Goal: Check status: Check status

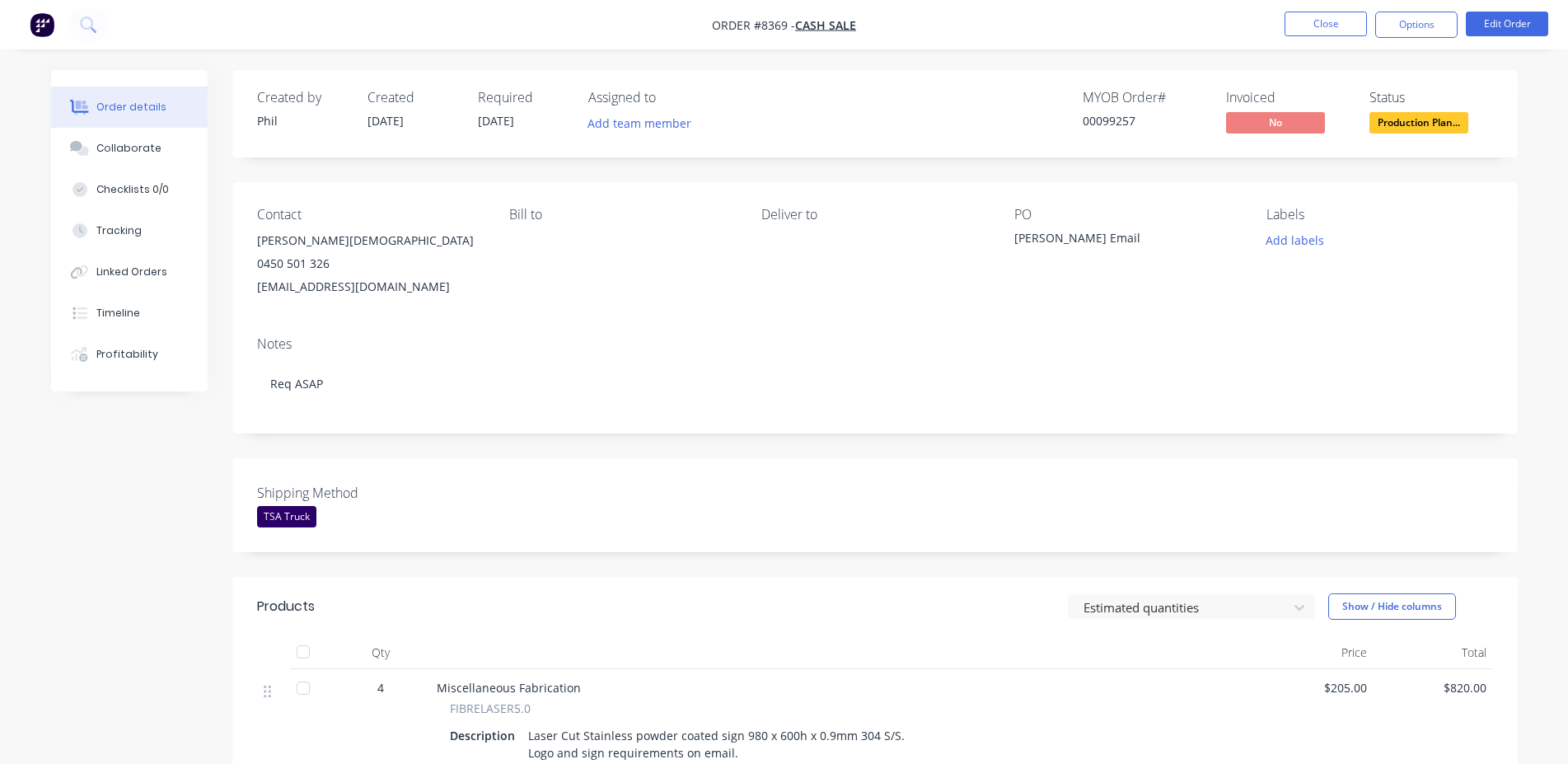
click at [1345, 31] on button "Close" at bounding box center [1325, 23] width 83 height 24
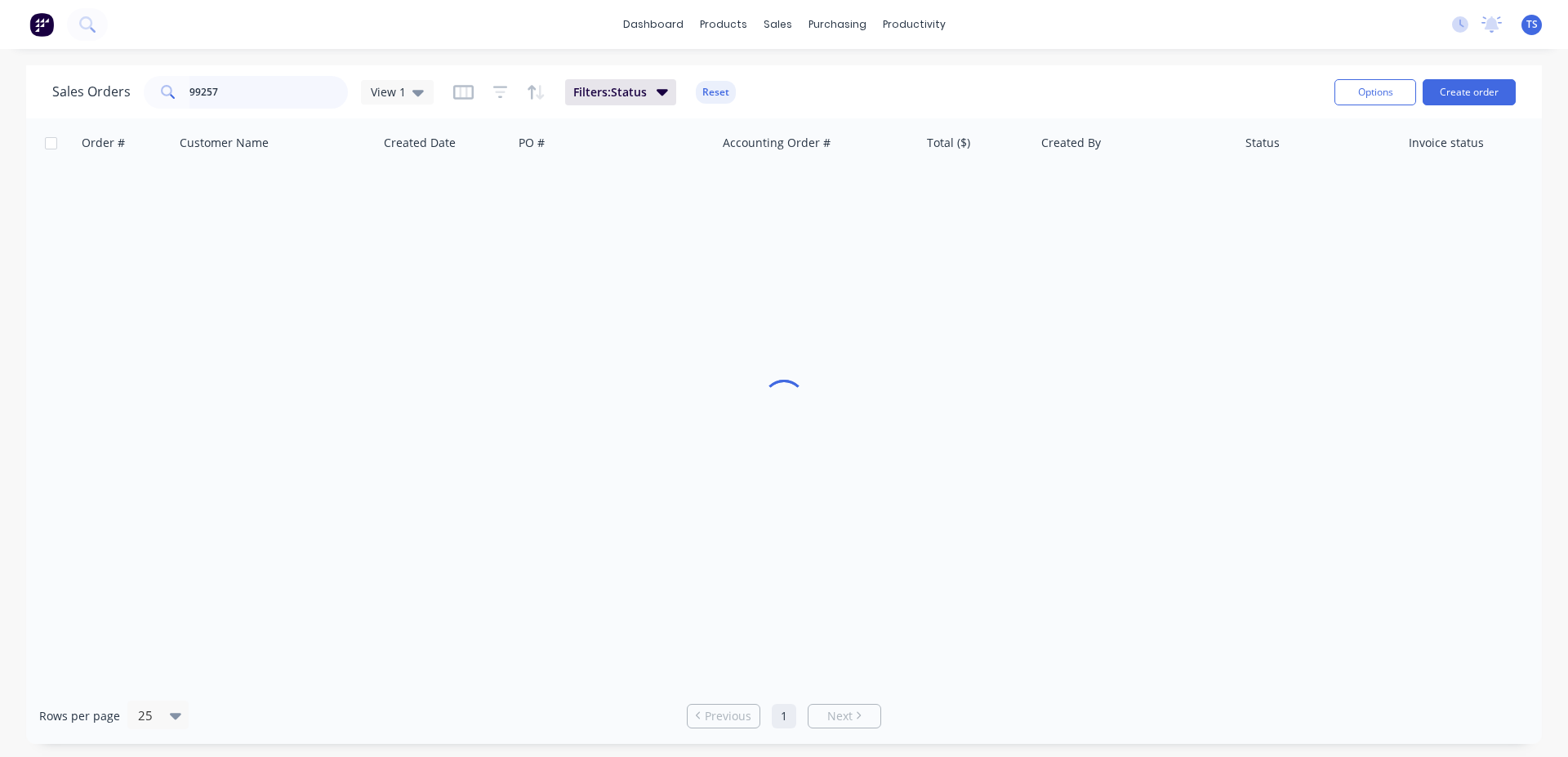
click at [284, 86] on input "99257" at bounding box center [269, 92] width 159 height 33
paste input "143678"
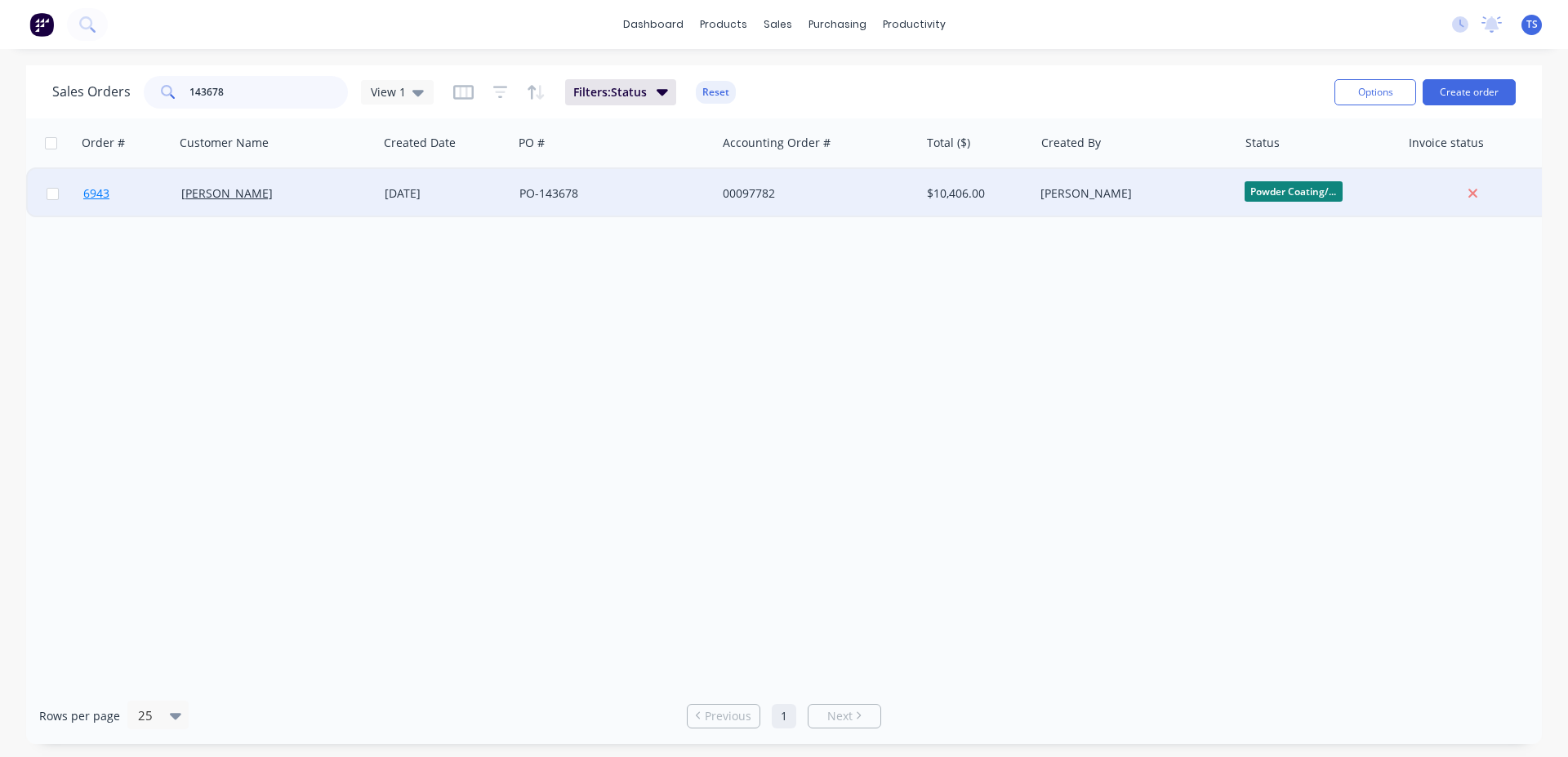
type input "143678"
click at [128, 199] on link "6943" at bounding box center [133, 193] width 98 height 49
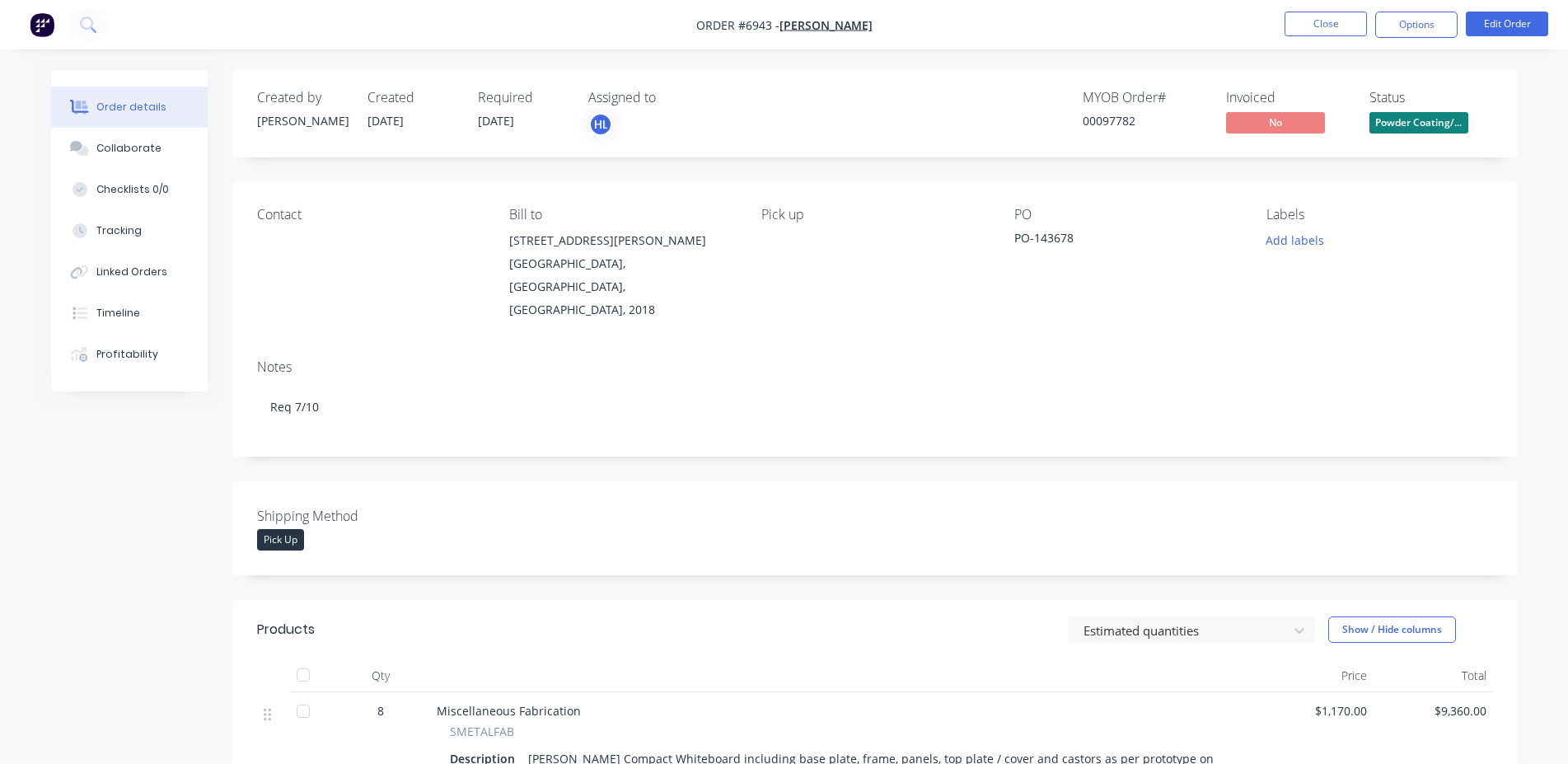
click at [1121, 131] on div "MYOB Order # 00097782" at bounding box center [1144, 113] width 123 height 48
click at [1111, 124] on div "00097782" at bounding box center [1144, 121] width 123 height 17
copy div "00097782"
click at [1349, 18] on button "Close" at bounding box center [1325, 23] width 83 height 24
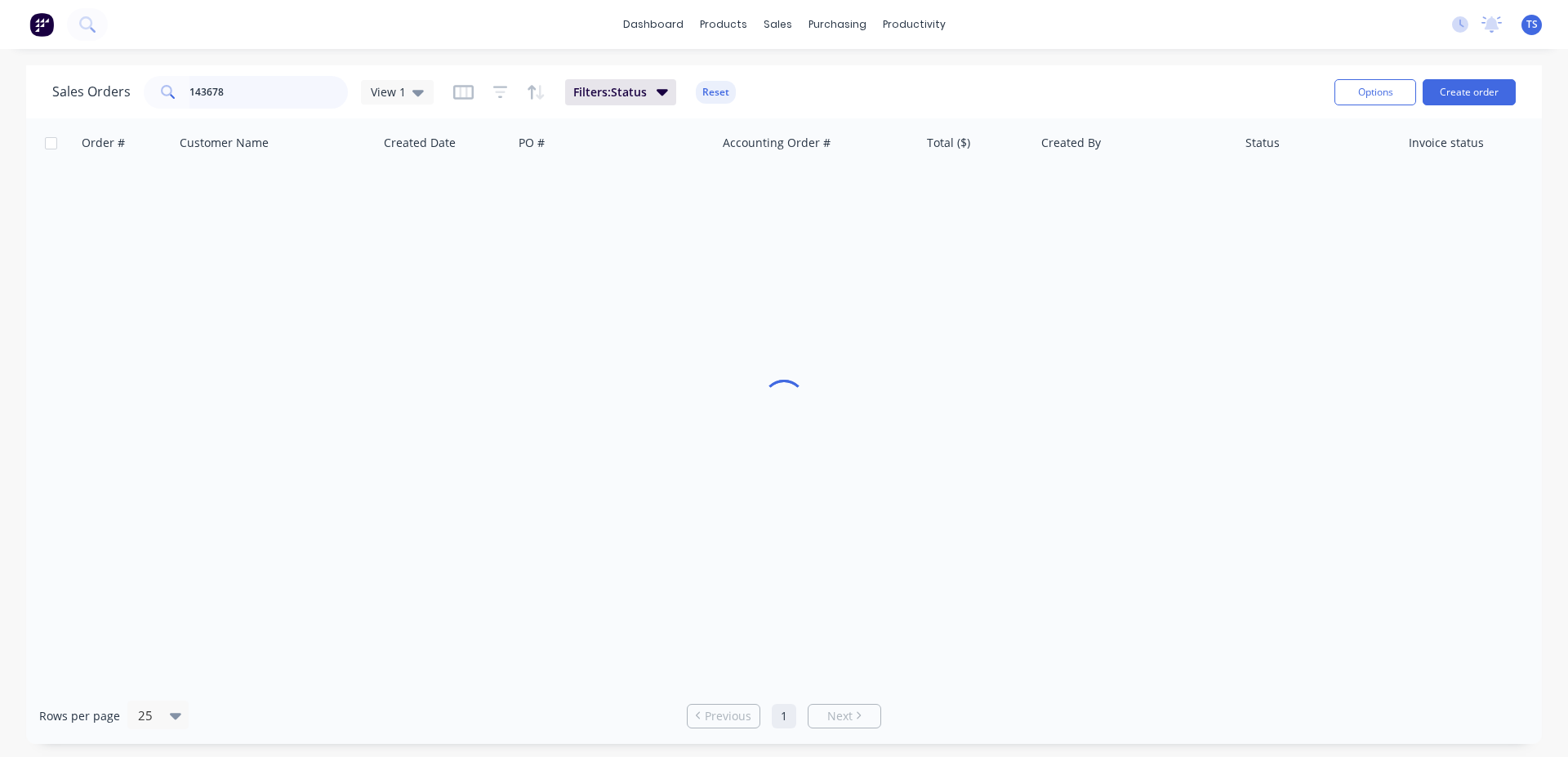
click at [228, 98] on input "143678" at bounding box center [269, 92] width 159 height 33
paste input "941"
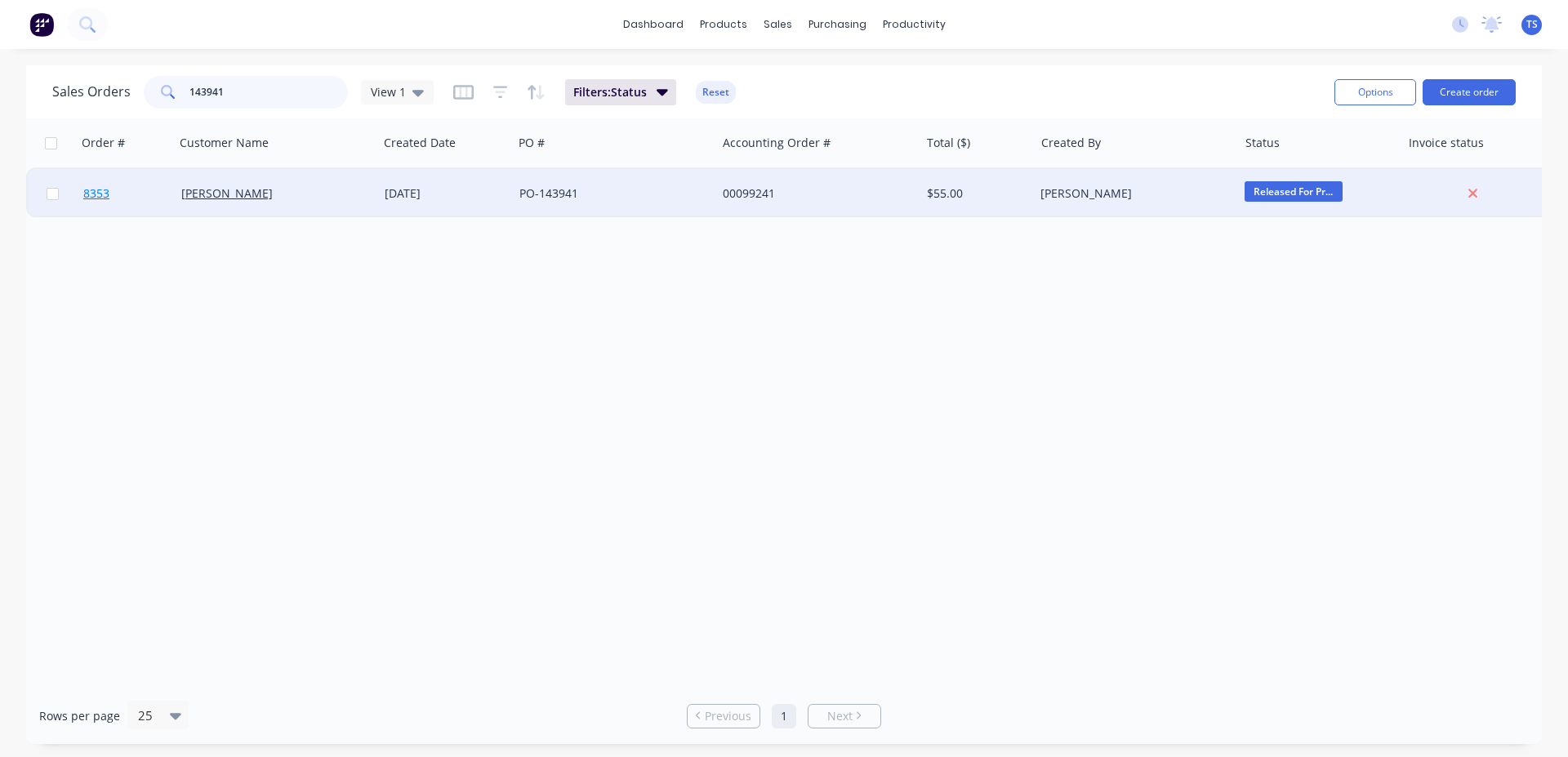
type input "143941"
click at [145, 203] on link "8353" at bounding box center [133, 193] width 98 height 49
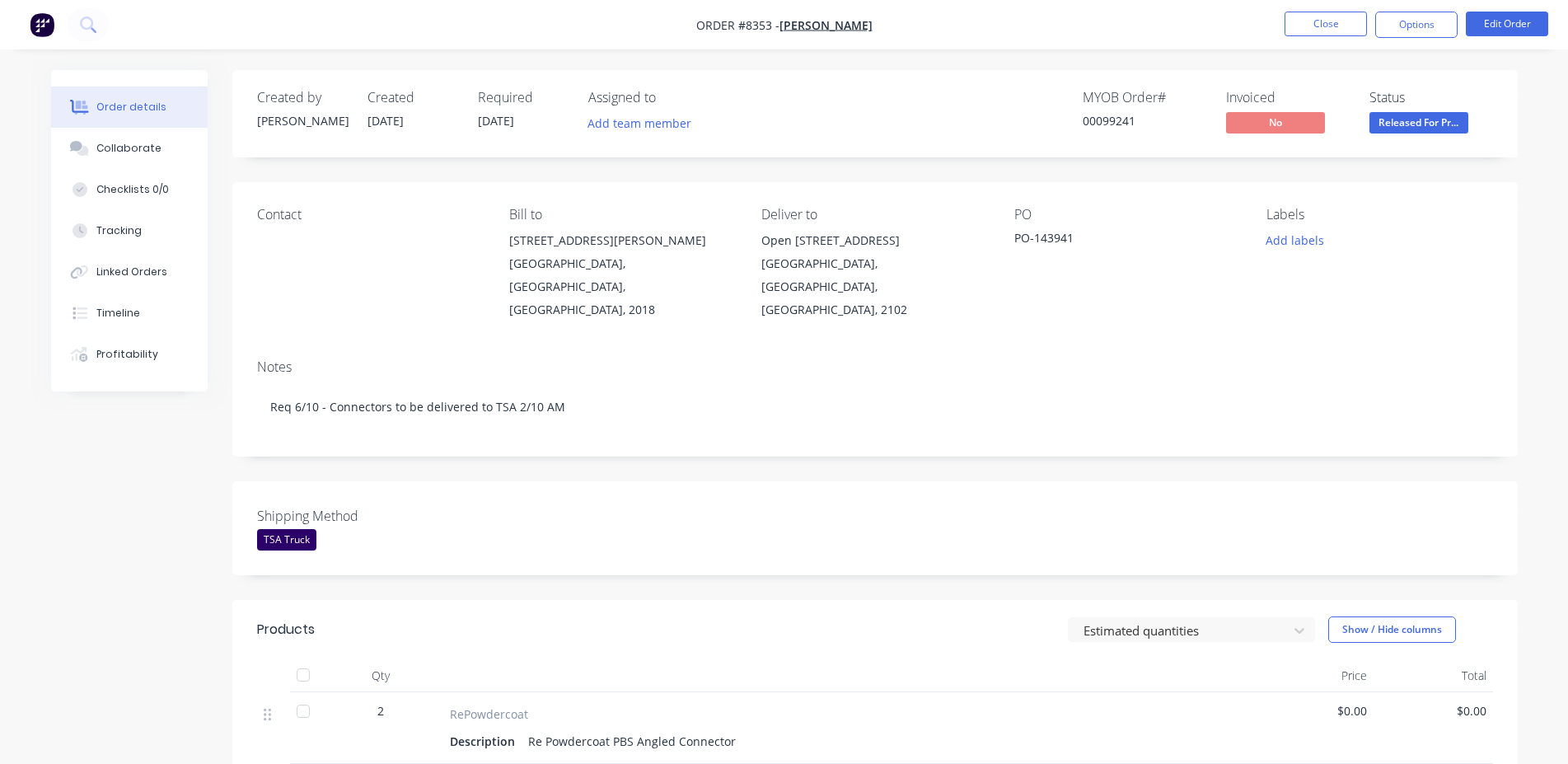
click at [1135, 105] on div "MYOB Order #" at bounding box center [1144, 97] width 123 height 16
click at [1105, 125] on div "00099241" at bounding box center [1144, 121] width 123 height 17
copy div "00099241"
click at [1337, 23] on button "Close" at bounding box center [1325, 23] width 83 height 24
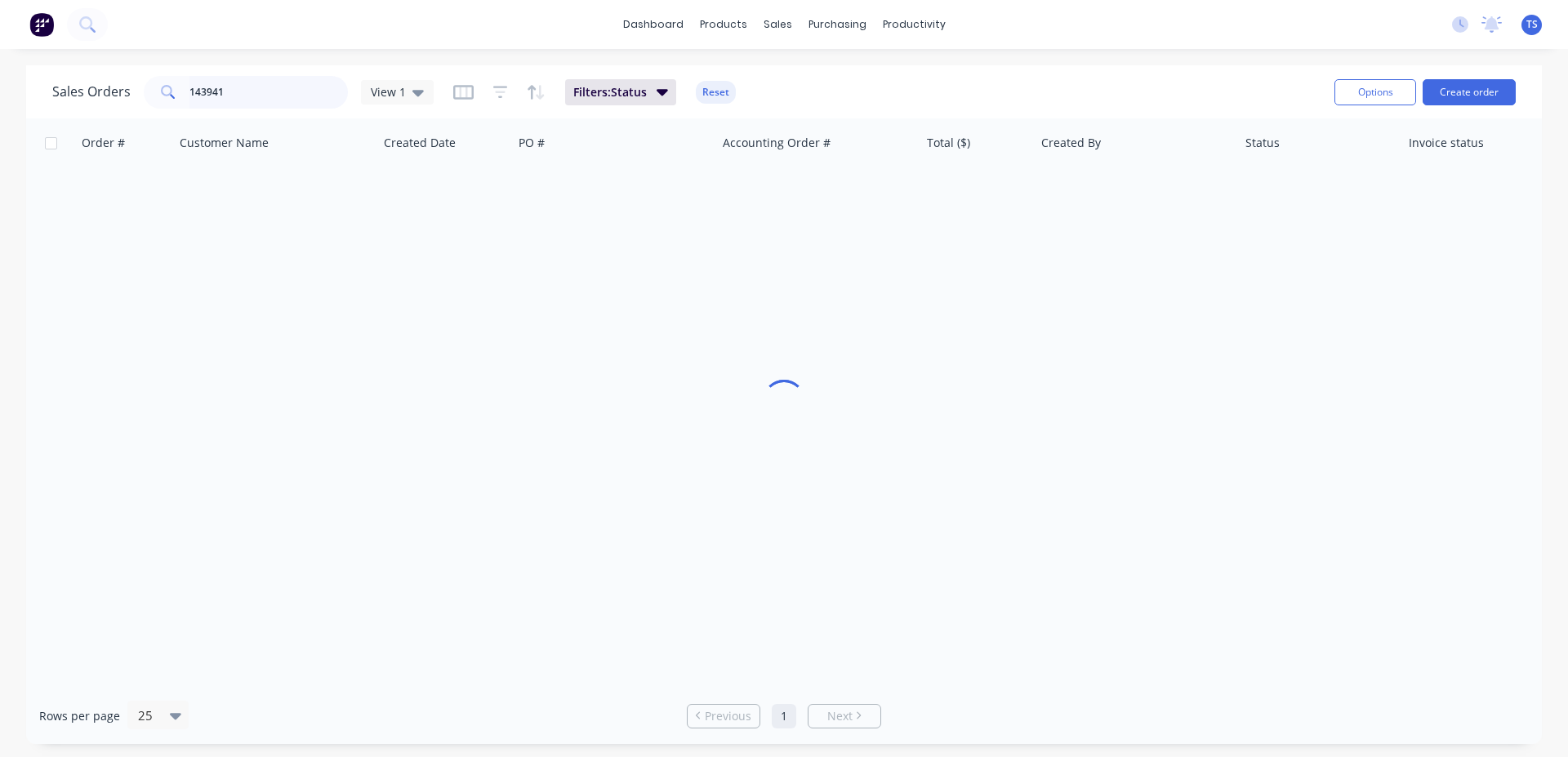
click at [264, 102] on input "143941" at bounding box center [269, 92] width 159 height 33
paste input "788"
type input "143788"
click at [135, 214] on link "8160" at bounding box center [133, 193] width 98 height 49
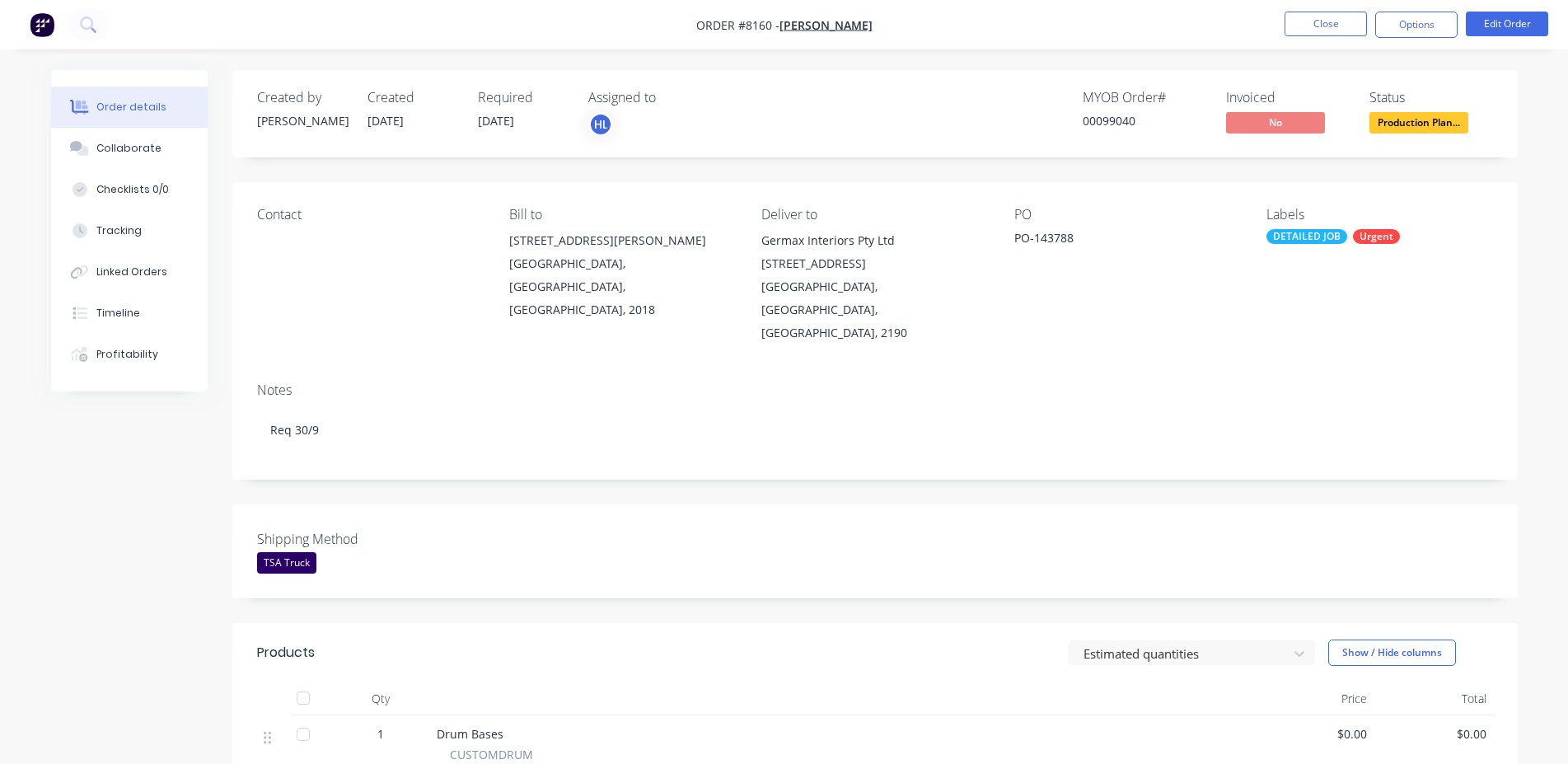
click at [1119, 124] on div "00099040" at bounding box center [1144, 121] width 123 height 17
copy div "00099040"
click at [1340, 29] on button "Close" at bounding box center [1325, 23] width 83 height 24
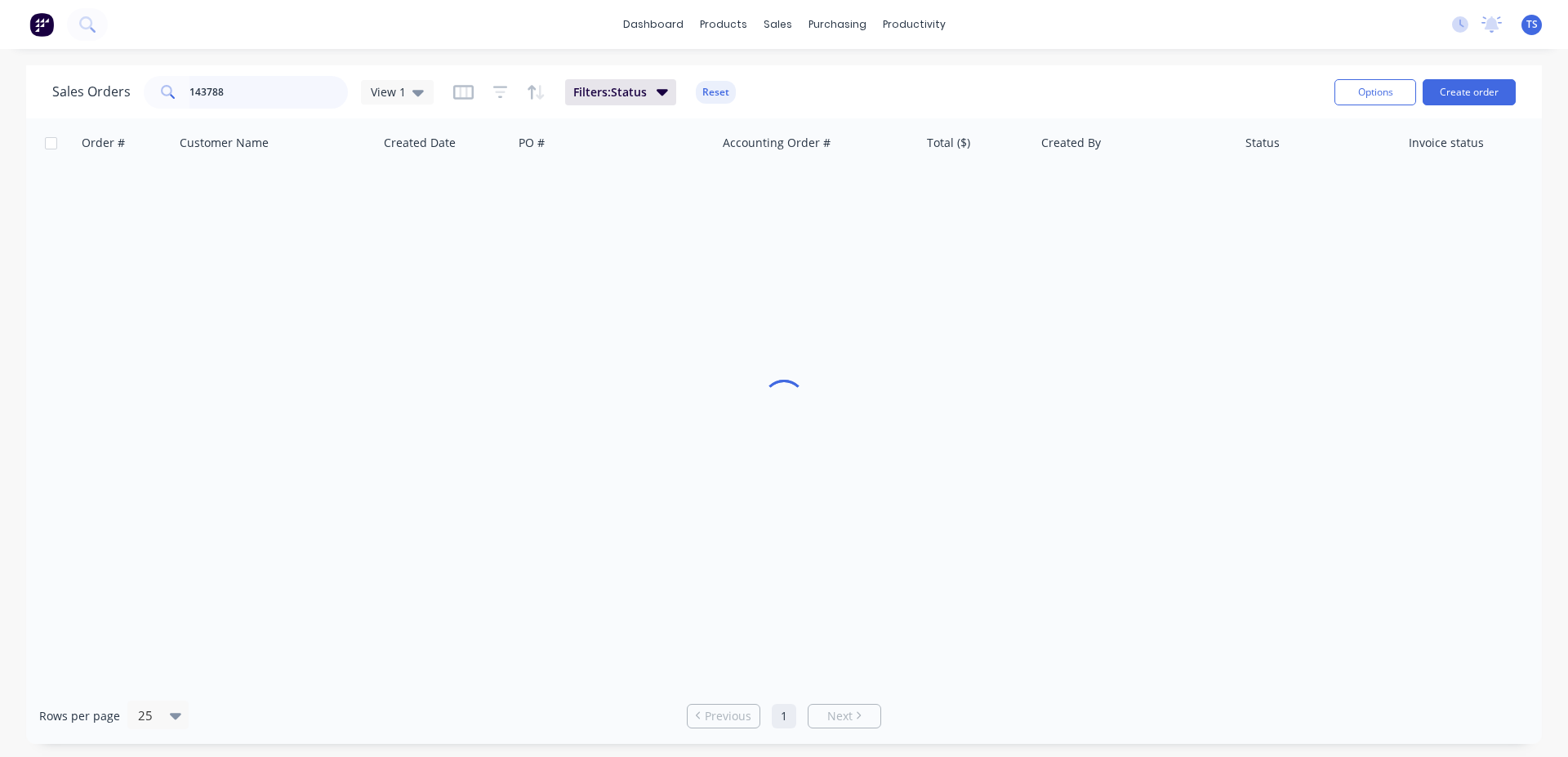
click at [250, 96] on input "143788" at bounding box center [269, 92] width 159 height 33
paste input "67"
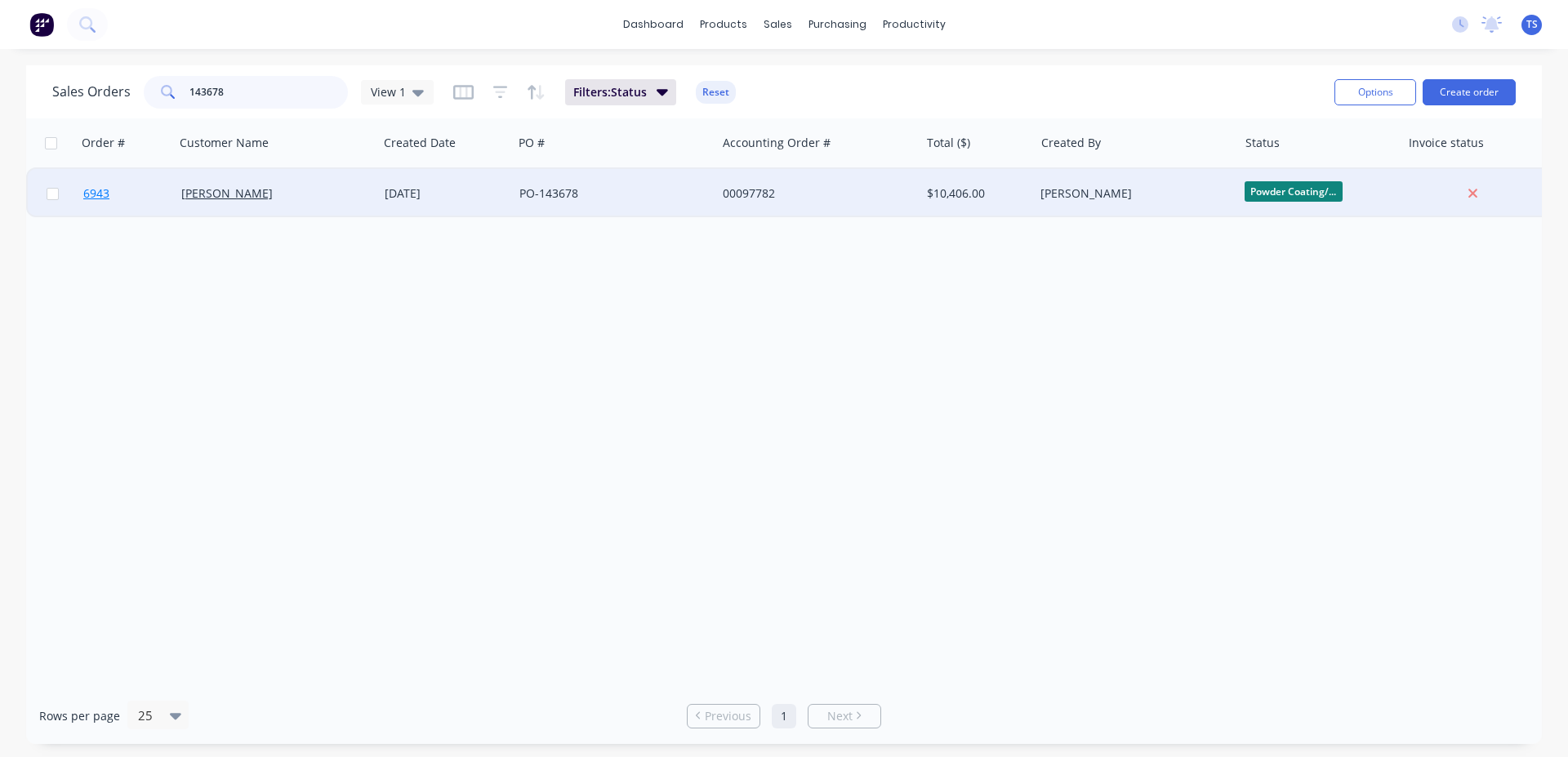
type input "143678"
click at [124, 201] on link "6943" at bounding box center [133, 193] width 98 height 49
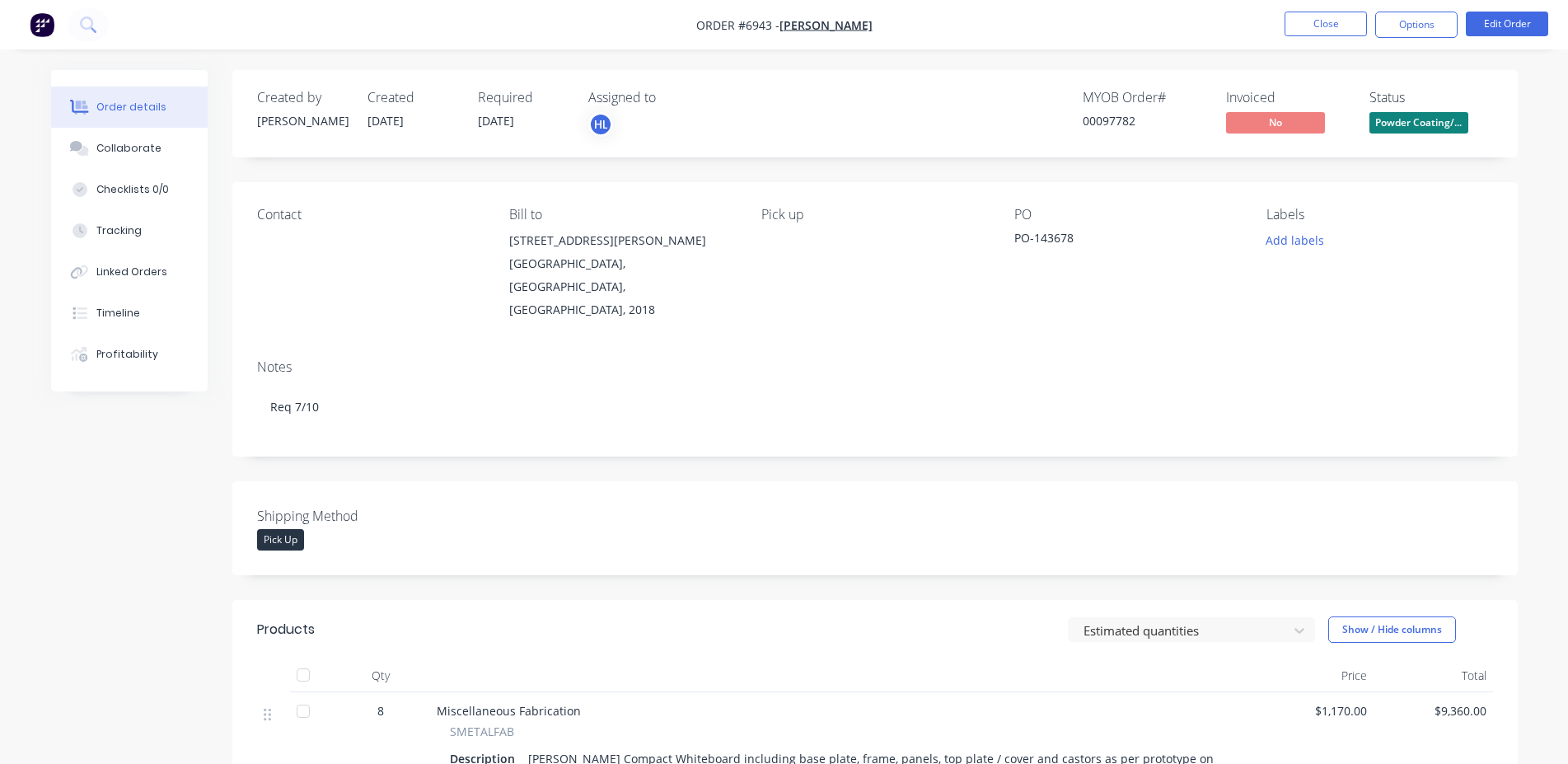
click at [1104, 113] on div "00097782" at bounding box center [1144, 121] width 123 height 17
copy div "00097782"
click at [1311, 30] on button "Close" at bounding box center [1325, 23] width 83 height 24
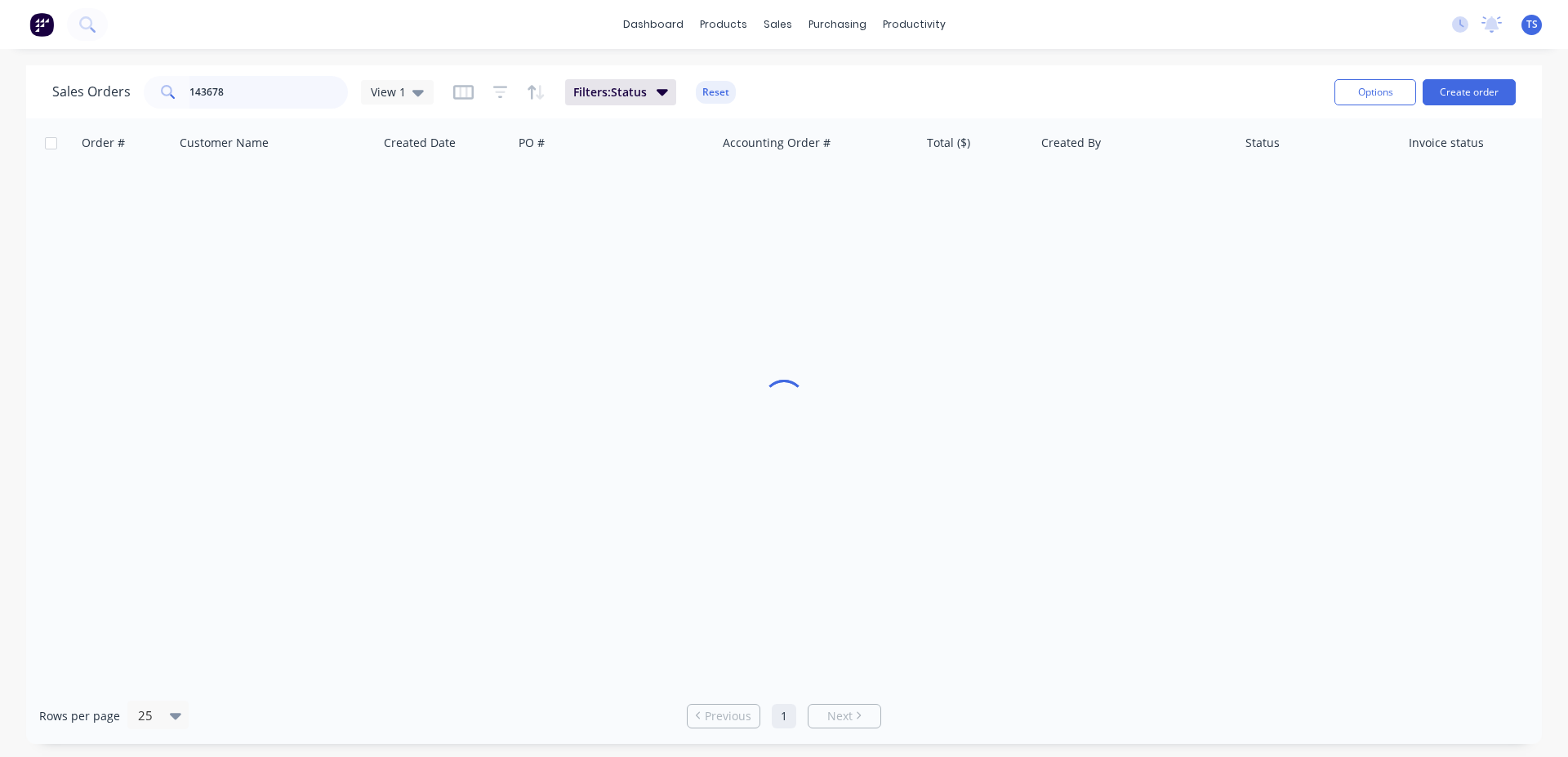
click at [275, 101] on input "143678" at bounding box center [269, 92] width 159 height 33
paste input "22"
type input "143622"
click at [126, 216] on div "7960 [PERSON_NAME] [DATE] PO-143622 00098833 $1,150.60 [PERSON_NAME] Ready for …" at bounding box center [790, 192] width 1527 height 50
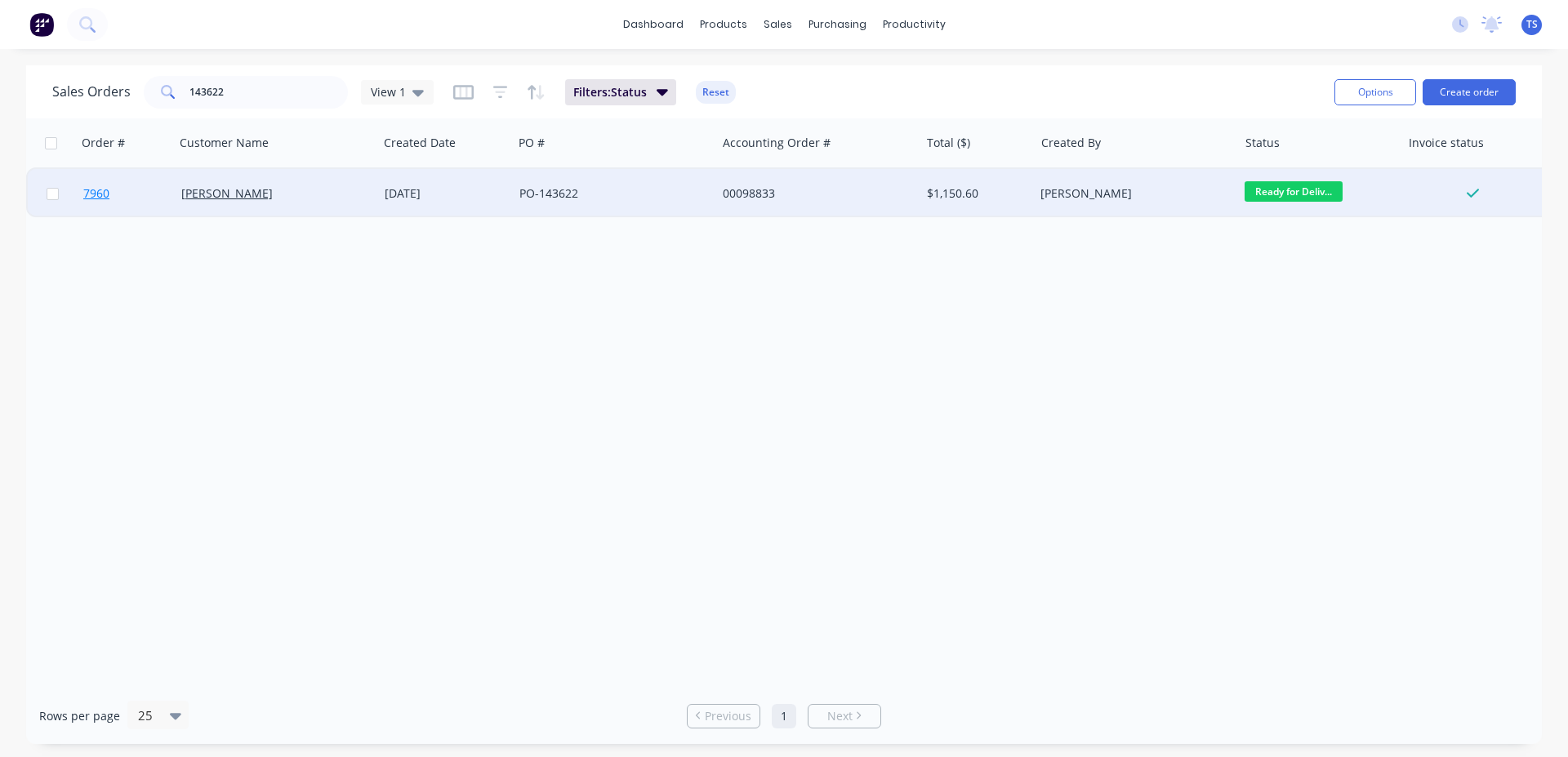
click at [126, 213] on link "7960" at bounding box center [133, 193] width 98 height 49
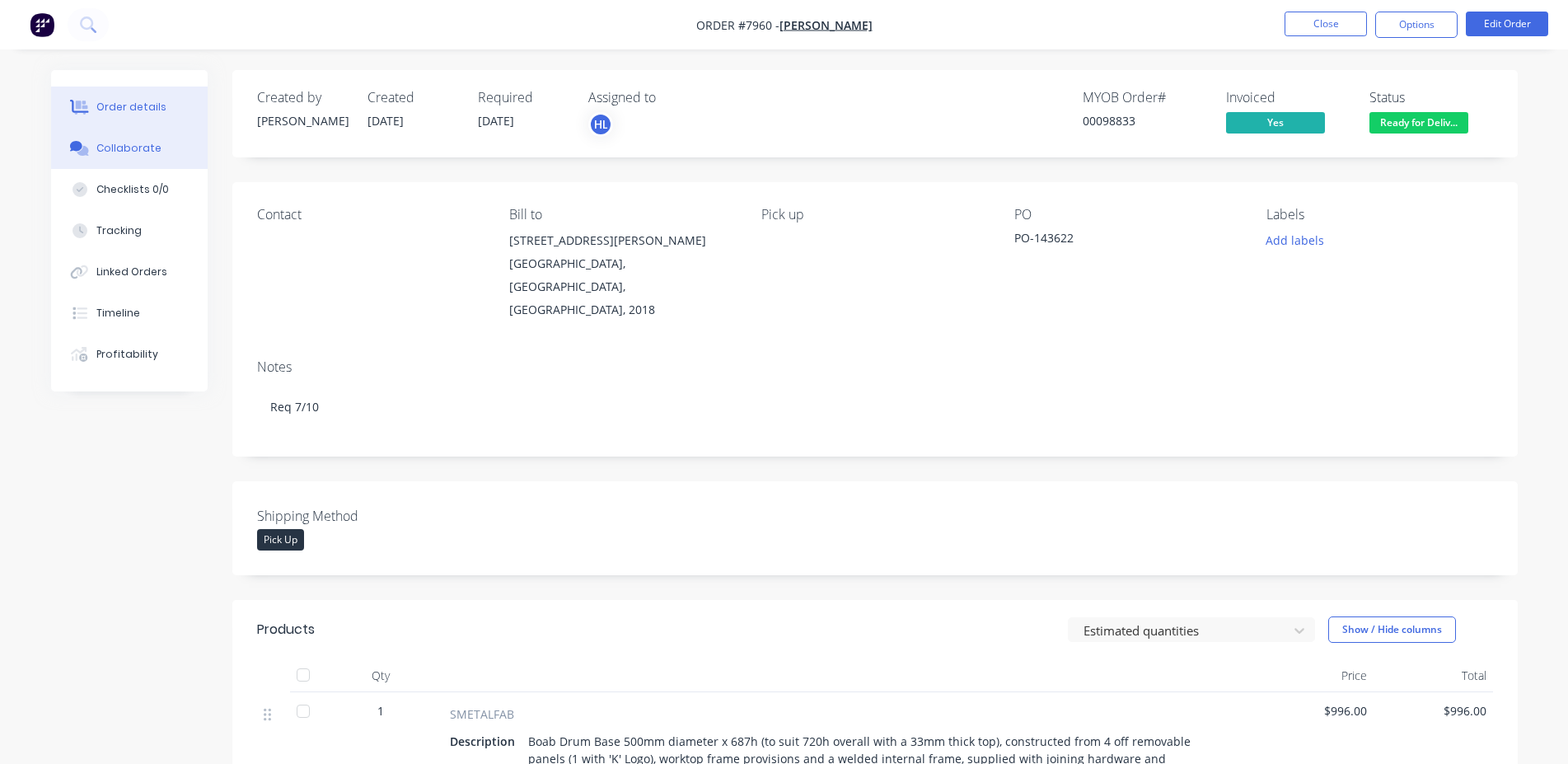
click at [113, 165] on button "Collaborate" at bounding box center [130, 148] width 157 height 41
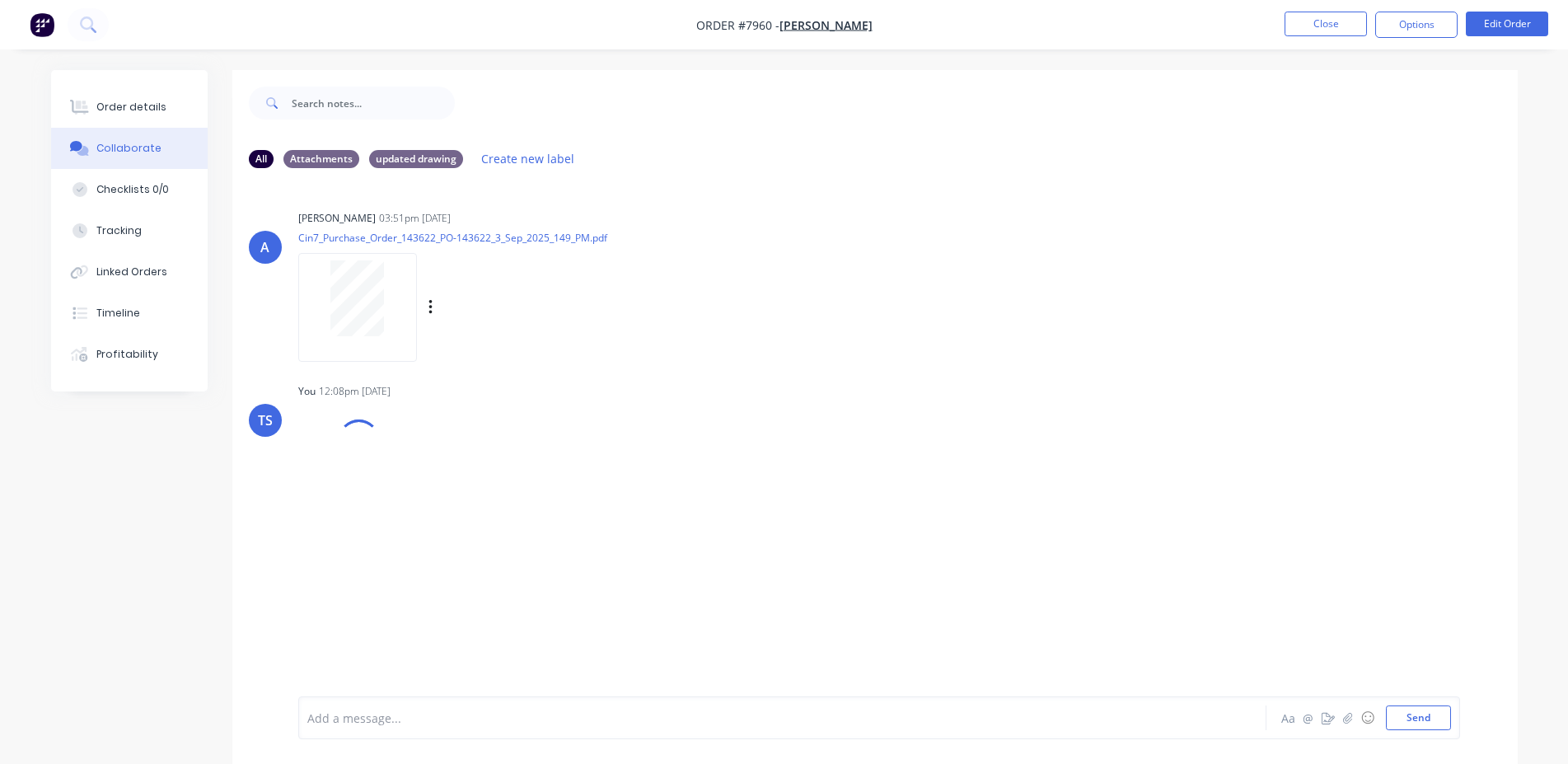
click at [310, 278] on div at bounding box center [357, 298] width 103 height 76
click at [82, 115] on button "Order details" at bounding box center [130, 106] width 157 height 41
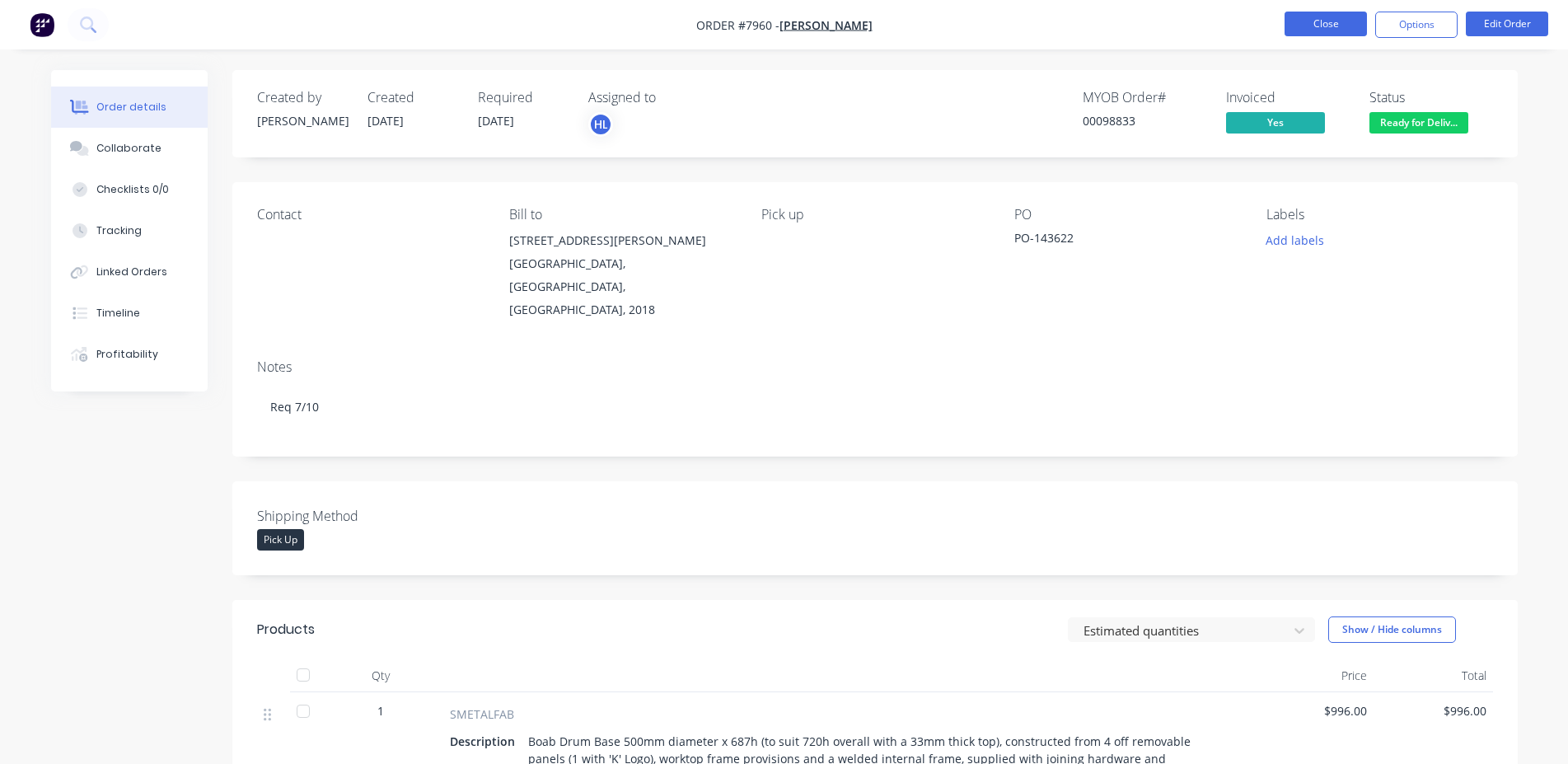
click at [1311, 29] on button "Close" at bounding box center [1325, 23] width 83 height 24
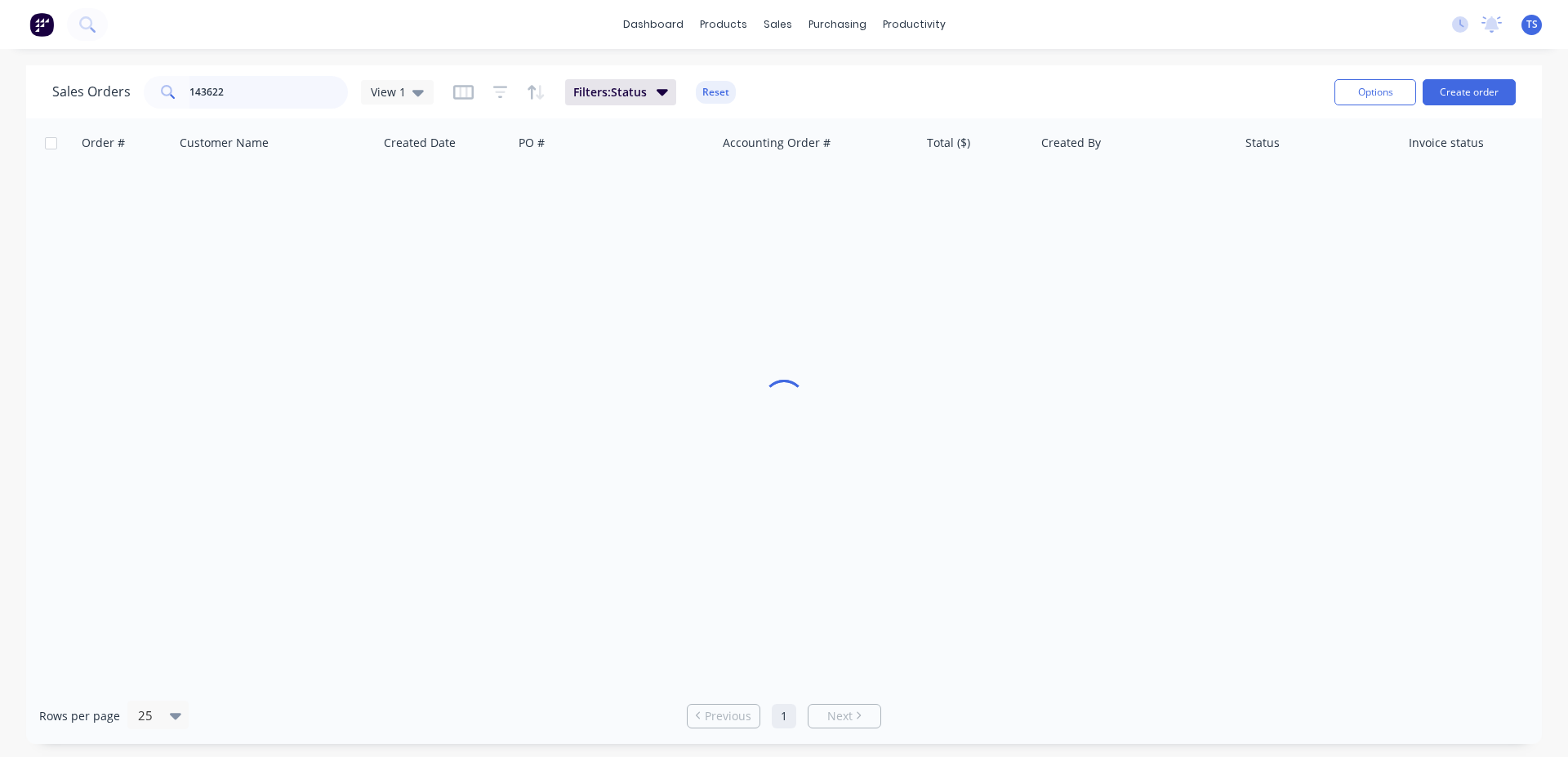
click at [259, 87] on input "143622" at bounding box center [269, 92] width 159 height 33
click at [259, 89] on input "143445" at bounding box center [269, 92] width 159 height 33
click at [288, 88] on input "143499" at bounding box center [269, 92] width 159 height 33
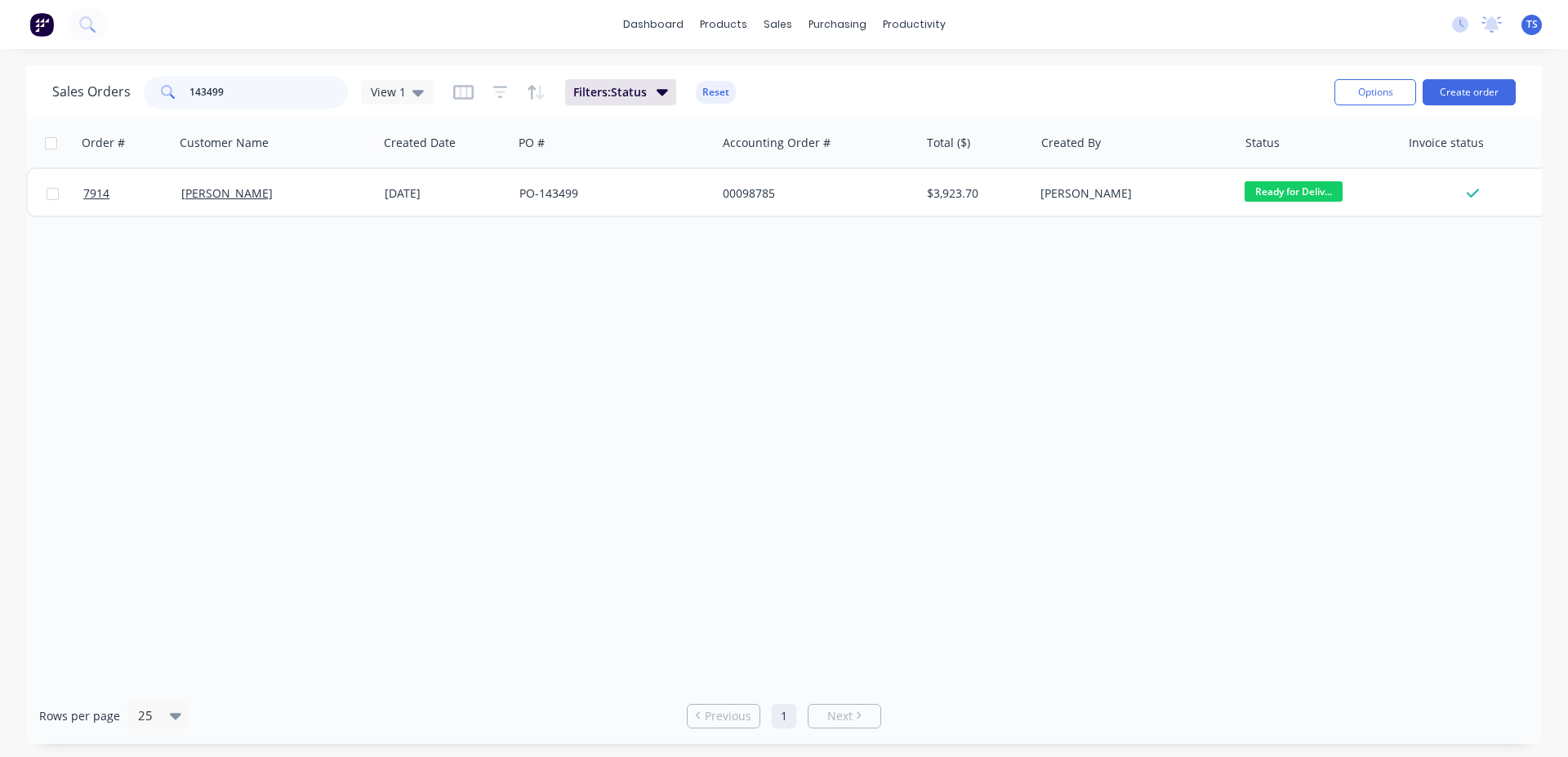
click at [288, 88] on input "143499" at bounding box center [269, 92] width 159 height 33
click at [261, 89] on input "143299" at bounding box center [269, 92] width 159 height 33
paste input "703"
click at [238, 84] on input "143703" at bounding box center [269, 92] width 159 height 33
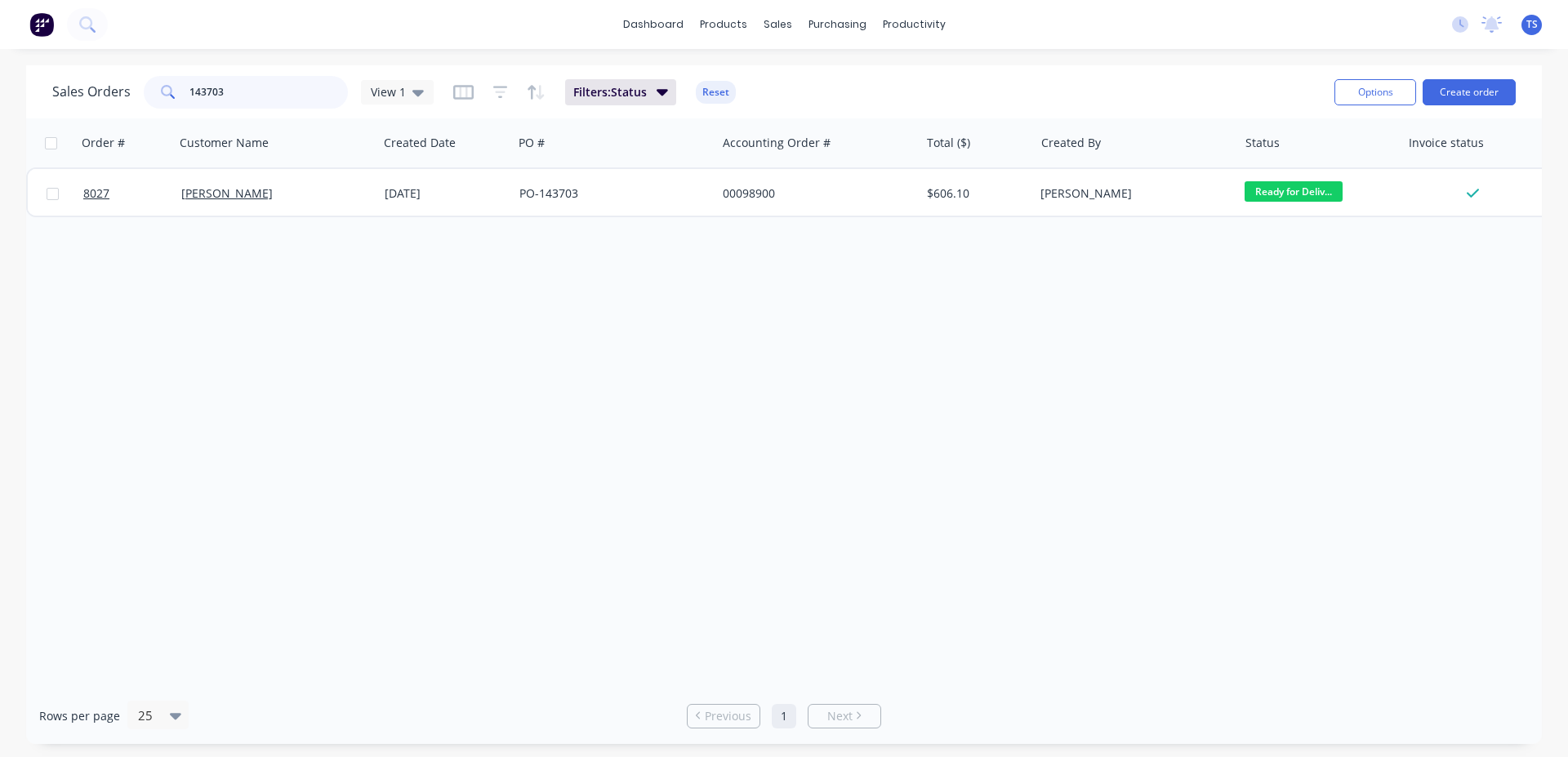
click at [238, 84] on input "143703" at bounding box center [269, 92] width 159 height 33
paste input "A0152"
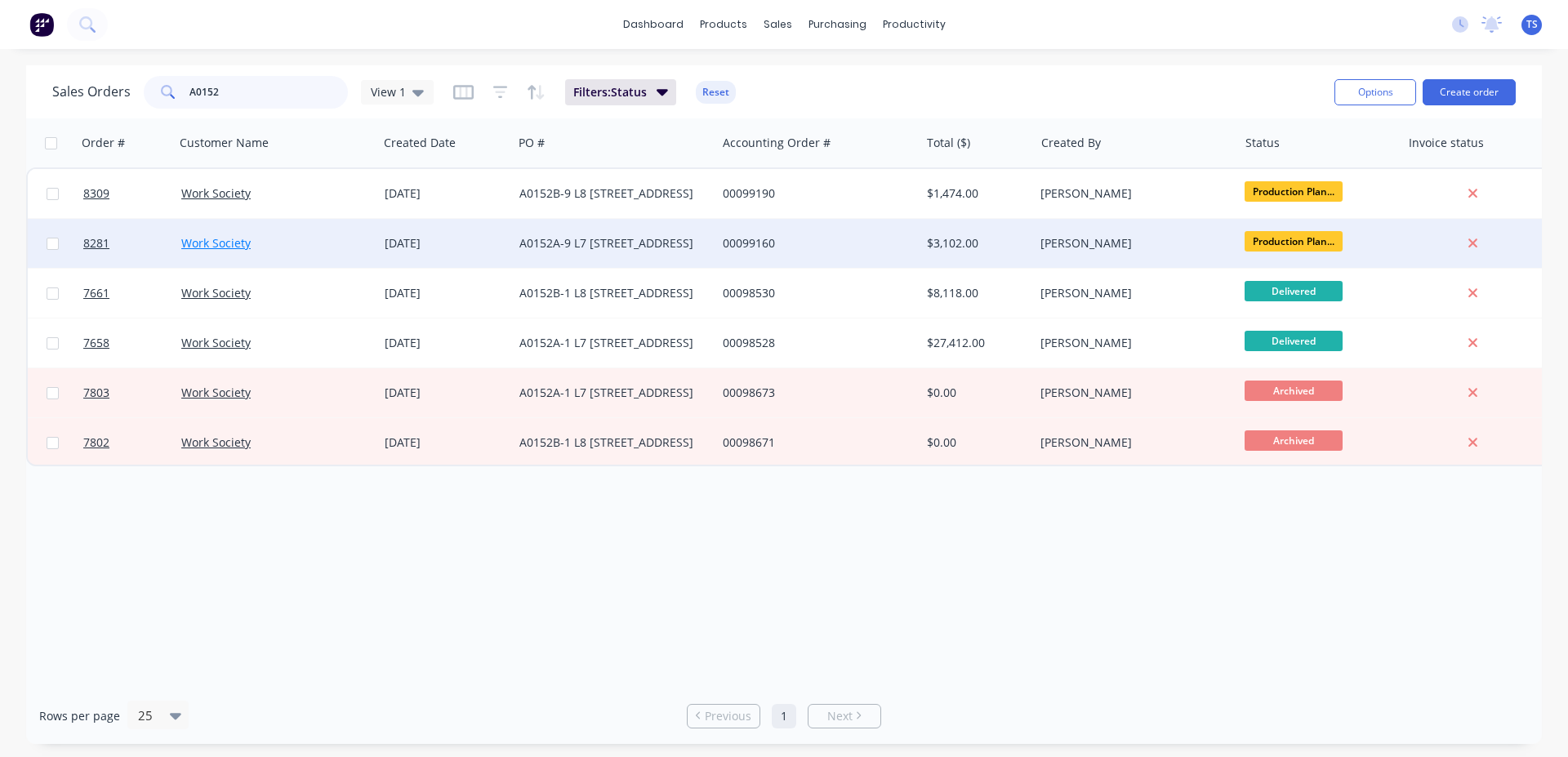
type input "A0152"
click at [234, 251] on link "Work Society" at bounding box center [216, 243] width 70 height 16
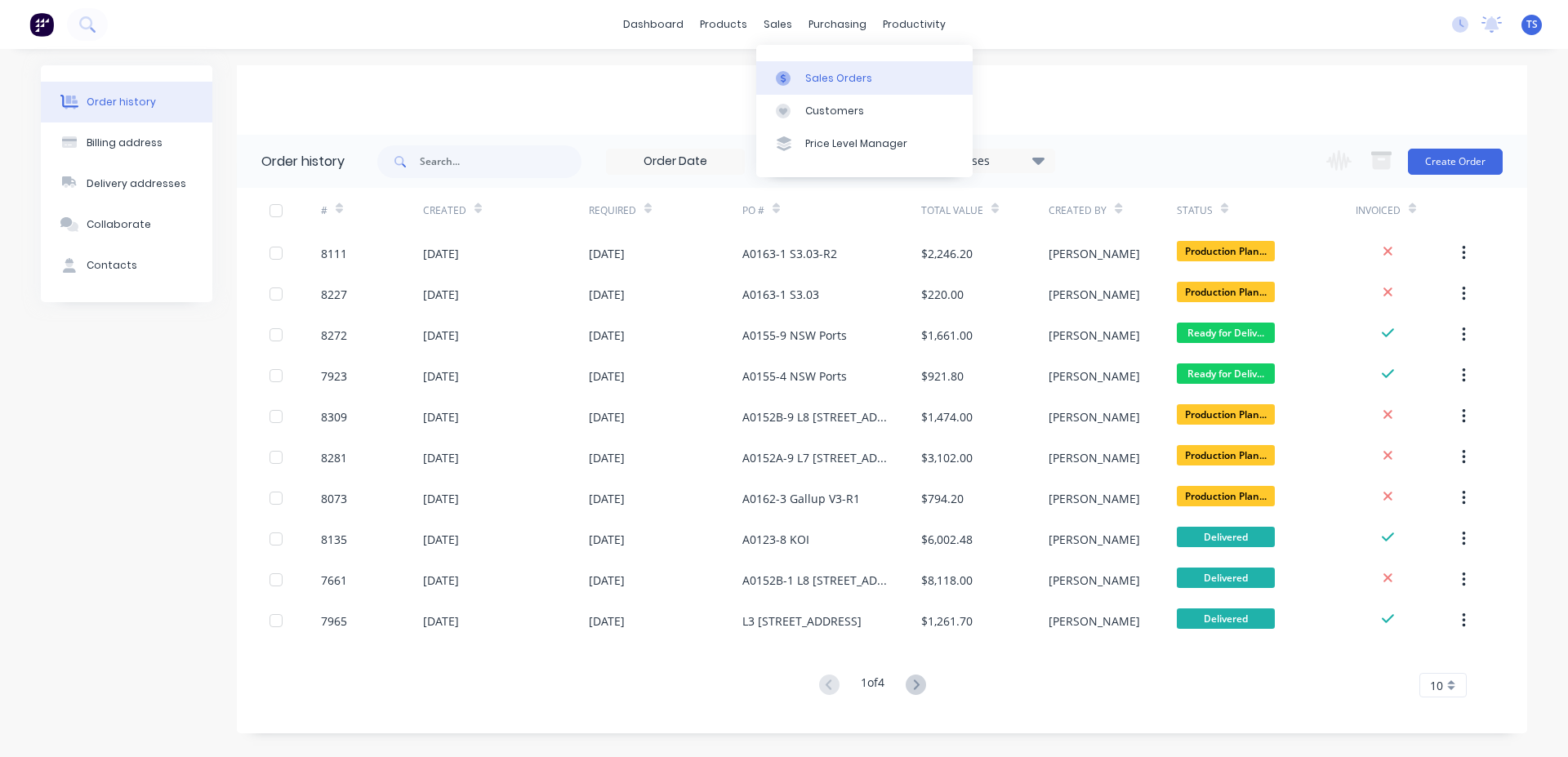
click at [799, 72] on div at bounding box center [788, 78] width 24 height 15
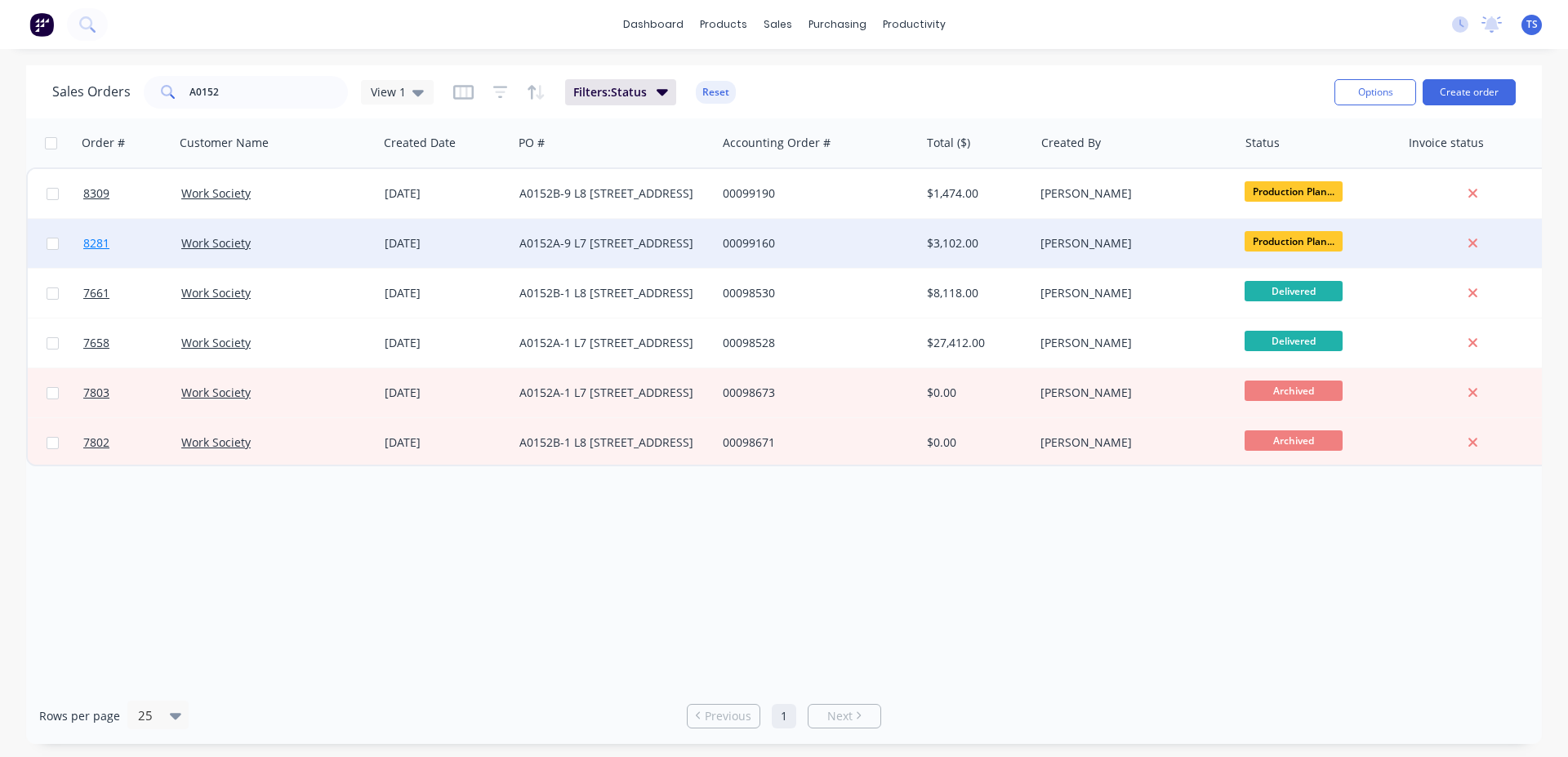
click at [140, 232] on link "8281" at bounding box center [133, 243] width 98 height 49
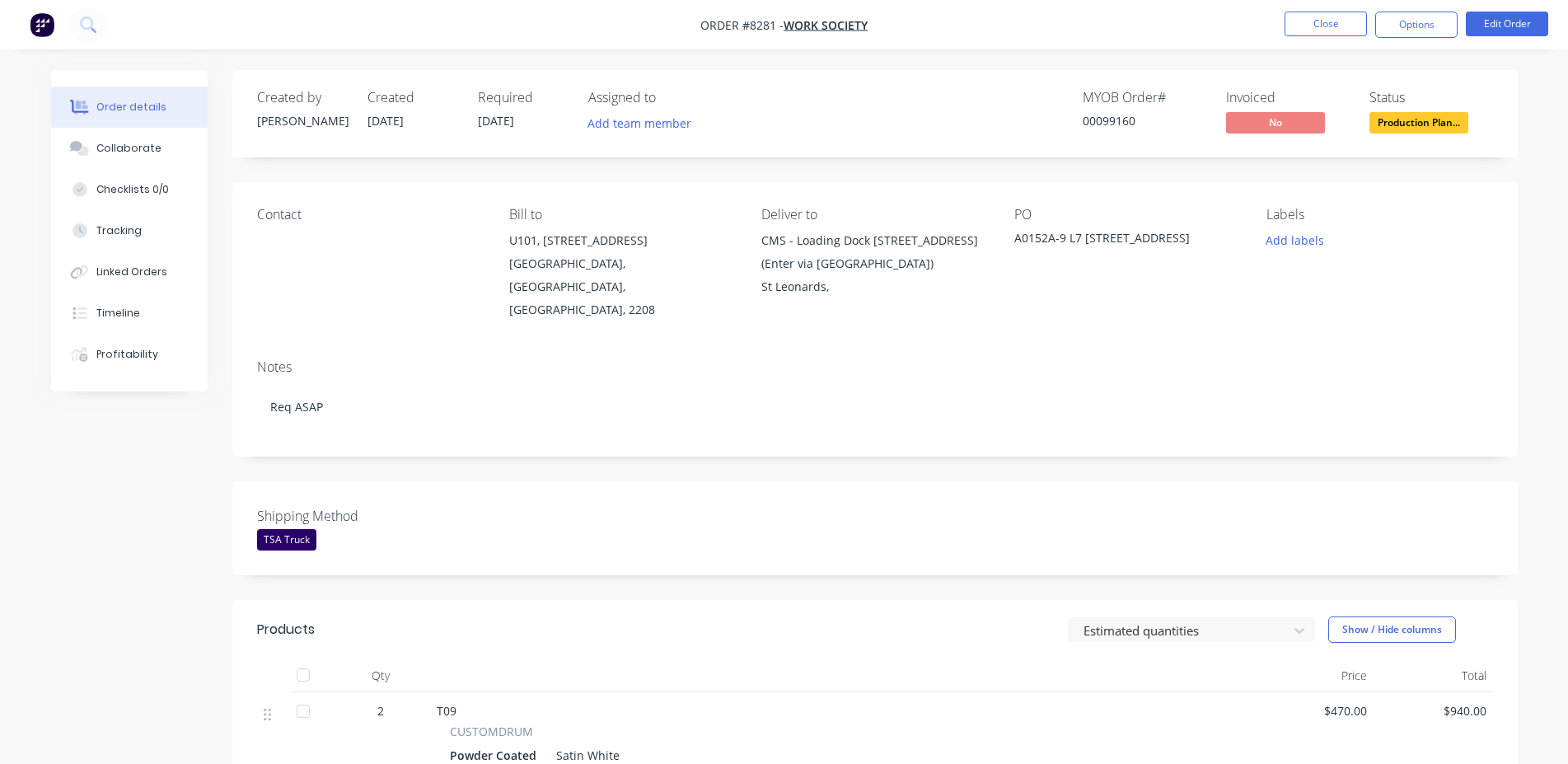
click at [1108, 117] on div "00099160" at bounding box center [1144, 121] width 123 height 17
copy div "00099160"
click at [1329, 39] on nav "Order #8281 - Work Society Close Options Edit Order" at bounding box center [784, 24] width 1568 height 50
click at [1326, 30] on button "Close" at bounding box center [1325, 23] width 83 height 24
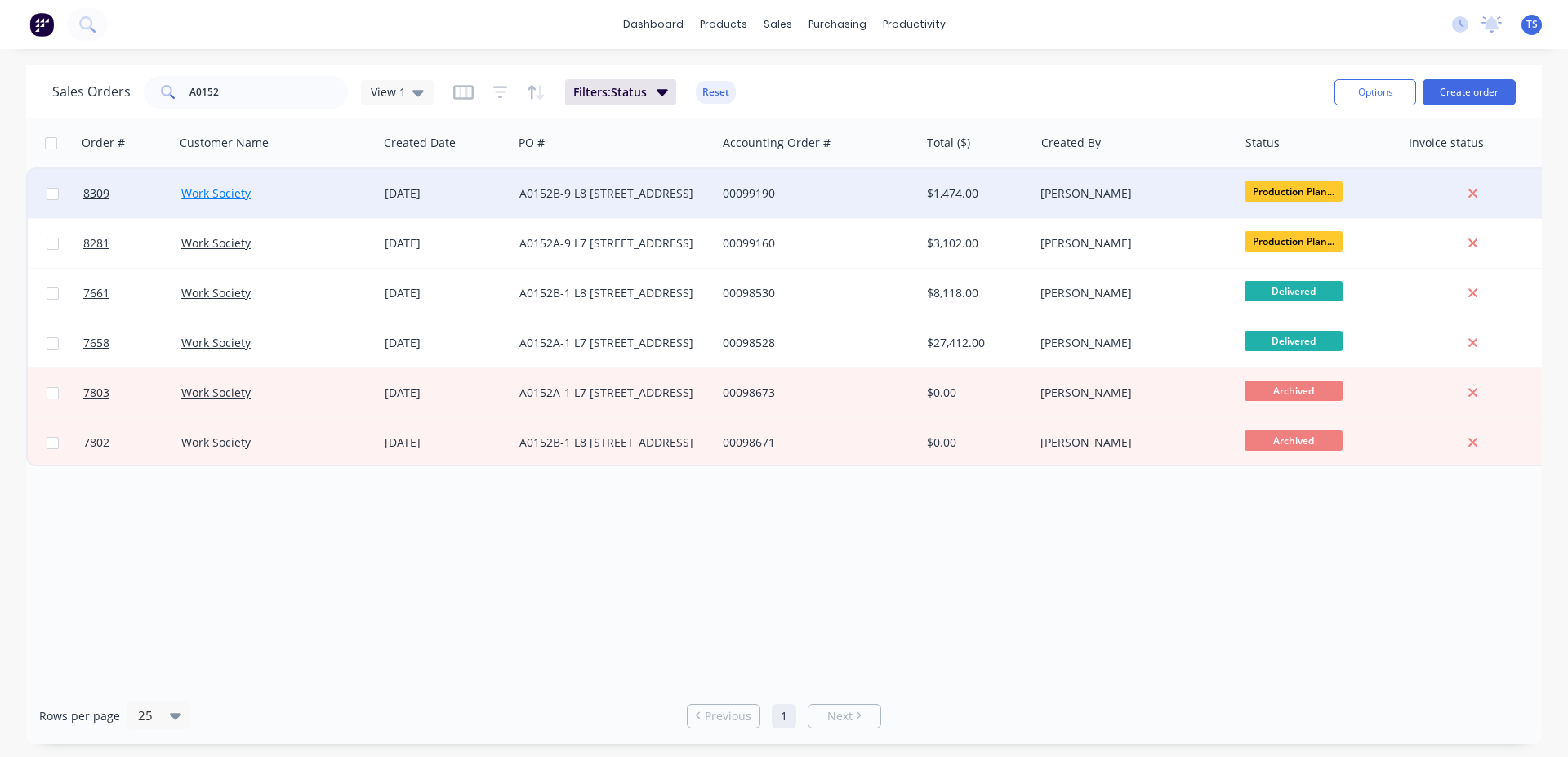
click at [197, 196] on link "Work Society" at bounding box center [216, 193] width 70 height 16
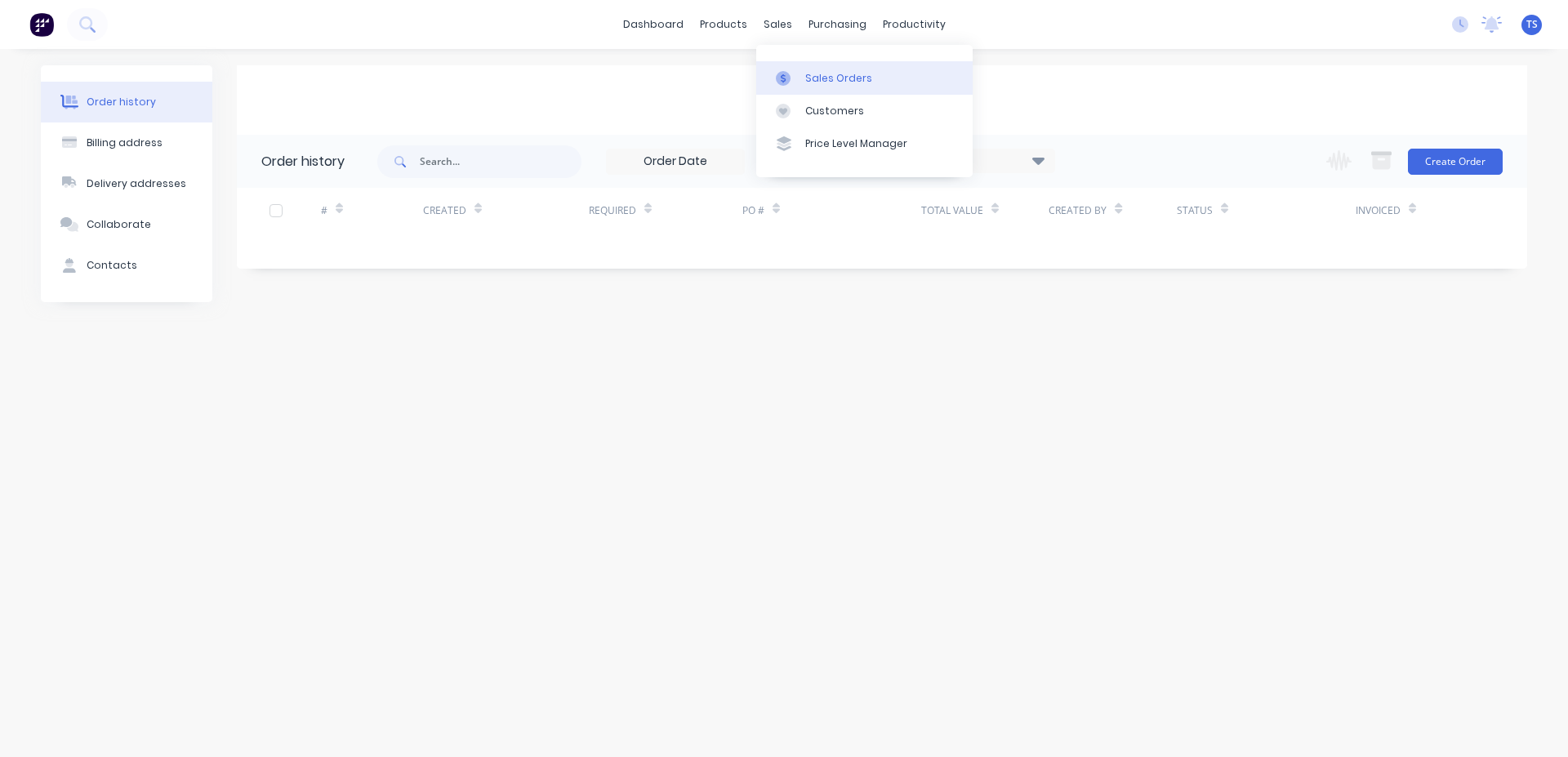
click at [800, 76] on div at bounding box center [788, 78] width 24 height 15
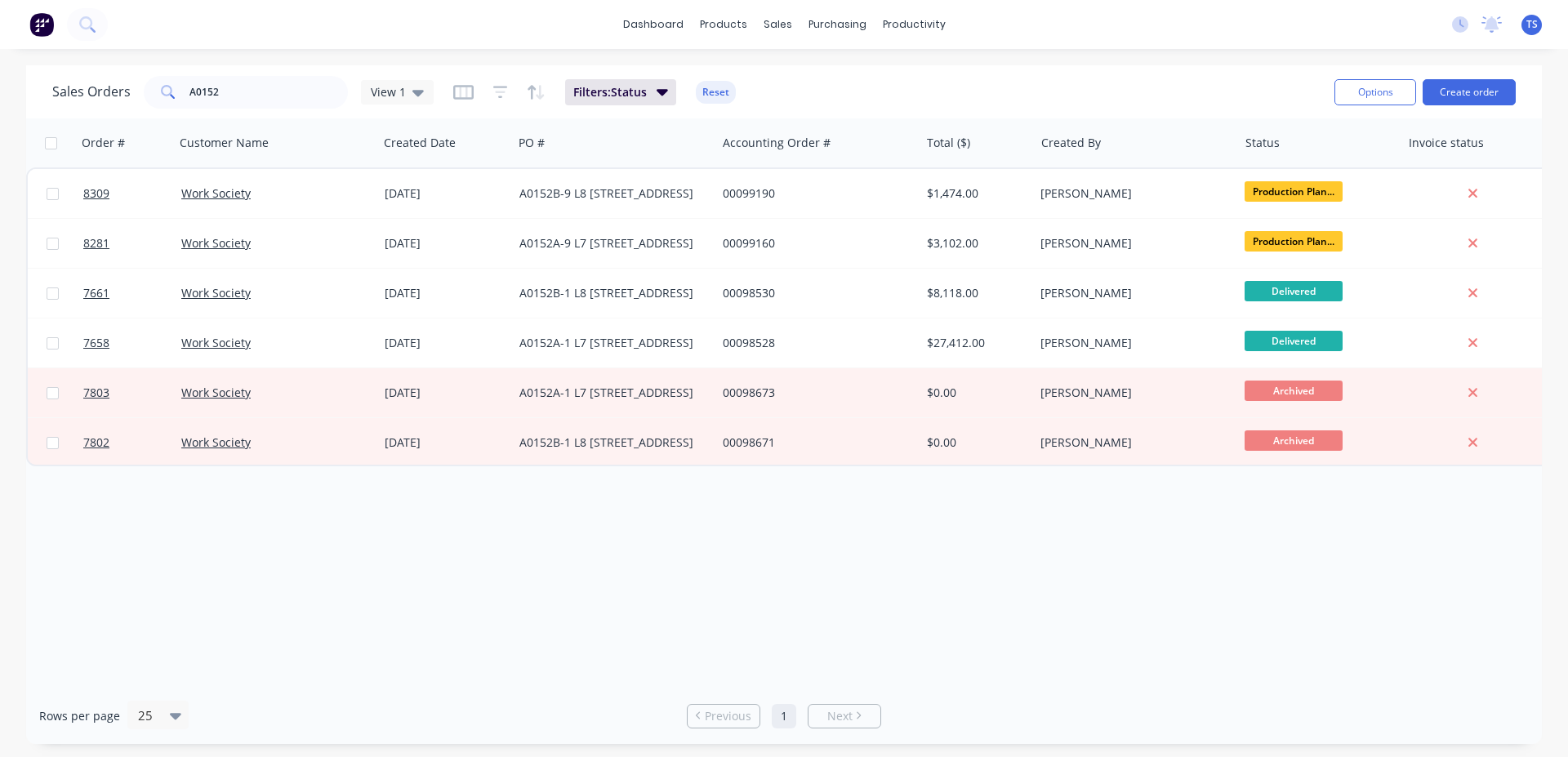
click at [109, 188] on span "8309" at bounding box center [97, 193] width 26 height 16
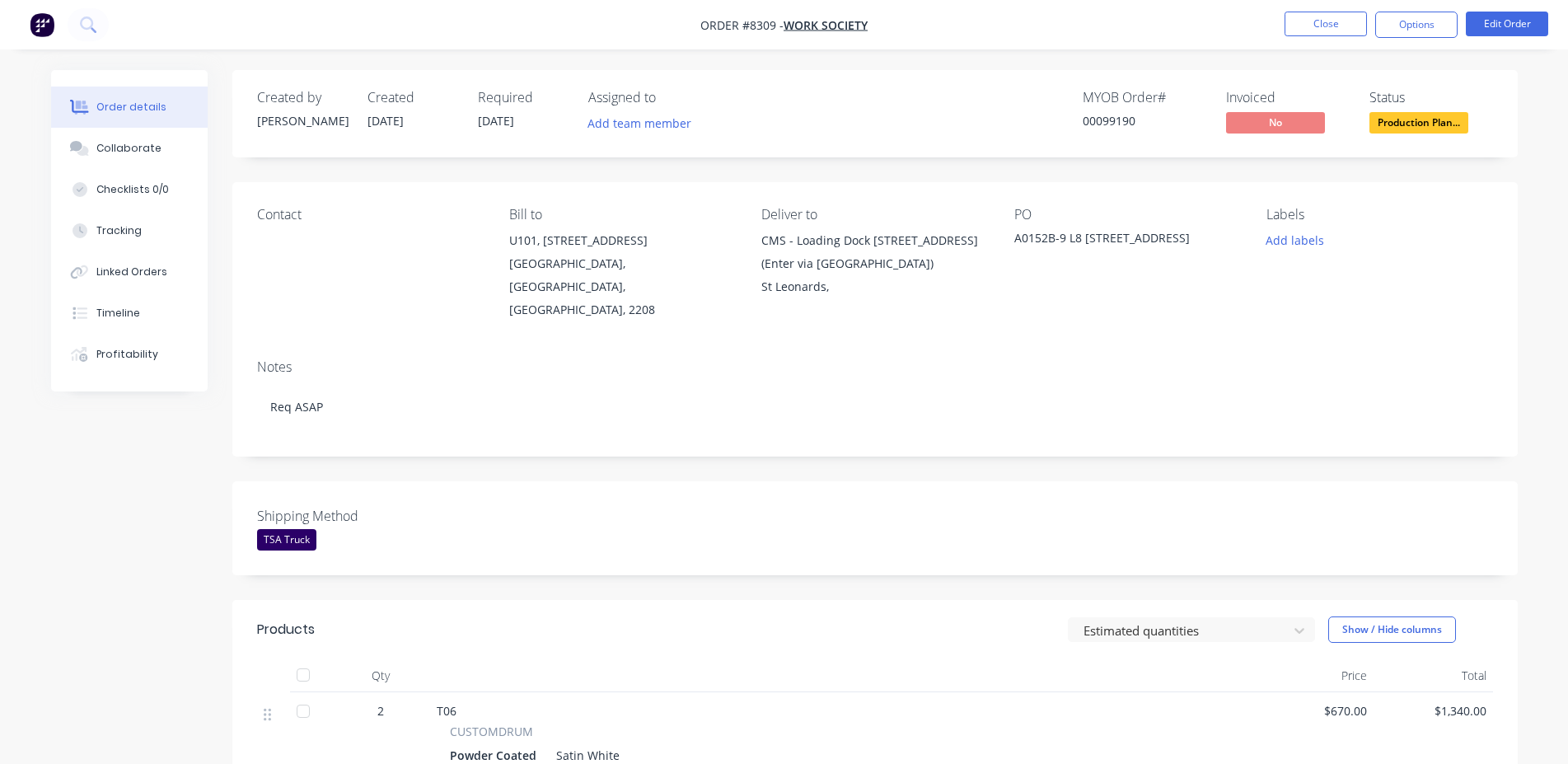
click at [1112, 127] on div "00099190" at bounding box center [1144, 121] width 123 height 17
copy div "00099190"
click at [1332, 30] on button "Close" at bounding box center [1325, 23] width 83 height 24
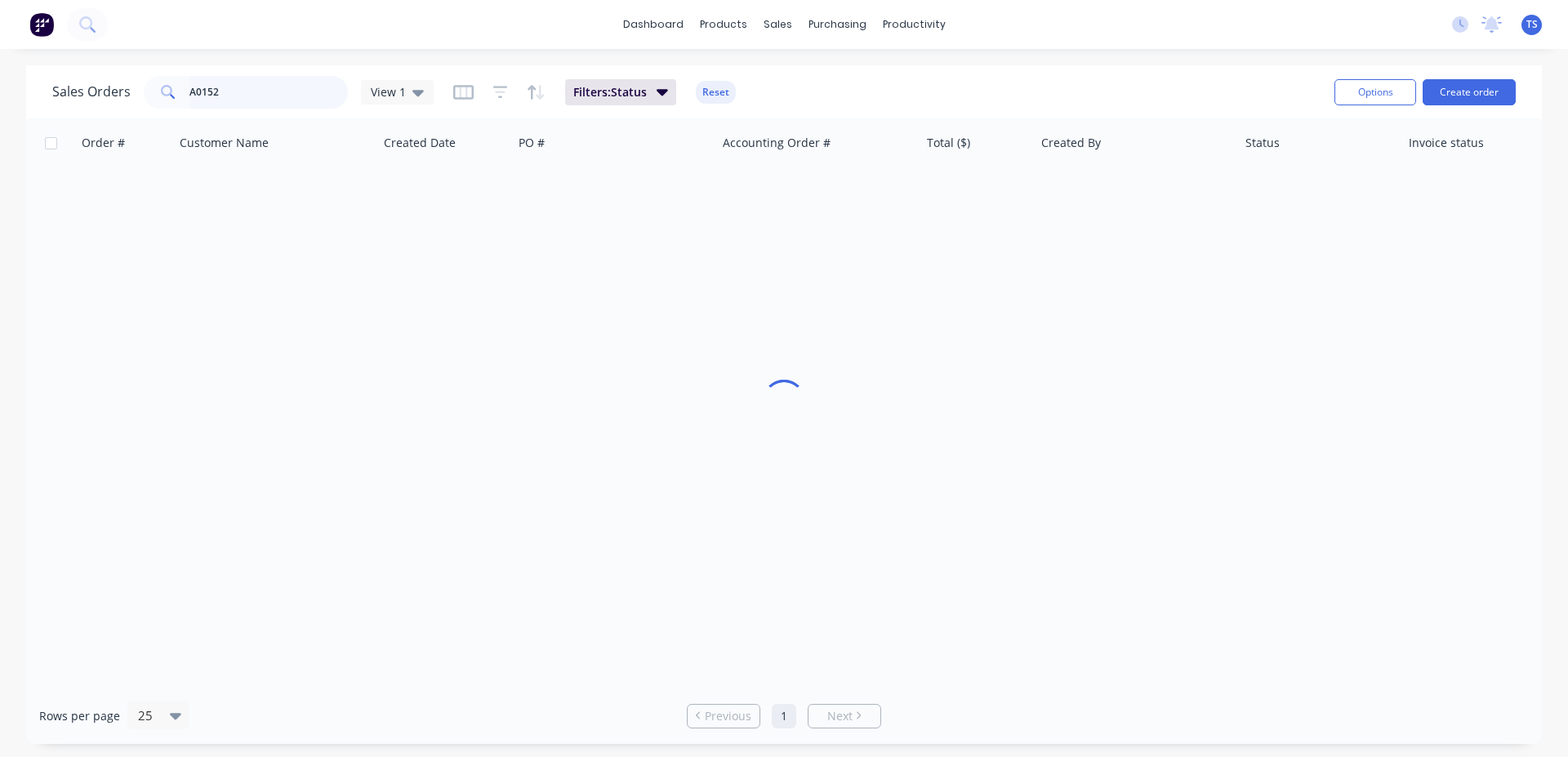
click at [302, 97] on input "A0152" at bounding box center [269, 92] width 159 height 33
type input "98998"
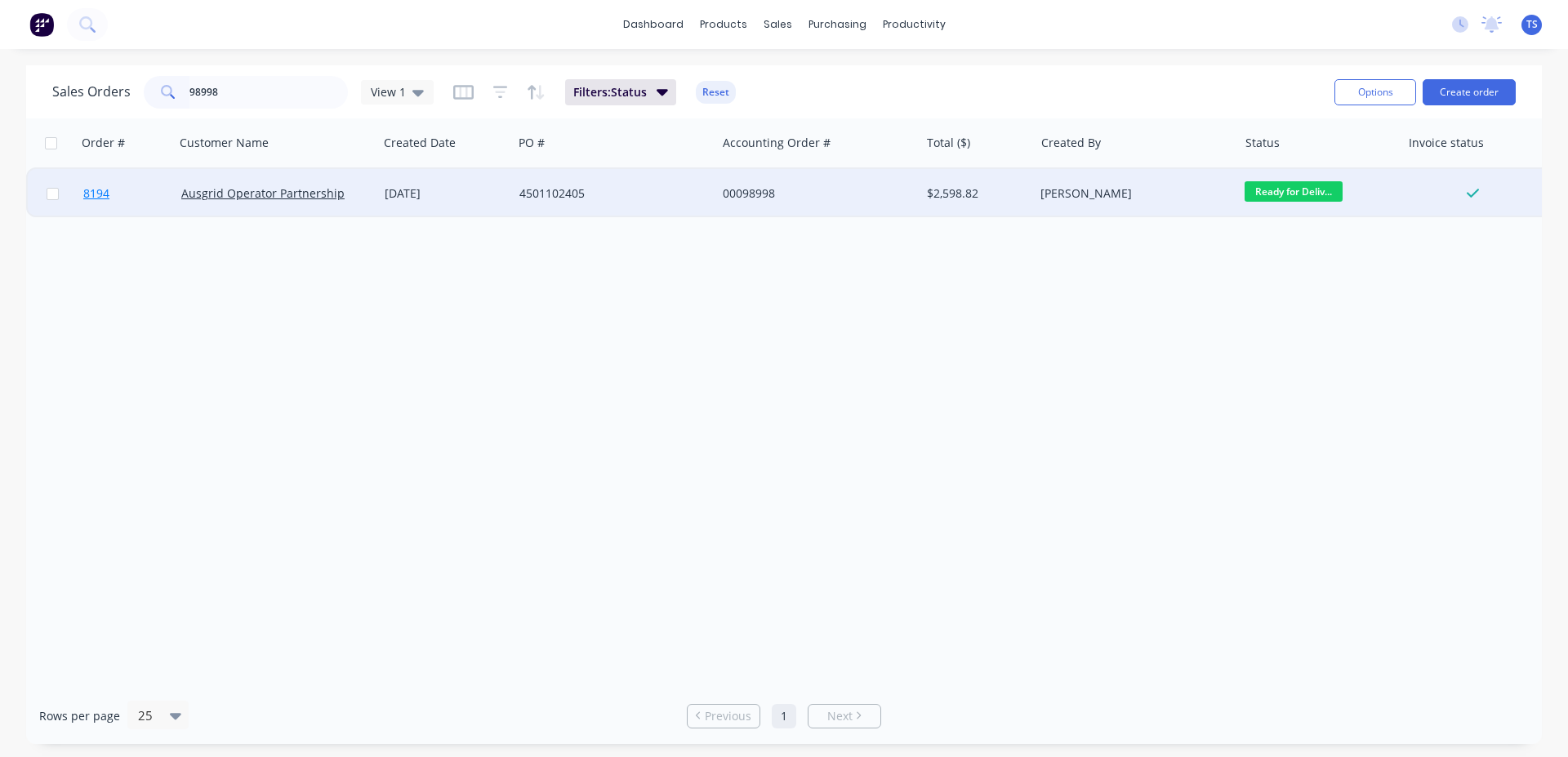
click at [128, 200] on link "8194" at bounding box center [133, 193] width 98 height 49
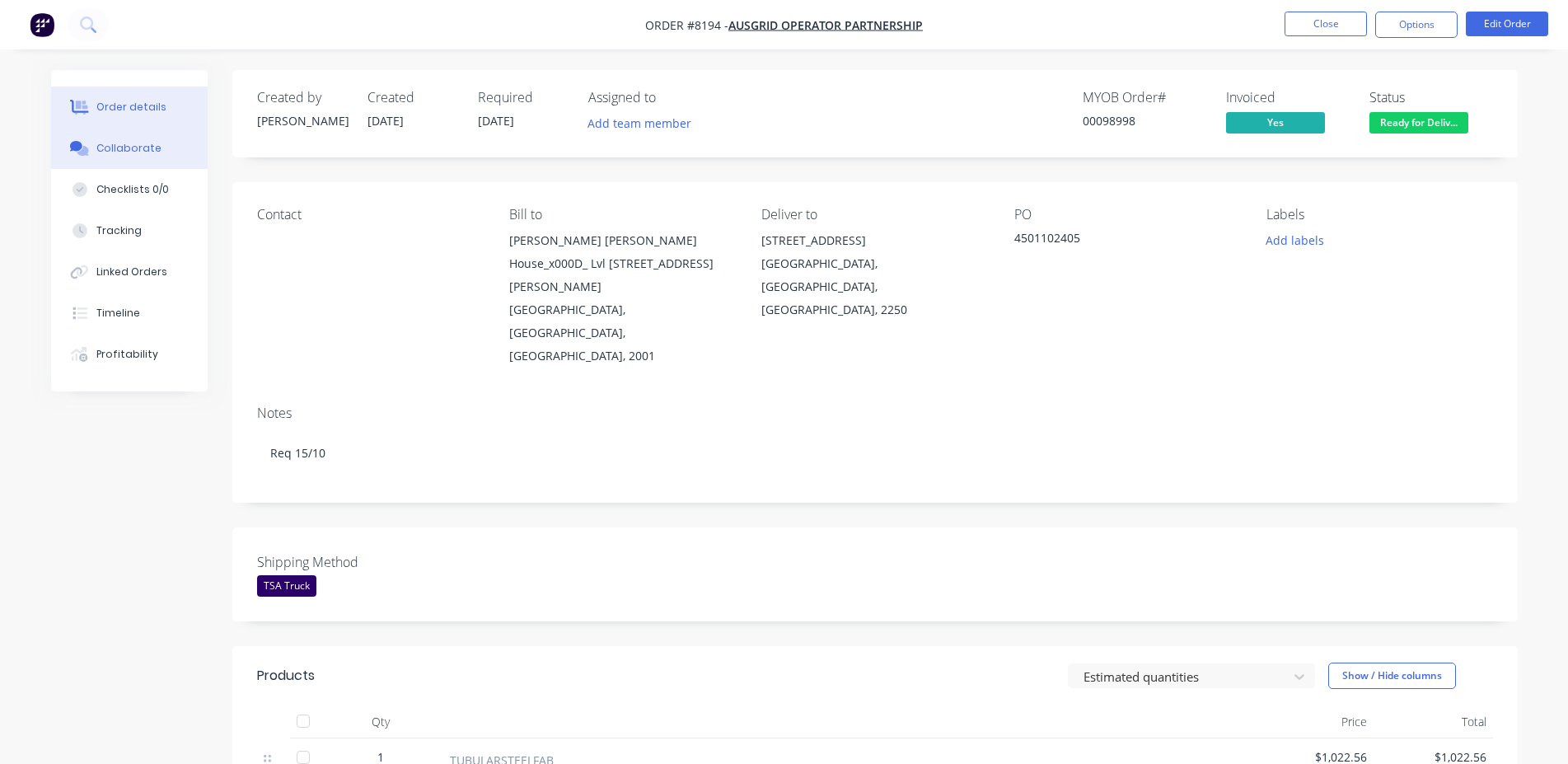
click at [146, 164] on button "Collaborate" at bounding box center [130, 148] width 157 height 41
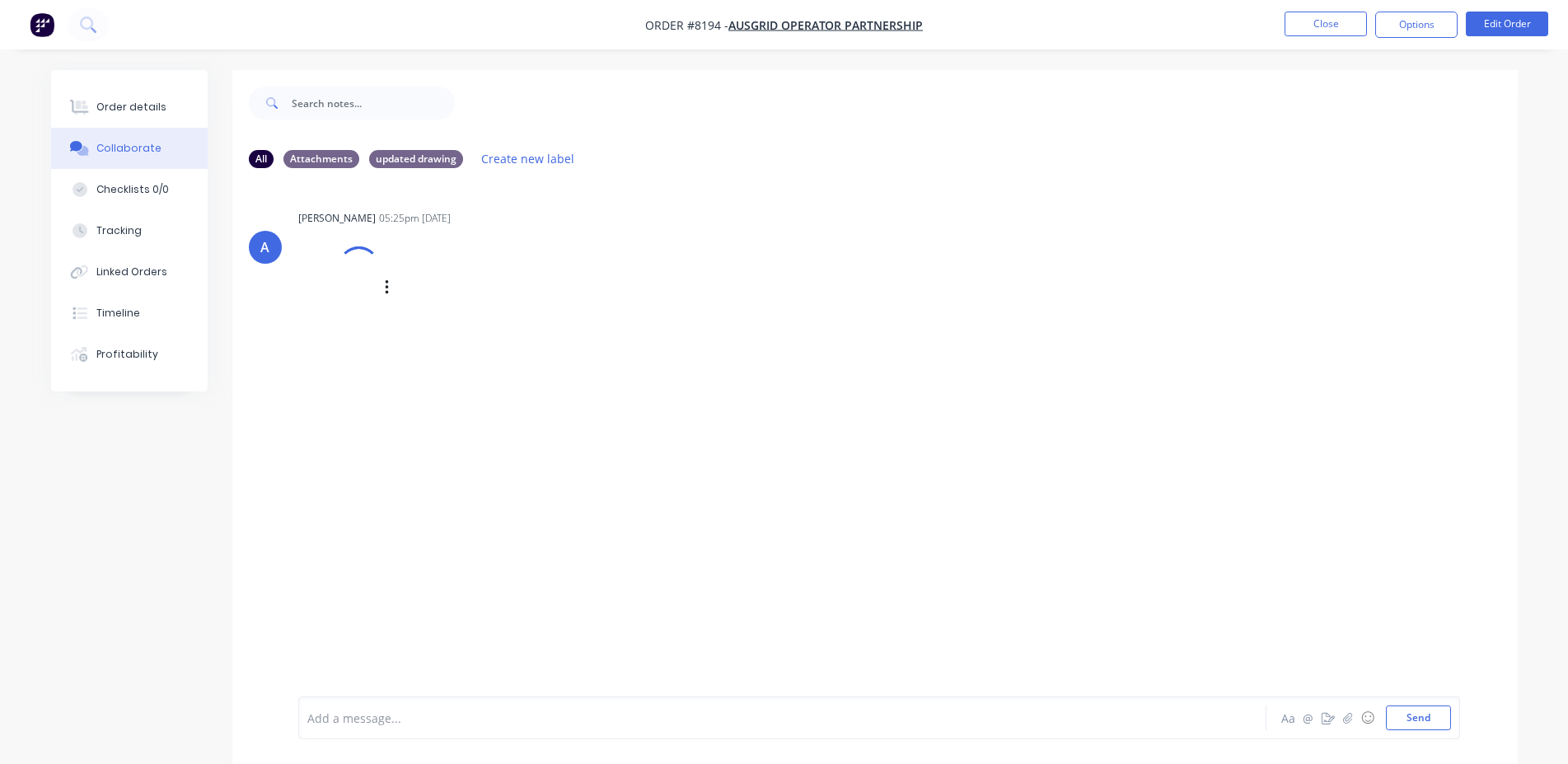
click at [357, 290] on div at bounding box center [339, 287] width 82 height 109
click at [1319, 42] on nav "Order #8194 - Ausgrid Operator Partnership Close Options Edit Order" at bounding box center [784, 24] width 1568 height 50
click at [1323, 21] on button "Close" at bounding box center [1325, 23] width 83 height 24
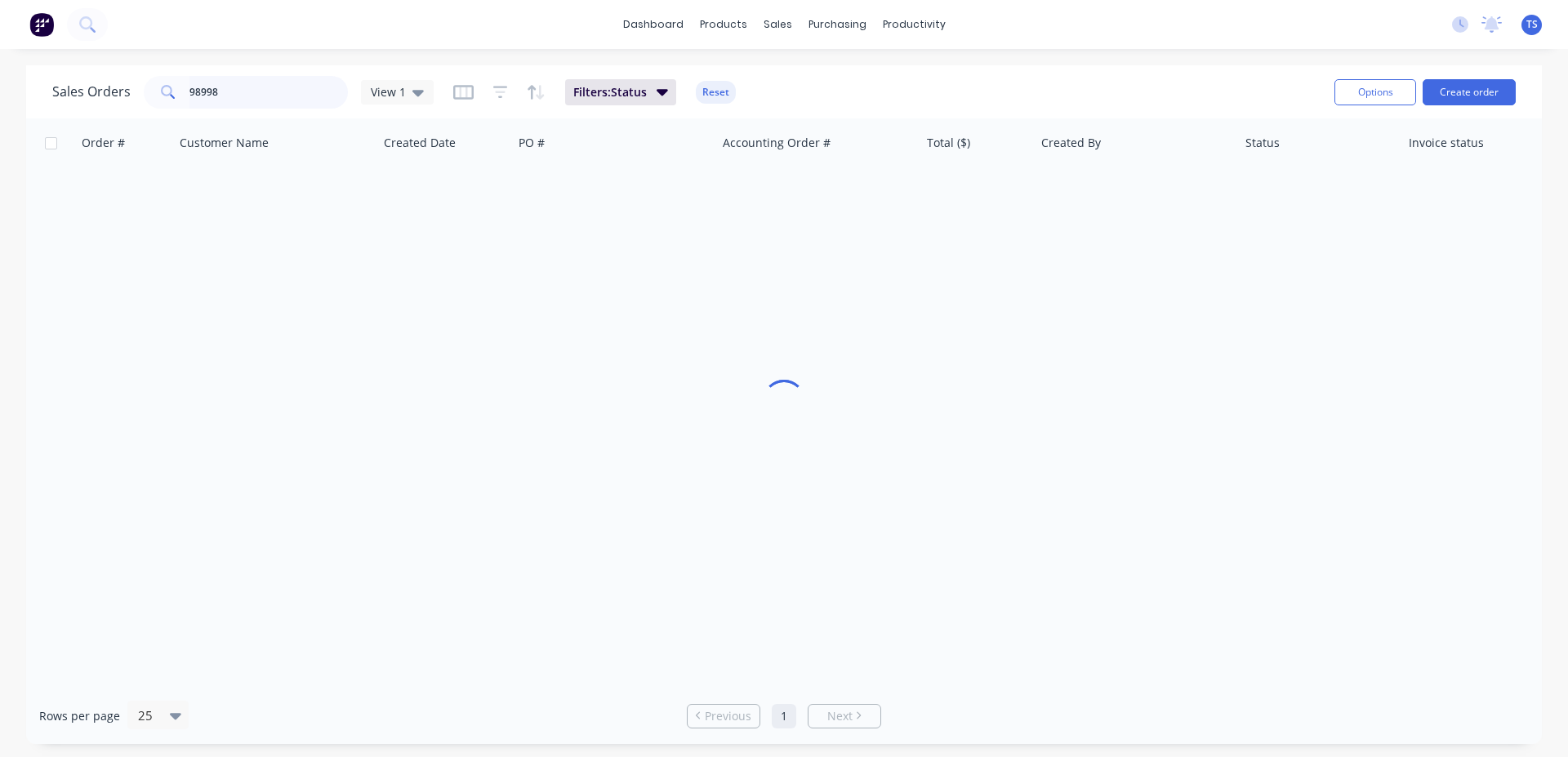
click at [276, 85] on input "98998" at bounding box center [269, 92] width 159 height 33
click at [247, 84] on input "12185" at bounding box center [269, 92] width 159 height 33
paste input "90545"
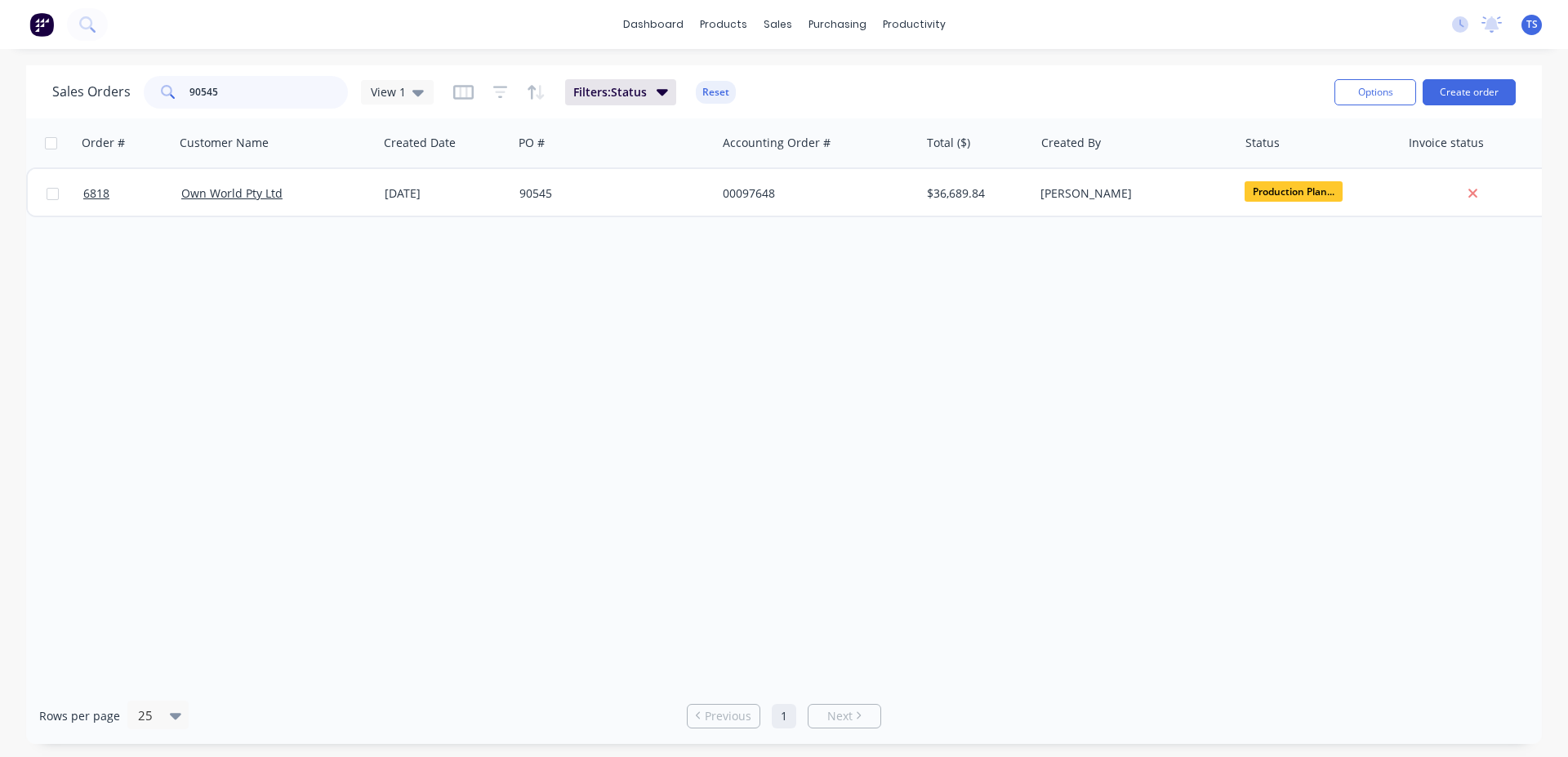
type input "90545"
click at [131, 198] on link "6818" at bounding box center [133, 193] width 98 height 49
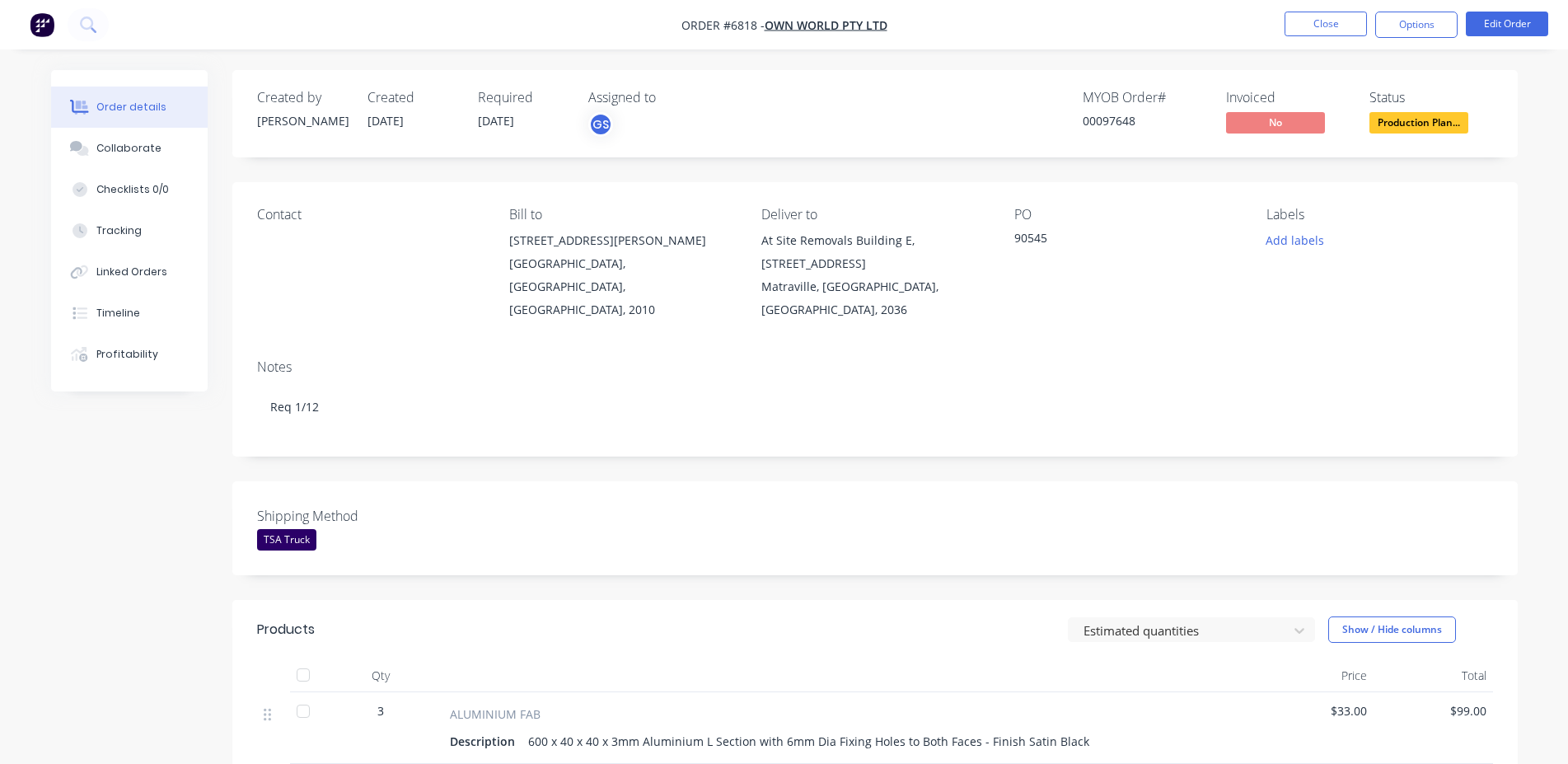
click at [1107, 123] on div "00097648" at bounding box center [1144, 121] width 123 height 17
click at [1110, 119] on div "00097648" at bounding box center [1144, 121] width 123 height 17
copy div "00097648"
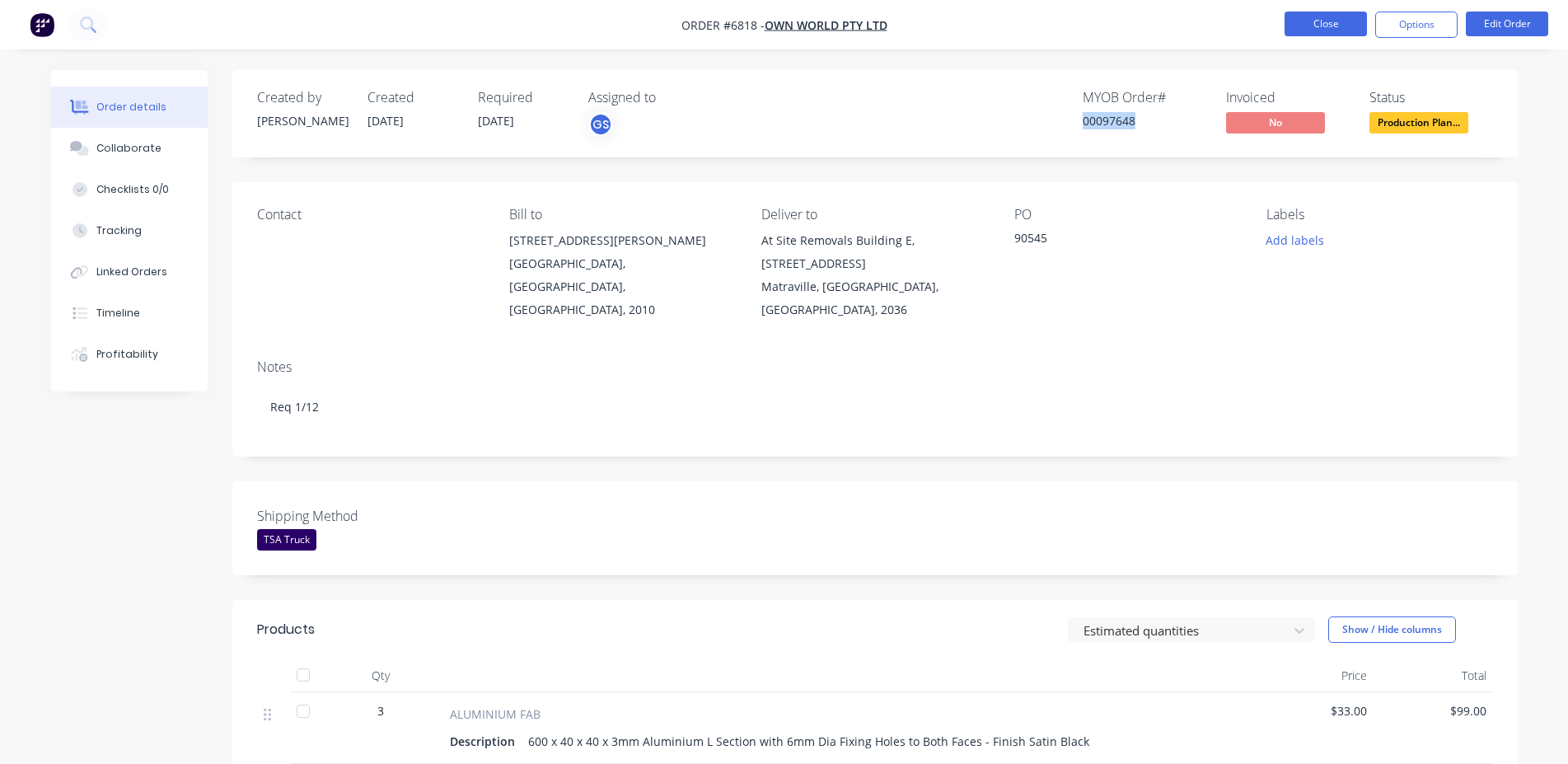
click at [1338, 16] on button "Close" at bounding box center [1325, 23] width 83 height 24
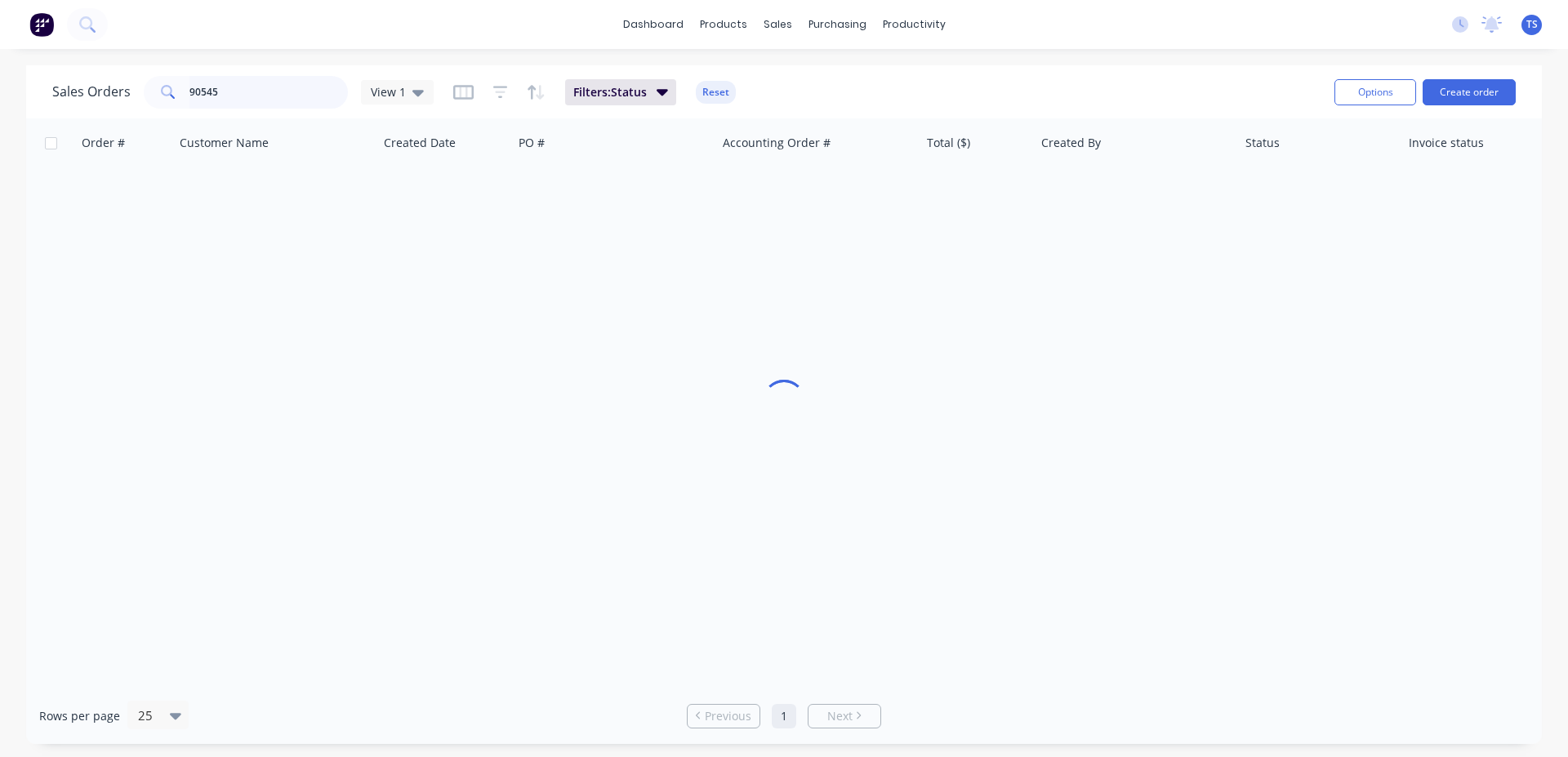
click at [263, 102] on input "90545" at bounding box center [269, 92] width 159 height 33
click at [249, 104] on input "143299" at bounding box center [269, 92] width 159 height 33
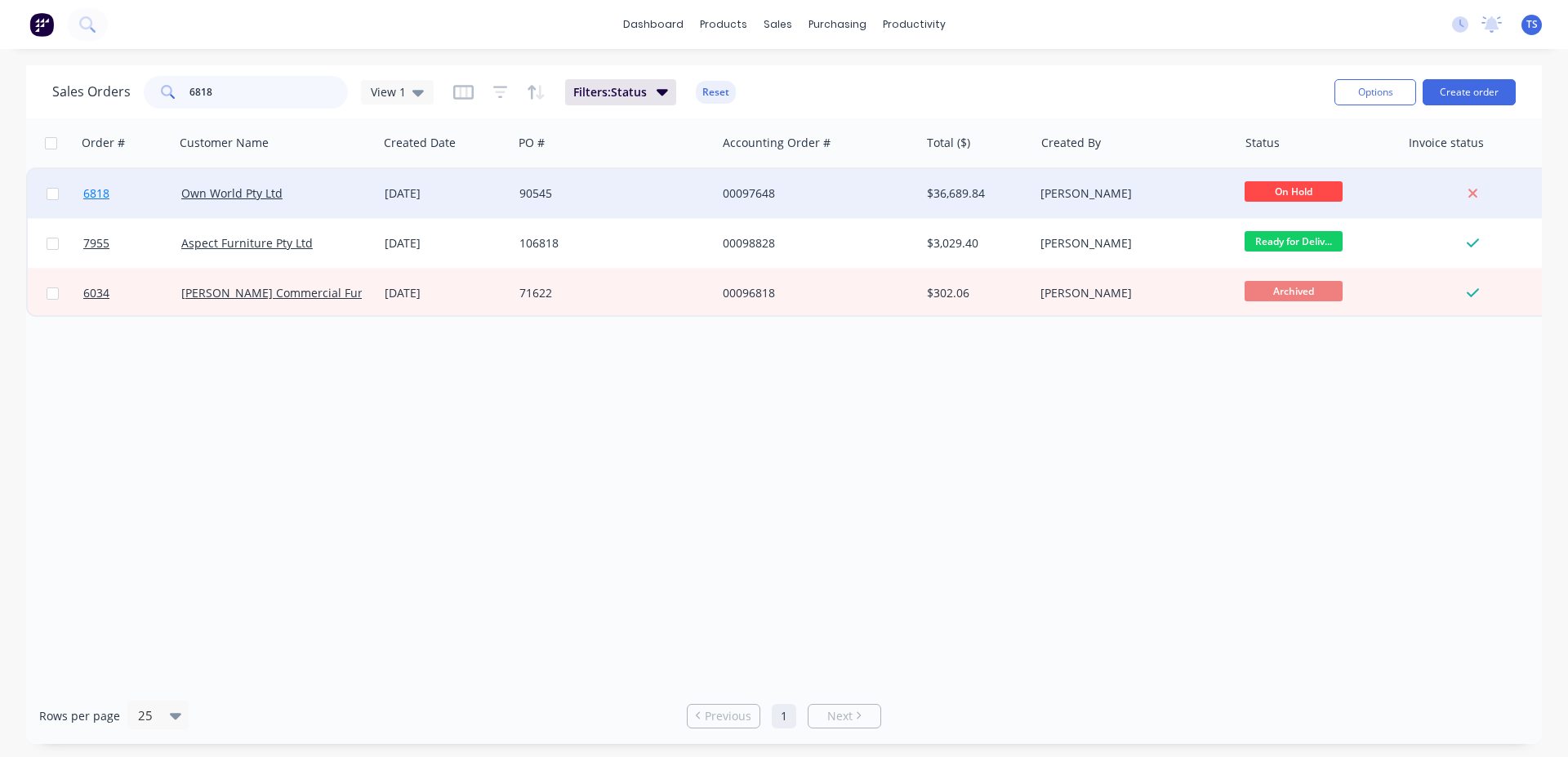
type input "6818"
click at [139, 201] on link "6818" at bounding box center [133, 193] width 98 height 49
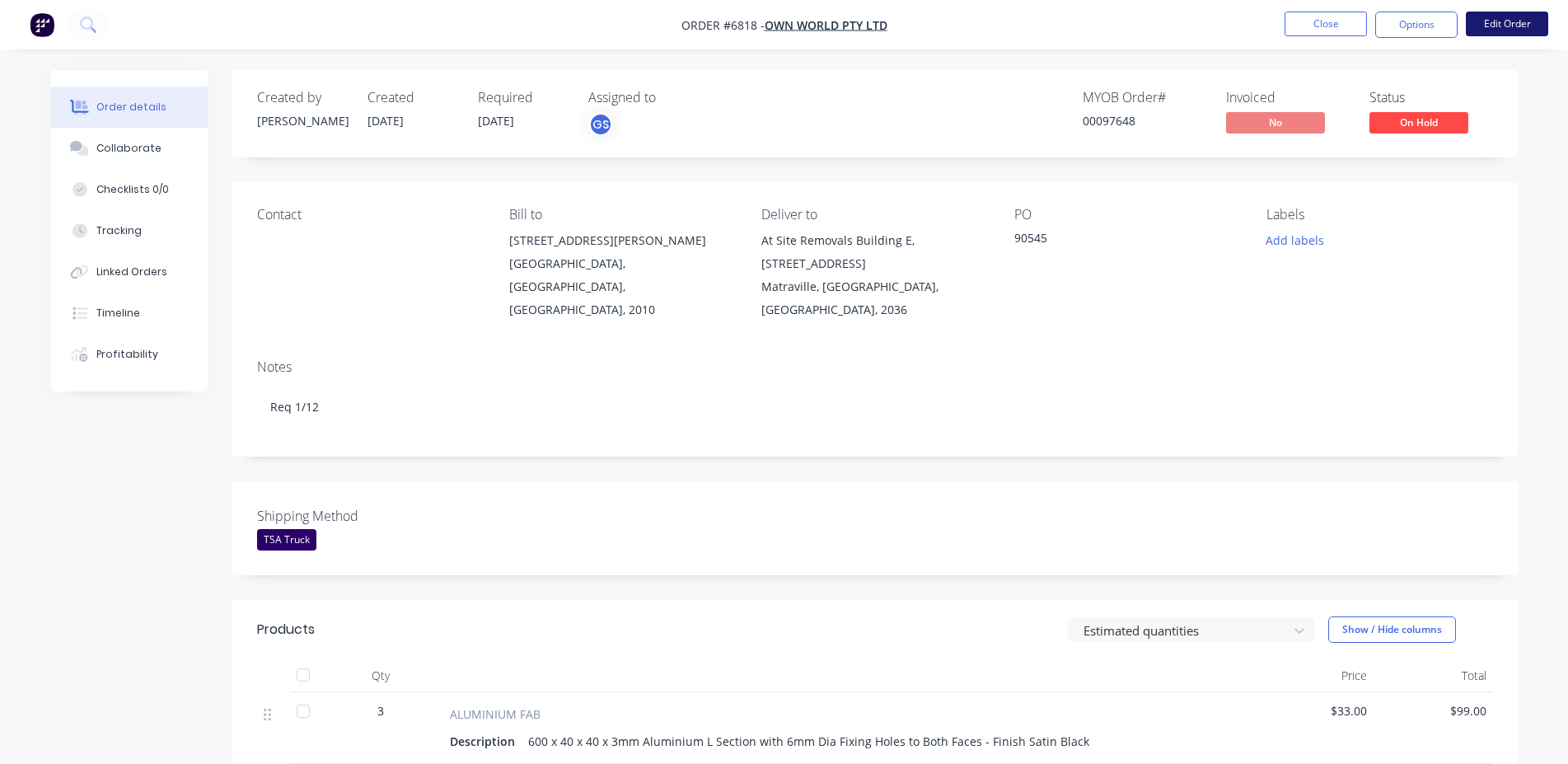
click at [1513, 17] on button "Edit Order" at bounding box center [1506, 23] width 83 height 24
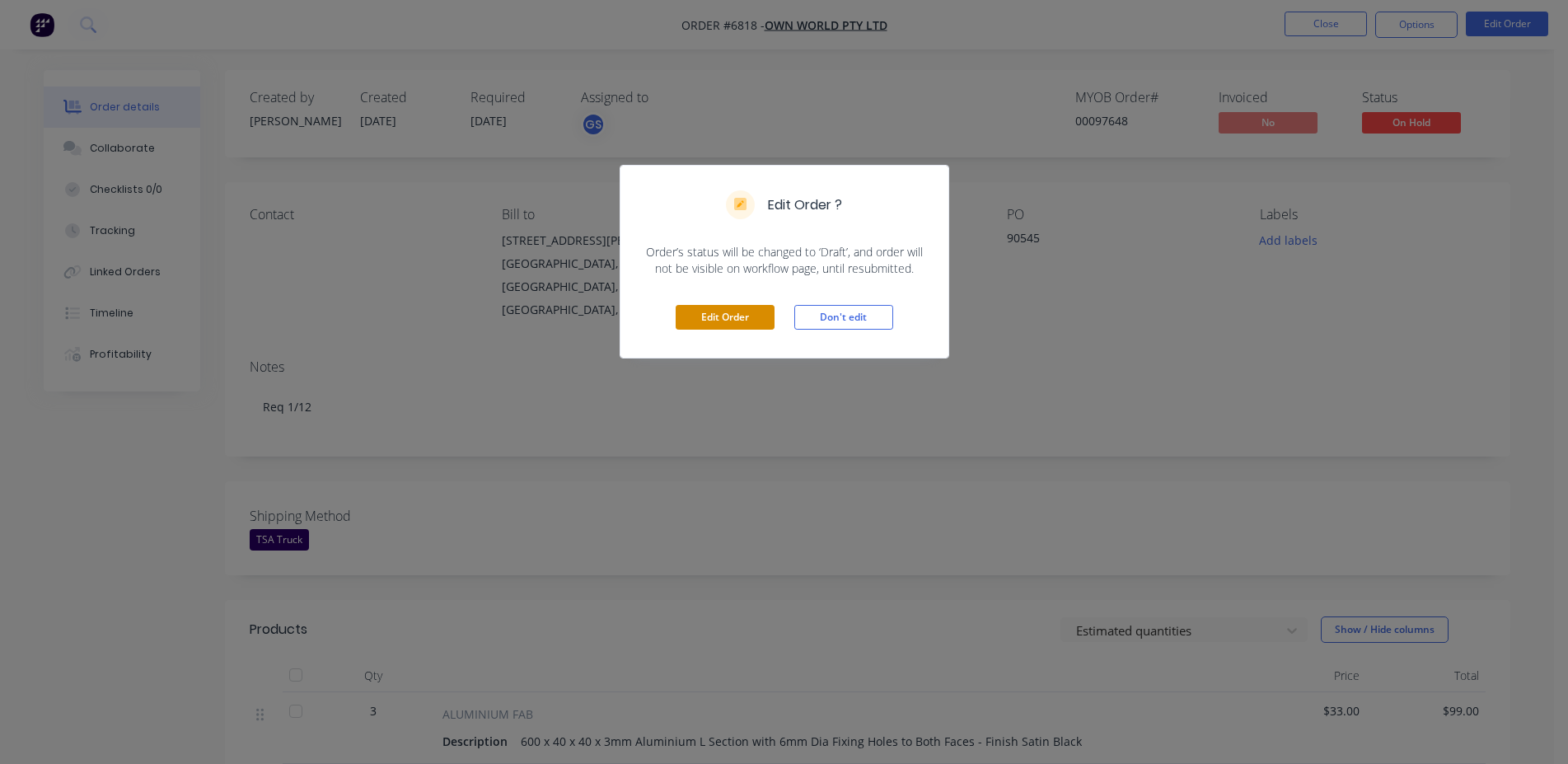
click at [740, 321] on button "Edit Order" at bounding box center [725, 318] width 99 height 24
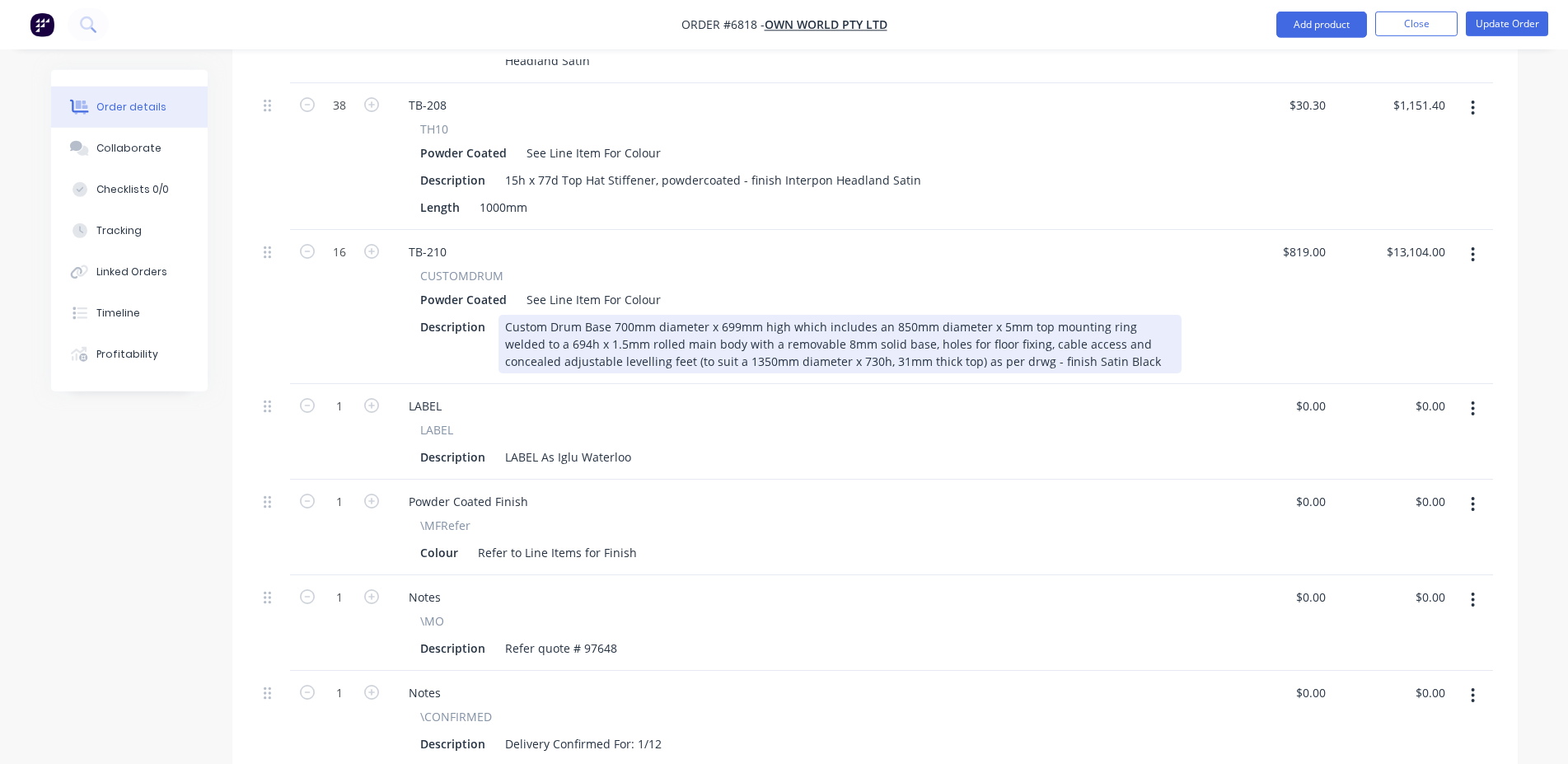
scroll to position [1430, 0]
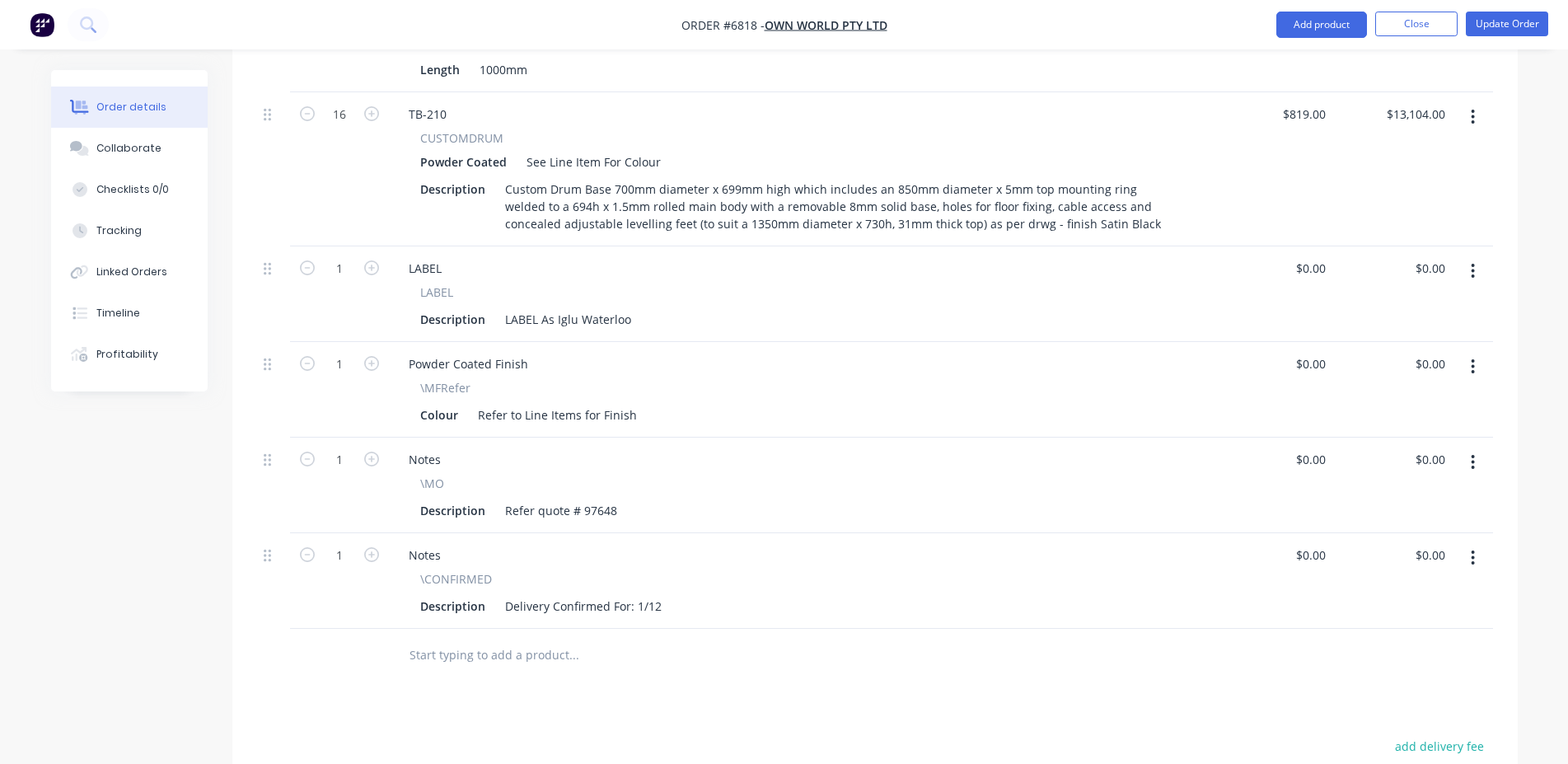
click at [509, 629] on div at bounding box center [685, 656] width 593 height 54
click at [526, 639] on input "text" at bounding box center [573, 655] width 330 height 33
type input "hold"
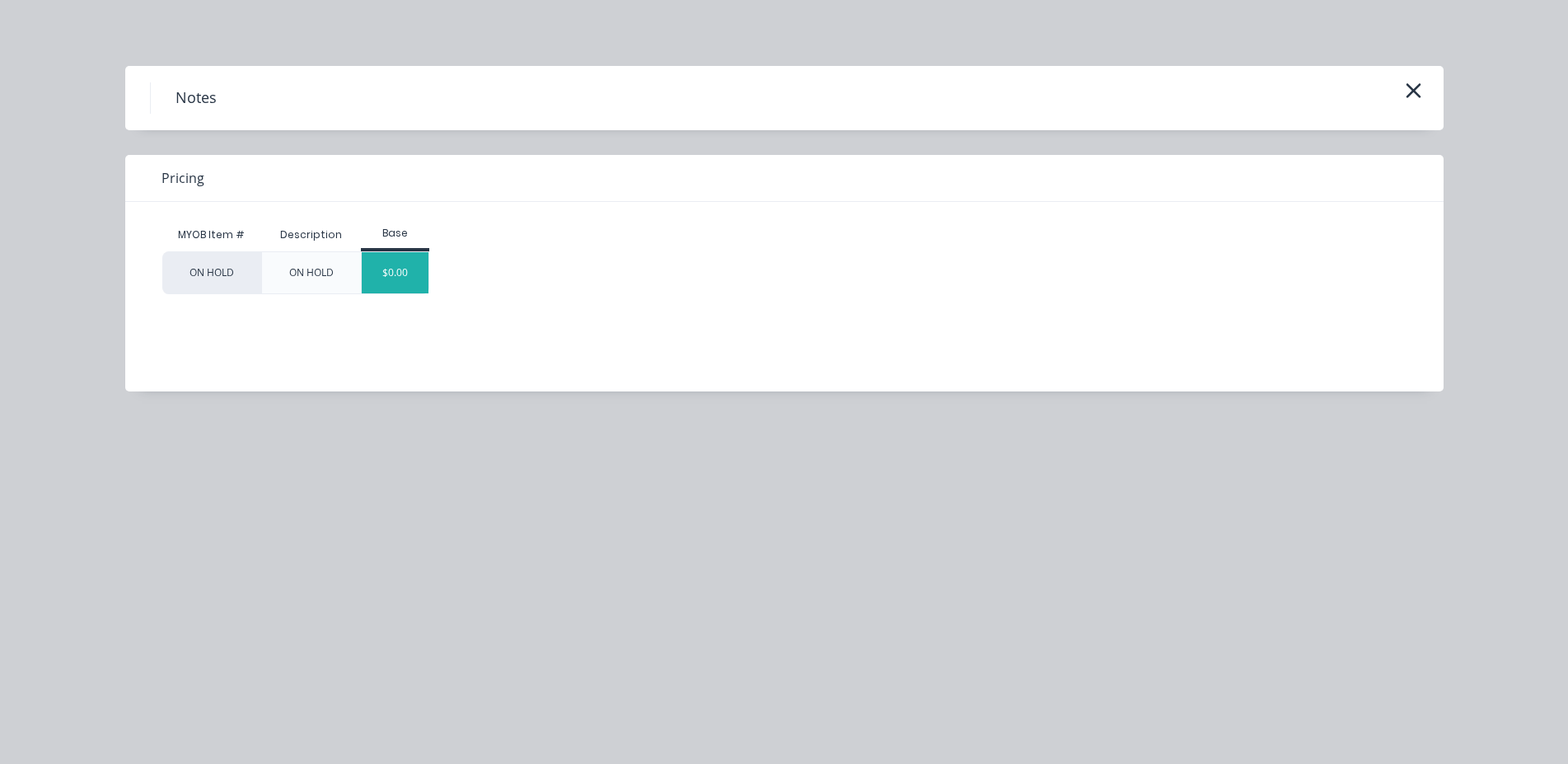
click at [406, 268] on div "$0.00" at bounding box center [395, 272] width 67 height 41
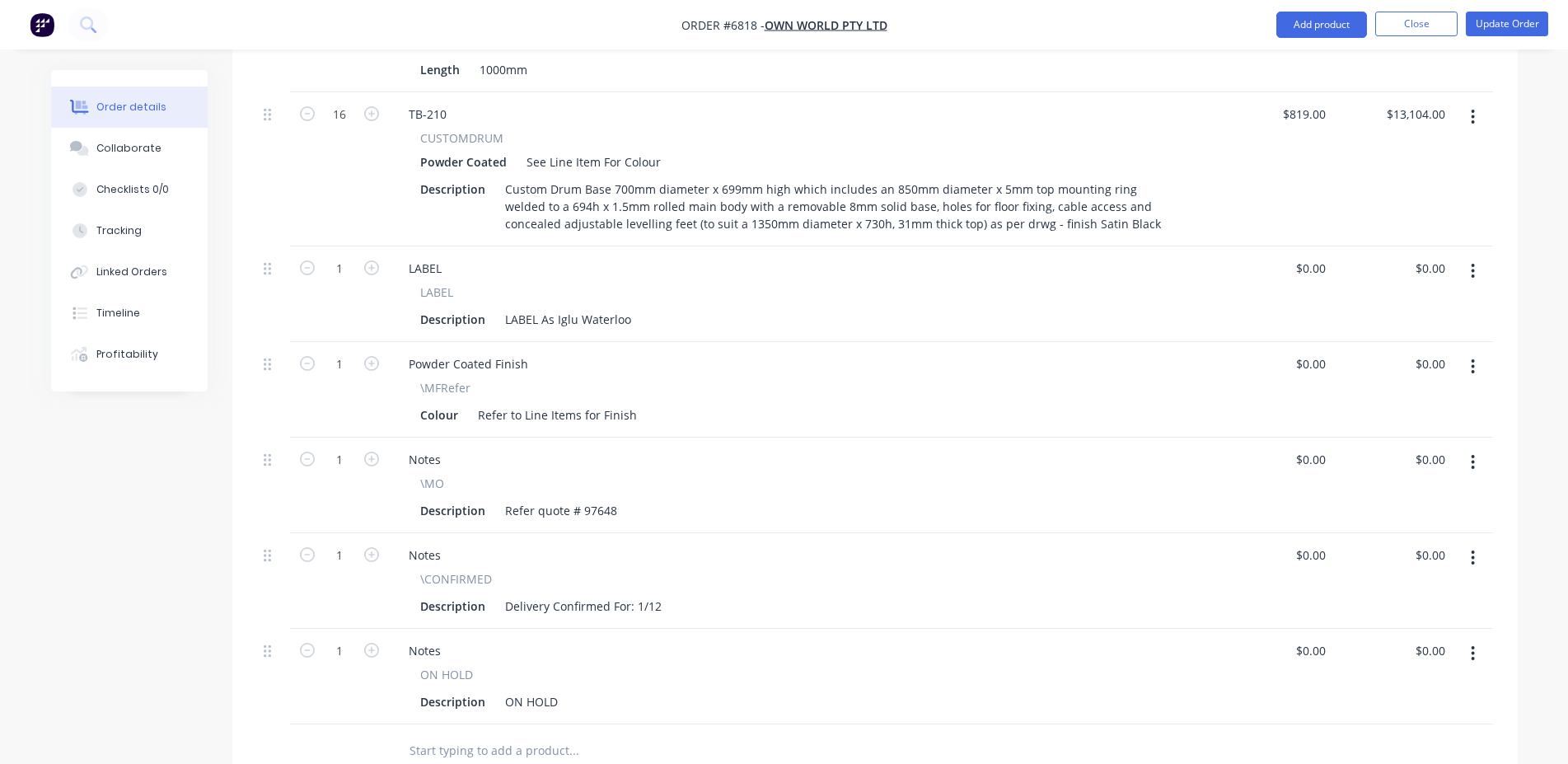
click at [563, 690] on div "Description ON HOLD" at bounding box center [797, 701] width 768 height 23
click at [560, 690] on div "ON HOLD" at bounding box center [531, 701] width 66 height 23
click at [1497, 16] on button "Update Order" at bounding box center [1506, 23] width 83 height 24
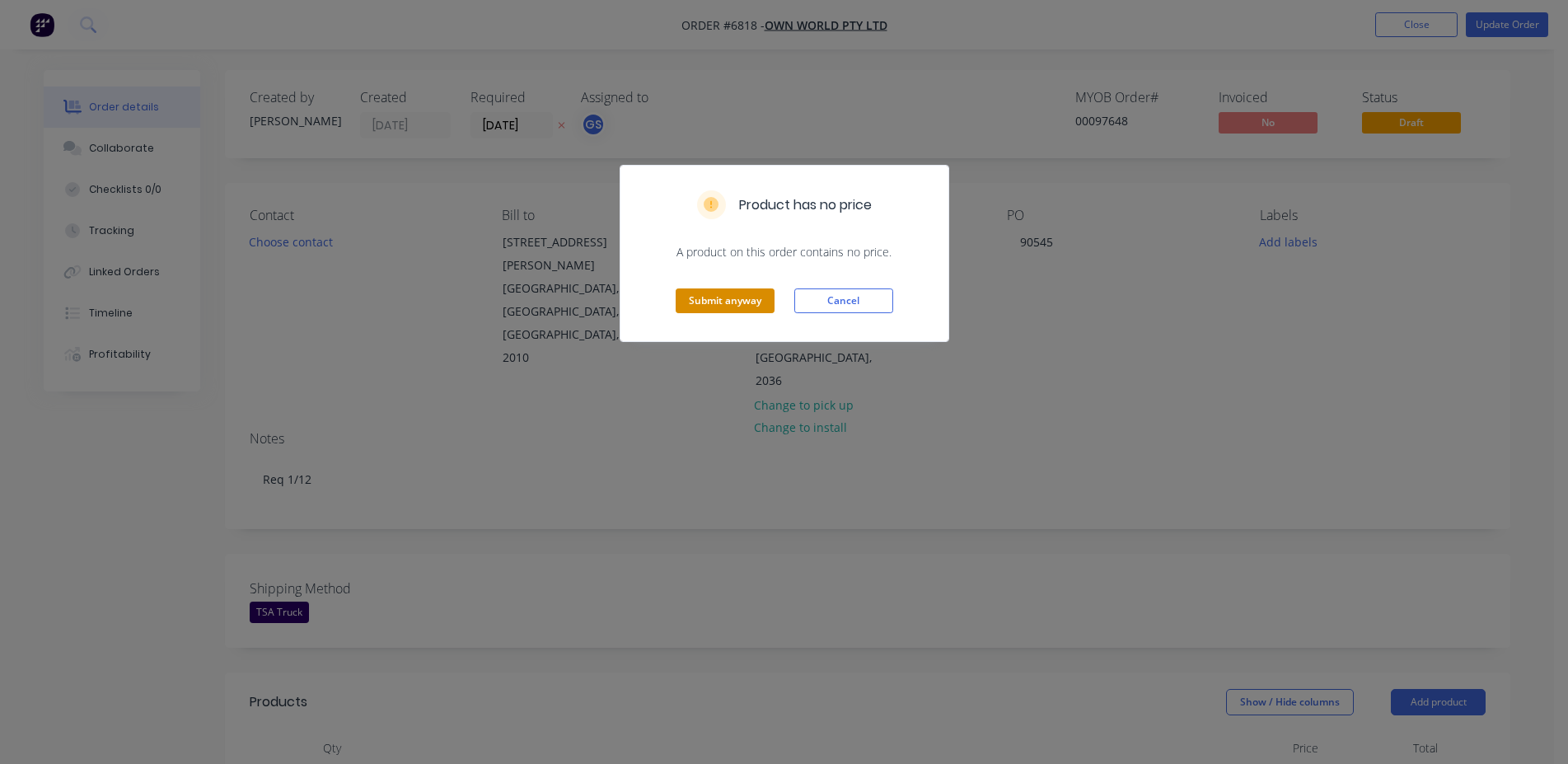
click at [729, 312] on button "Submit anyway" at bounding box center [725, 301] width 99 height 24
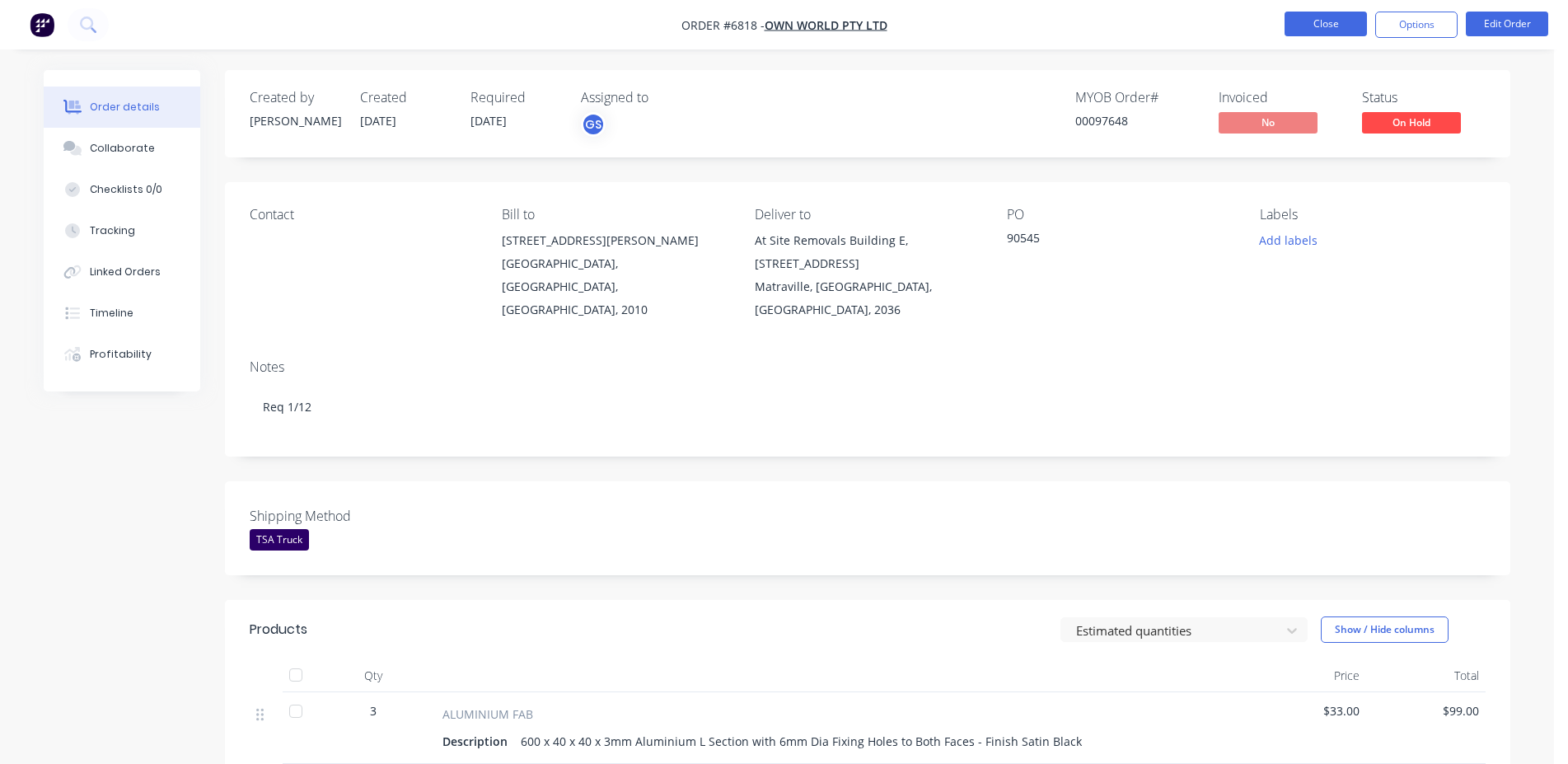
click at [1309, 20] on button "Close" at bounding box center [1325, 23] width 83 height 24
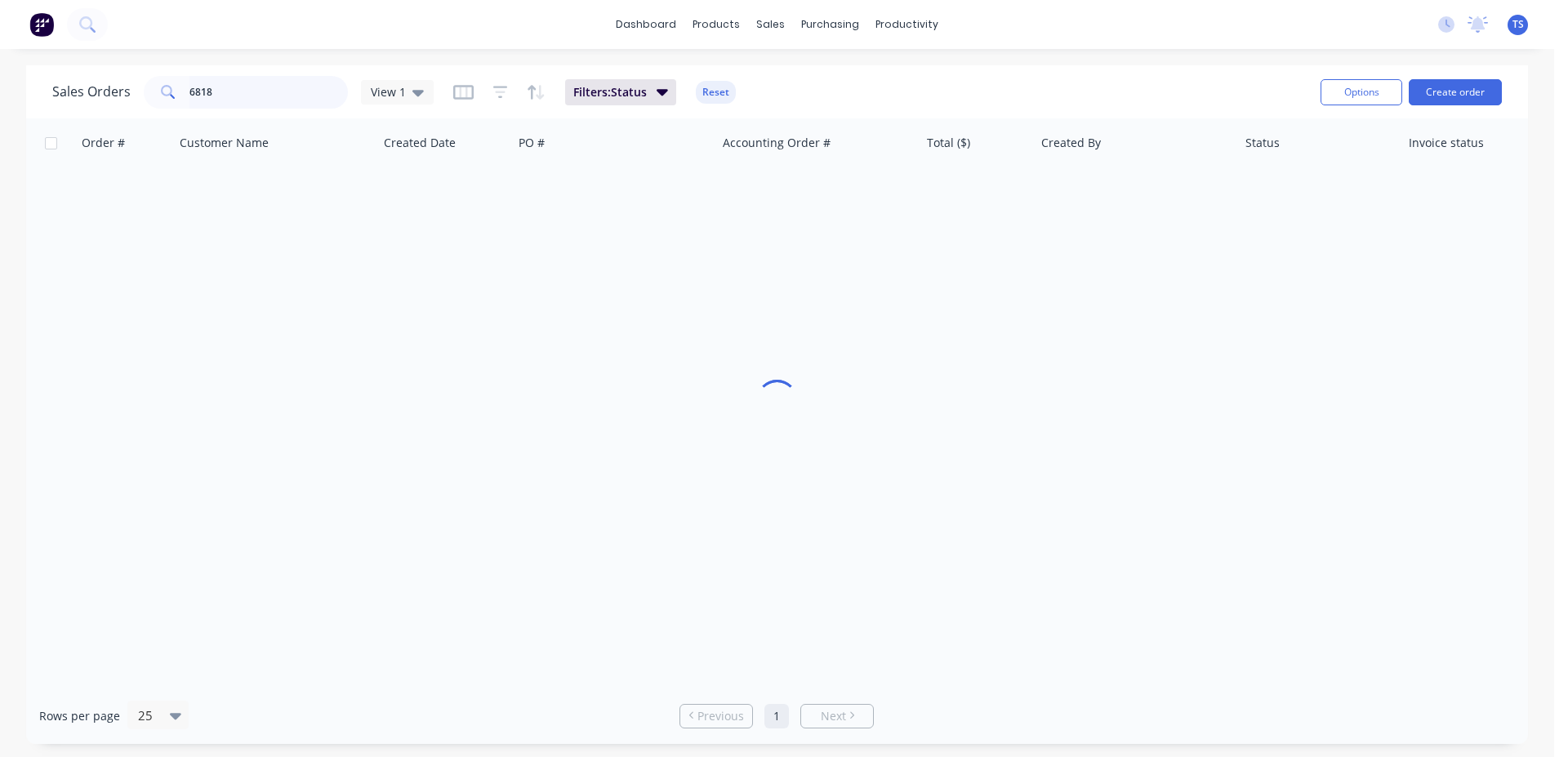
click at [222, 93] on input "6818" at bounding box center [269, 92] width 159 height 33
type input "12766"
click at [118, 190] on link "8367" at bounding box center [133, 193] width 98 height 49
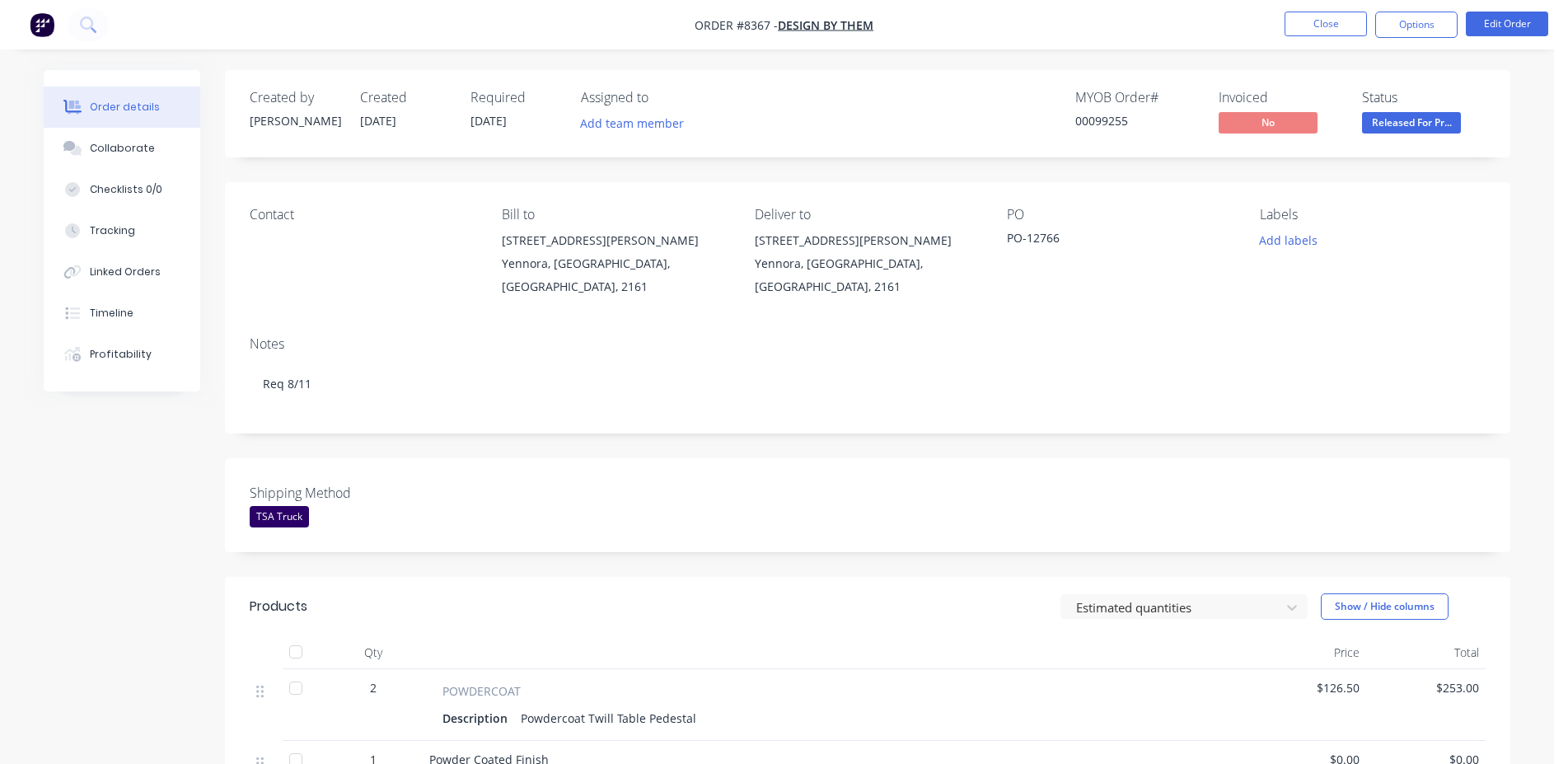
click at [836, 446] on div "Created by [PERSON_NAME] Created [DATE] Required [DATE] Assigned to Add team me…" at bounding box center [868, 664] width 1285 height 1188
click at [998, 459] on div "Shipping Method TSA Truck" at bounding box center [868, 506] width 1285 height 94
click at [1299, 21] on button "Close" at bounding box center [1325, 23] width 83 height 24
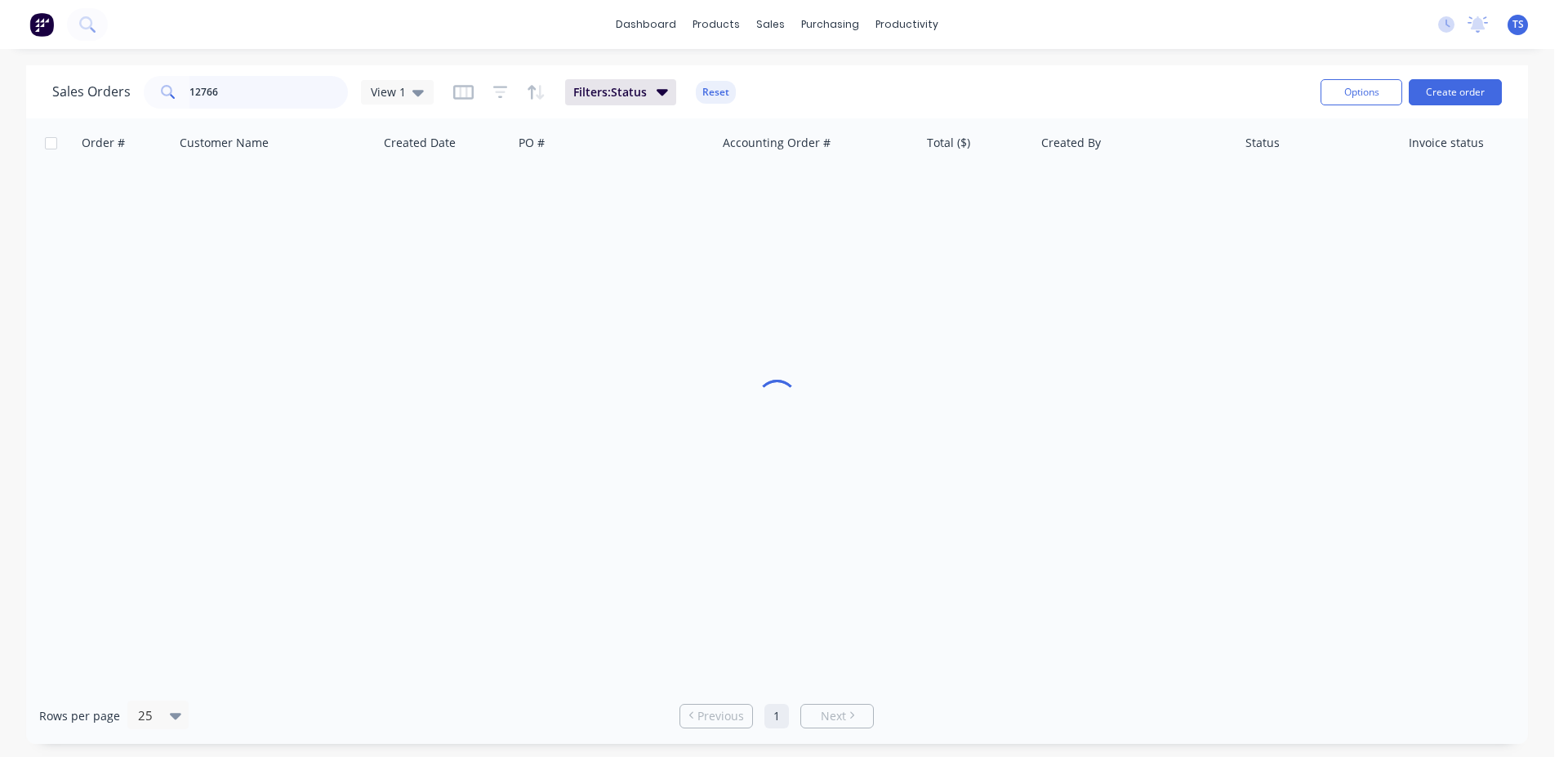
click at [244, 97] on input "12766" at bounding box center [269, 92] width 159 height 33
paste input "4501514854"
type input "4501514854"
click at [194, 90] on input "4501514854" at bounding box center [269, 92] width 159 height 33
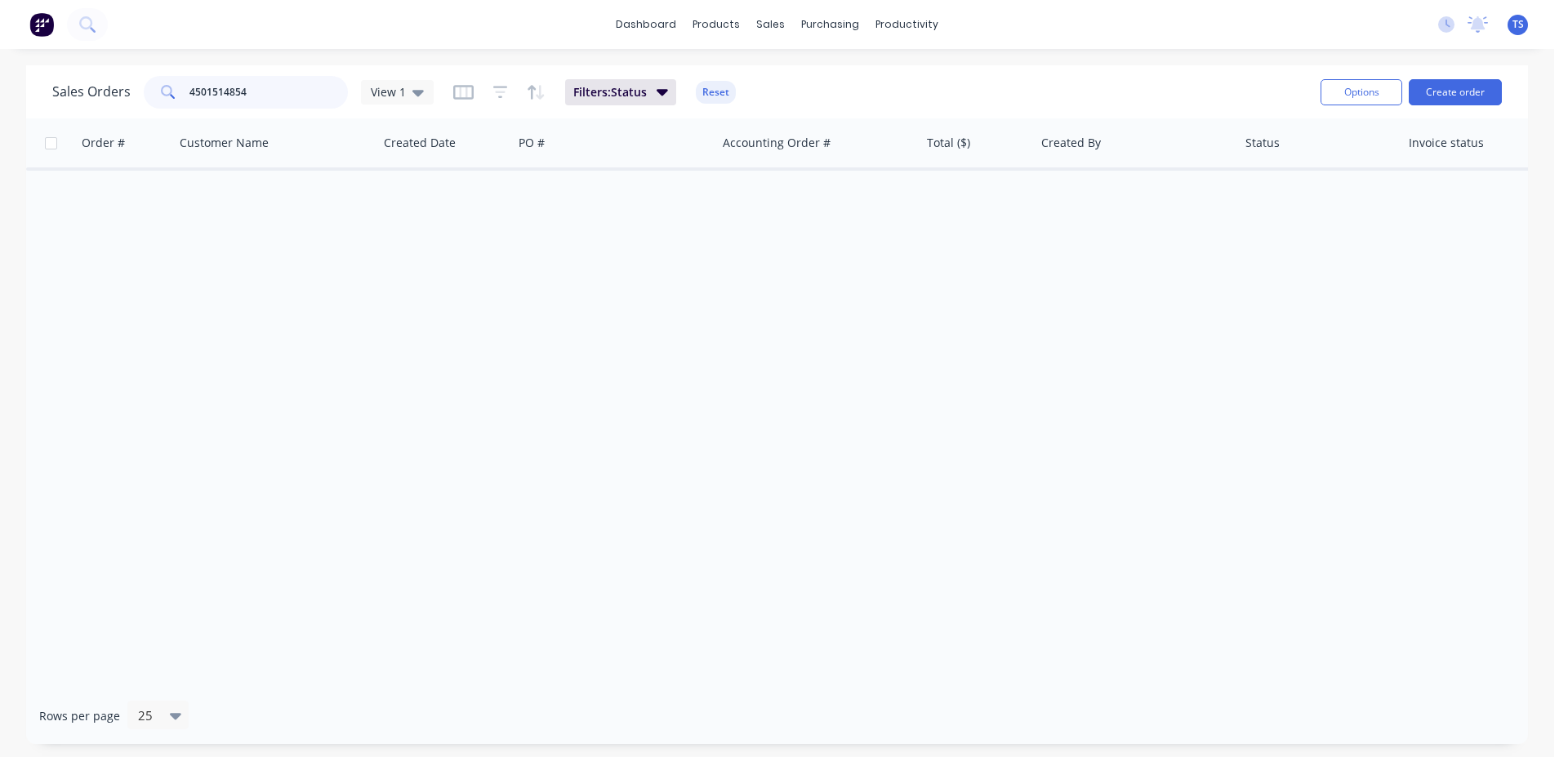
click at [194, 90] on input "4501514854" at bounding box center [269, 92] width 159 height 33
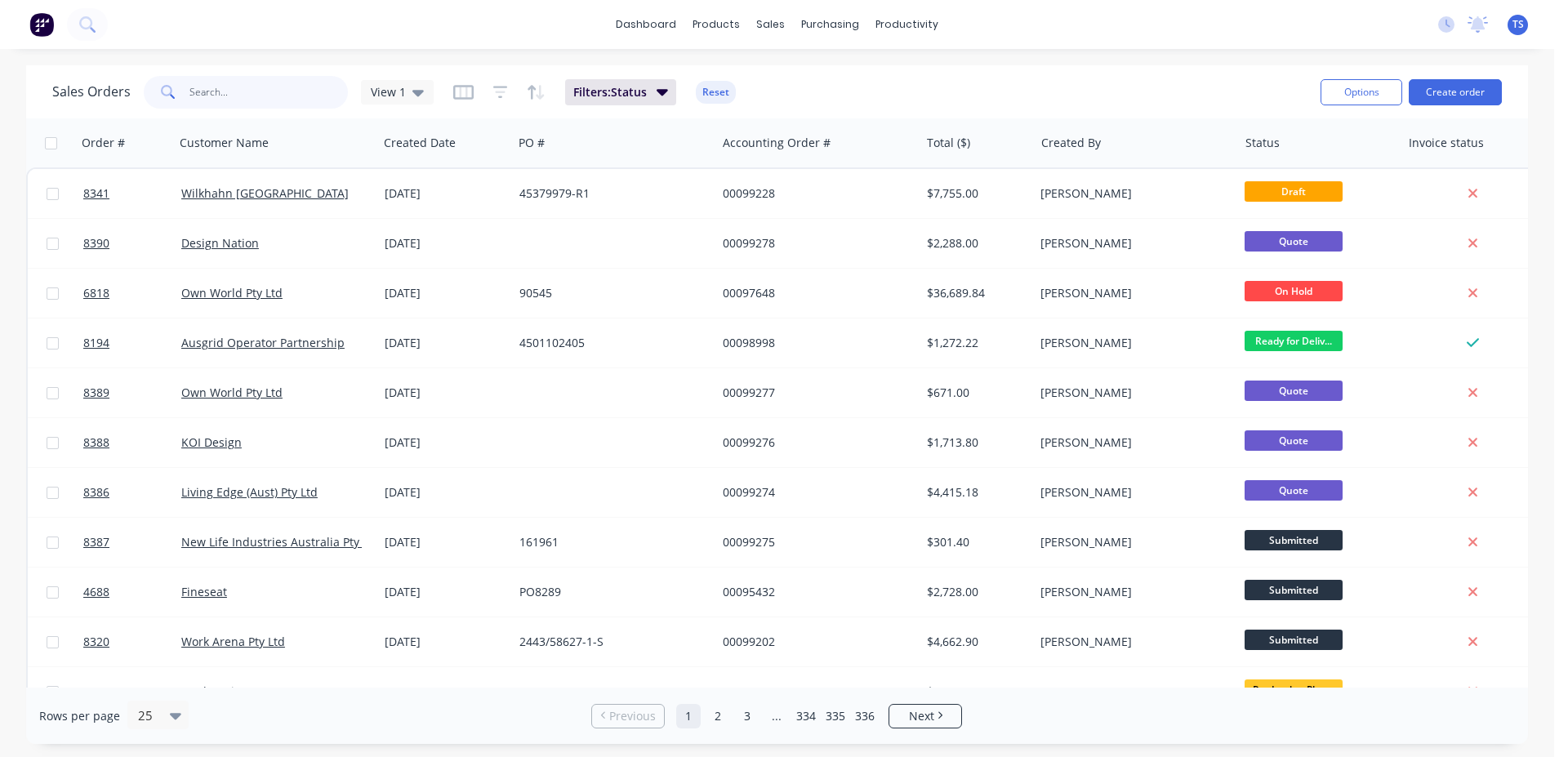
click at [247, 87] on input "text" at bounding box center [269, 92] width 159 height 33
paste input "4501514854"
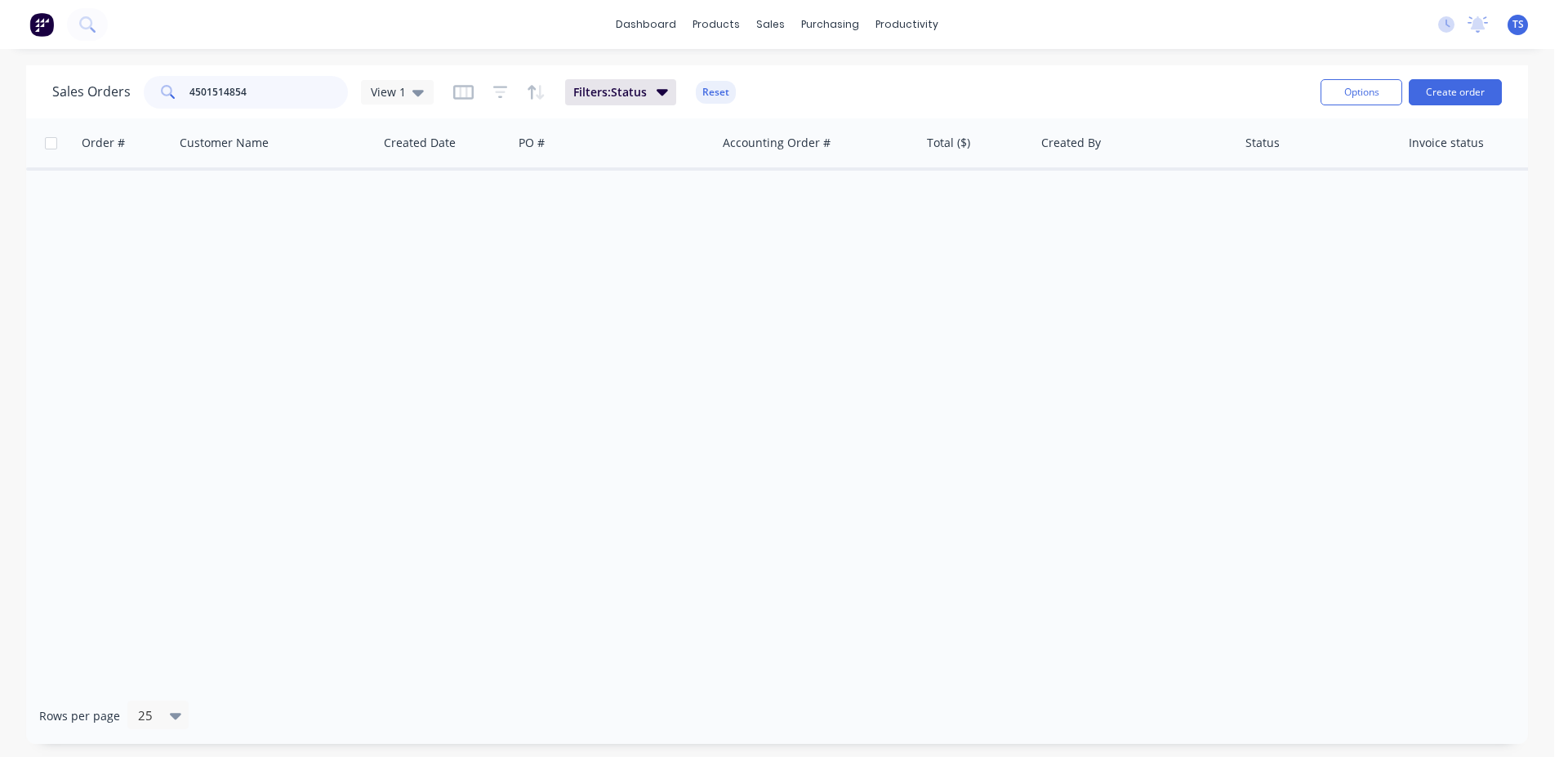
type input "4501514854"
click at [288, 85] on input "4501514854" at bounding box center [269, 92] width 159 height 33
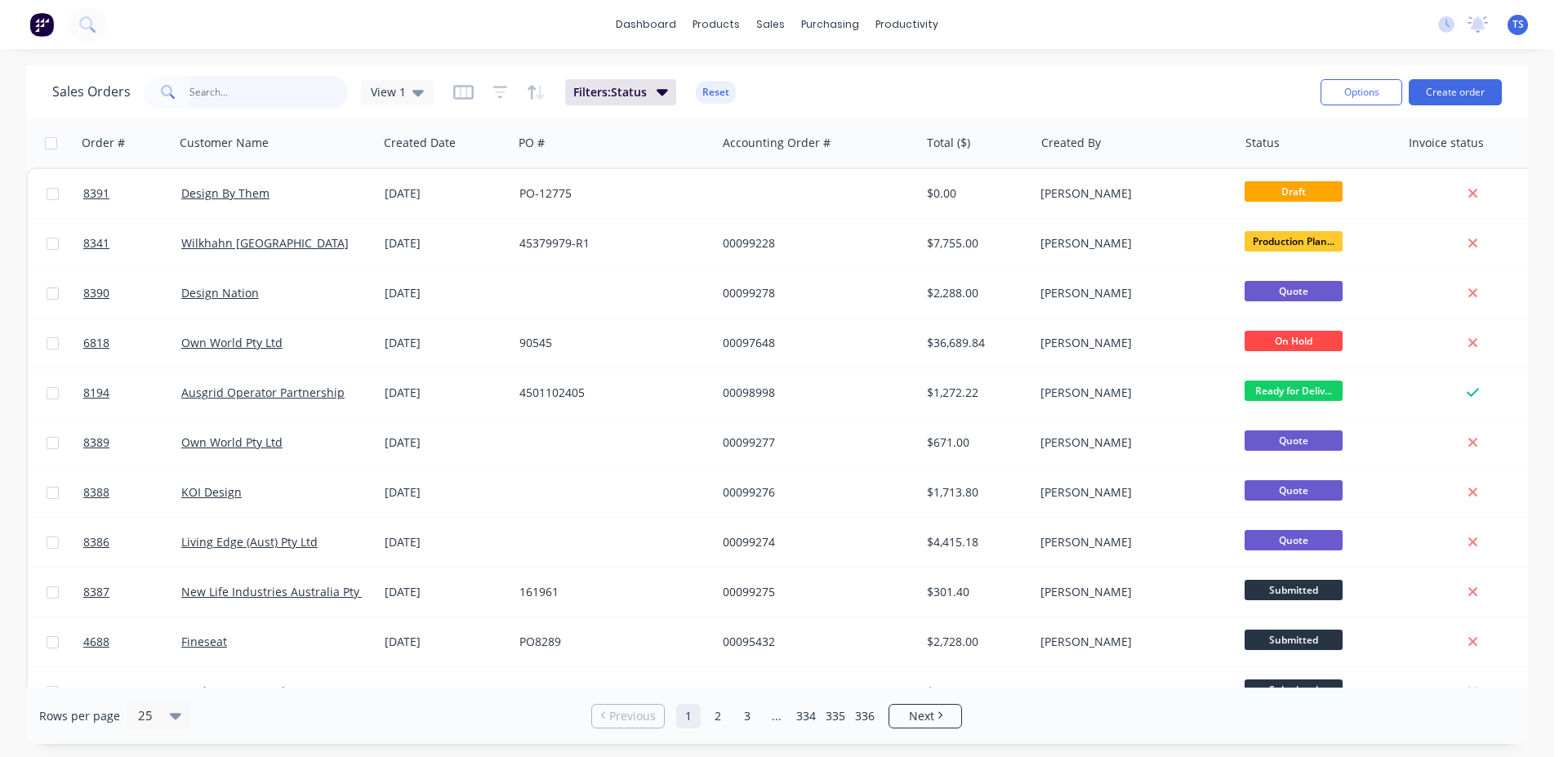
click at [261, 97] on input "text" at bounding box center [269, 92] width 159 height 33
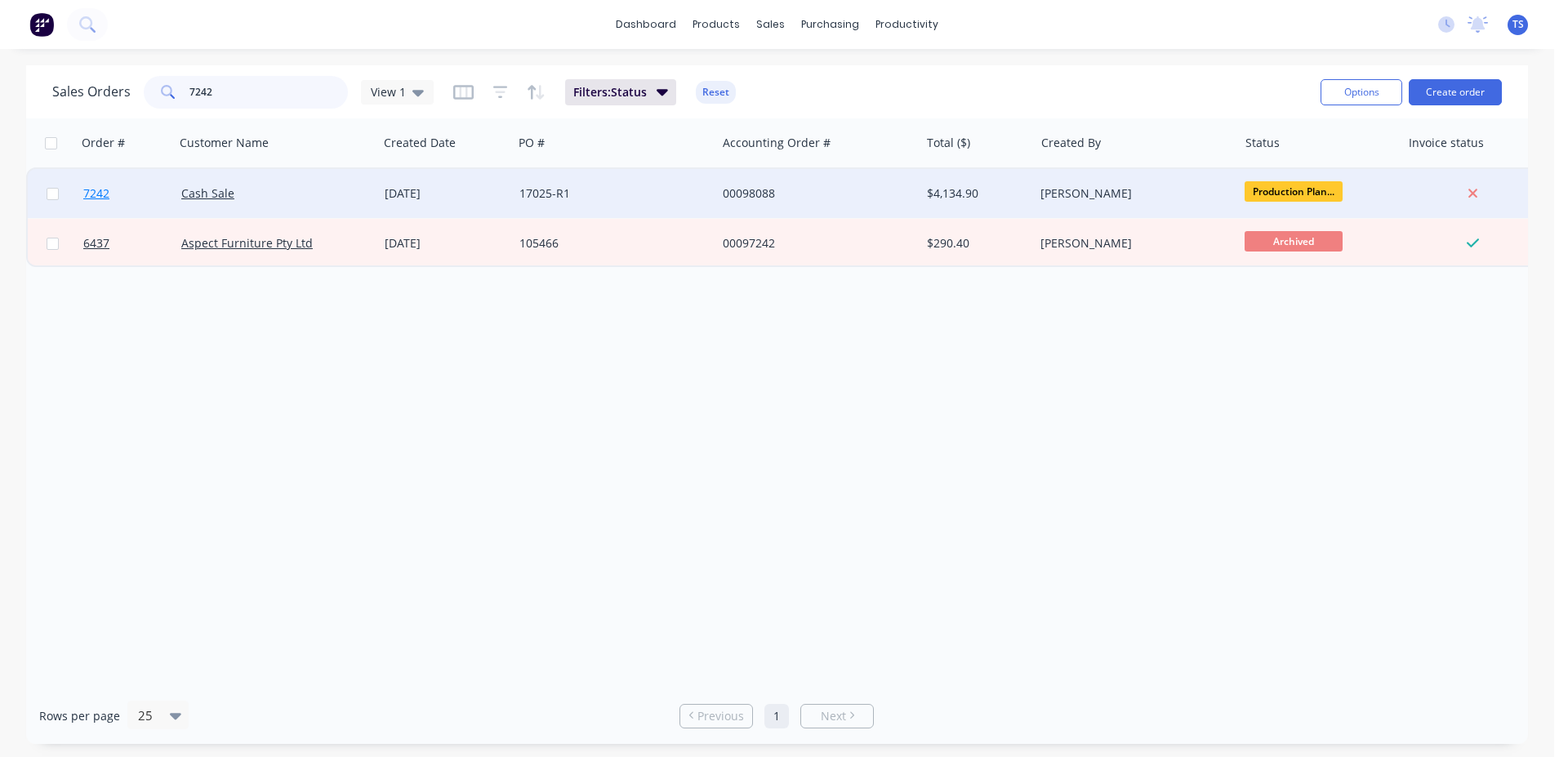
type input "7242"
click at [132, 197] on link "7242" at bounding box center [133, 193] width 98 height 49
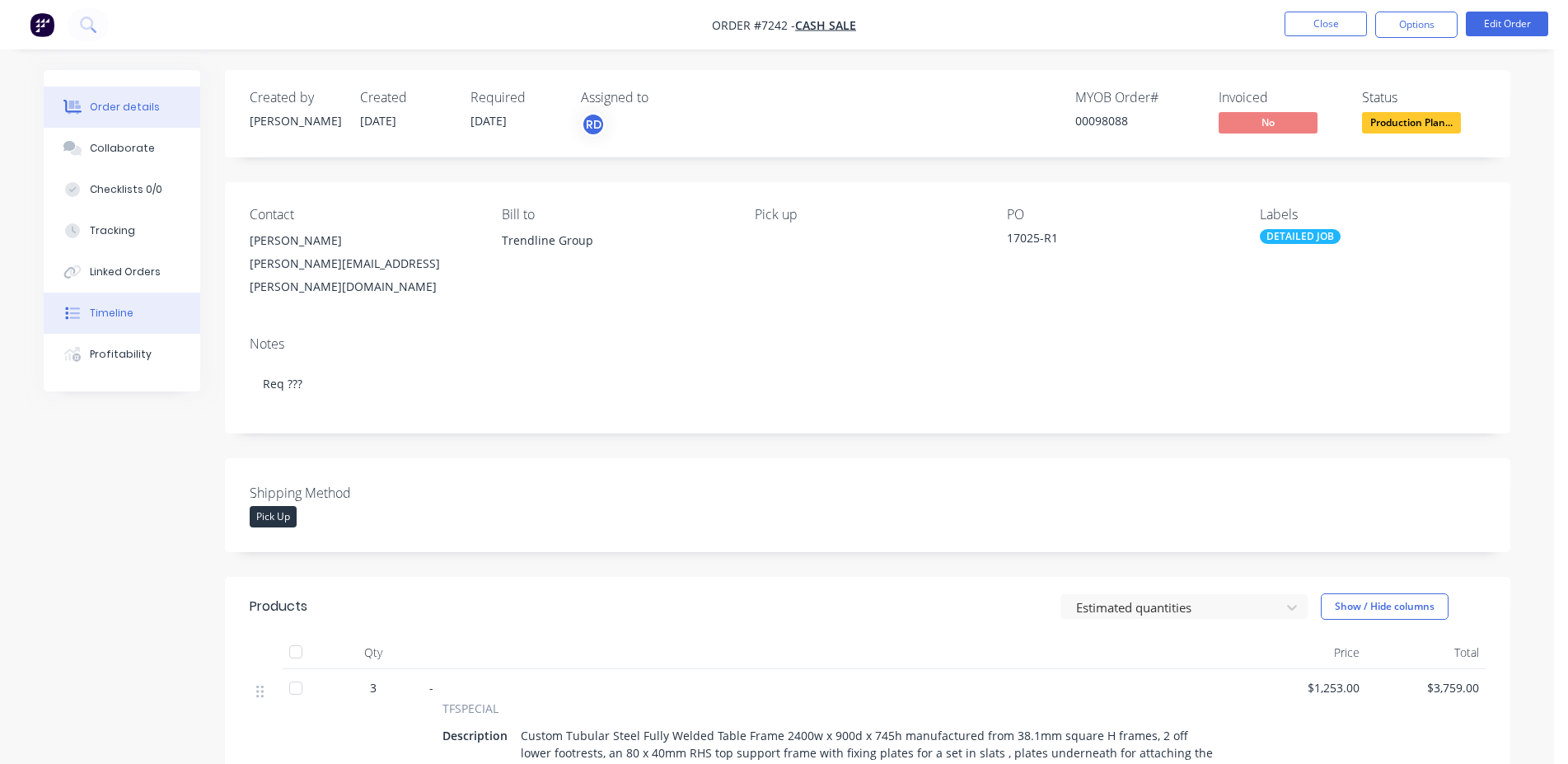
click at [119, 308] on div "Timeline" at bounding box center [111, 312] width 43 height 15
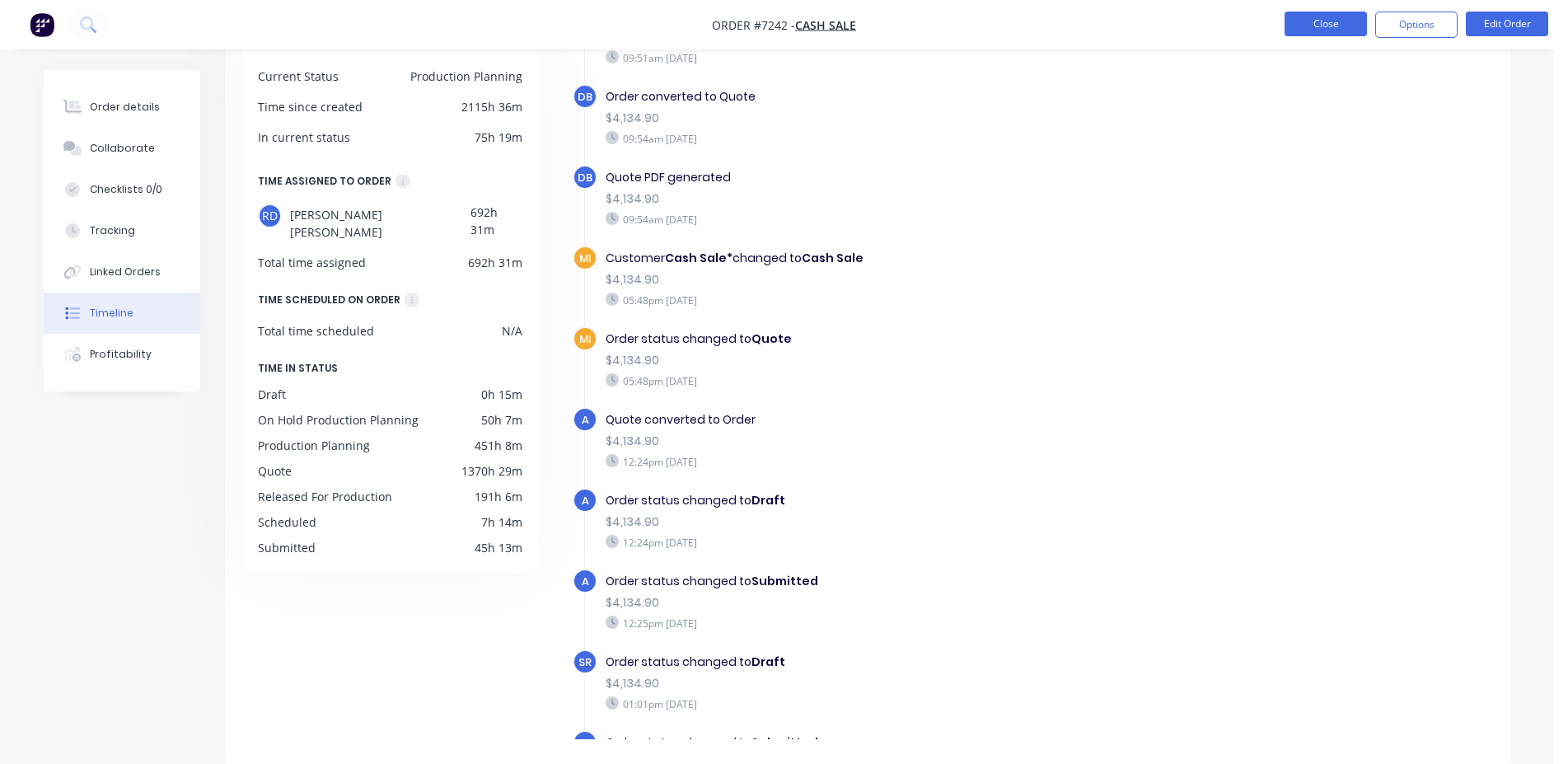
click at [1324, 23] on button "Close" at bounding box center [1325, 23] width 83 height 24
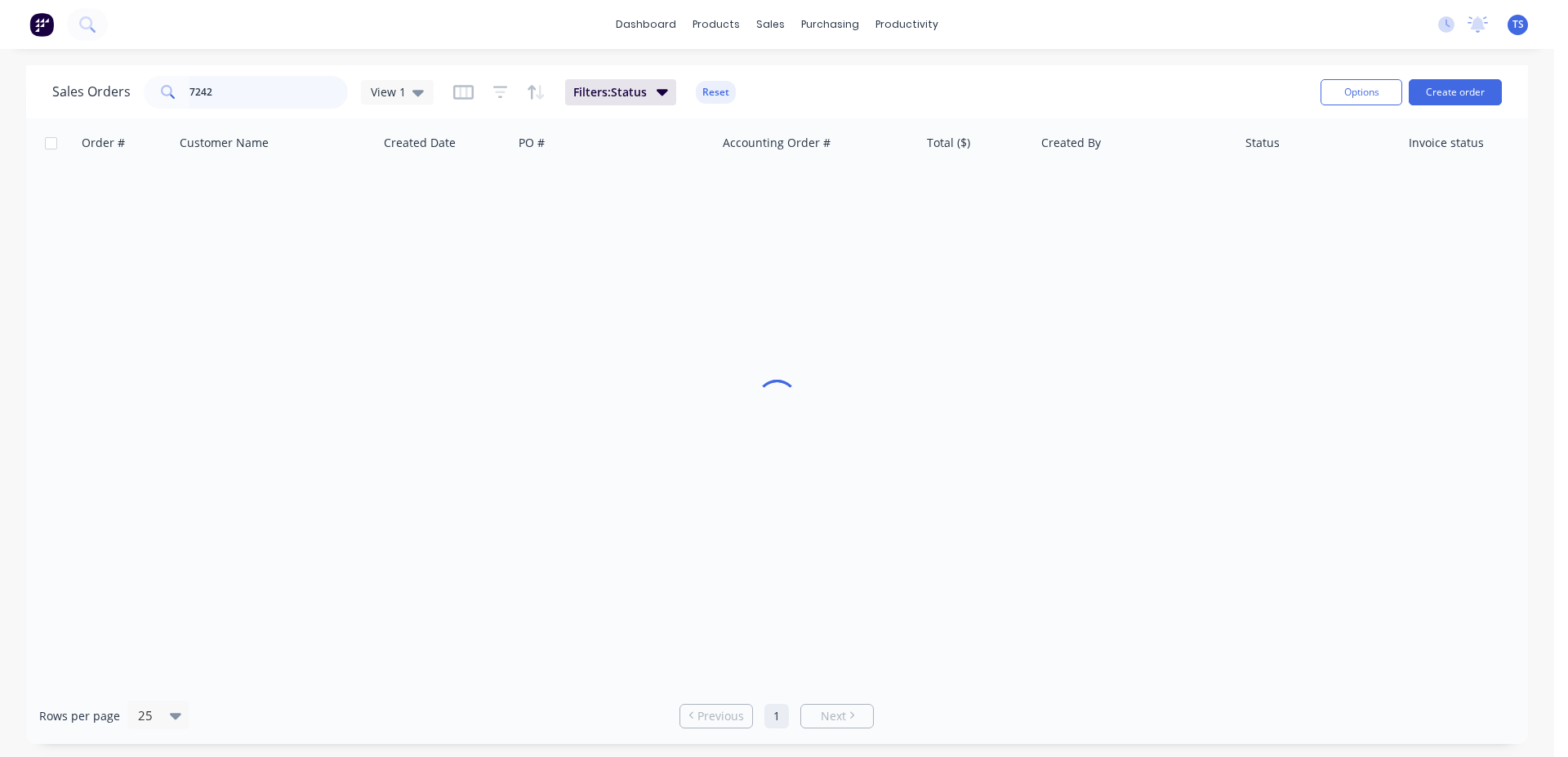
click at [272, 94] on input "7242" at bounding box center [269, 92] width 159 height 33
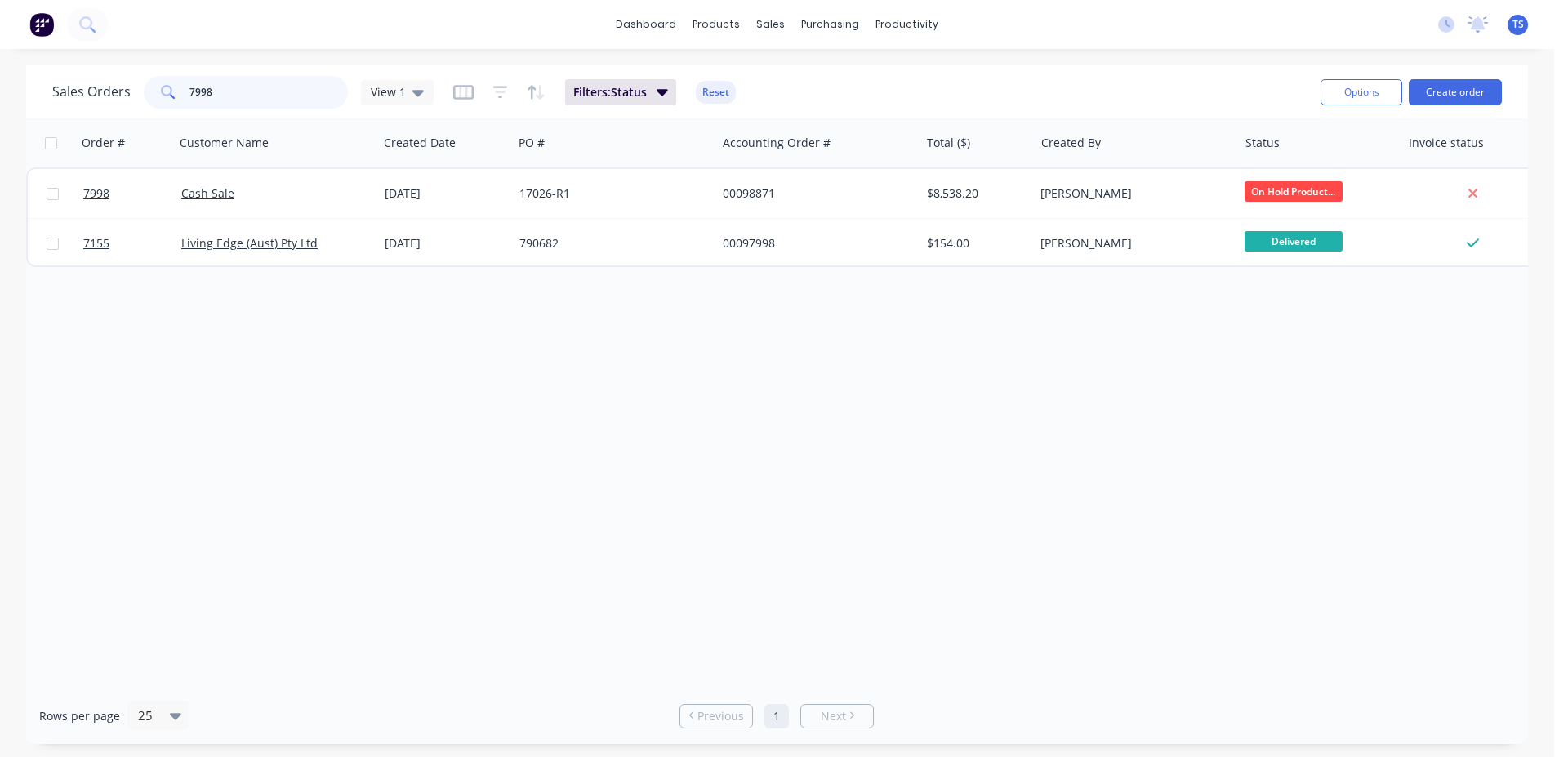
type input "7998"
click at [285, 78] on input "7998" at bounding box center [269, 92] width 159 height 33
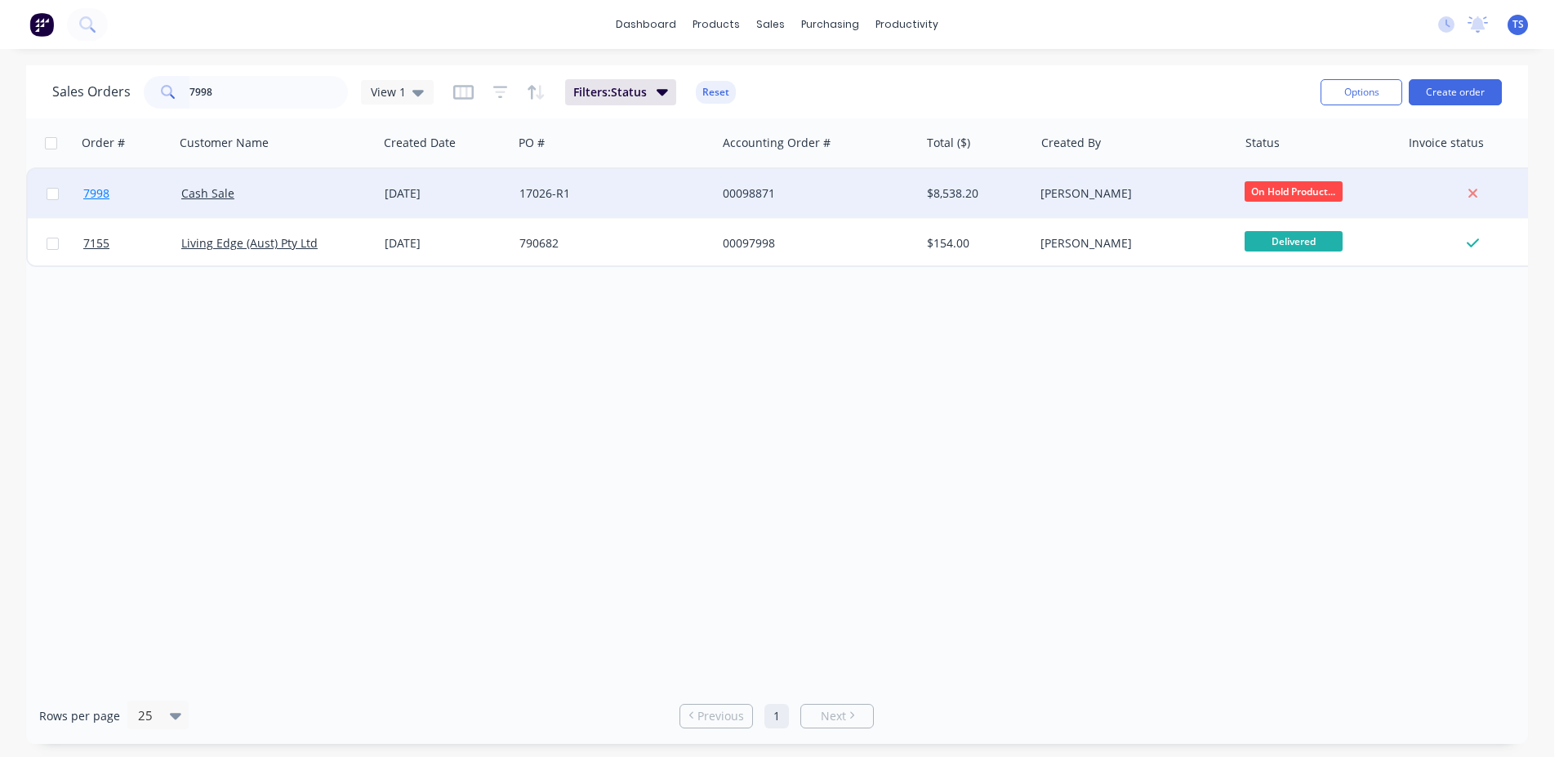
click at [139, 202] on link "7998" at bounding box center [133, 193] width 98 height 49
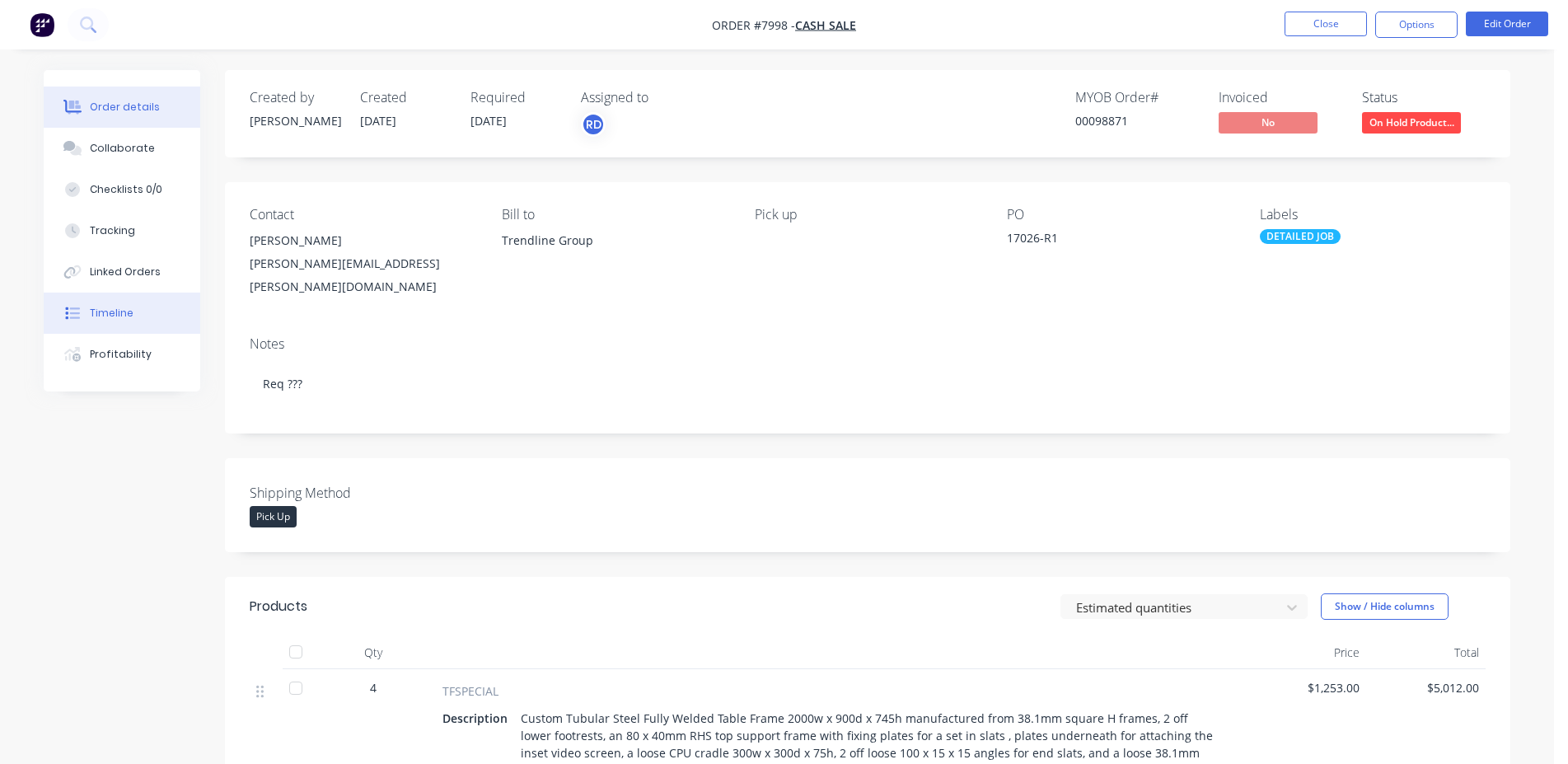
click at [147, 318] on button "Timeline" at bounding box center [122, 312] width 157 height 41
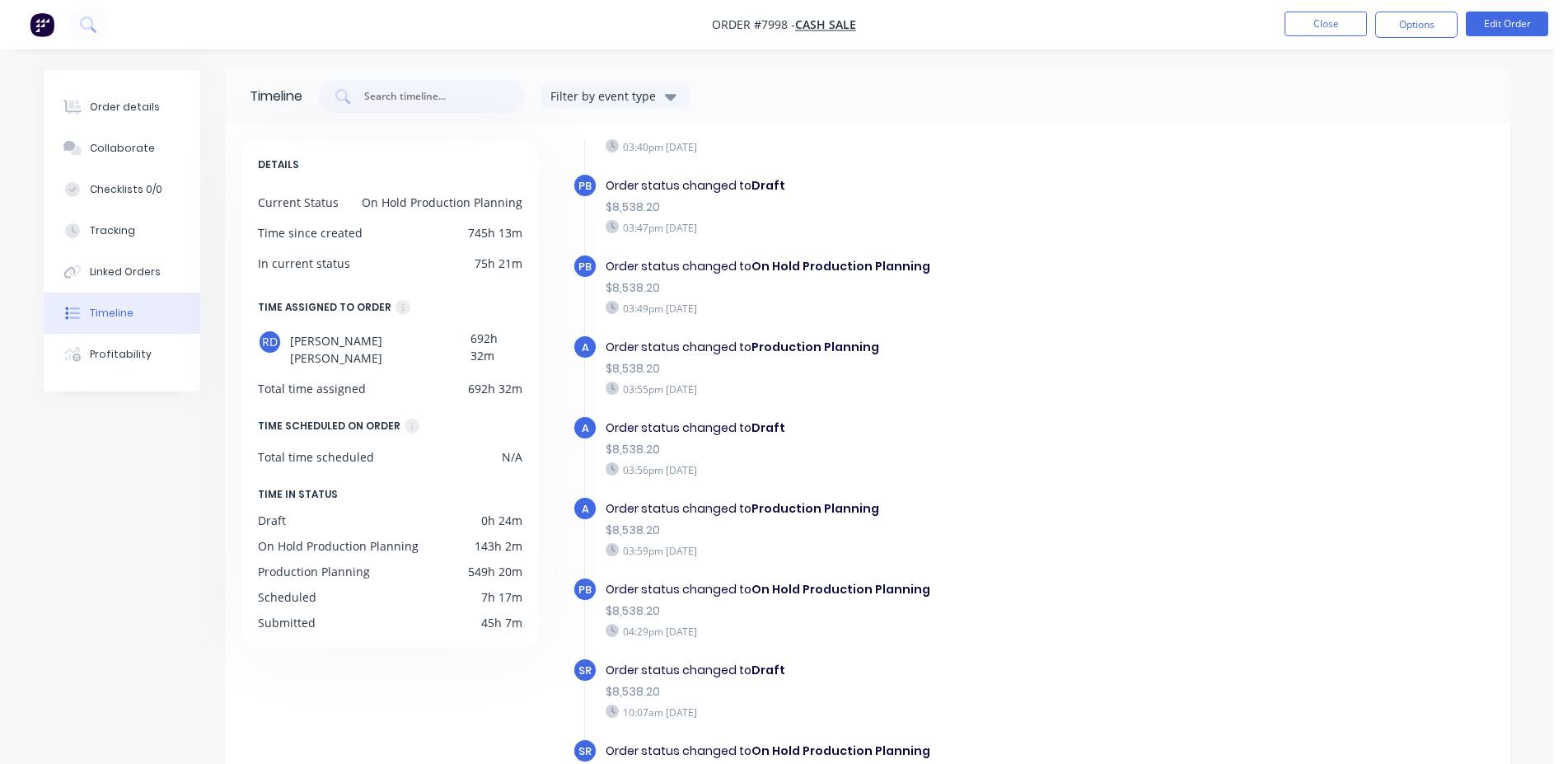
scroll to position [127, 0]
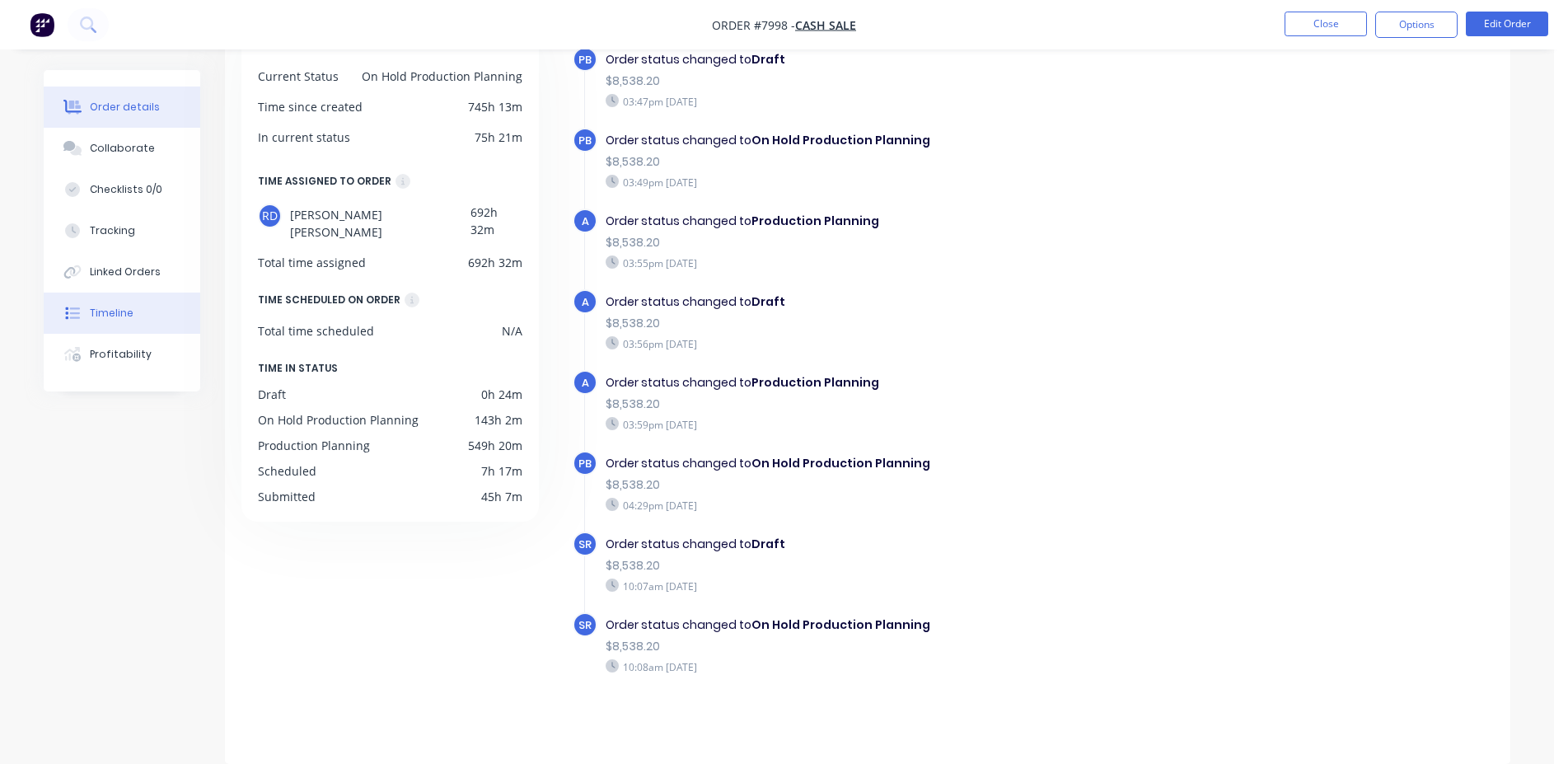
click at [152, 90] on button "Order details" at bounding box center [122, 106] width 157 height 41
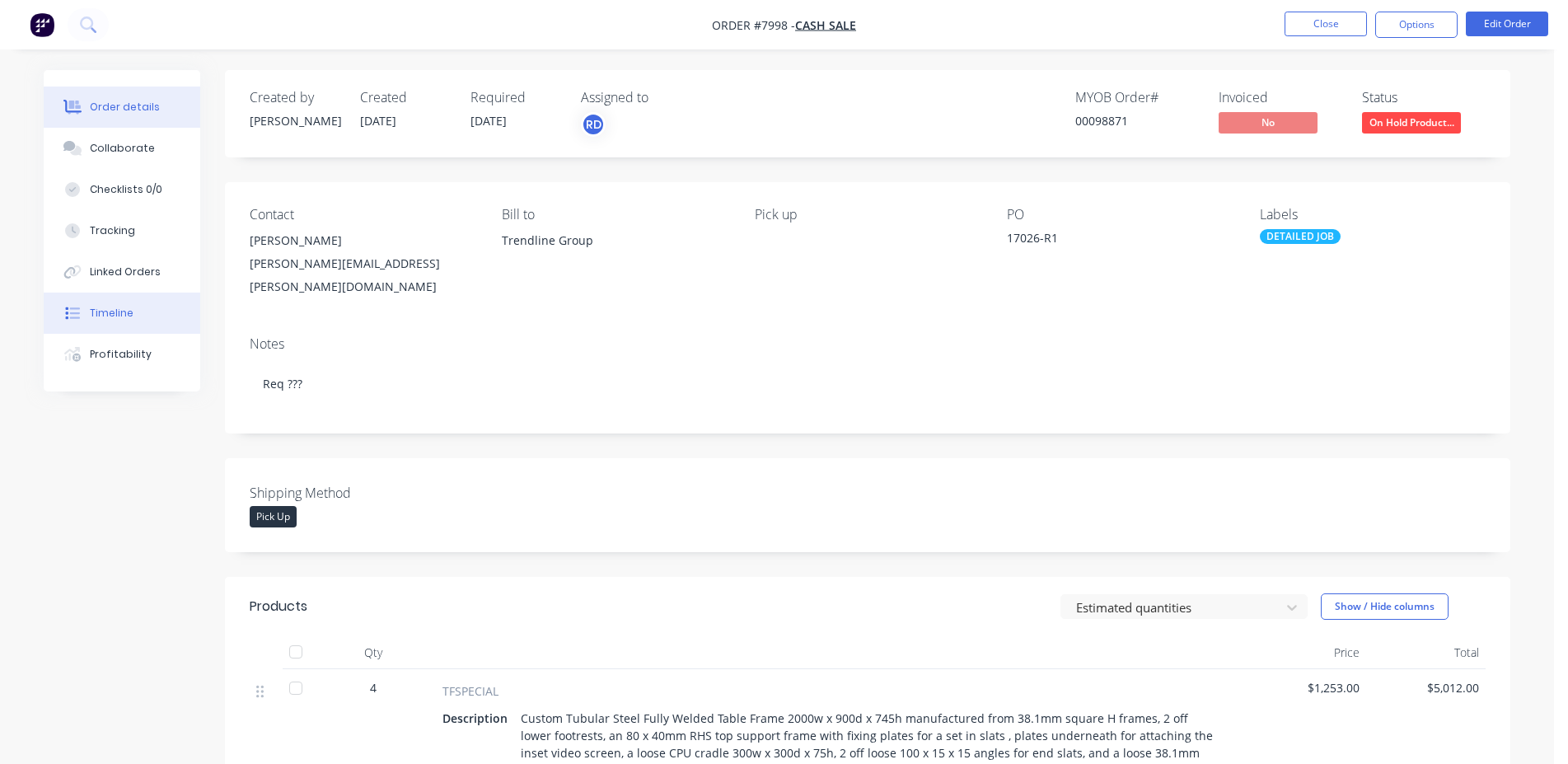
click at [126, 321] on button "Timeline" at bounding box center [122, 312] width 157 height 41
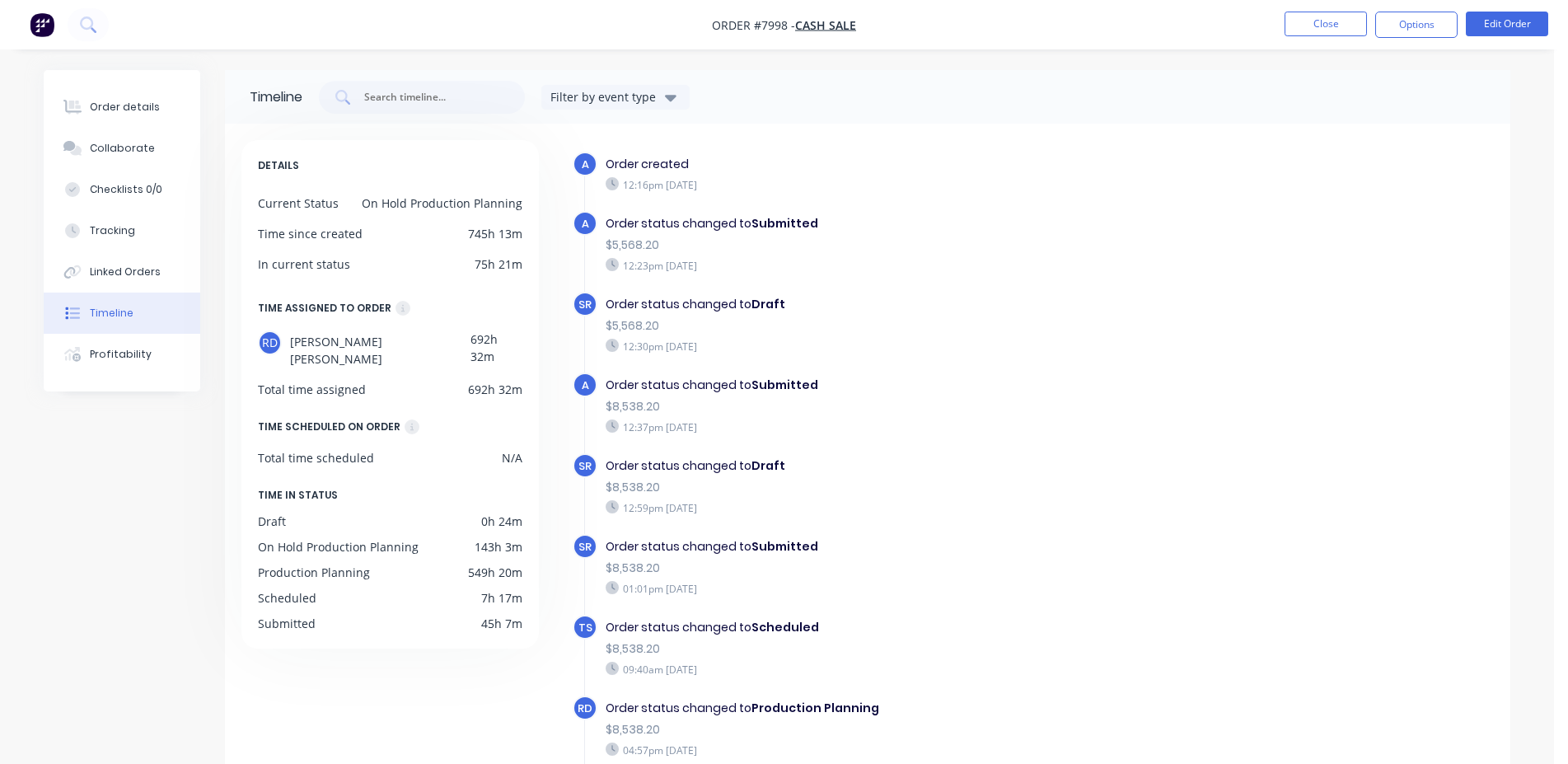
scroll to position [94, 0]
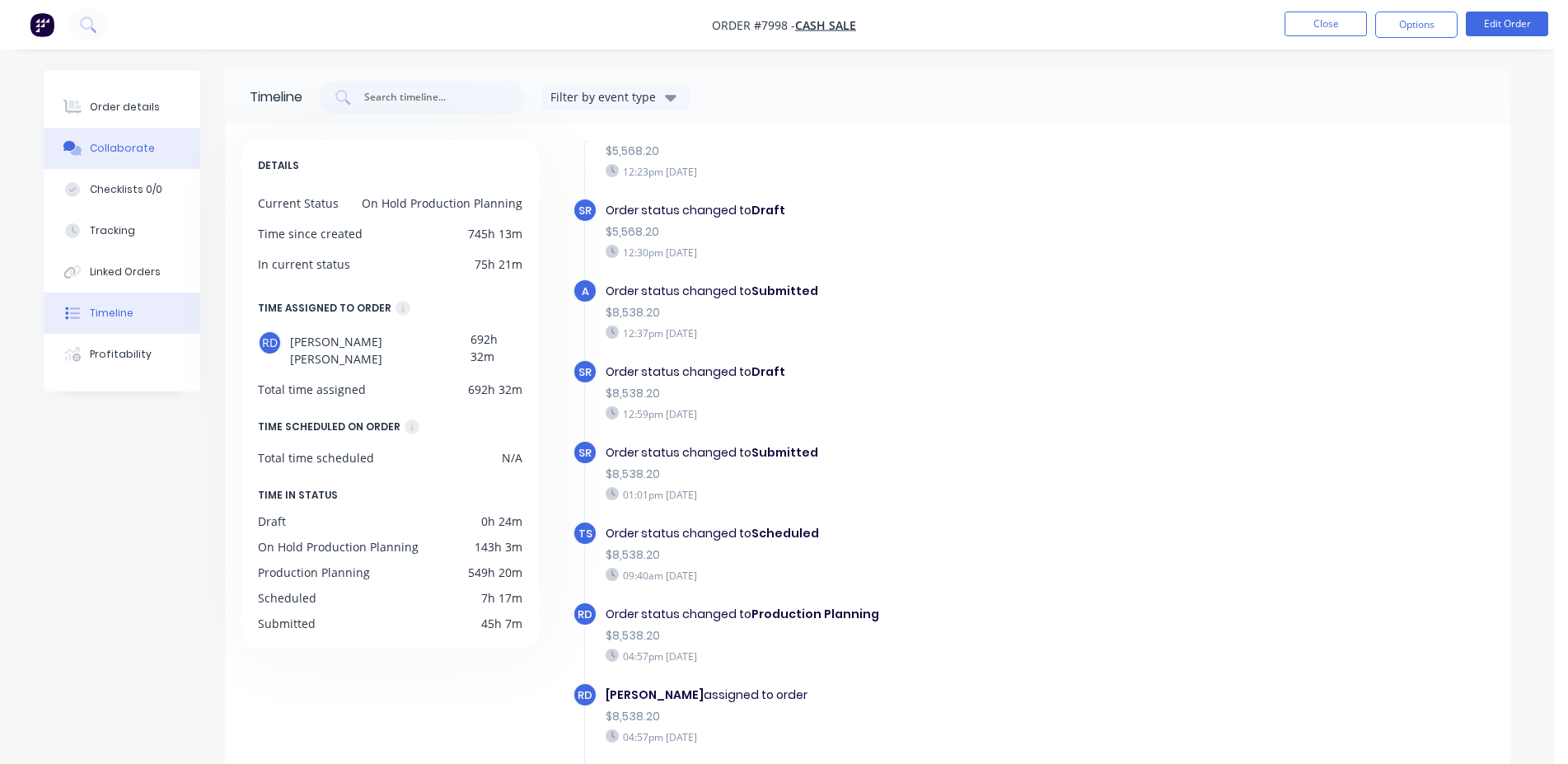
click at [195, 131] on button "Collaborate" at bounding box center [122, 148] width 157 height 41
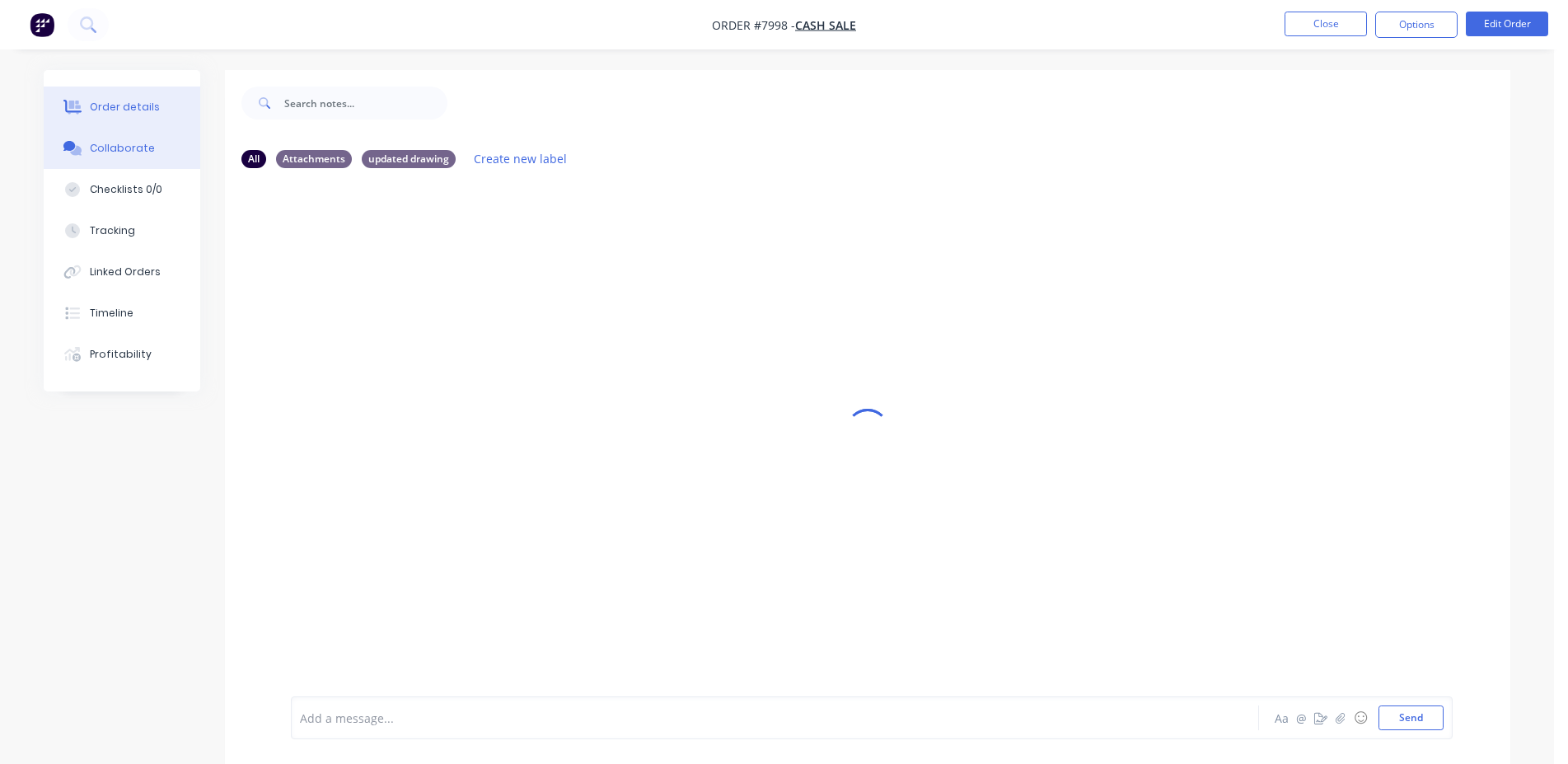
click at [137, 113] on div "Order details" at bounding box center [124, 107] width 70 height 15
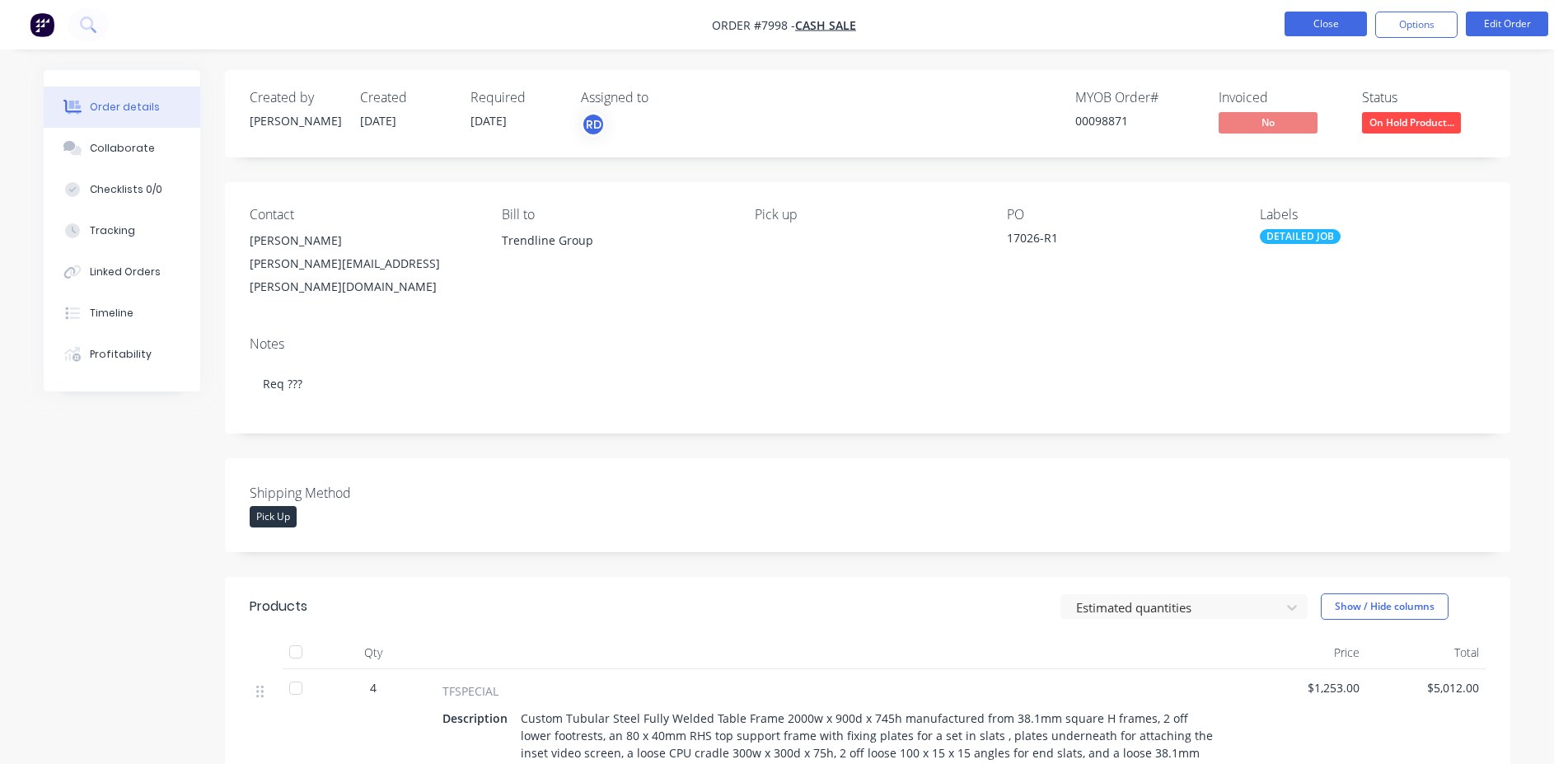
click at [1322, 26] on button "Close" at bounding box center [1325, 23] width 83 height 24
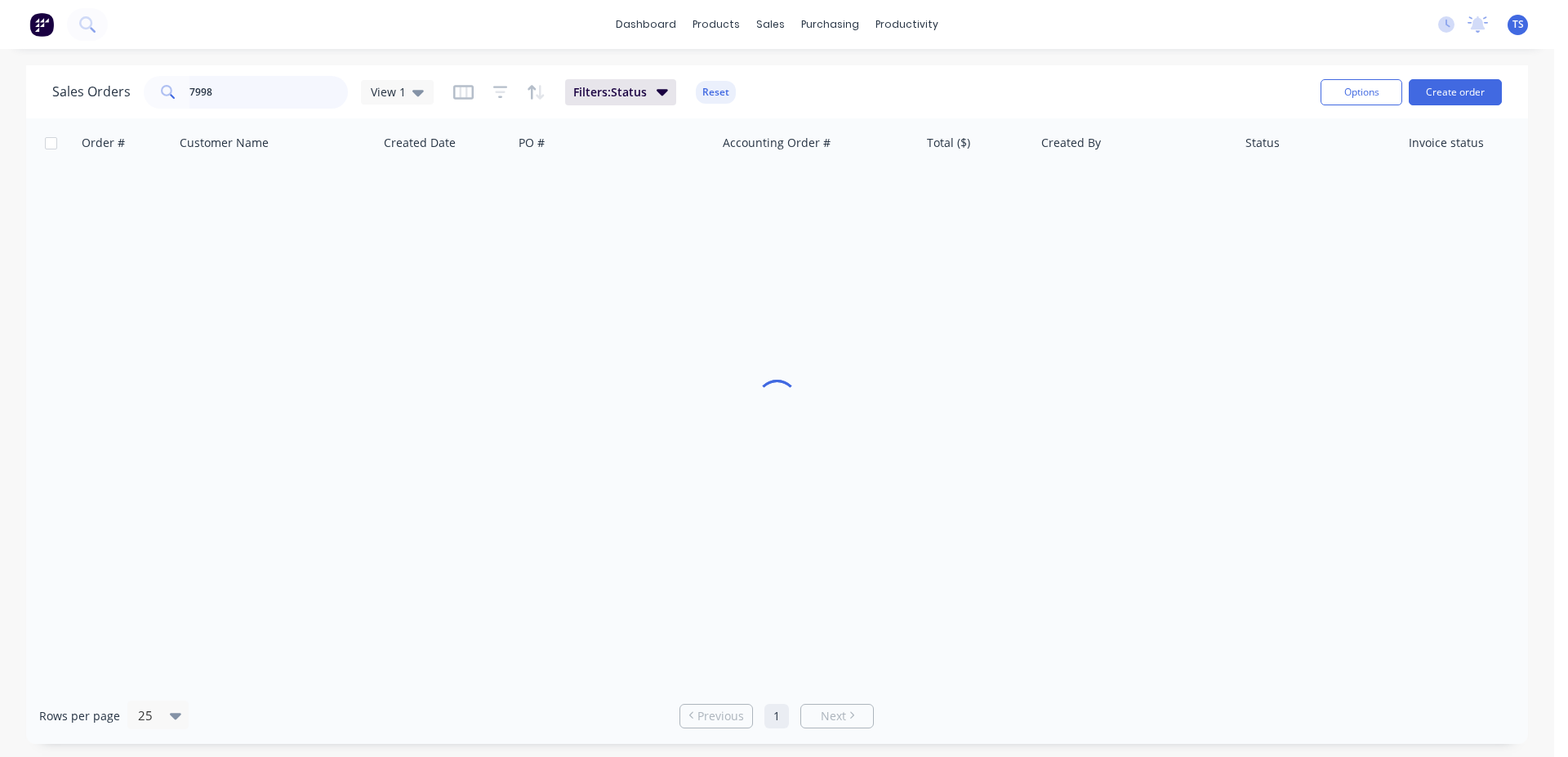
click at [249, 84] on input "7998" at bounding box center [269, 92] width 159 height 33
paste input "45379979"
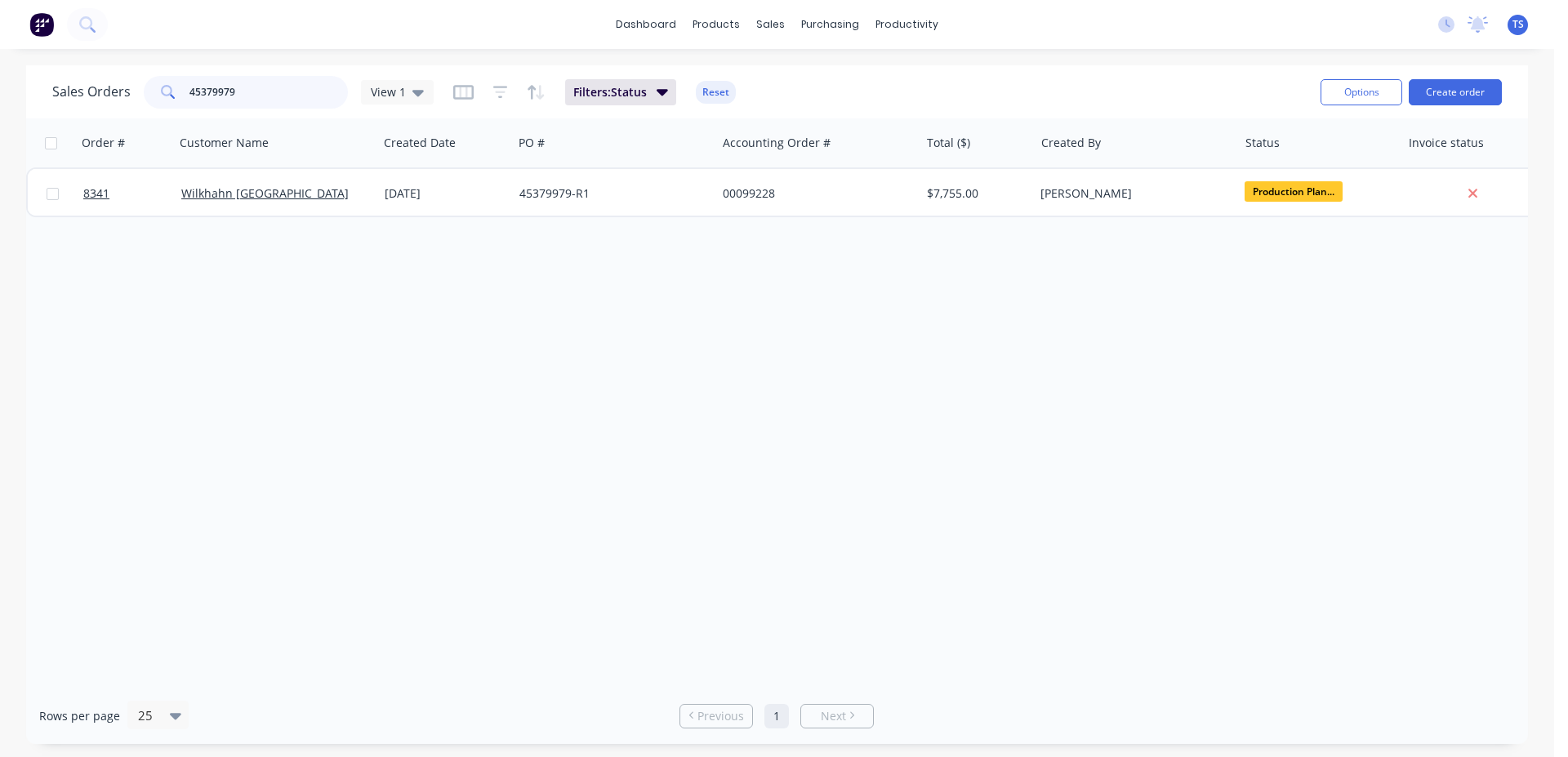
type input "45379979"
click at [124, 198] on link "8341" at bounding box center [133, 193] width 98 height 49
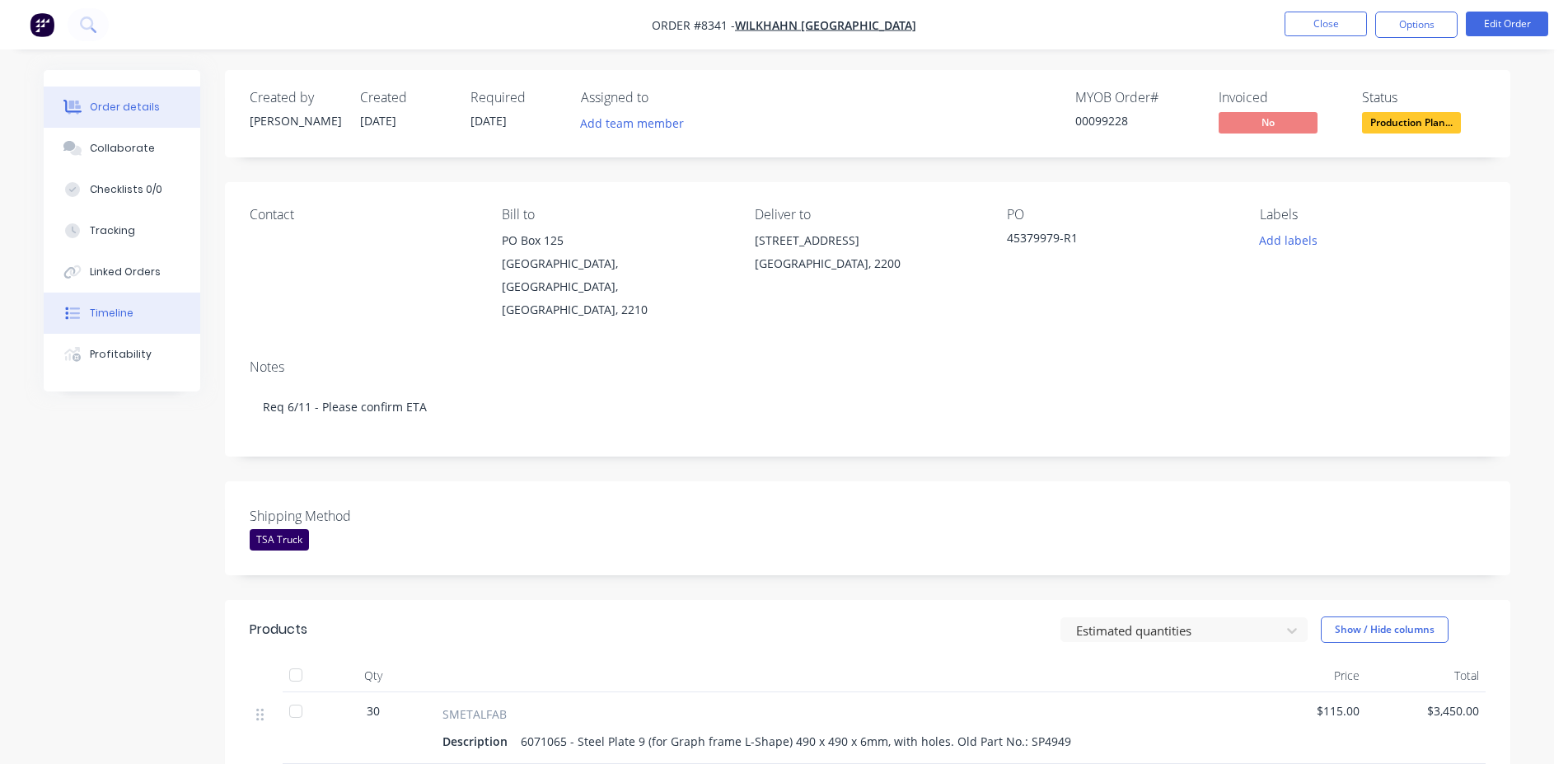
click at [123, 299] on button "Timeline" at bounding box center [122, 312] width 157 height 41
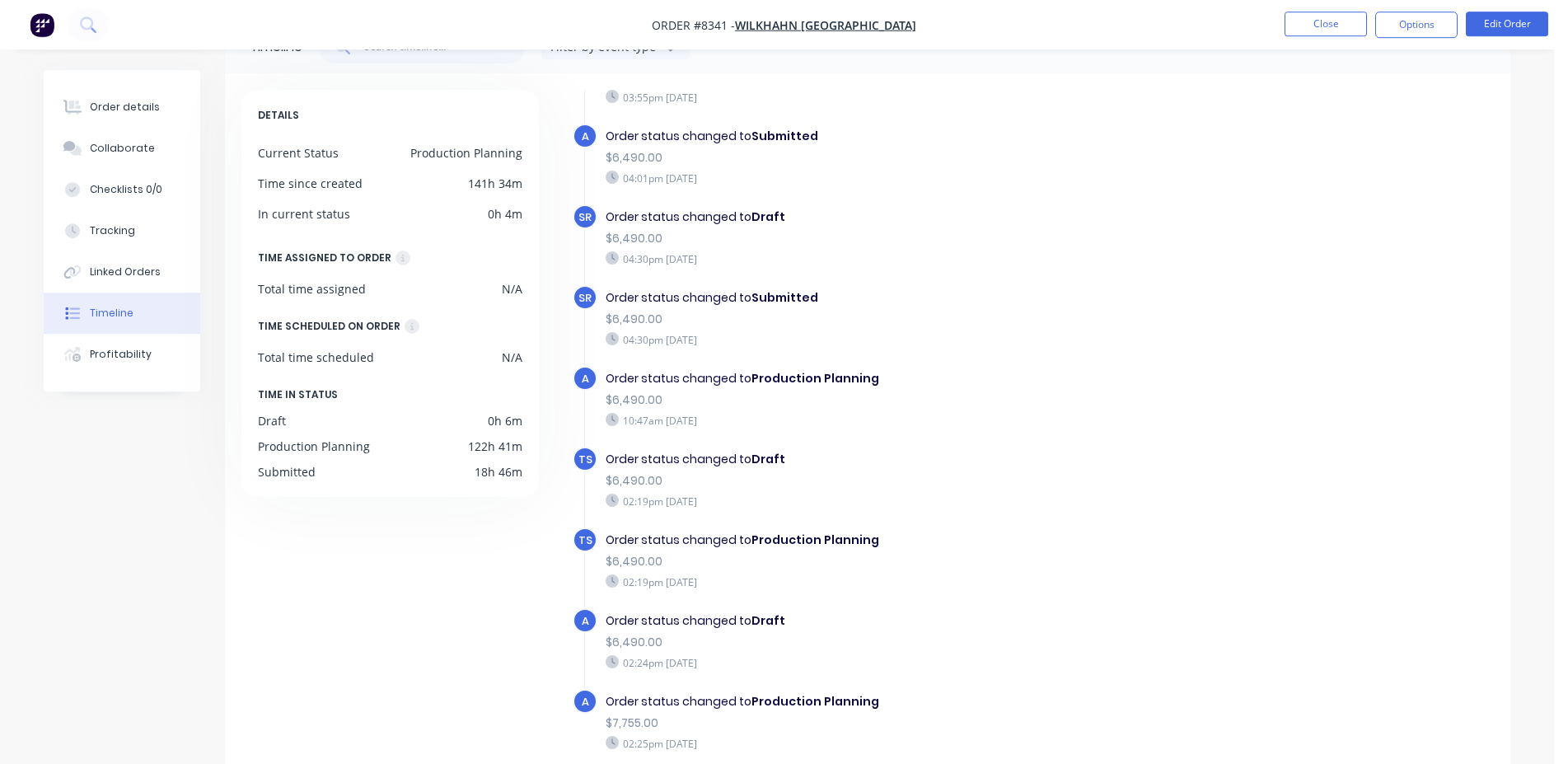
scroll to position [84, 0]
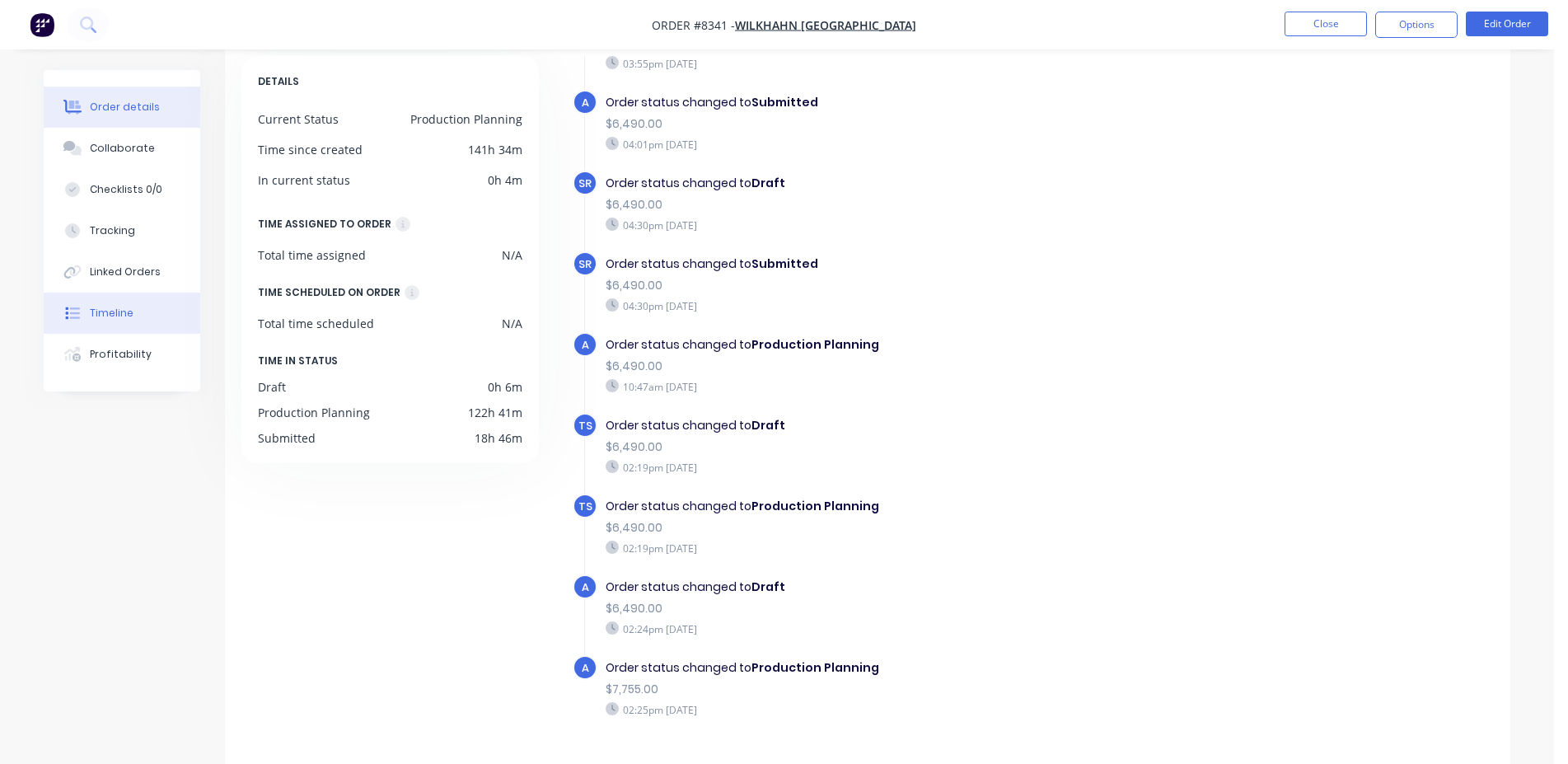
click at [136, 106] on div "Order details" at bounding box center [124, 107] width 70 height 15
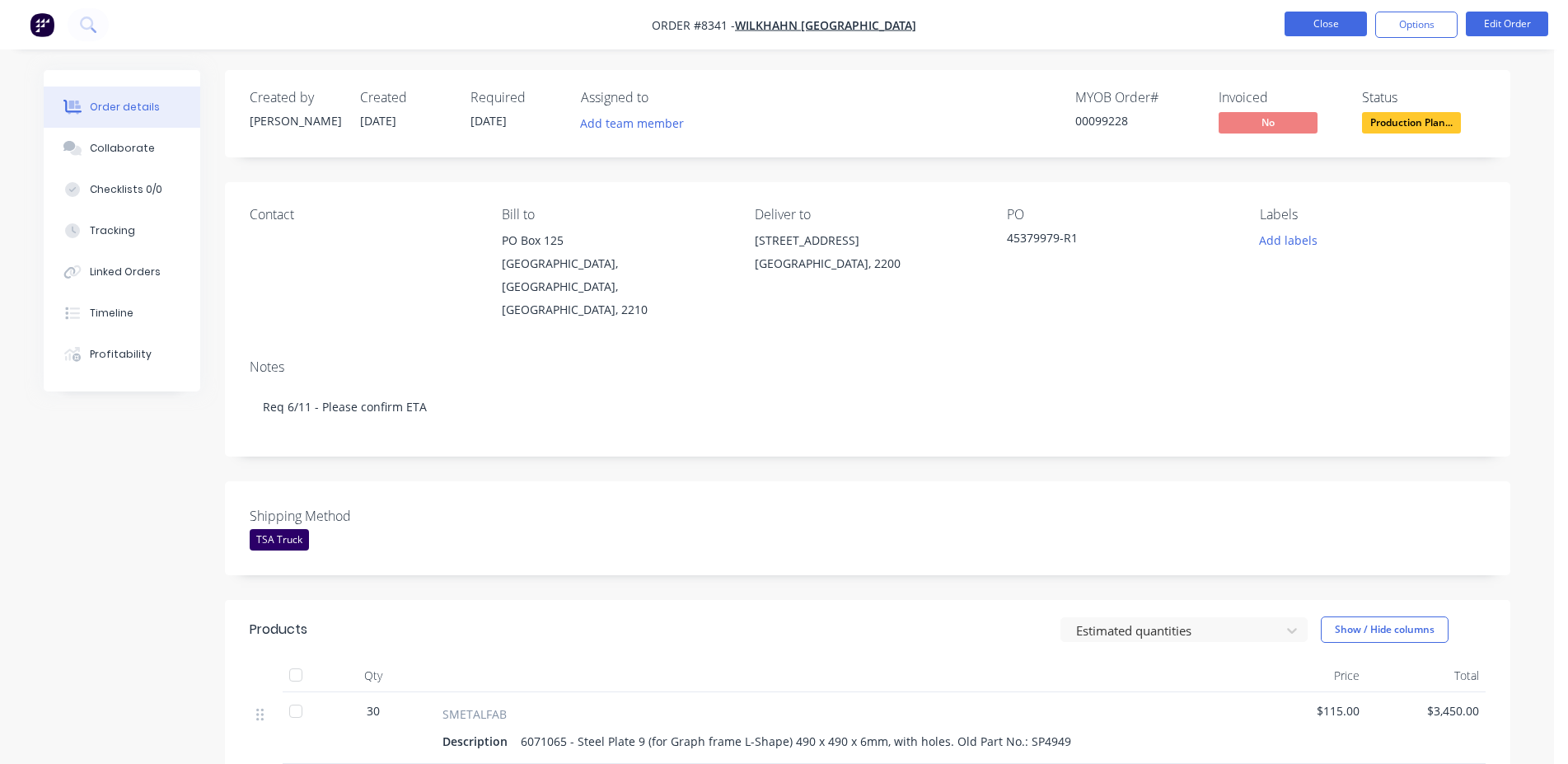
click at [1324, 13] on button "Close" at bounding box center [1325, 23] width 83 height 24
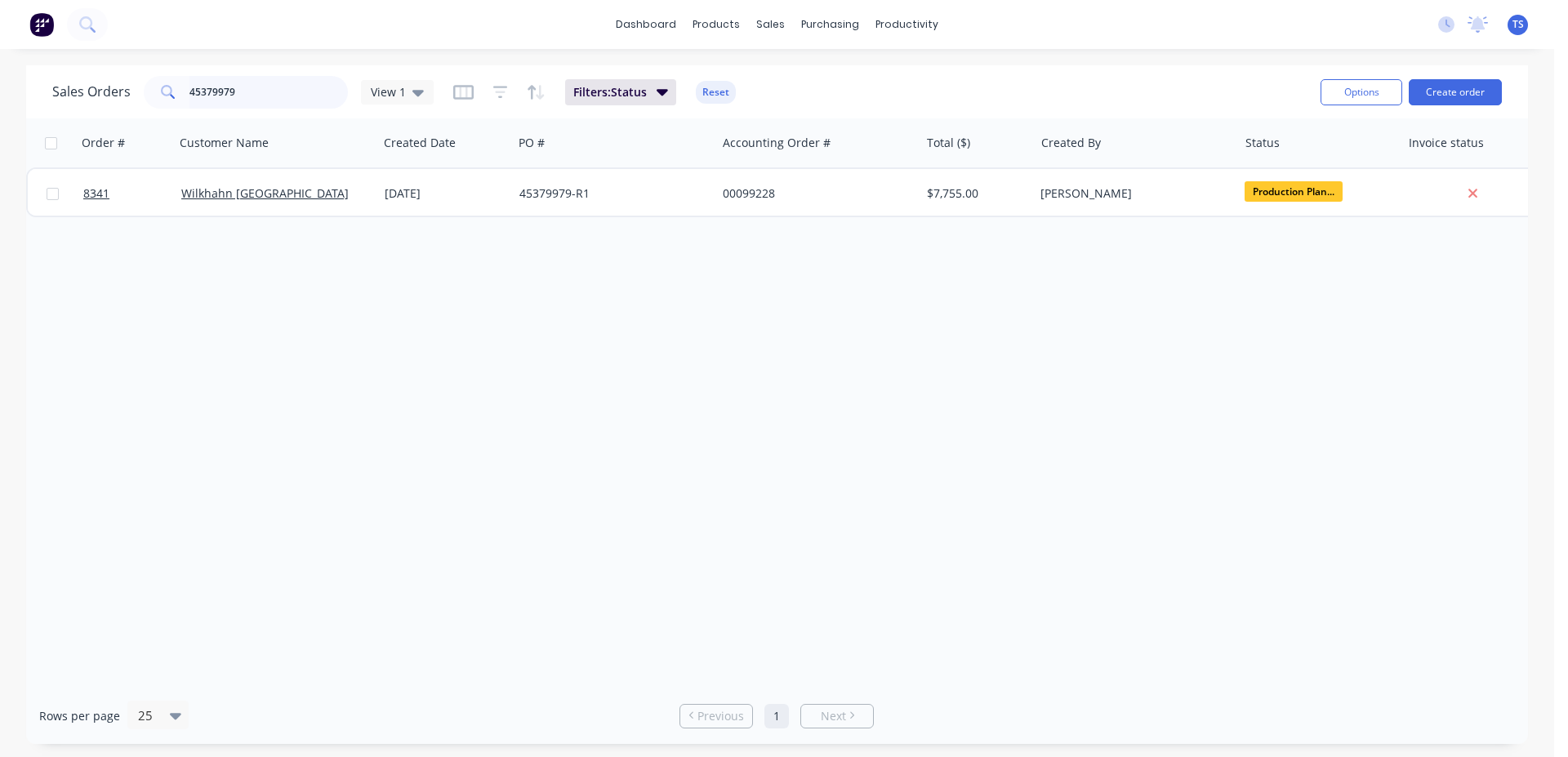
click at [294, 100] on input "45379979" at bounding box center [269, 92] width 159 height 33
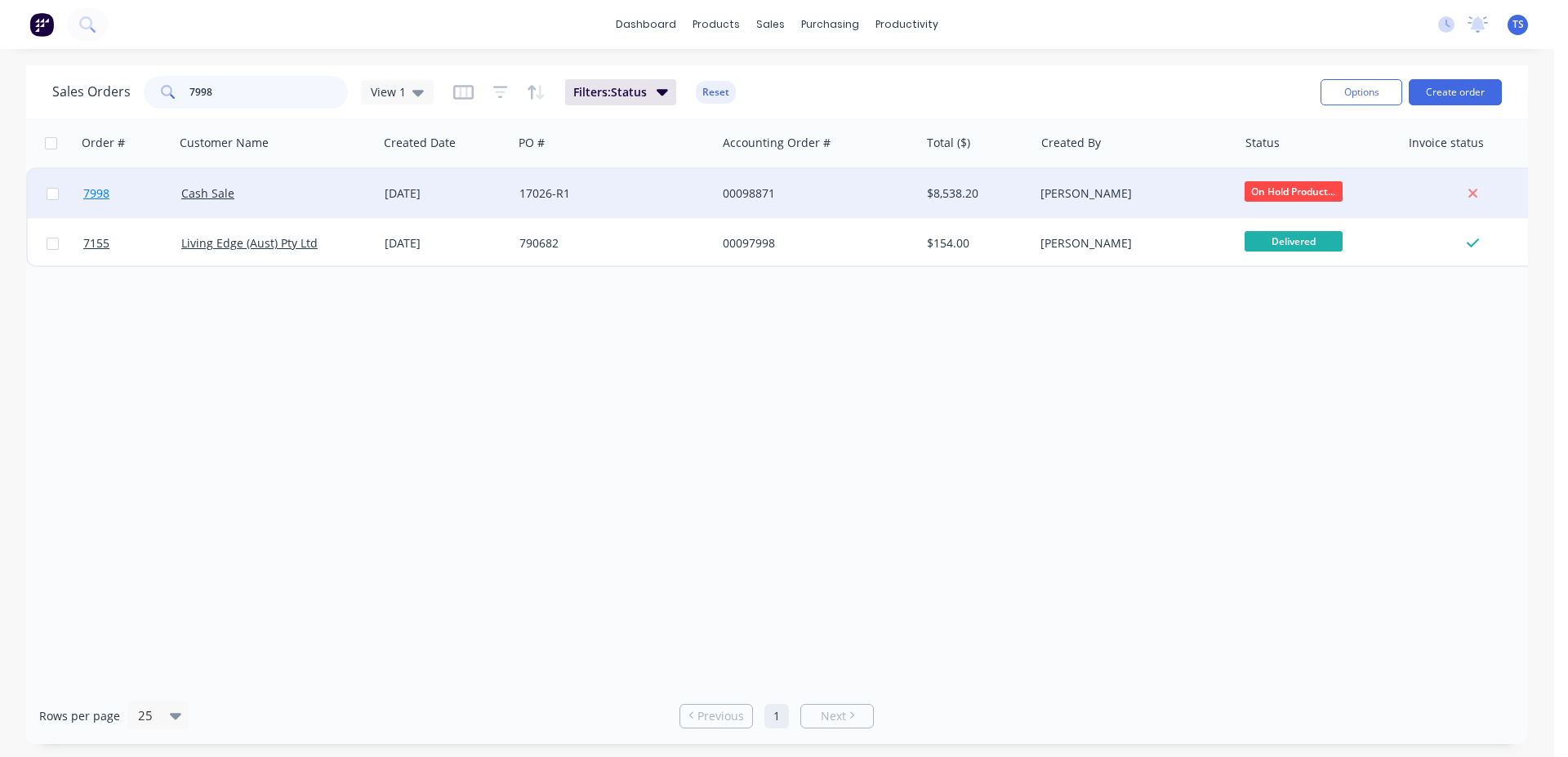
type input "7998"
click at [136, 203] on link "7998" at bounding box center [133, 193] width 98 height 49
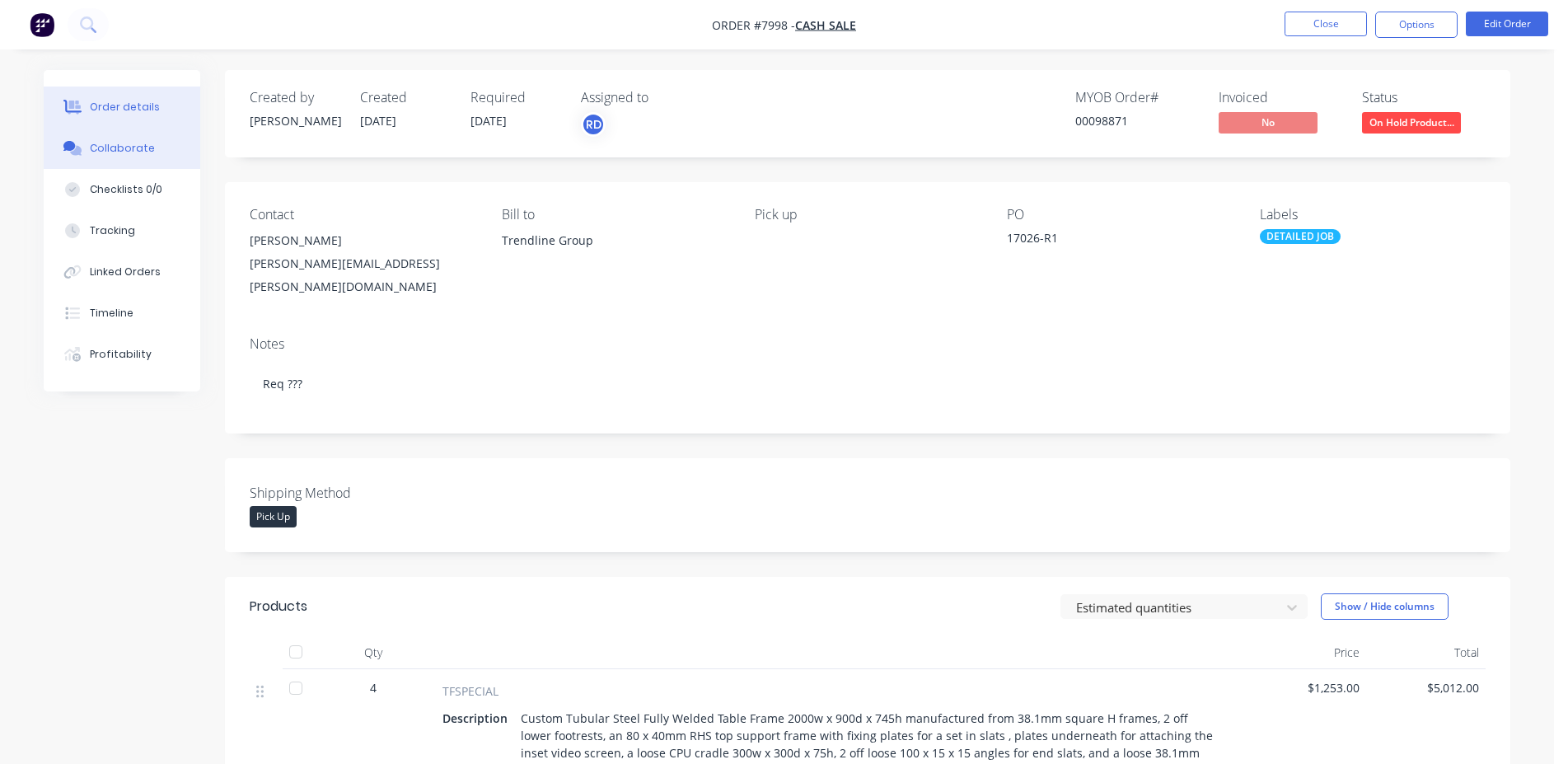
click at [164, 139] on button "Collaborate" at bounding box center [122, 148] width 157 height 41
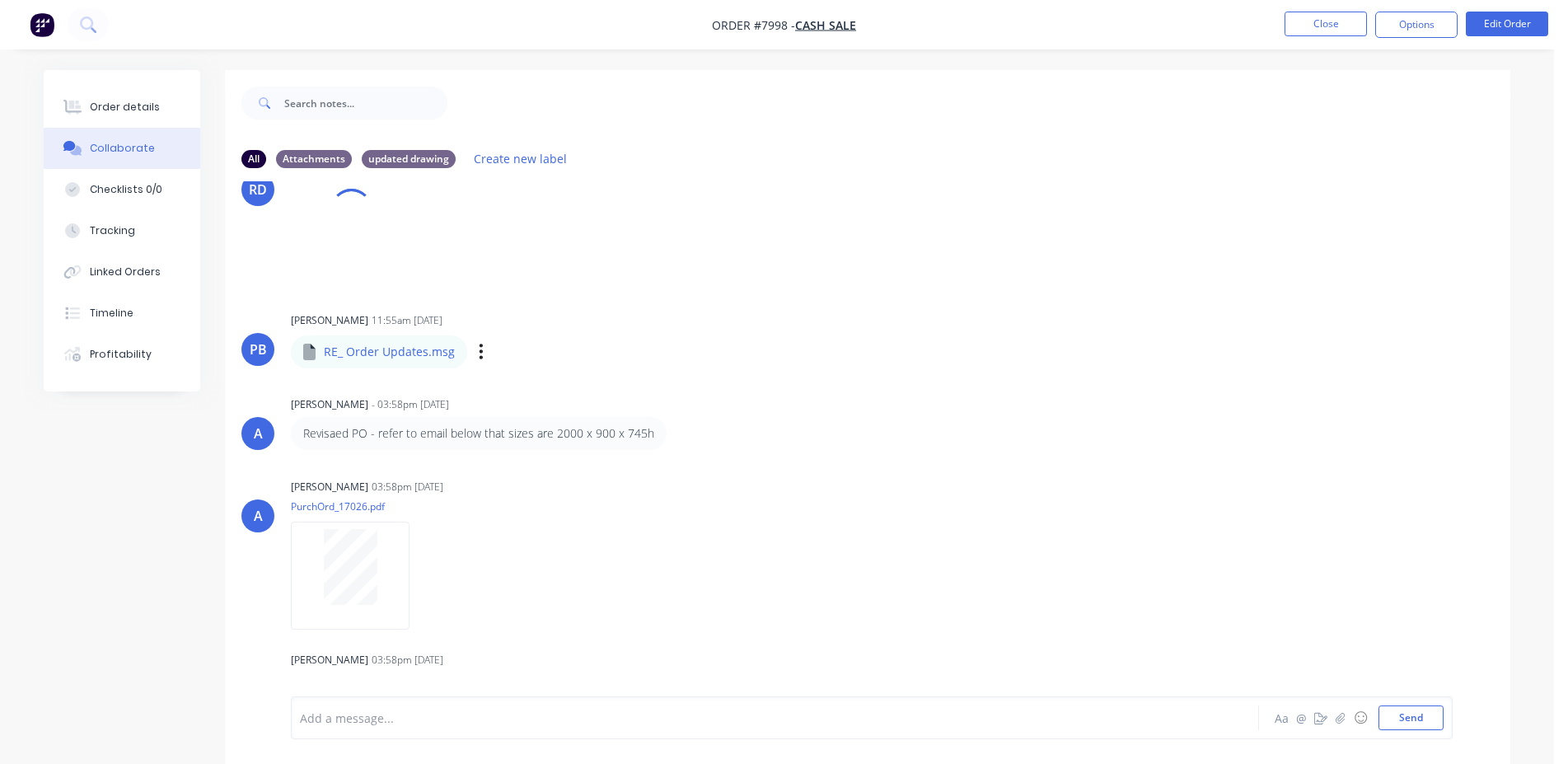
scroll to position [329, 0]
click at [147, 327] on button "Timeline" at bounding box center [122, 312] width 157 height 41
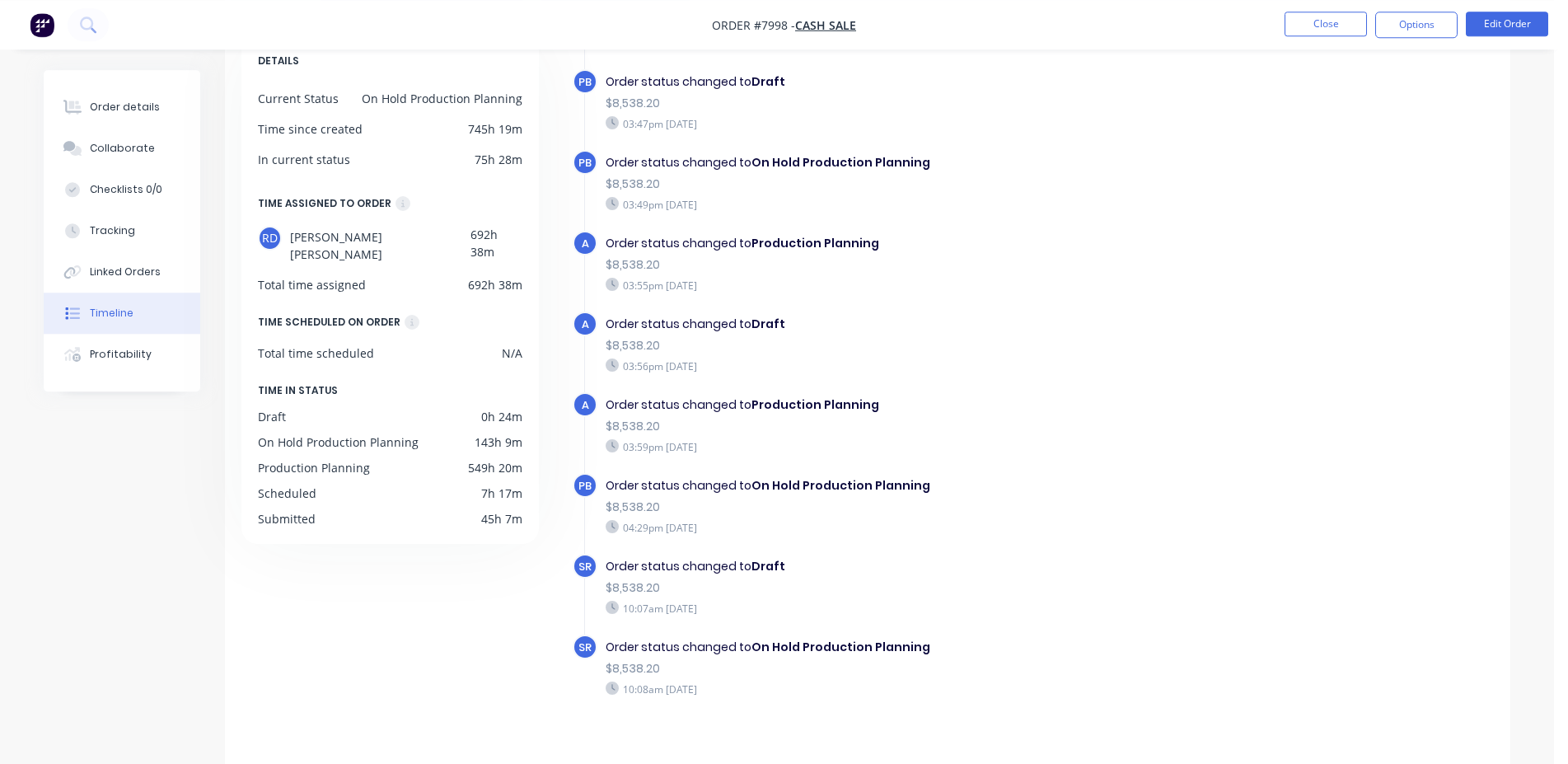
scroll to position [127, 0]
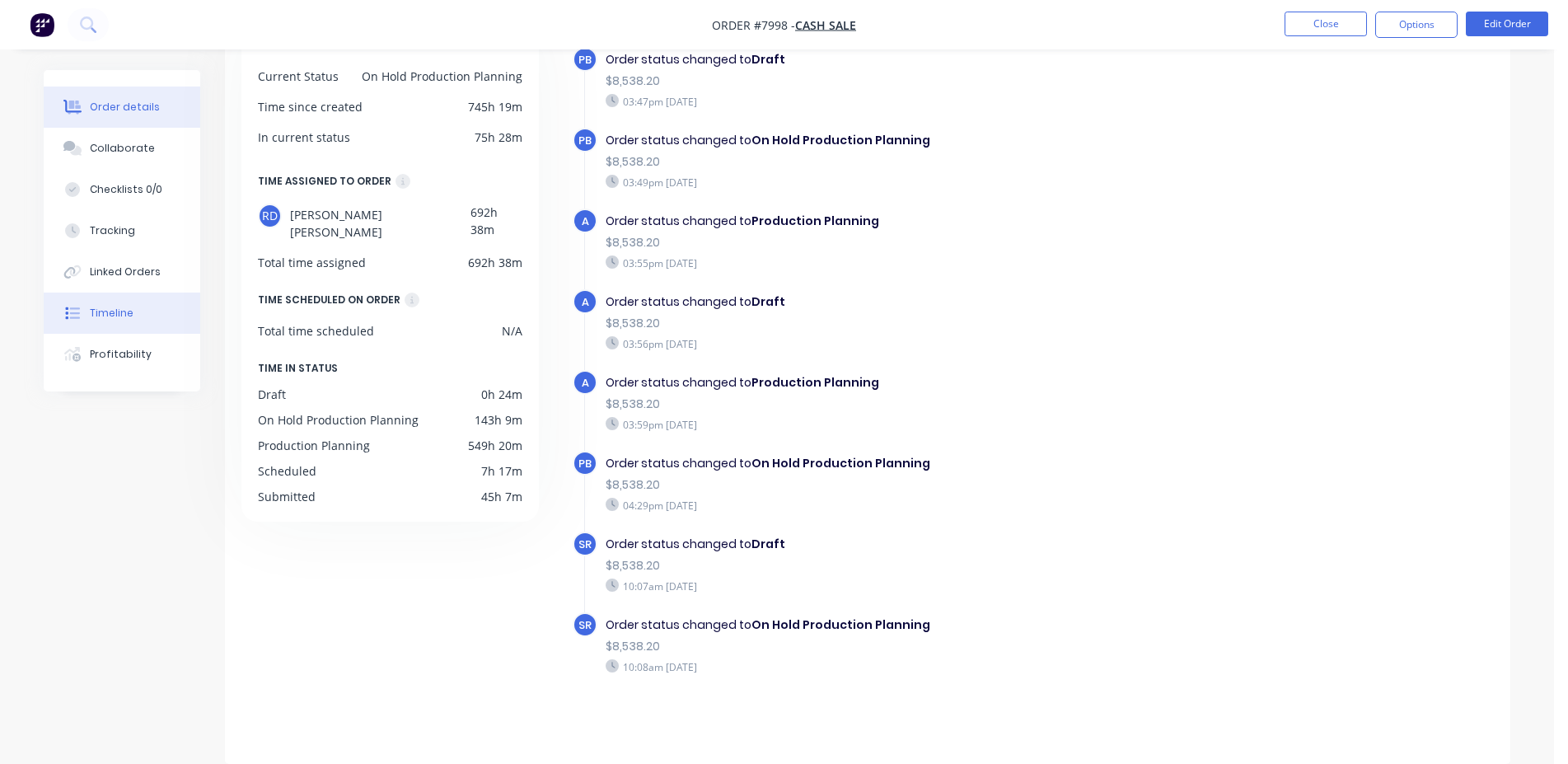
click at [135, 117] on button "Order details" at bounding box center [122, 106] width 157 height 41
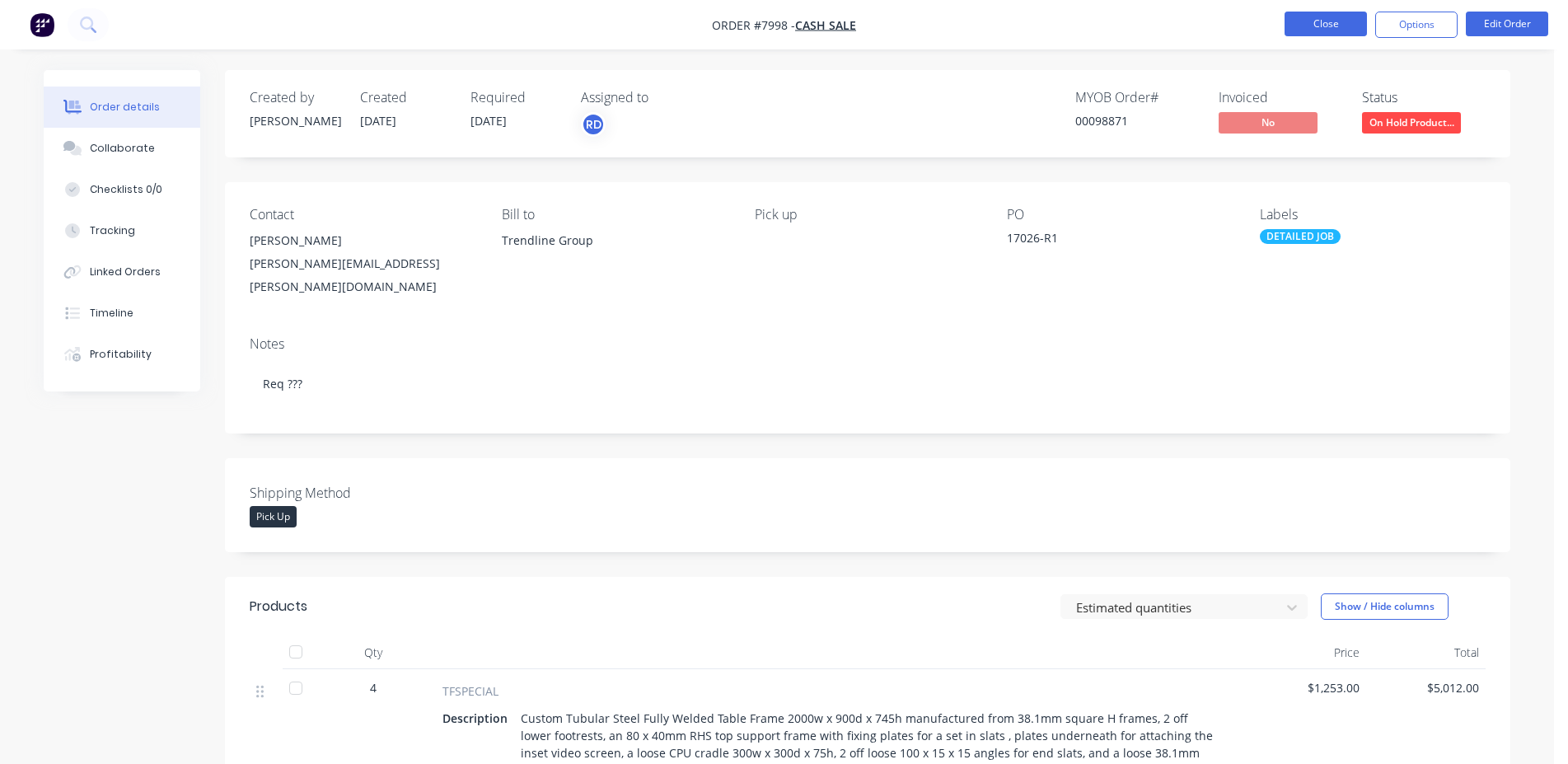
click at [1339, 35] on button "Close" at bounding box center [1325, 23] width 83 height 24
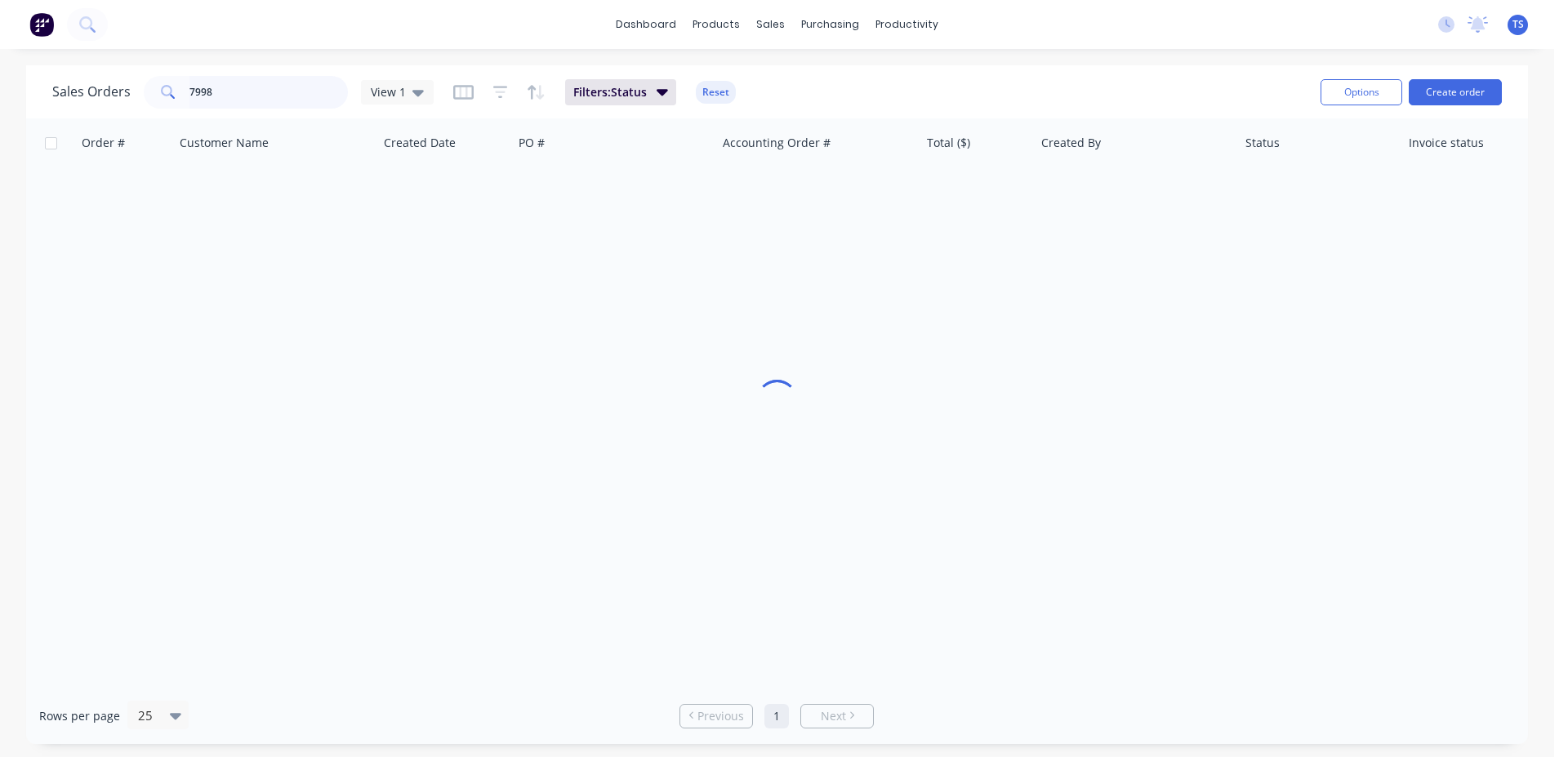
click at [273, 91] on input "7998" at bounding box center [269, 92] width 159 height 33
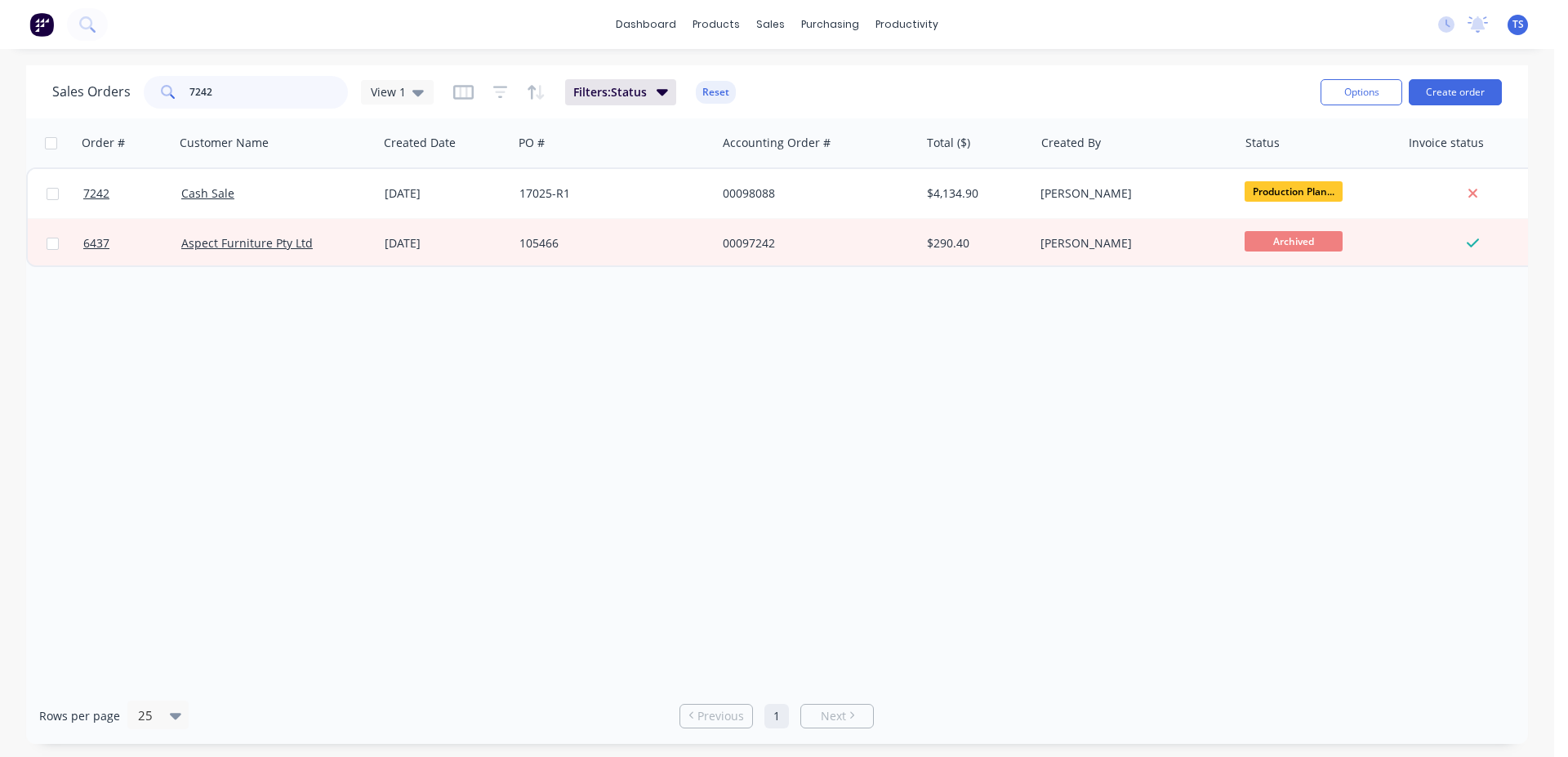
click at [275, 97] on input "7242" at bounding box center [269, 92] width 159 height 33
type input "7280"
click at [117, 197] on link "7280" at bounding box center [133, 193] width 98 height 49
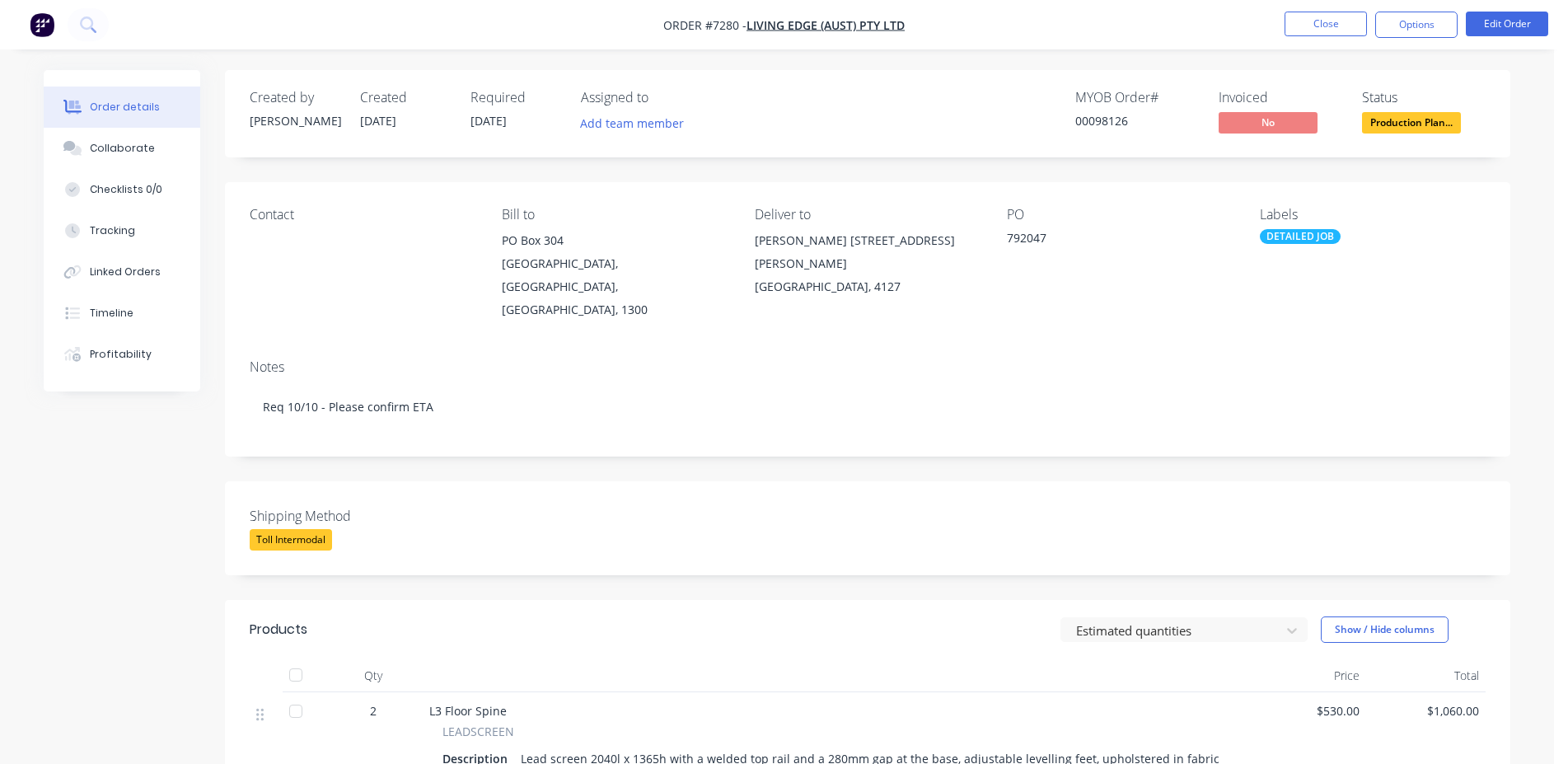
click at [308, 529] on div "Toll Intermodal" at bounding box center [290, 539] width 83 height 22
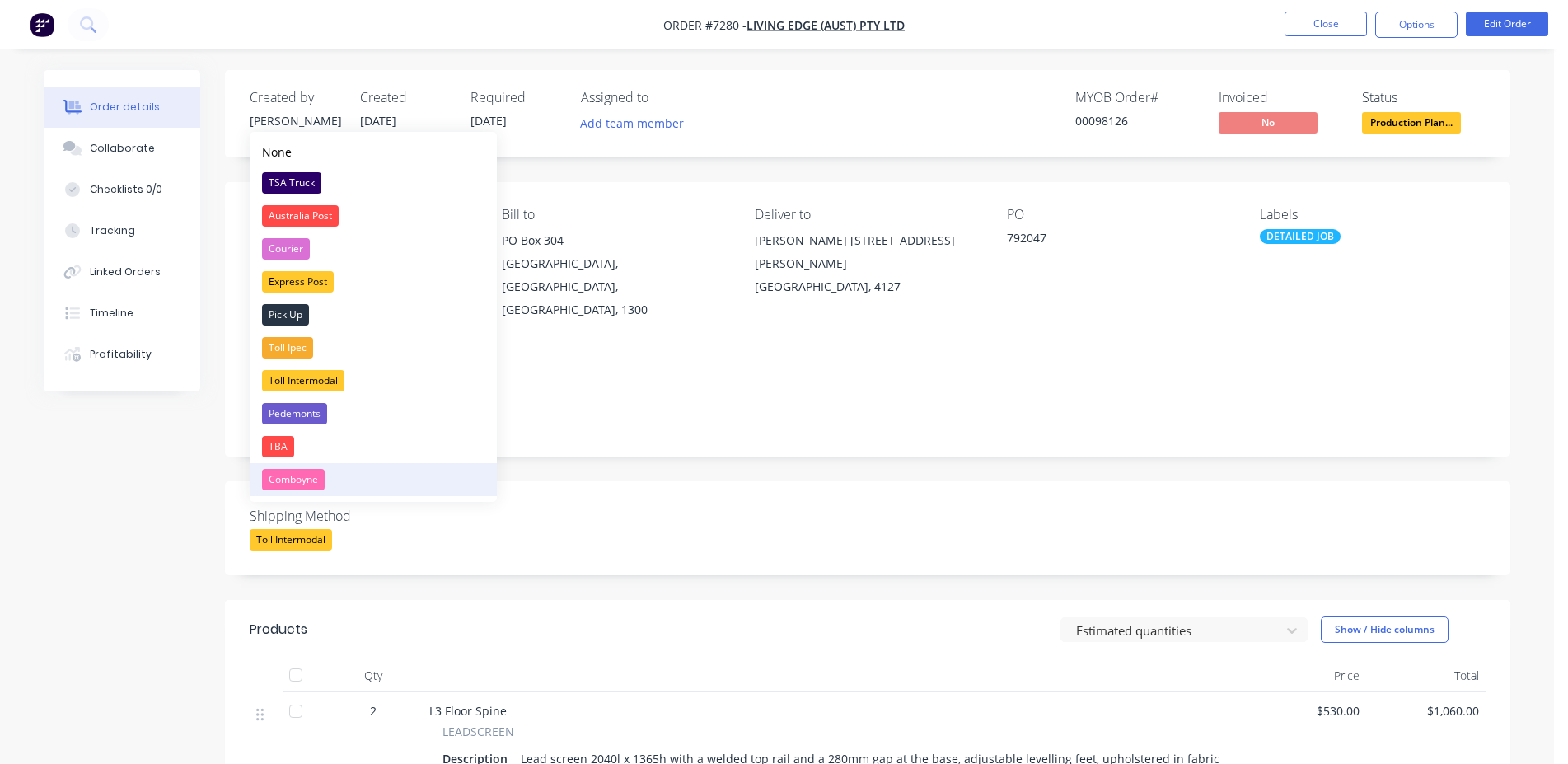
click at [306, 479] on div "Comboyne" at bounding box center [293, 479] width 63 height 22
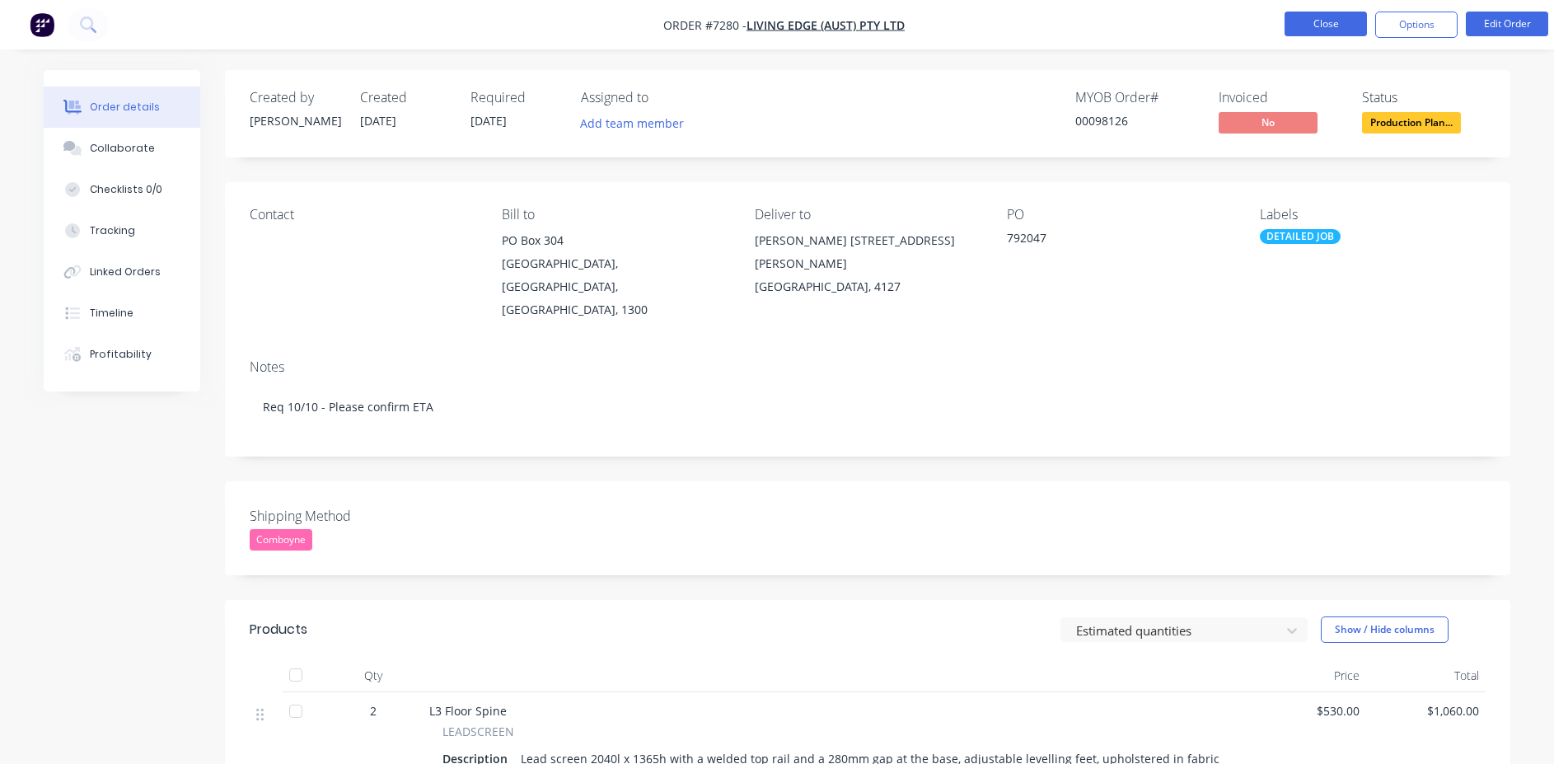
click at [1338, 31] on button "Close" at bounding box center [1325, 23] width 83 height 24
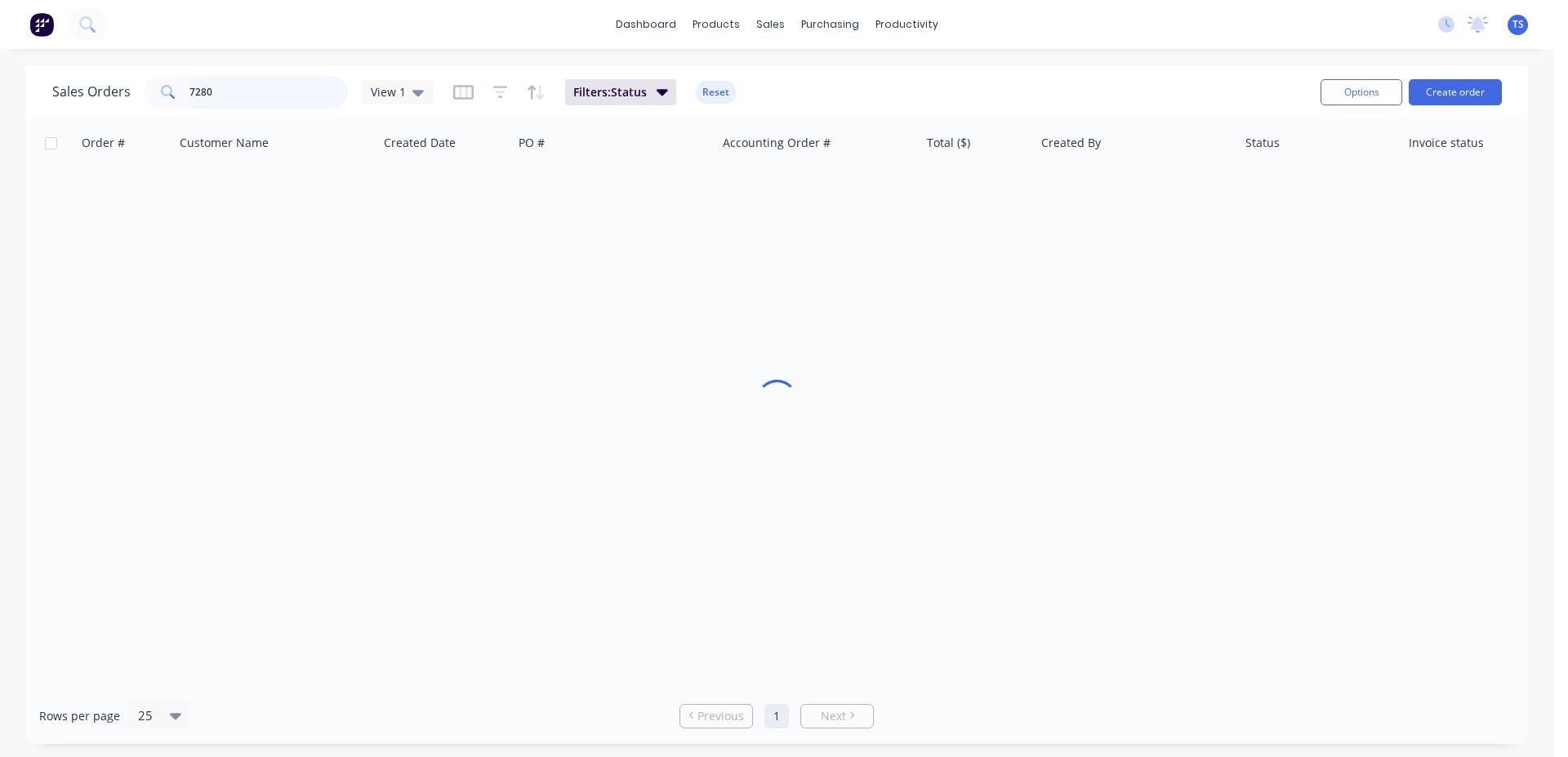
click at [255, 103] on input "7280" at bounding box center [269, 92] width 159 height 33
click at [255, 102] on input "7280" at bounding box center [269, 92] width 159 height 33
click at [265, 85] on input "99229" at bounding box center [269, 92] width 159 height 33
click at [260, 90] on input "98605" at bounding box center [269, 92] width 159 height 33
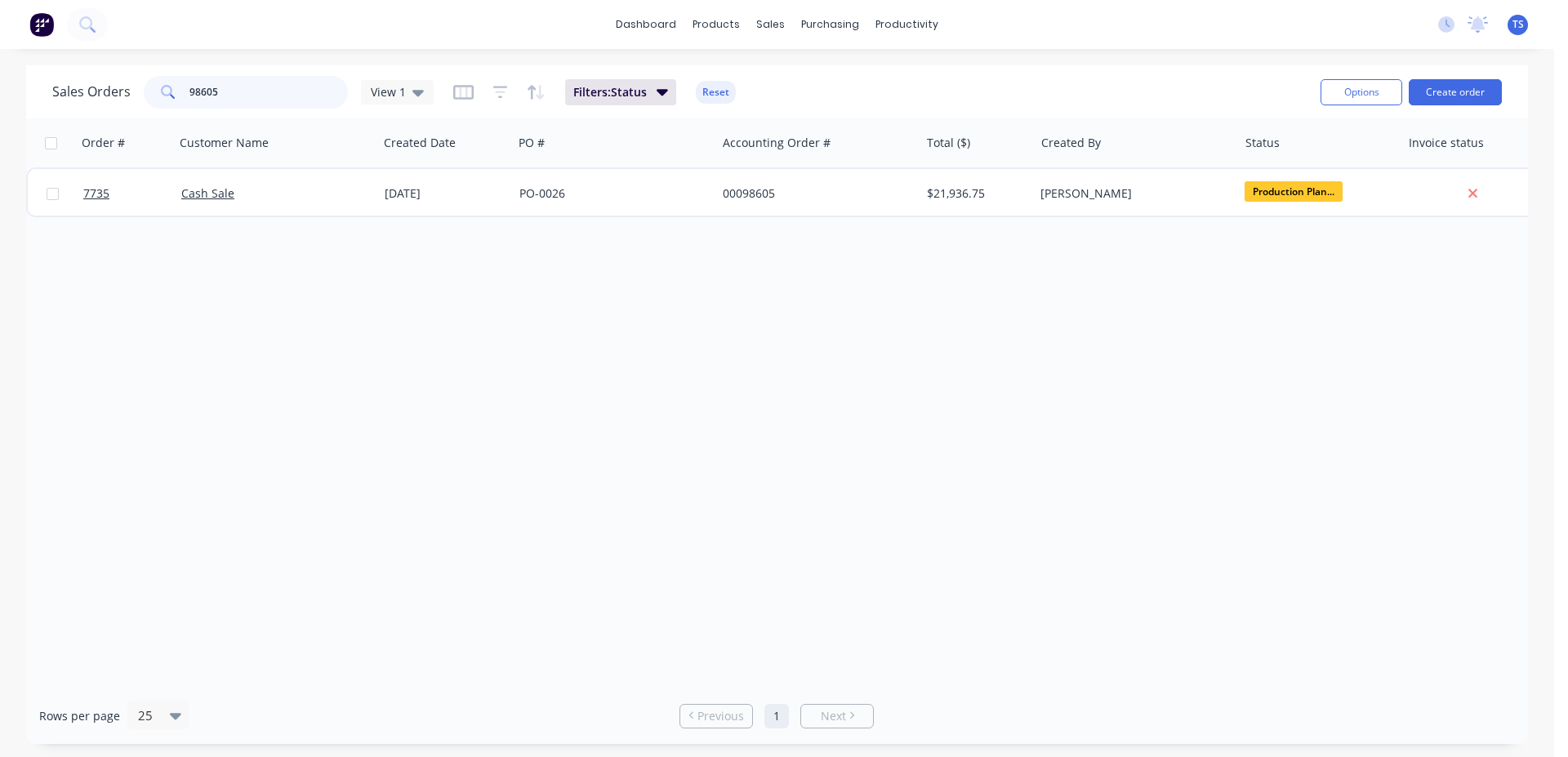
click at [260, 90] on input "98605" at bounding box center [269, 92] width 159 height 33
click at [270, 92] on input "98605" at bounding box center [269, 92] width 159 height 33
click at [272, 92] on input "99237" at bounding box center [269, 92] width 159 height 33
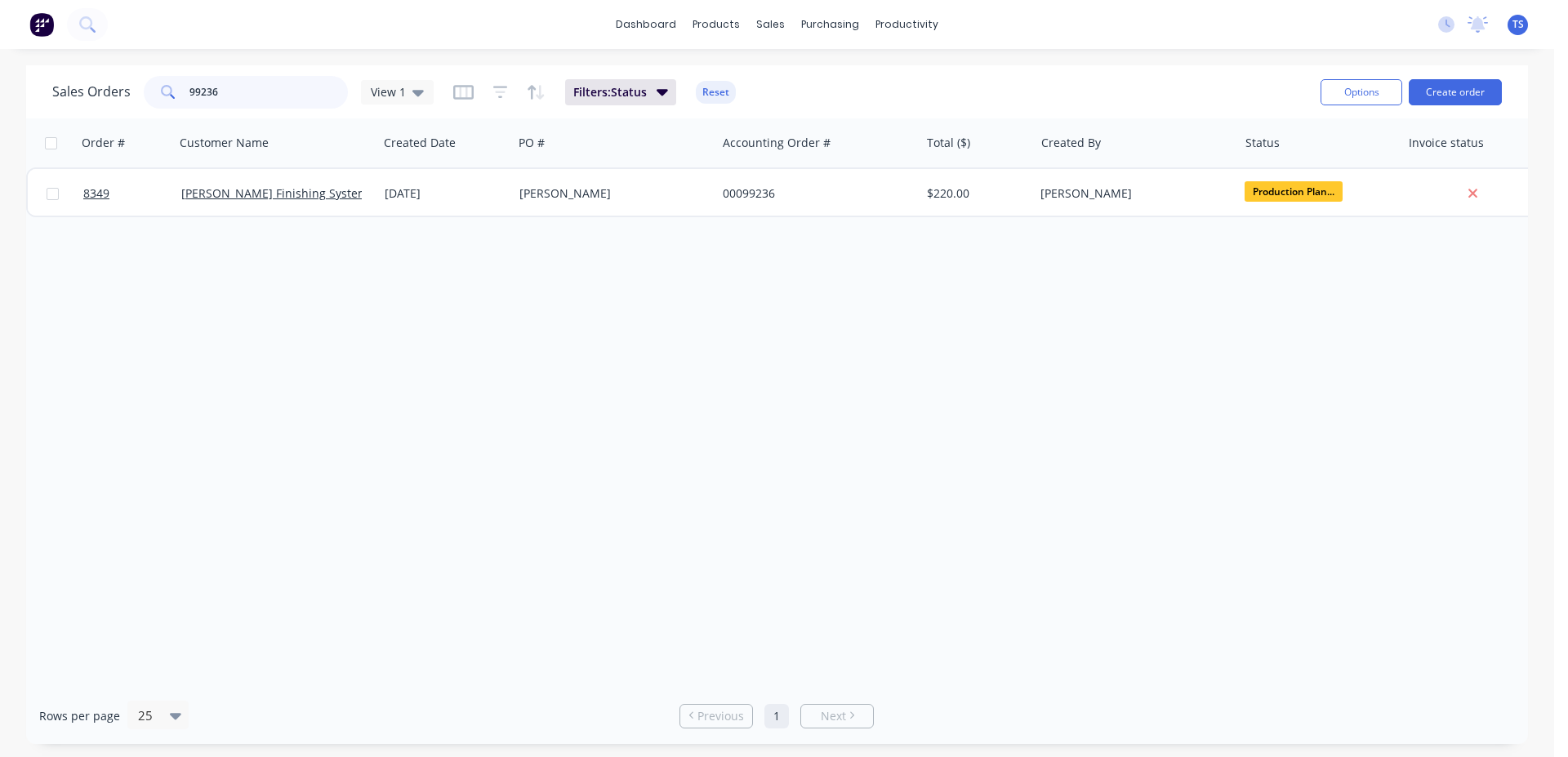
click at [261, 97] on input "99236" at bounding box center [269, 92] width 159 height 33
click at [268, 101] on input "99235" at bounding box center [269, 92] width 159 height 33
click at [305, 101] on input "98605" at bounding box center [269, 92] width 159 height 33
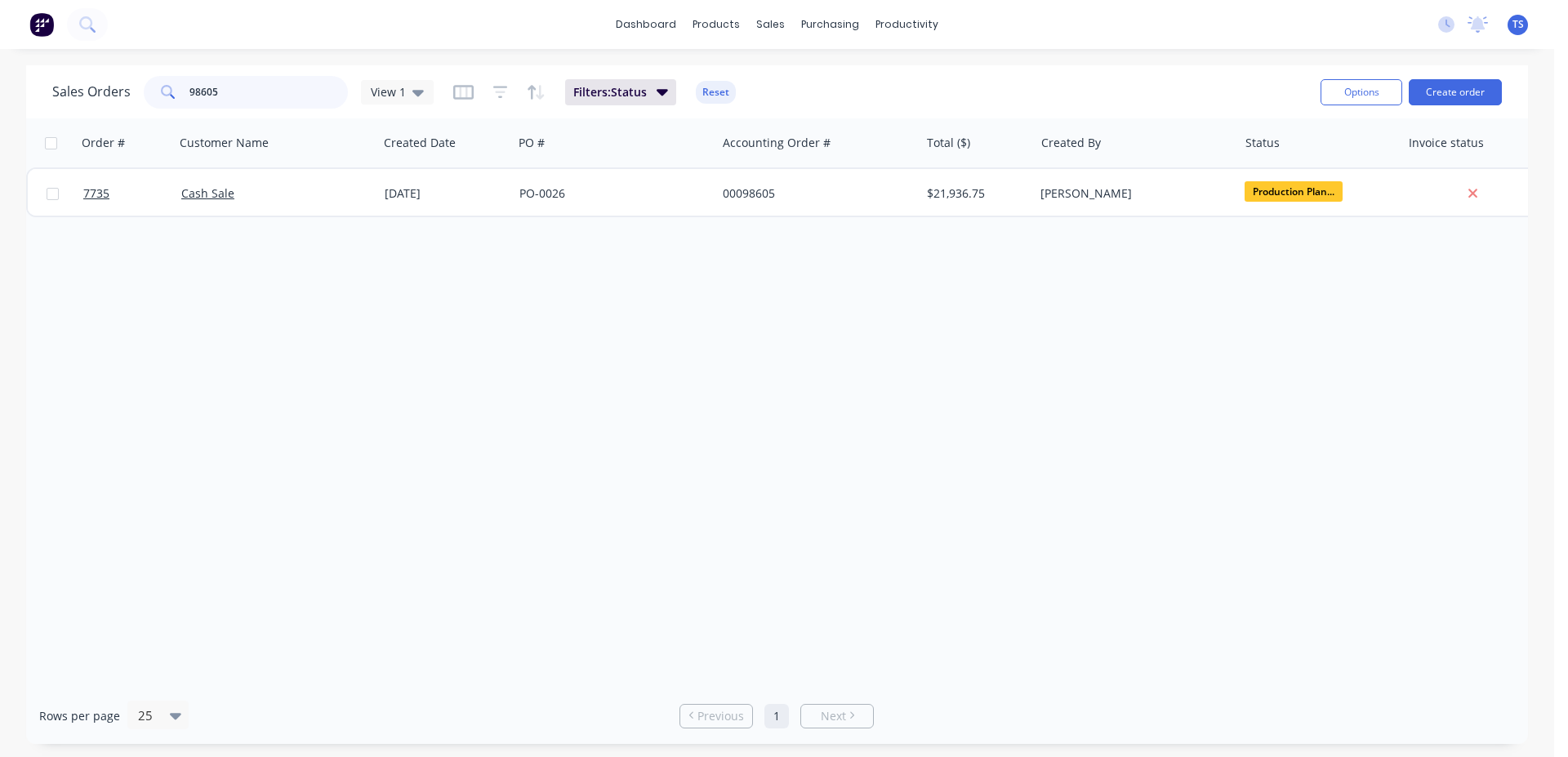
click at [305, 101] on input "98605" at bounding box center [269, 92] width 159 height 33
click at [294, 95] on input "99224" at bounding box center [269, 92] width 159 height 33
click at [321, 88] on input "99223" at bounding box center [269, 92] width 159 height 33
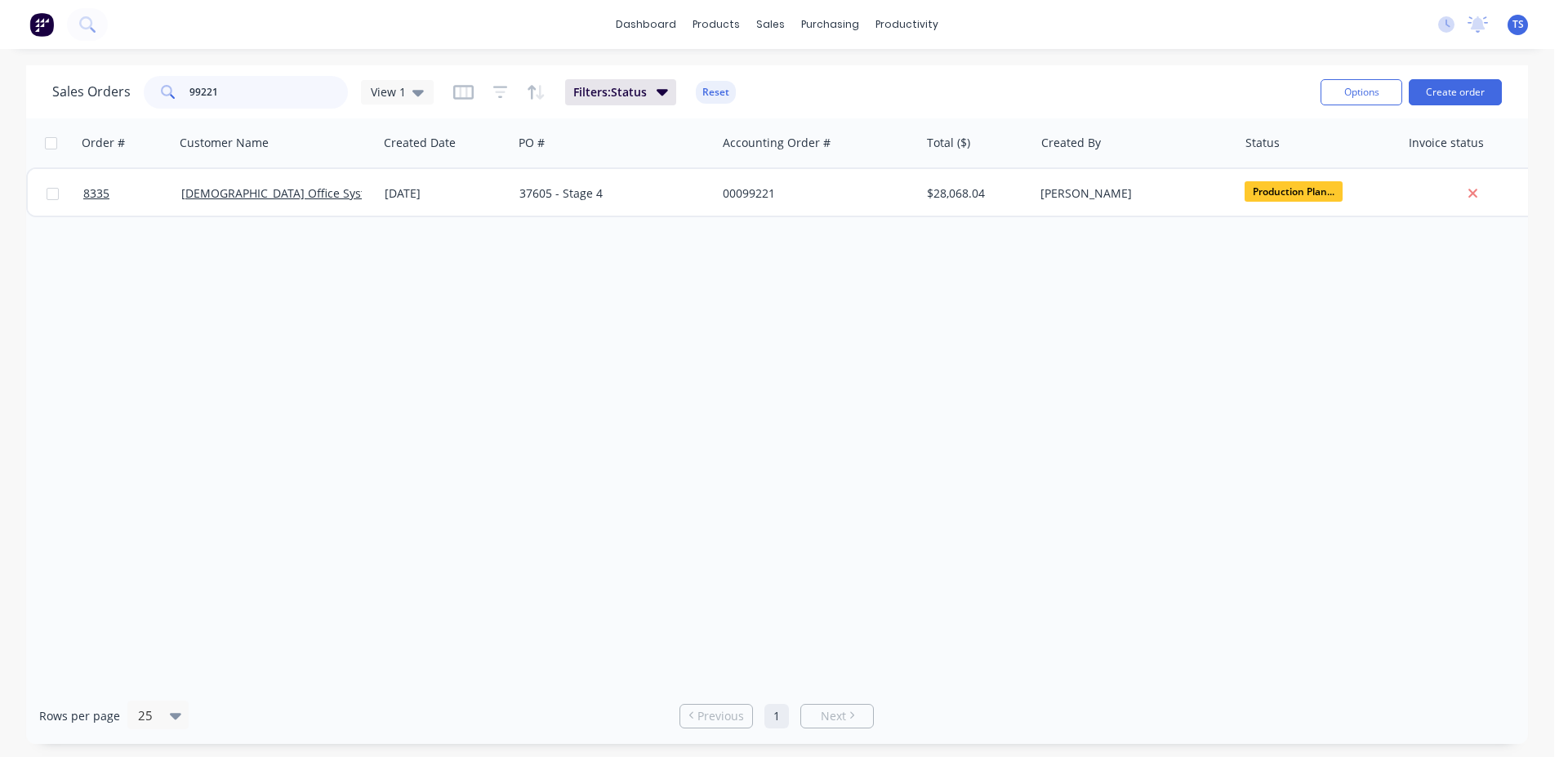
click at [272, 82] on input "99221" at bounding box center [269, 92] width 159 height 33
type input "99218"
click at [269, 74] on div "Sales Orders 99218 View 1 Filters: Status Reset" at bounding box center [680, 91] width 1255 height 40
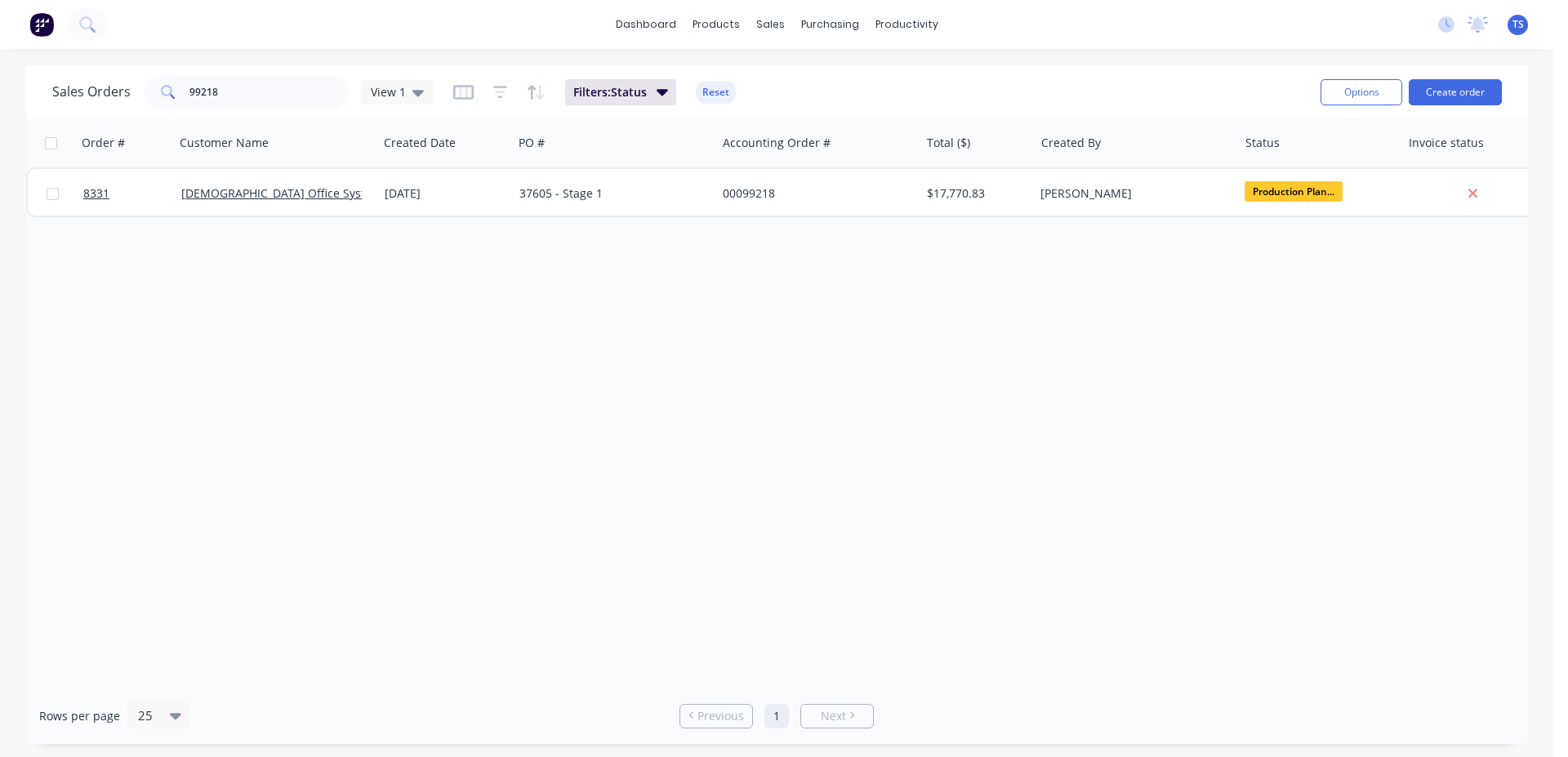
click at [269, 74] on div "Sales Orders 99218 View 1 Filters: Status Reset" at bounding box center [680, 91] width 1255 height 40
click at [268, 86] on input "99218" at bounding box center [269, 92] width 159 height 33
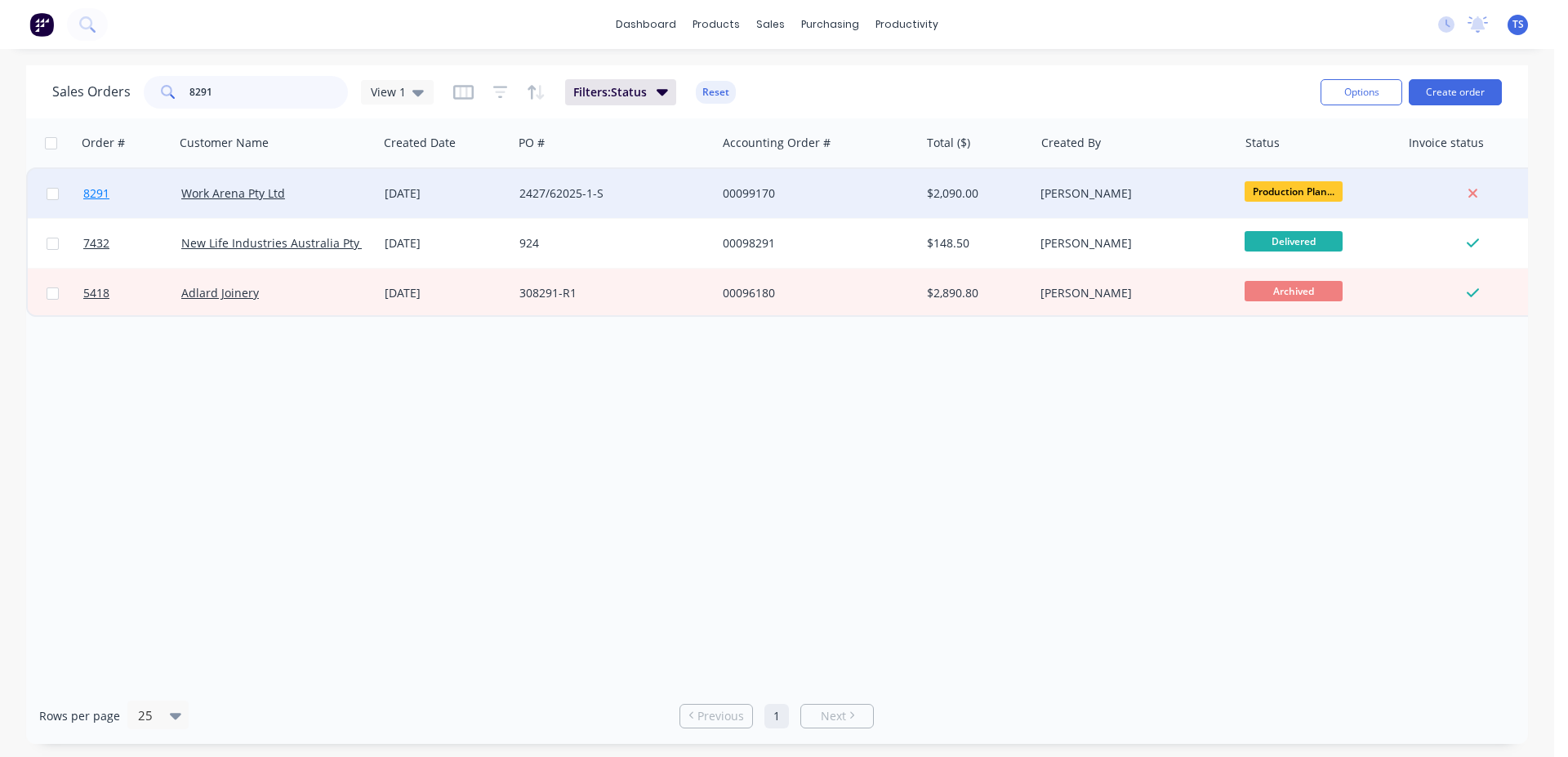
type input "8291"
click at [122, 190] on link "8291" at bounding box center [133, 193] width 98 height 49
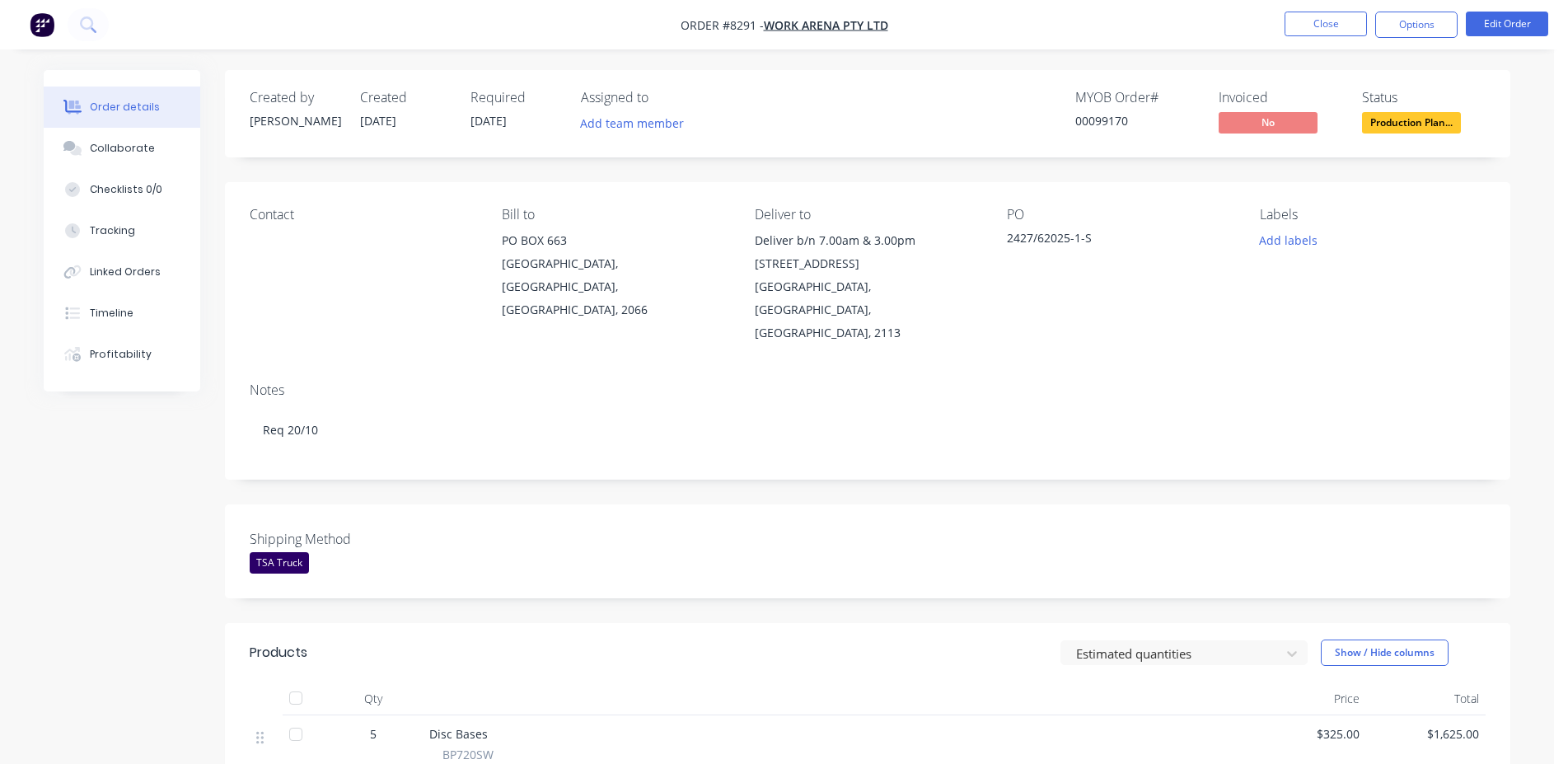
click at [1108, 124] on div "00099170" at bounding box center [1137, 121] width 123 height 17
copy div "00099170"
click at [1329, 23] on button "Close" at bounding box center [1325, 23] width 83 height 24
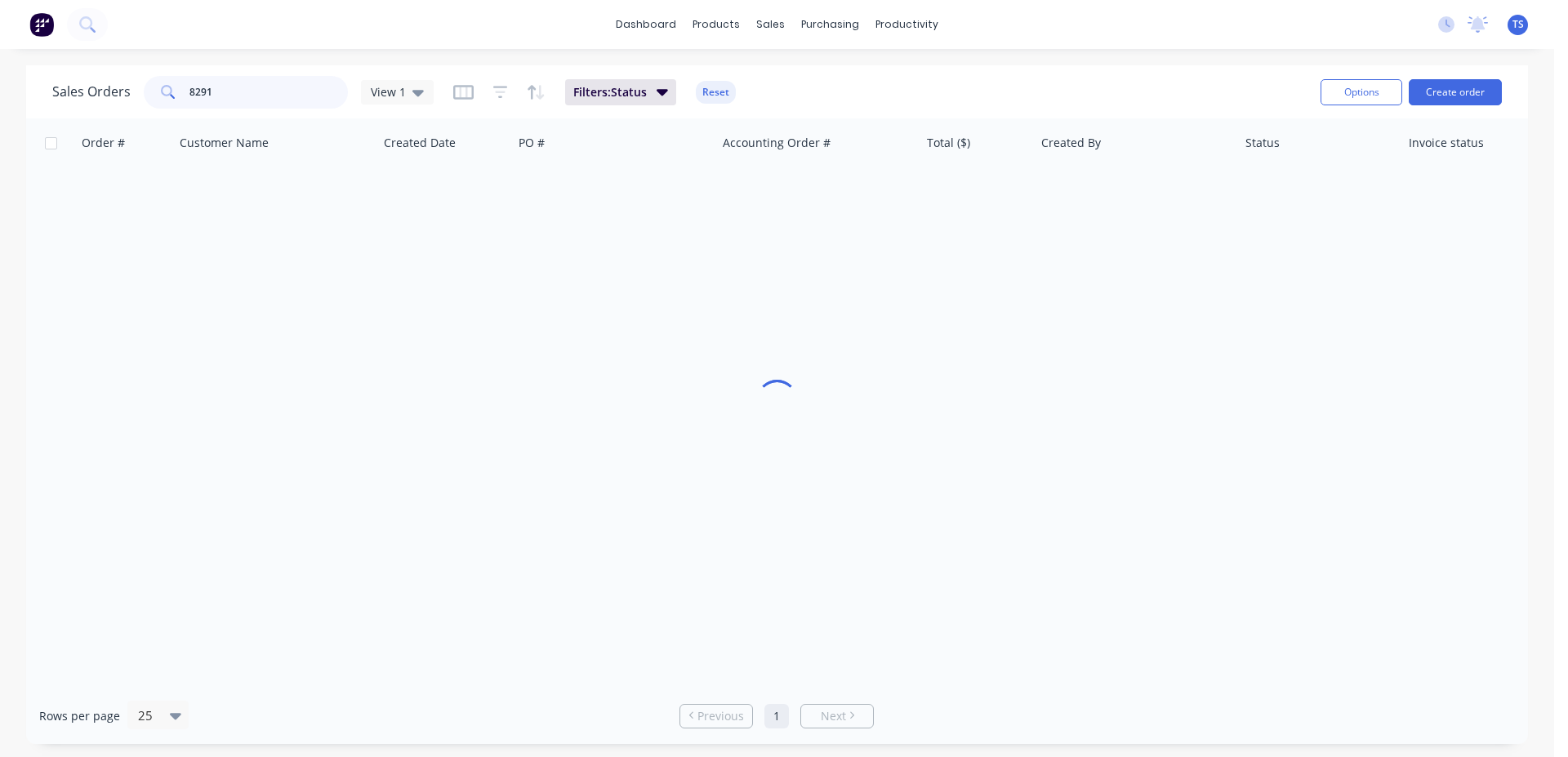
click at [294, 88] on input "8291" at bounding box center [269, 92] width 159 height 33
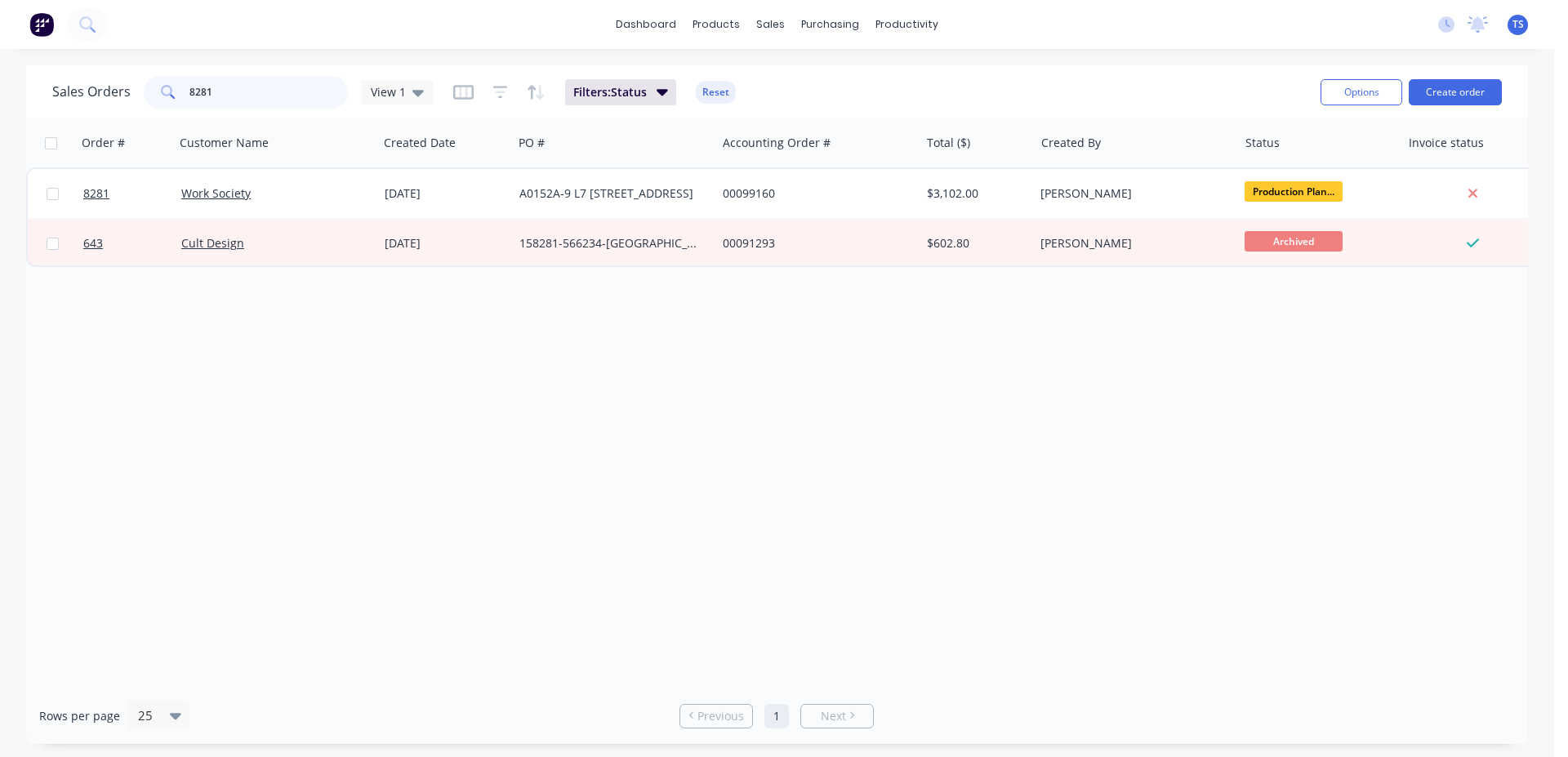
click at [292, 96] on input "8281" at bounding box center [269, 92] width 159 height 33
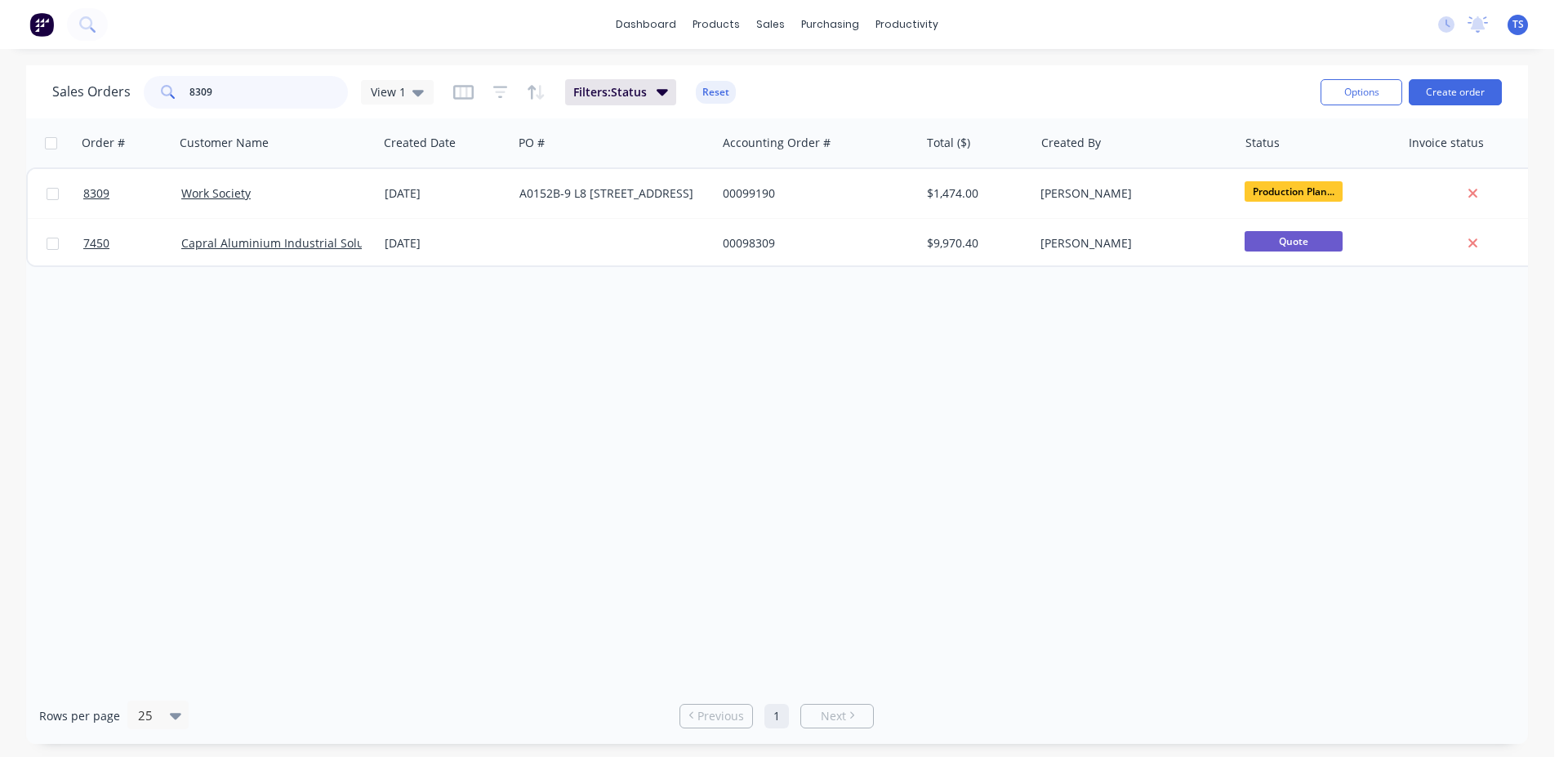
click at [228, 94] on input "8309" at bounding box center [269, 92] width 159 height 33
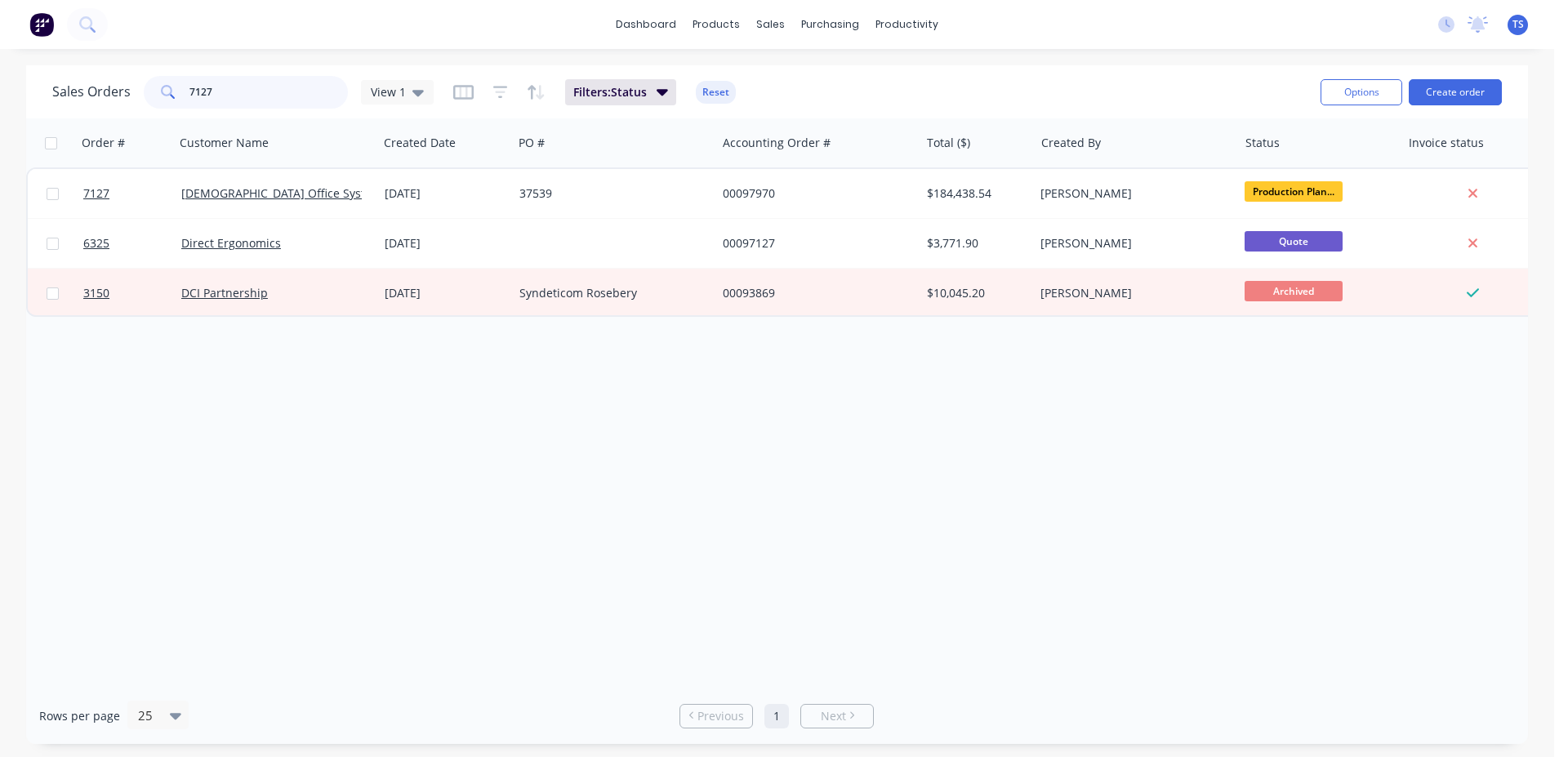
click at [228, 94] on input "7127" at bounding box center [269, 92] width 159 height 33
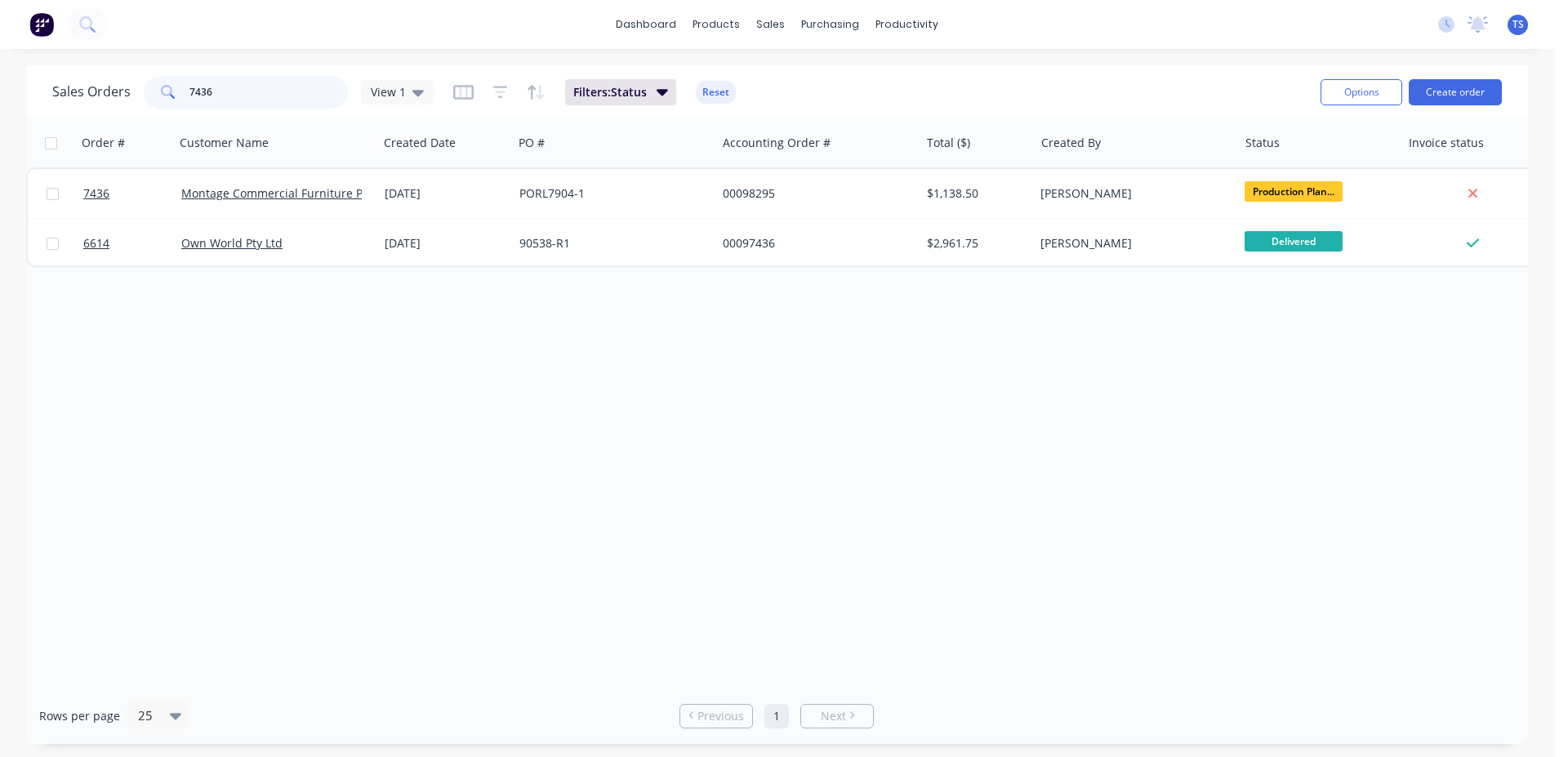
click at [258, 100] on input "7436" at bounding box center [269, 92] width 159 height 33
click at [241, 98] on input "8305" at bounding box center [269, 92] width 159 height 33
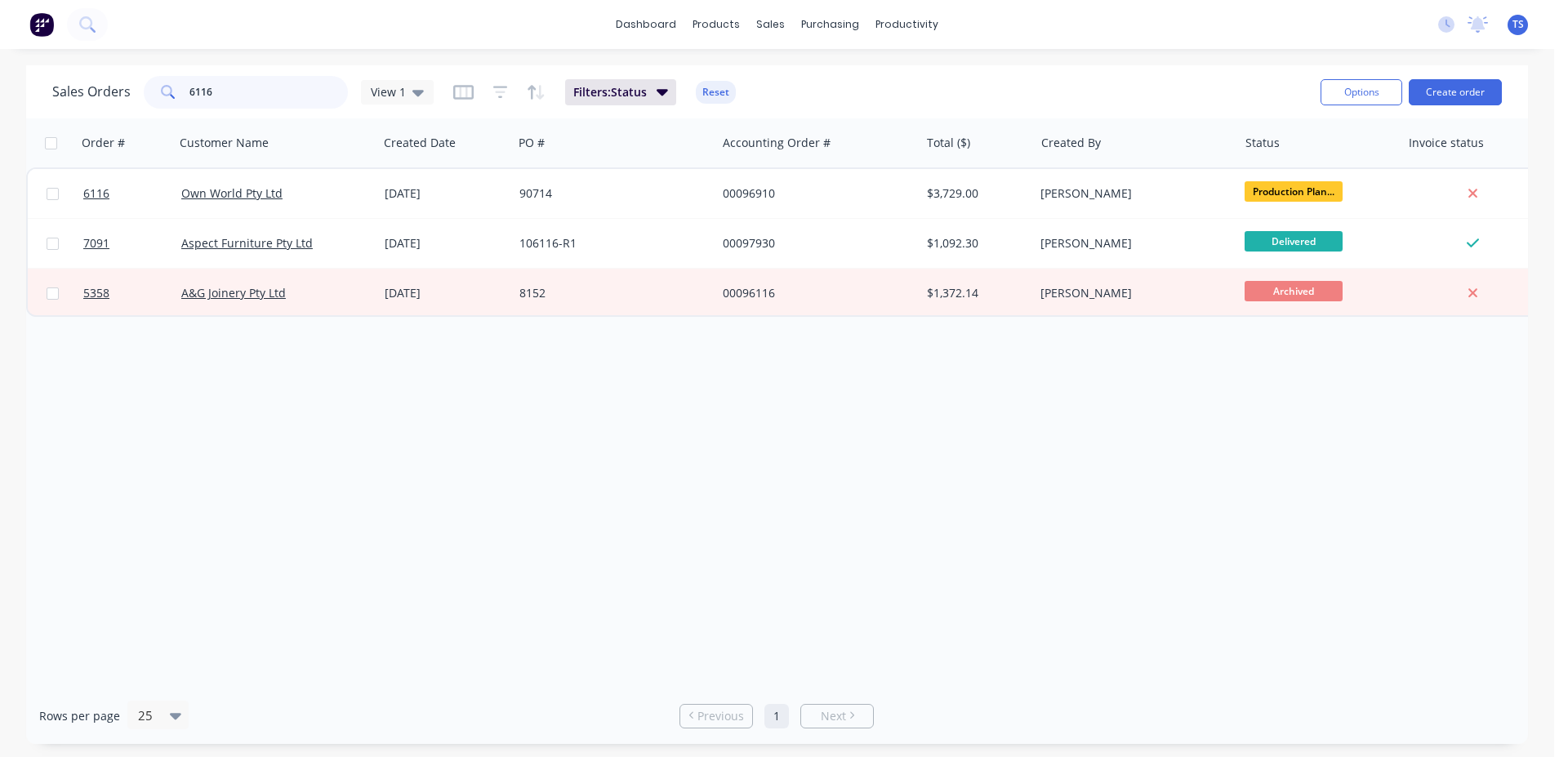
click at [241, 98] on input "6116" at bounding box center [269, 92] width 159 height 33
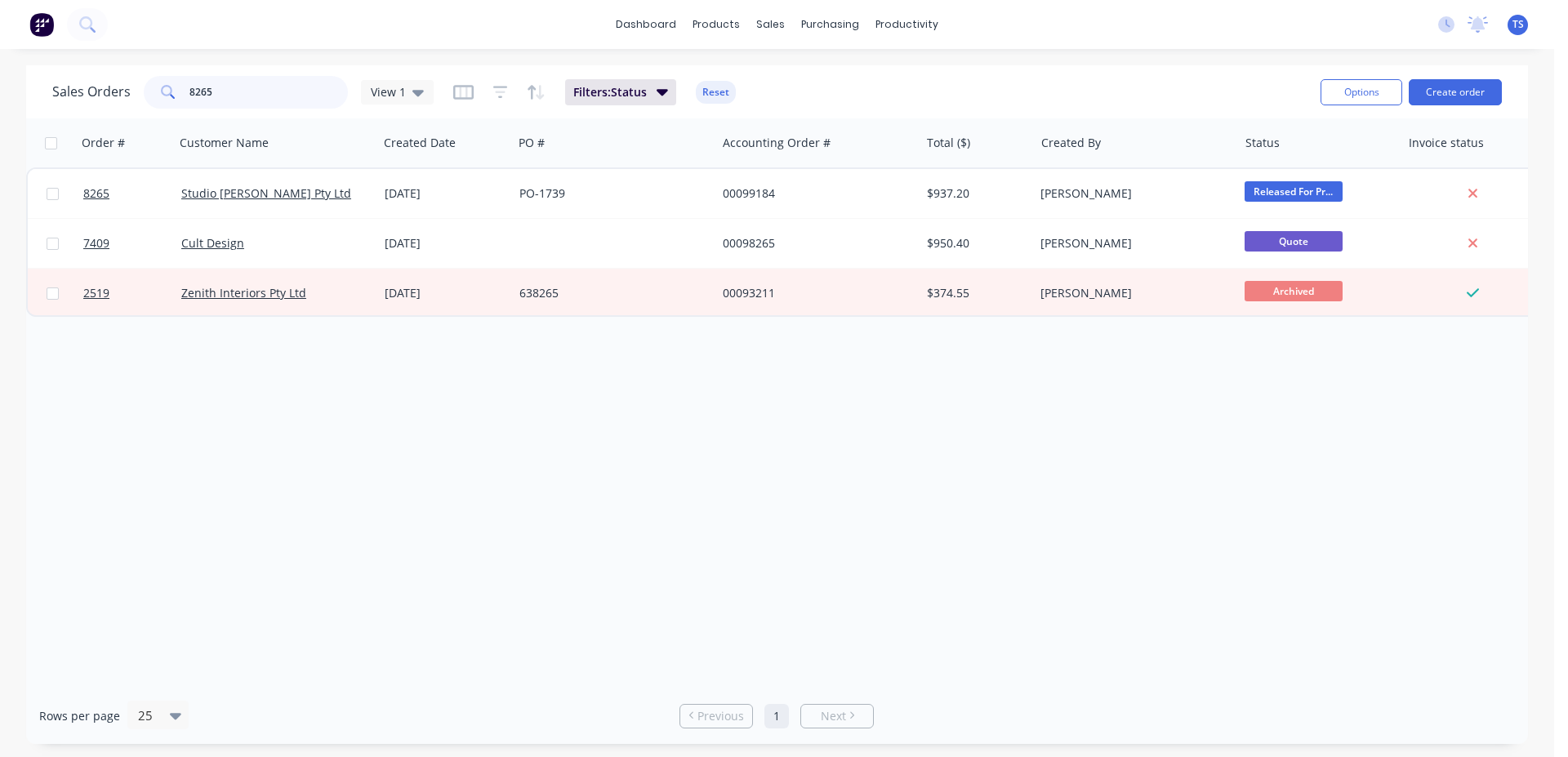
click at [226, 99] on input "8265" at bounding box center [269, 92] width 159 height 33
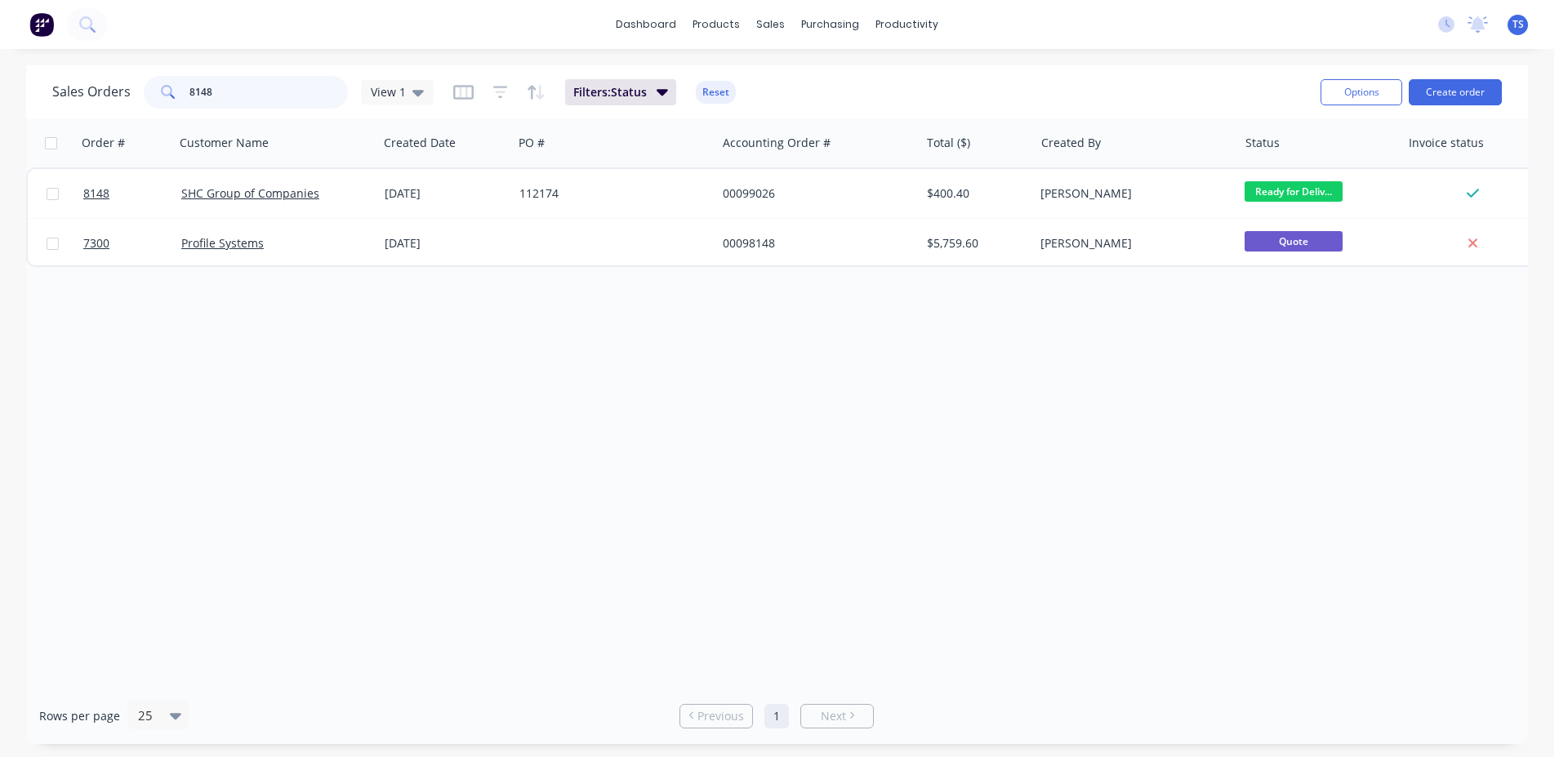
click at [226, 99] on input "8148" at bounding box center [269, 92] width 159 height 33
click at [251, 103] on input "7716" at bounding box center [269, 92] width 159 height 33
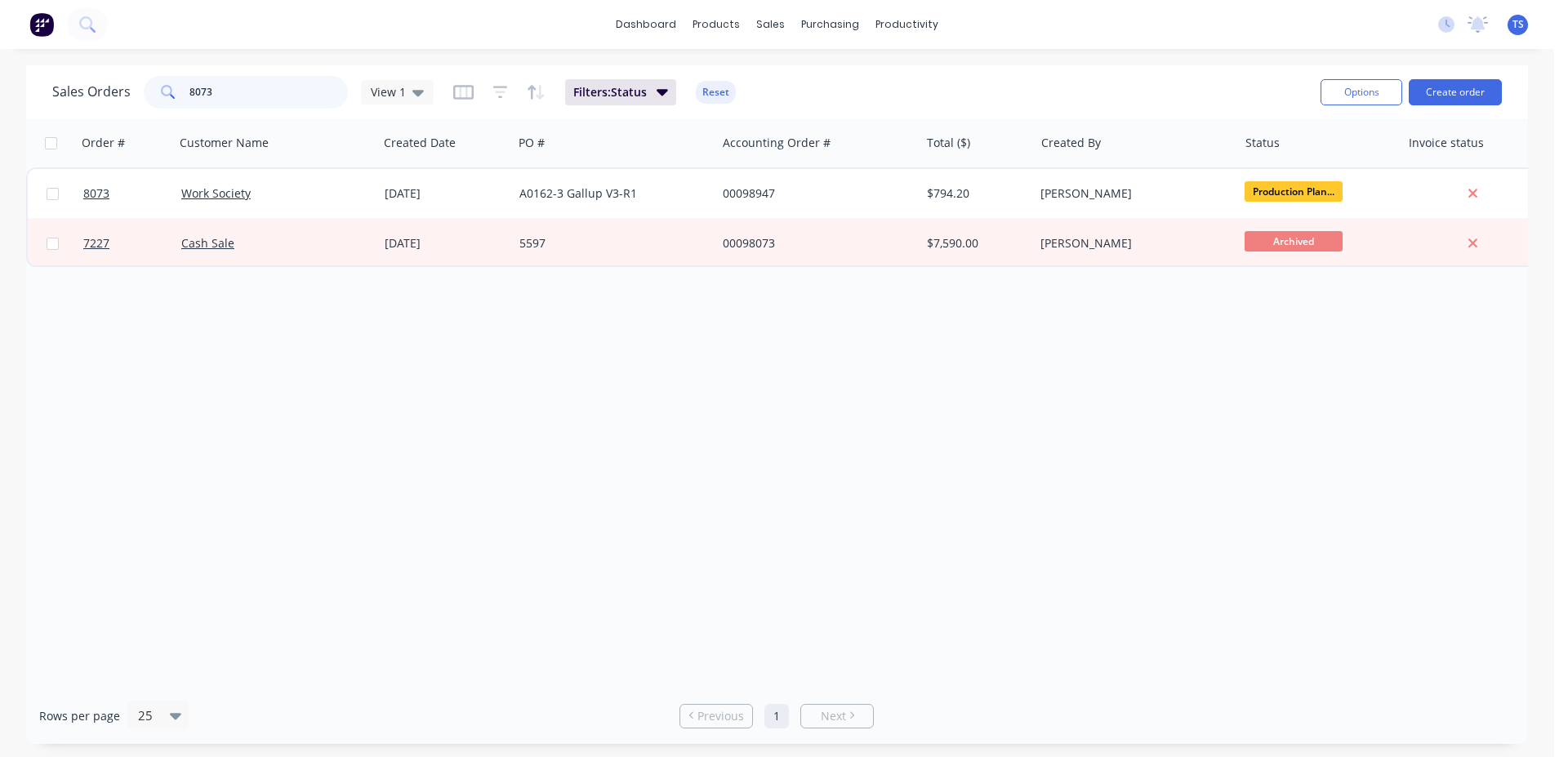
click at [241, 90] on input "8073" at bounding box center [269, 92] width 159 height 33
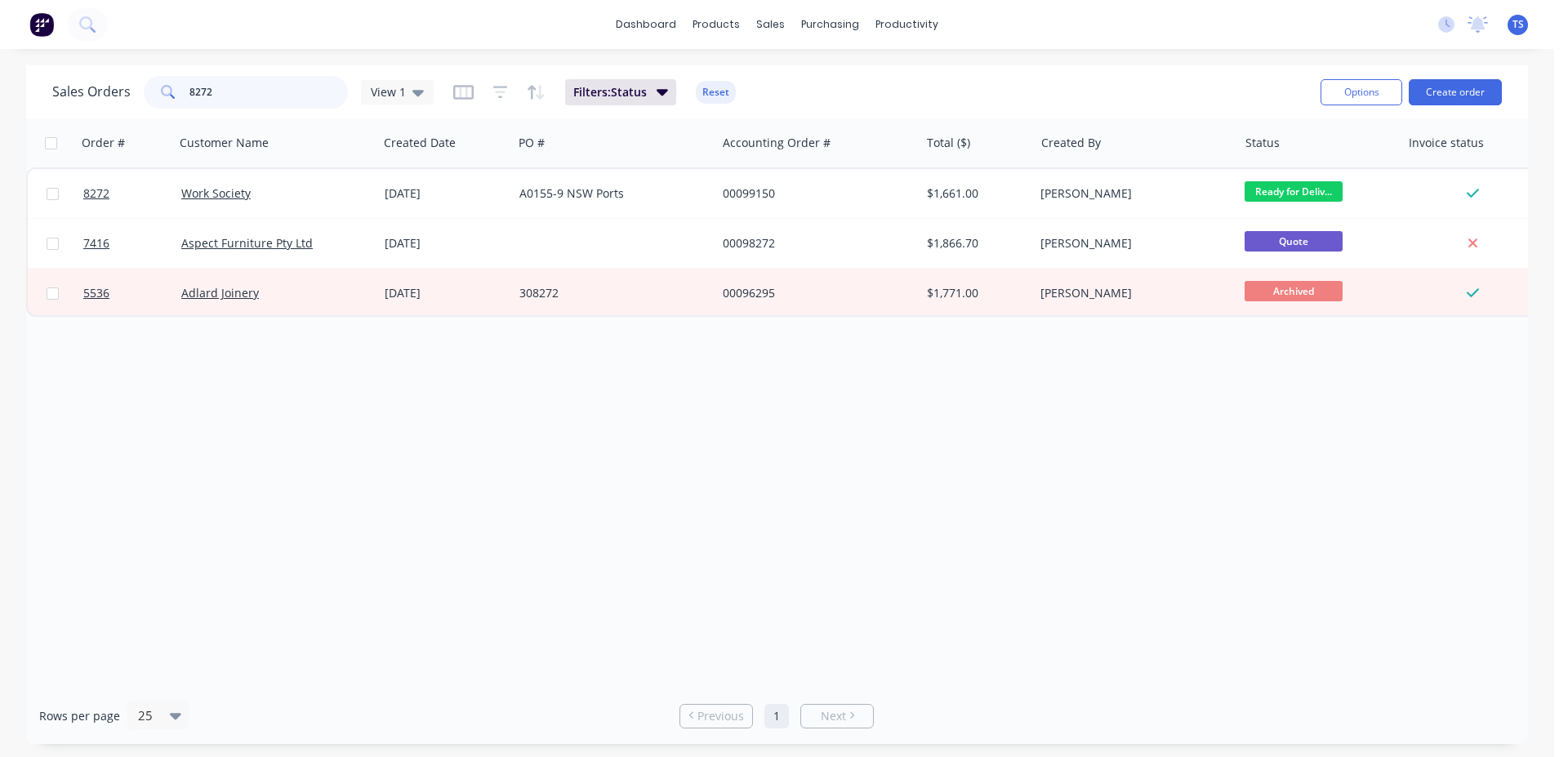
click at [246, 103] on input "8272" at bounding box center [269, 92] width 159 height 33
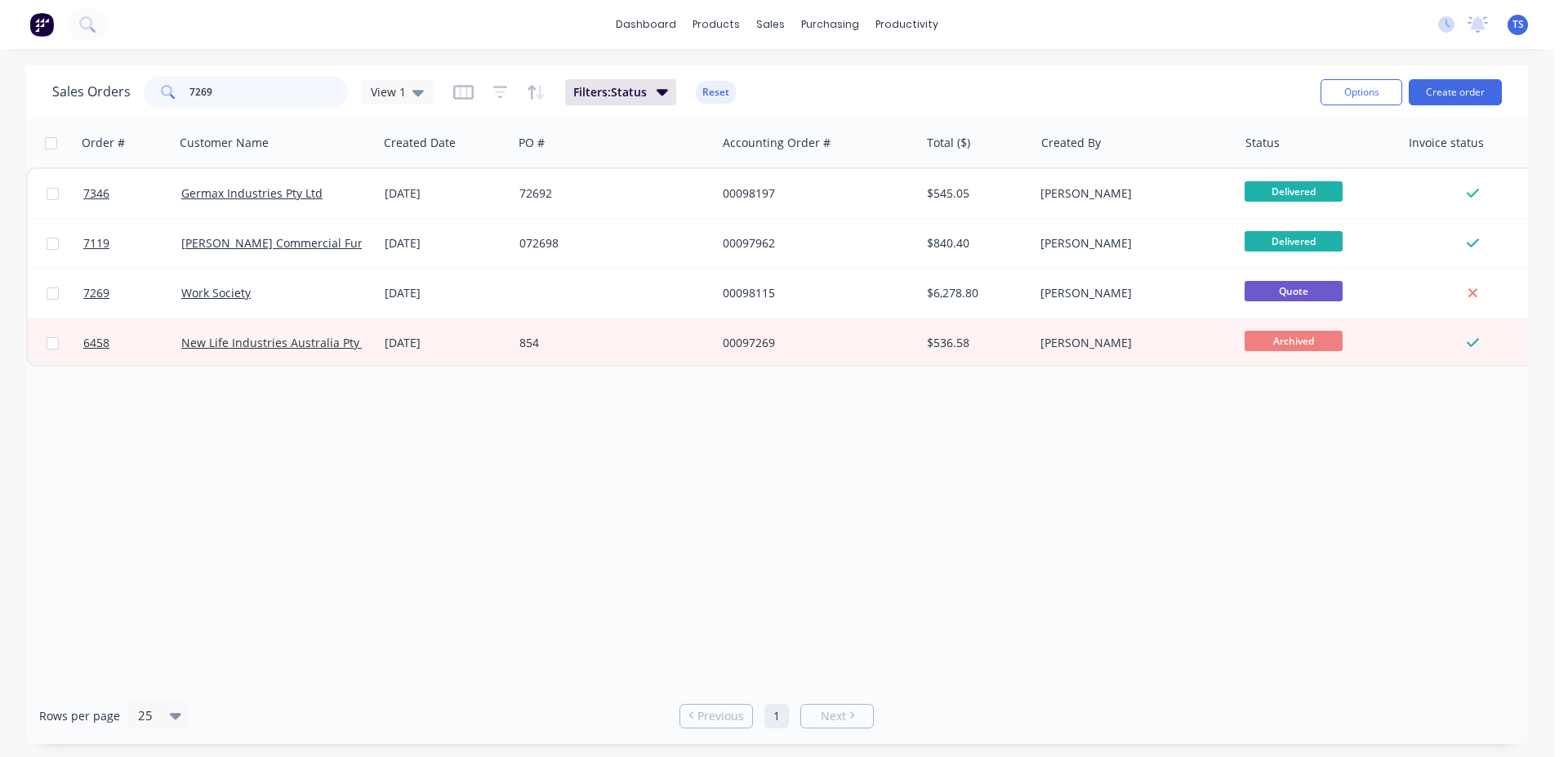
click at [244, 100] on input "7269" at bounding box center [269, 92] width 159 height 33
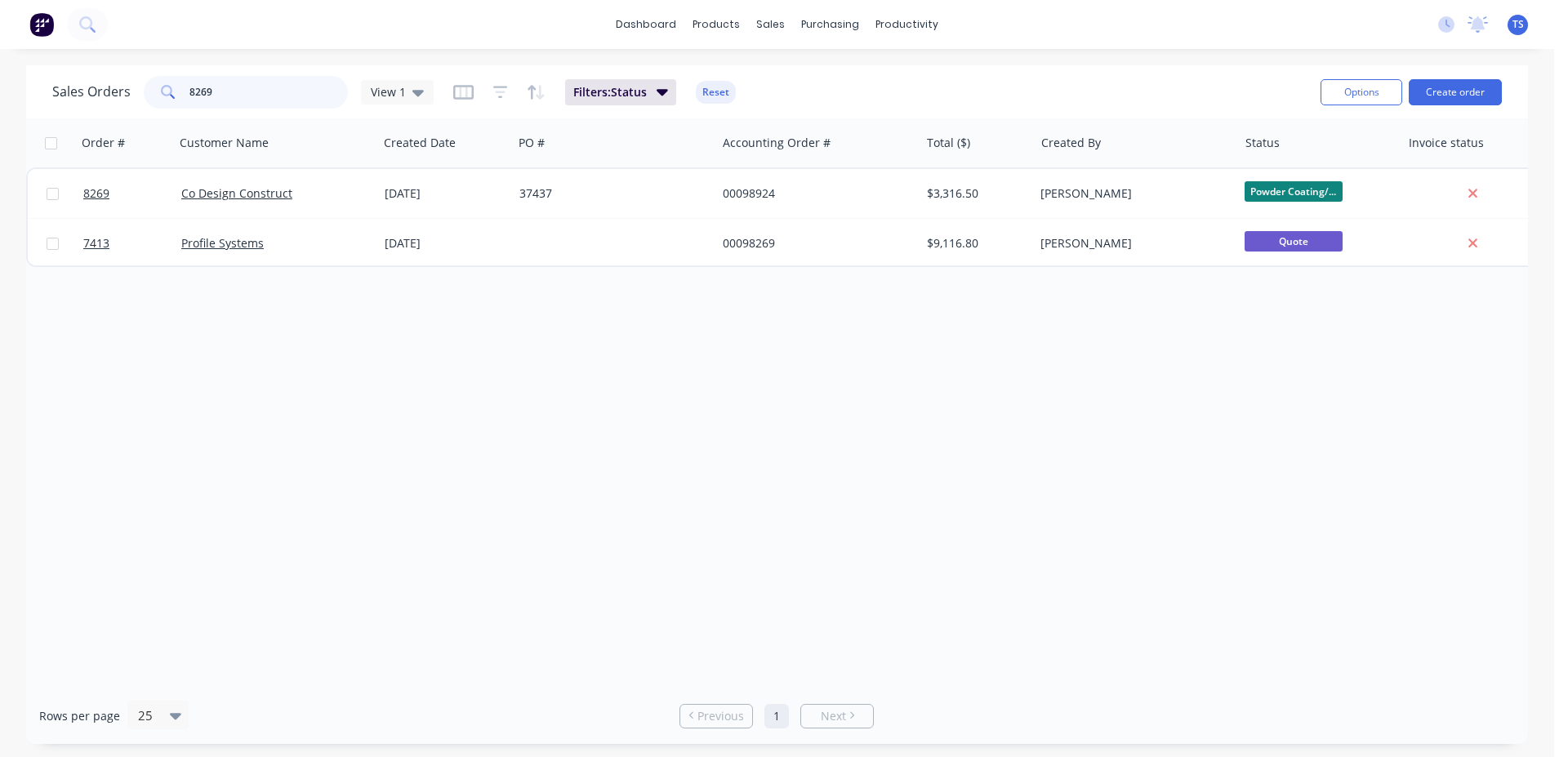
click at [269, 97] on input "8269" at bounding box center [269, 92] width 159 height 33
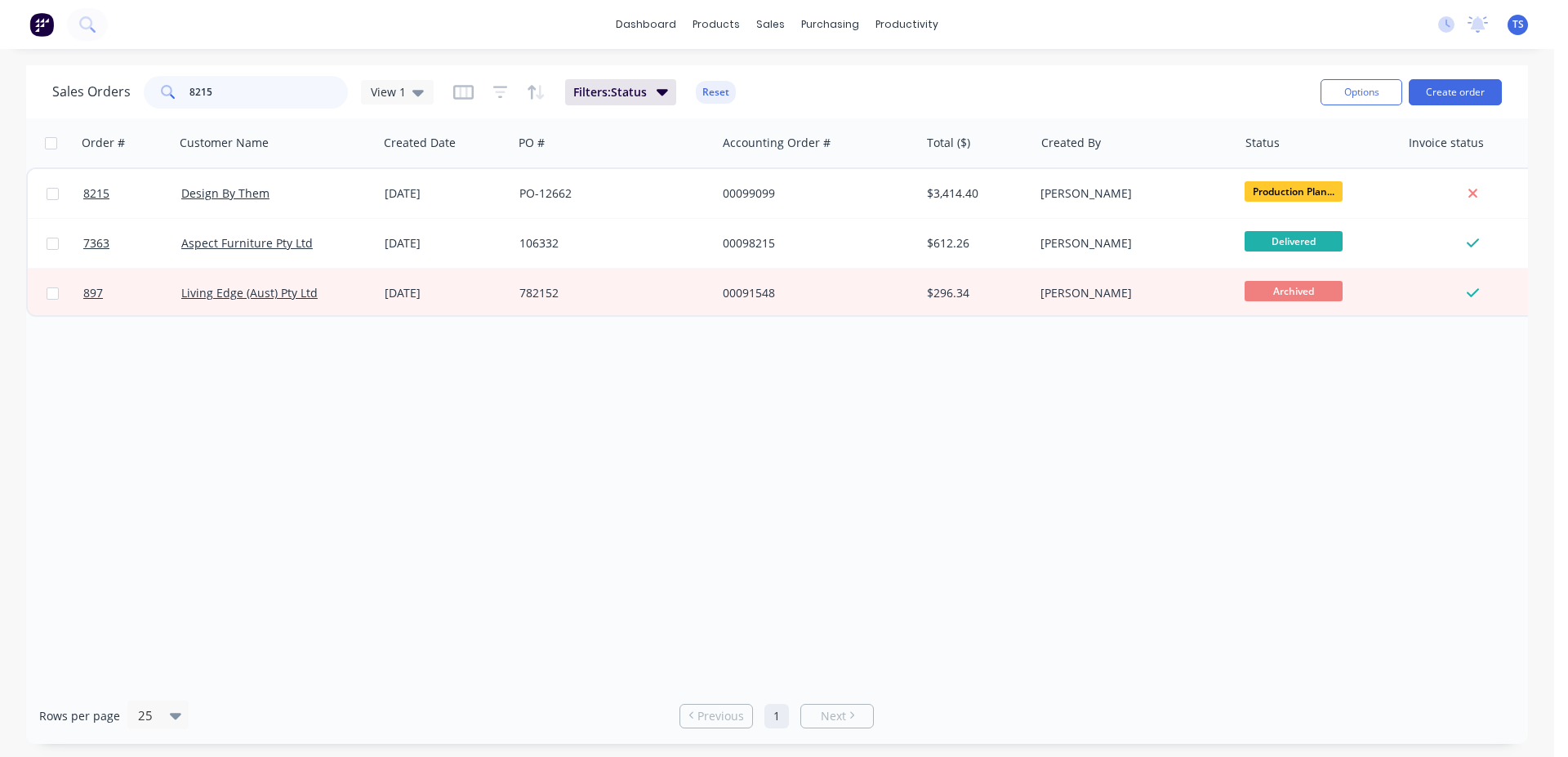
click at [269, 97] on input "8215" at bounding box center [269, 92] width 159 height 33
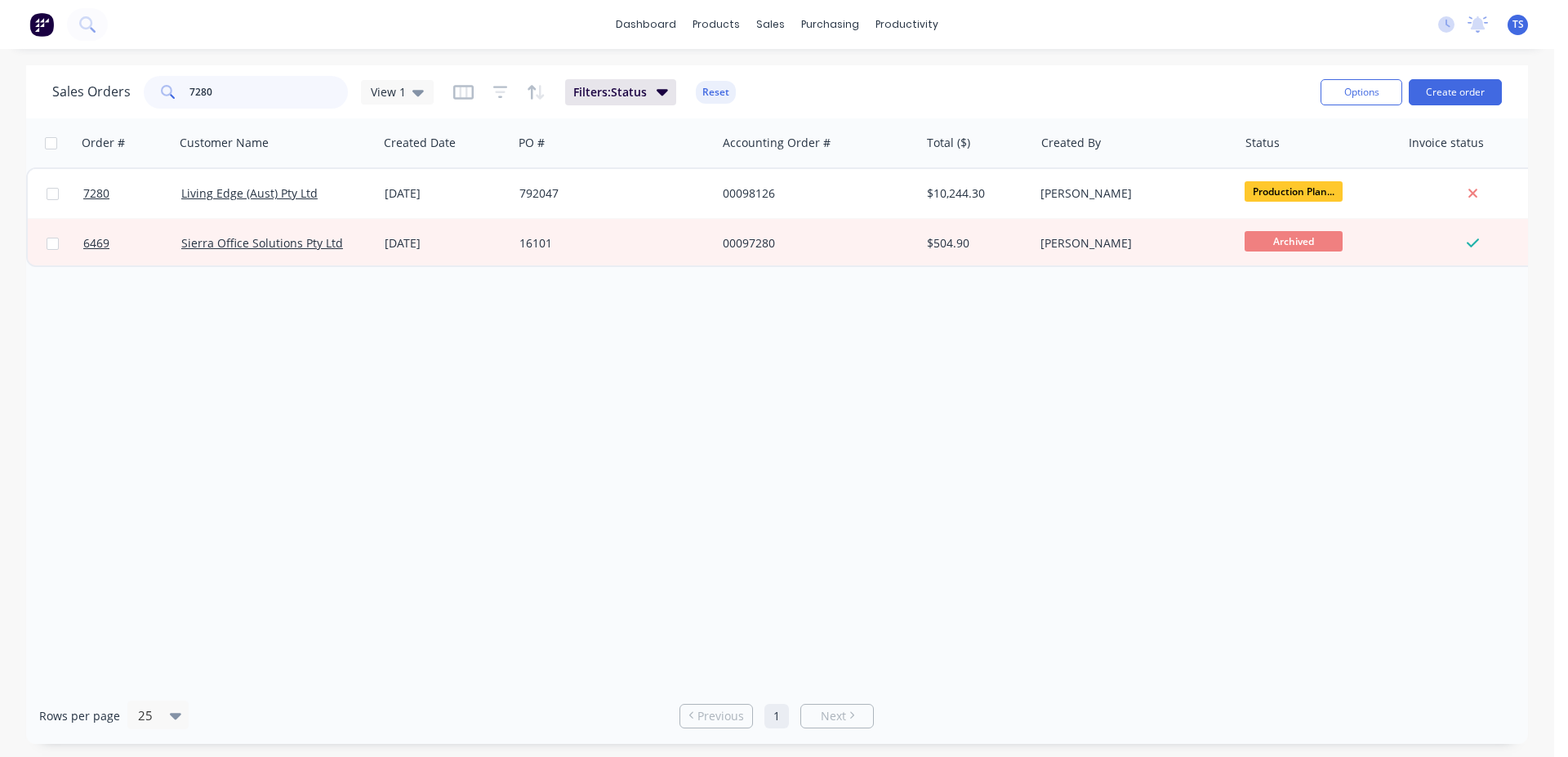
click at [269, 97] on input "7280" at bounding box center [269, 92] width 159 height 33
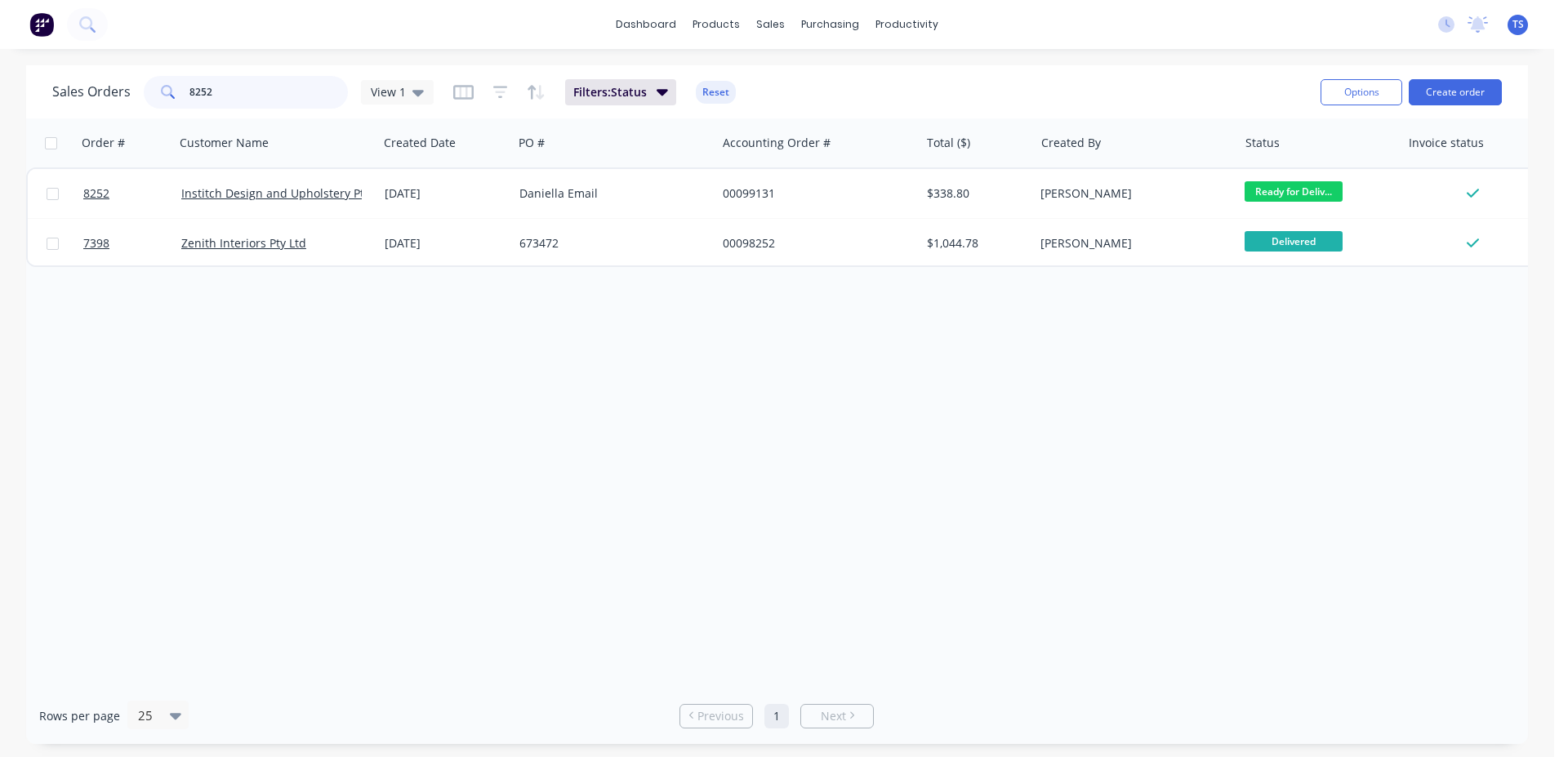
click at [269, 97] on input "8252" at bounding box center [269, 92] width 159 height 33
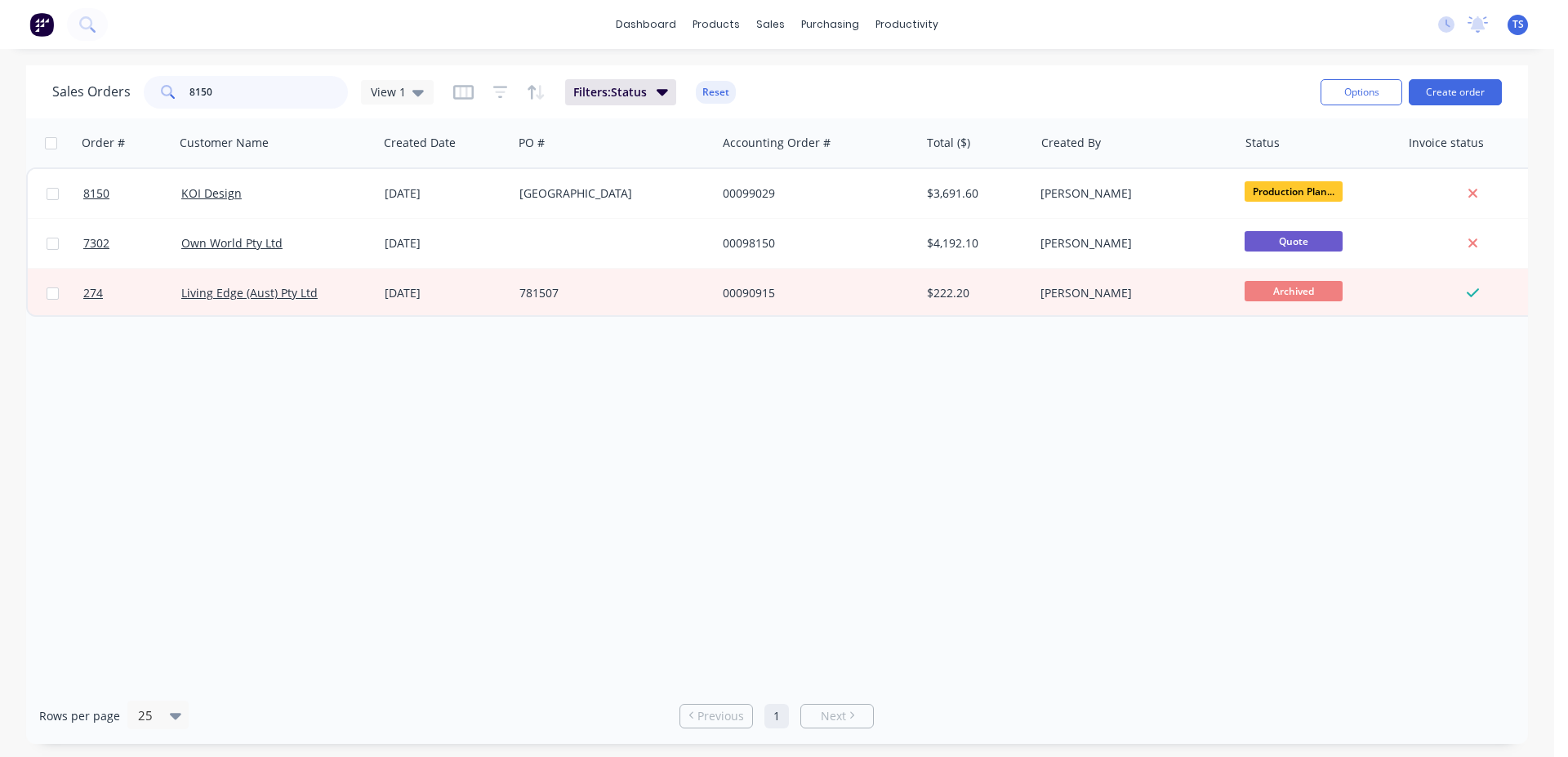
click at [257, 97] on input "8150" at bounding box center [269, 92] width 159 height 33
click at [250, 96] on input "8099" at bounding box center [269, 92] width 159 height 33
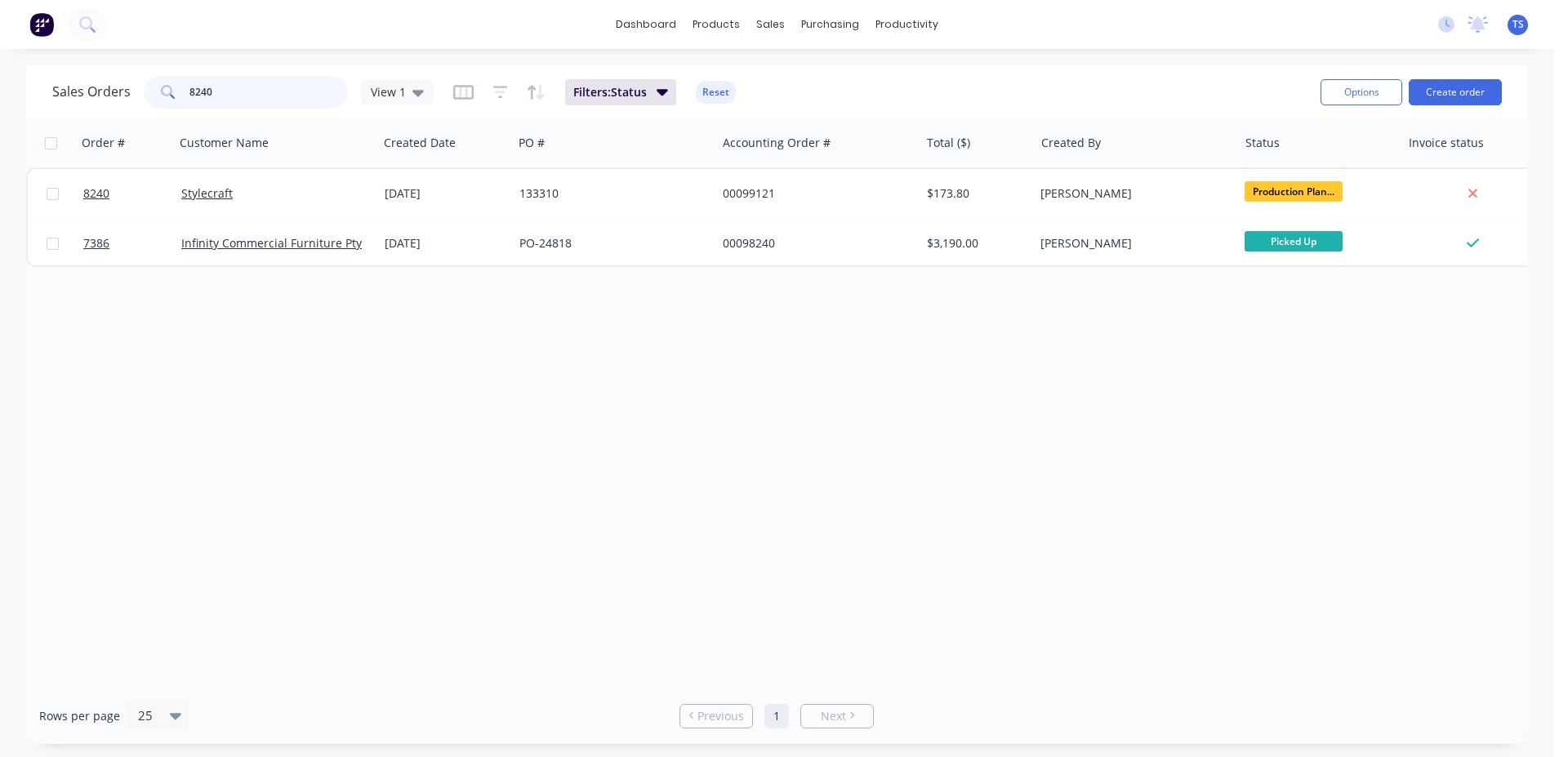
click at [284, 99] on input "8240" at bounding box center [269, 92] width 159 height 33
click at [264, 69] on div "Sales Orders 8224 View 1 Filters: Status Reset Options Create order" at bounding box center [777, 92] width 1502 height 53
click at [296, 68] on div "Sales Orders 8224 View 1 Filters: Status Reset Options Create order" at bounding box center [777, 92] width 1502 height 53
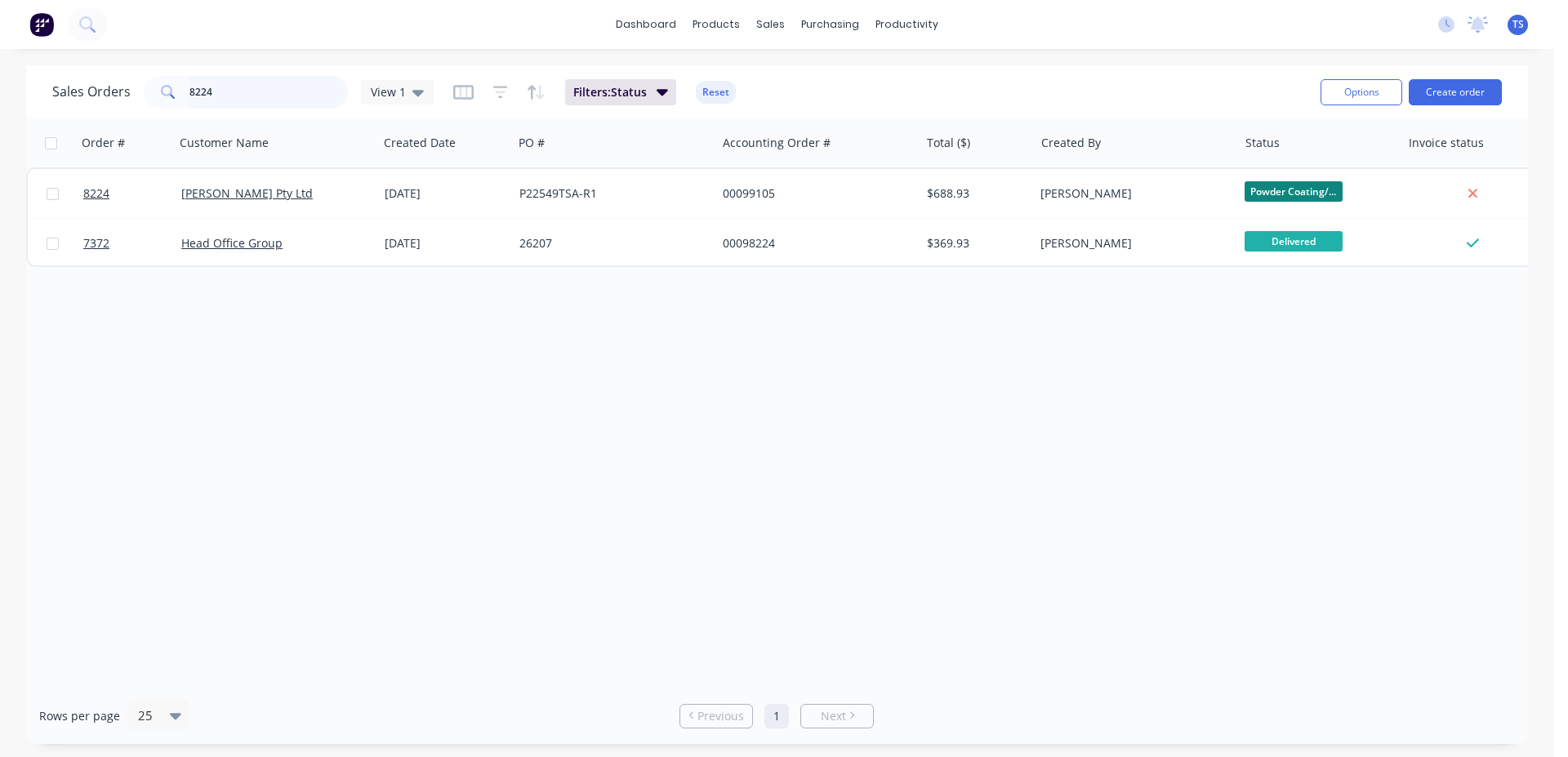
click at [288, 86] on input "8224" at bounding box center [269, 92] width 159 height 33
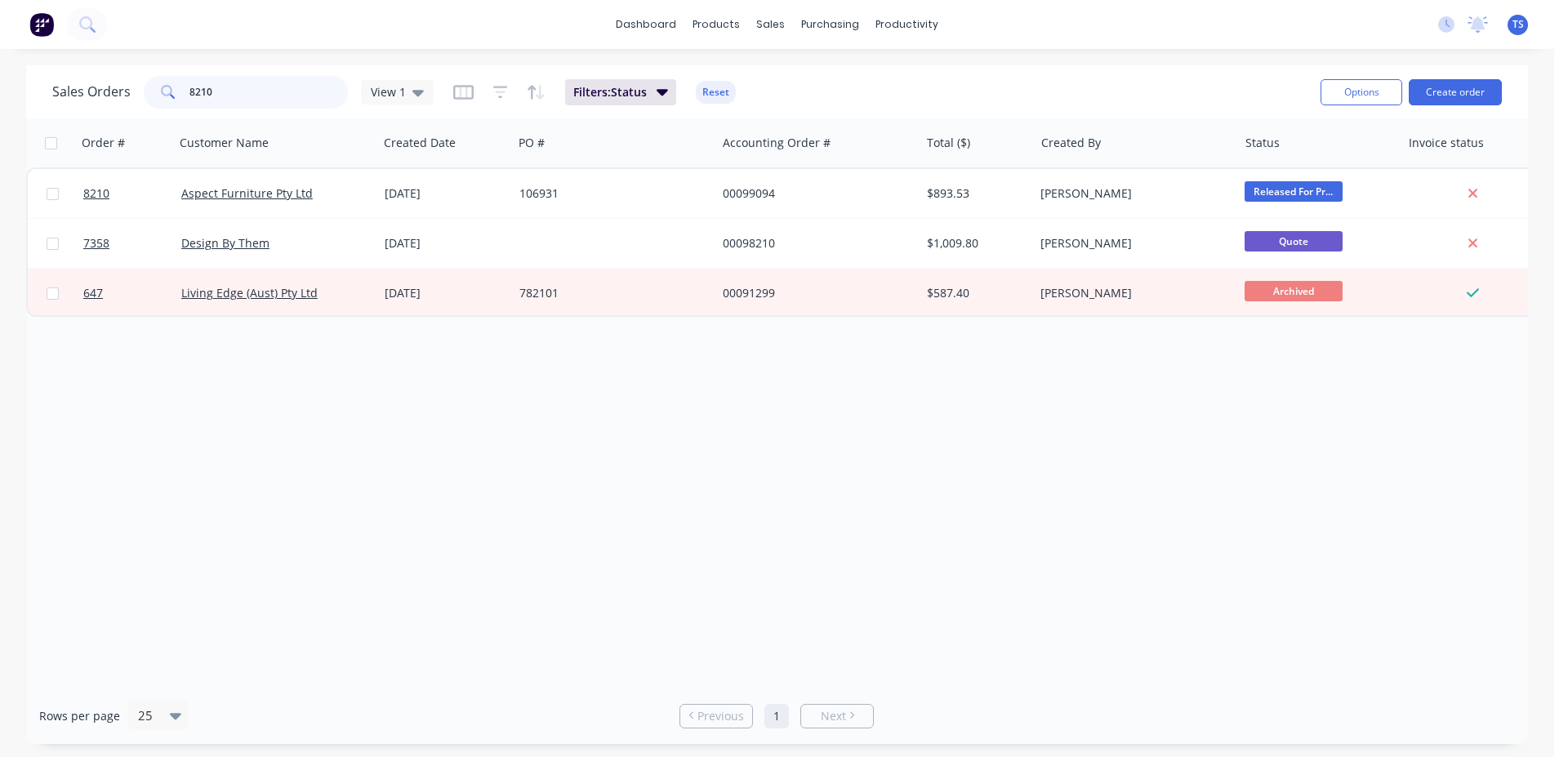
click at [241, 99] on input "8210" at bounding box center [269, 92] width 159 height 33
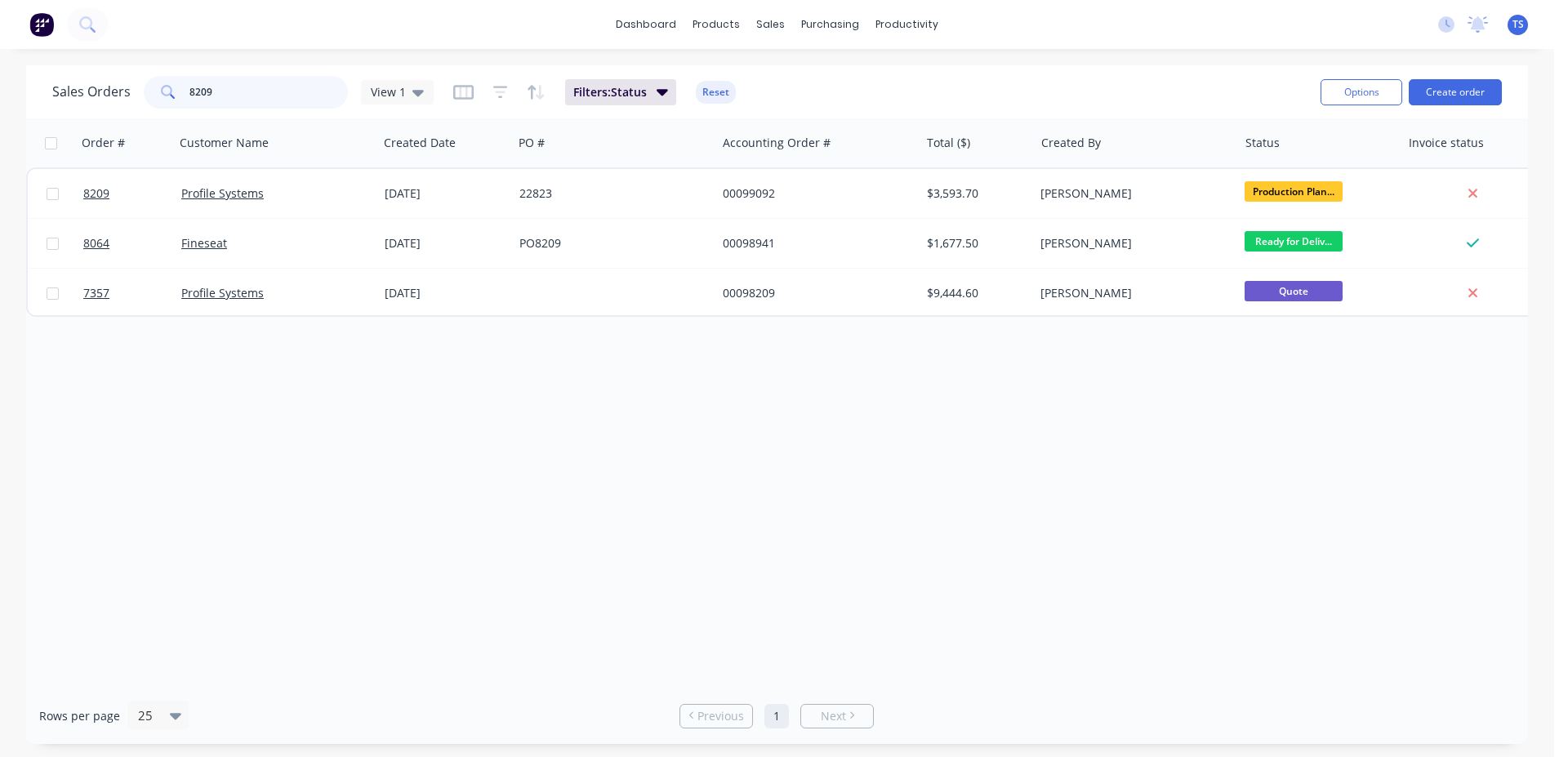
click at [246, 97] on input "8209" at bounding box center [269, 92] width 159 height 33
click at [246, 97] on input "8111" at bounding box center [269, 92] width 159 height 33
click at [246, 99] on input "8111" at bounding box center [269, 92] width 159 height 33
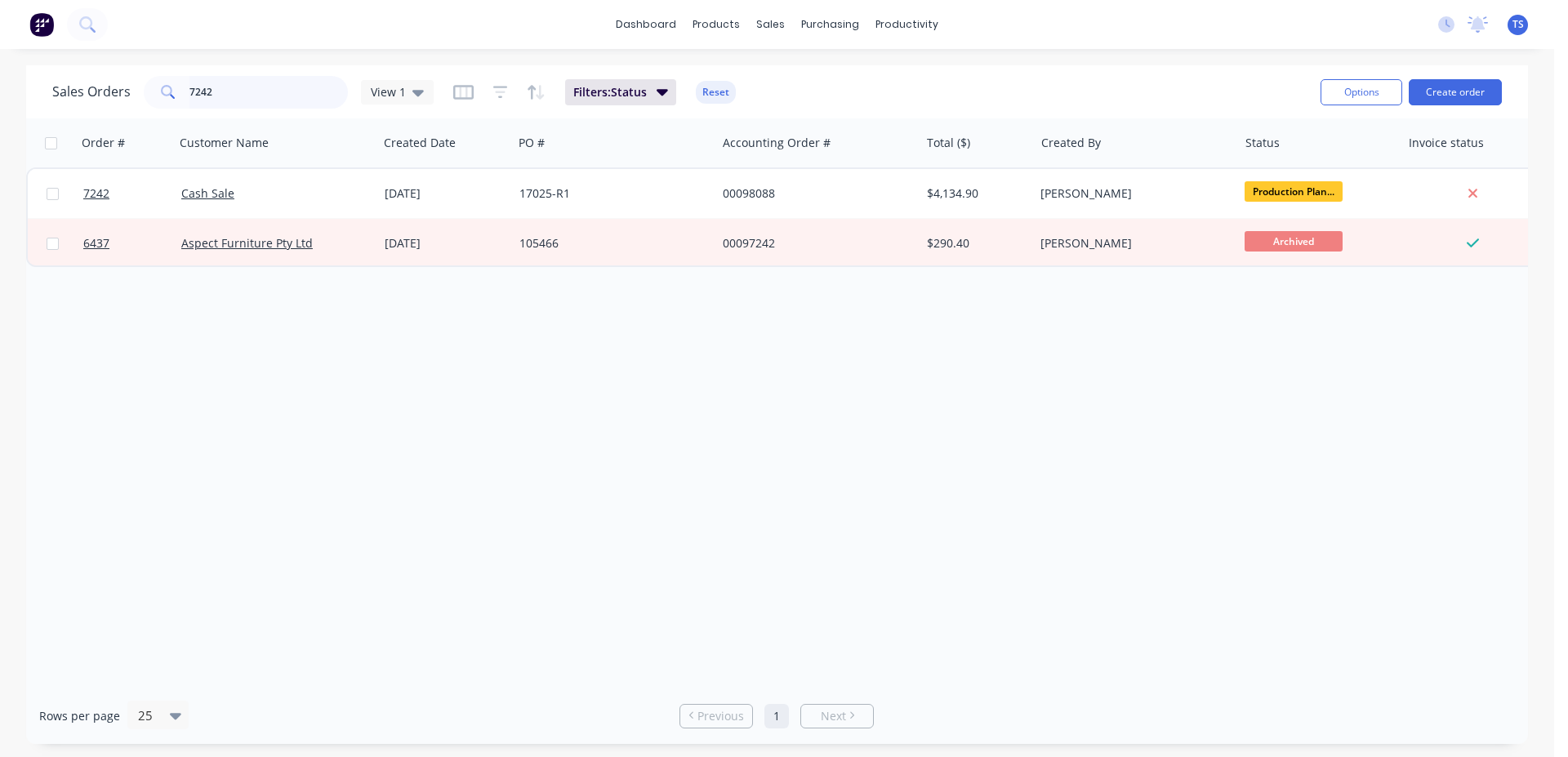
click at [278, 99] on input "7242" at bounding box center [269, 92] width 159 height 33
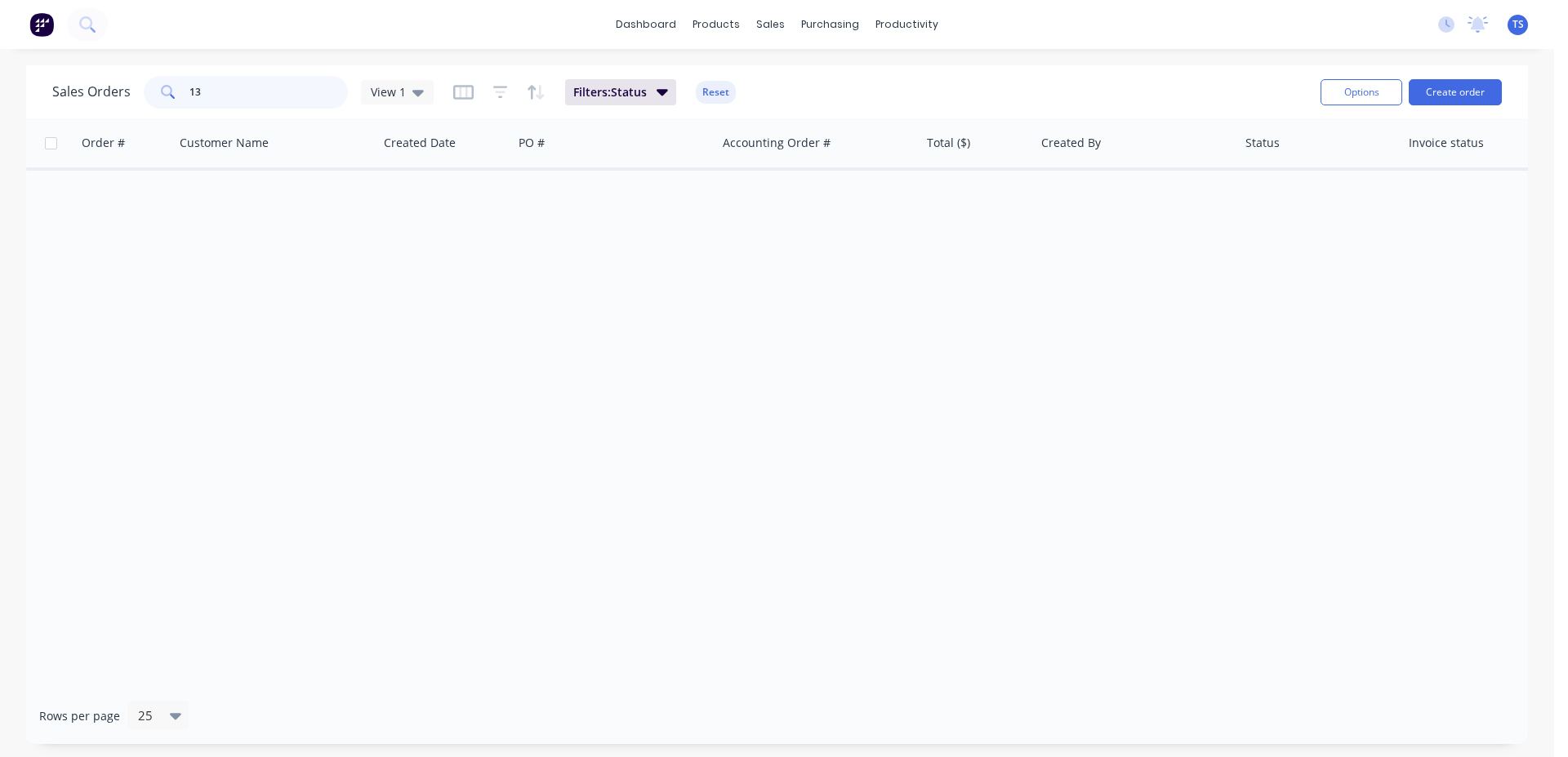
type input "1"
click at [278, 99] on input "71025" at bounding box center [269, 92] width 159 height 33
type input "6096767"
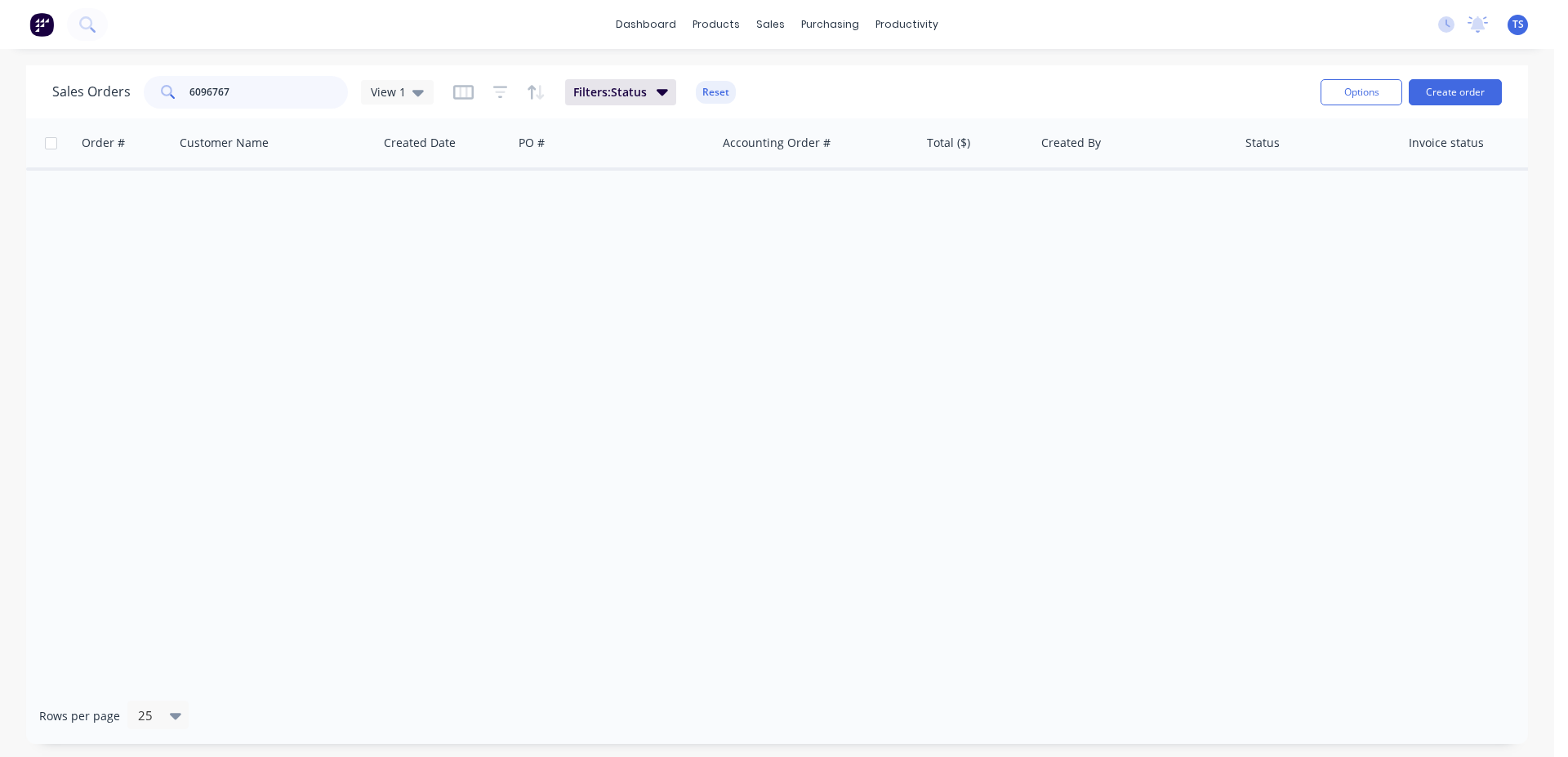
click at [272, 107] on input "6096767" at bounding box center [269, 92] width 159 height 33
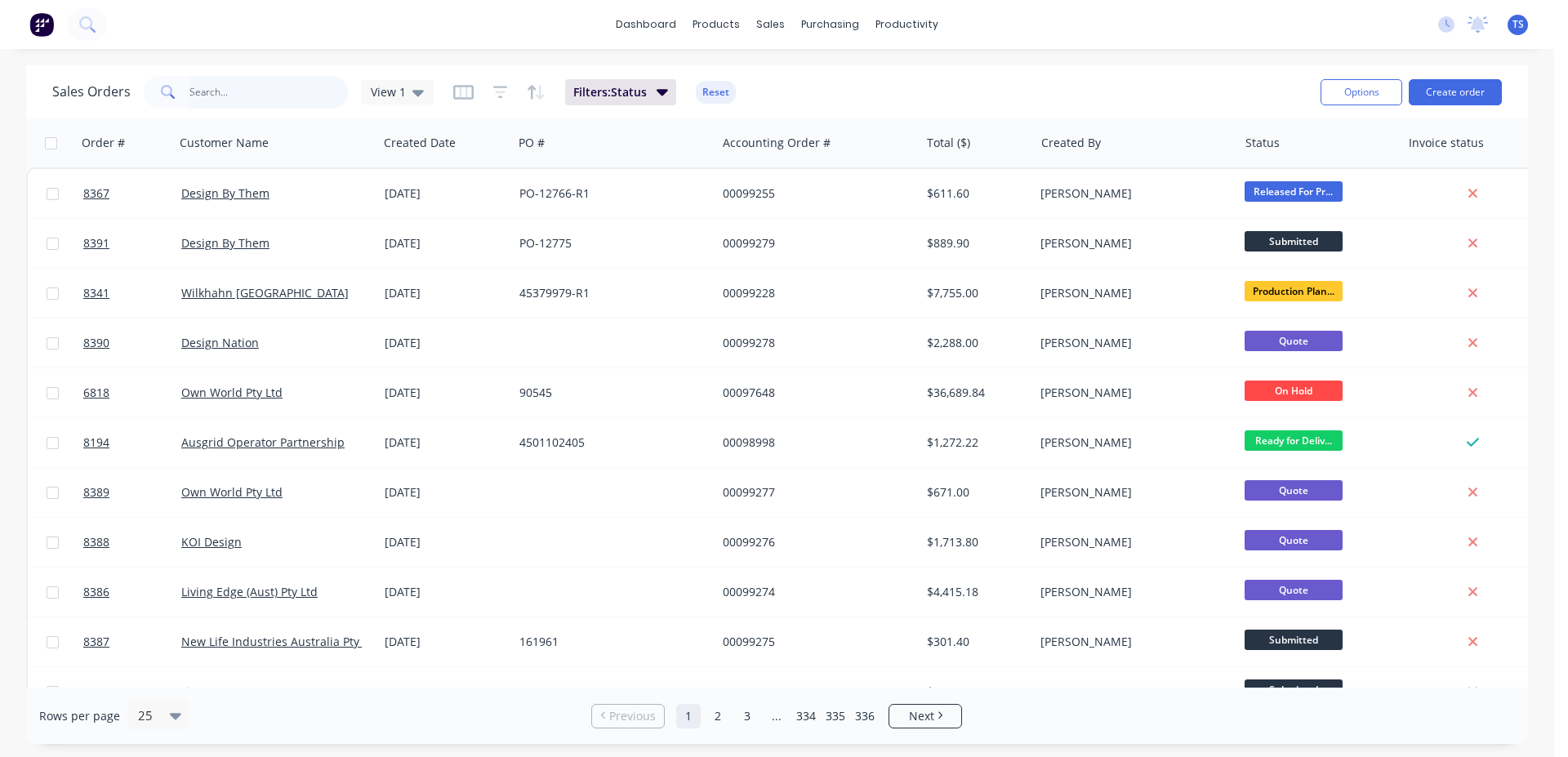
click at [279, 97] on input "text" at bounding box center [269, 92] width 159 height 33
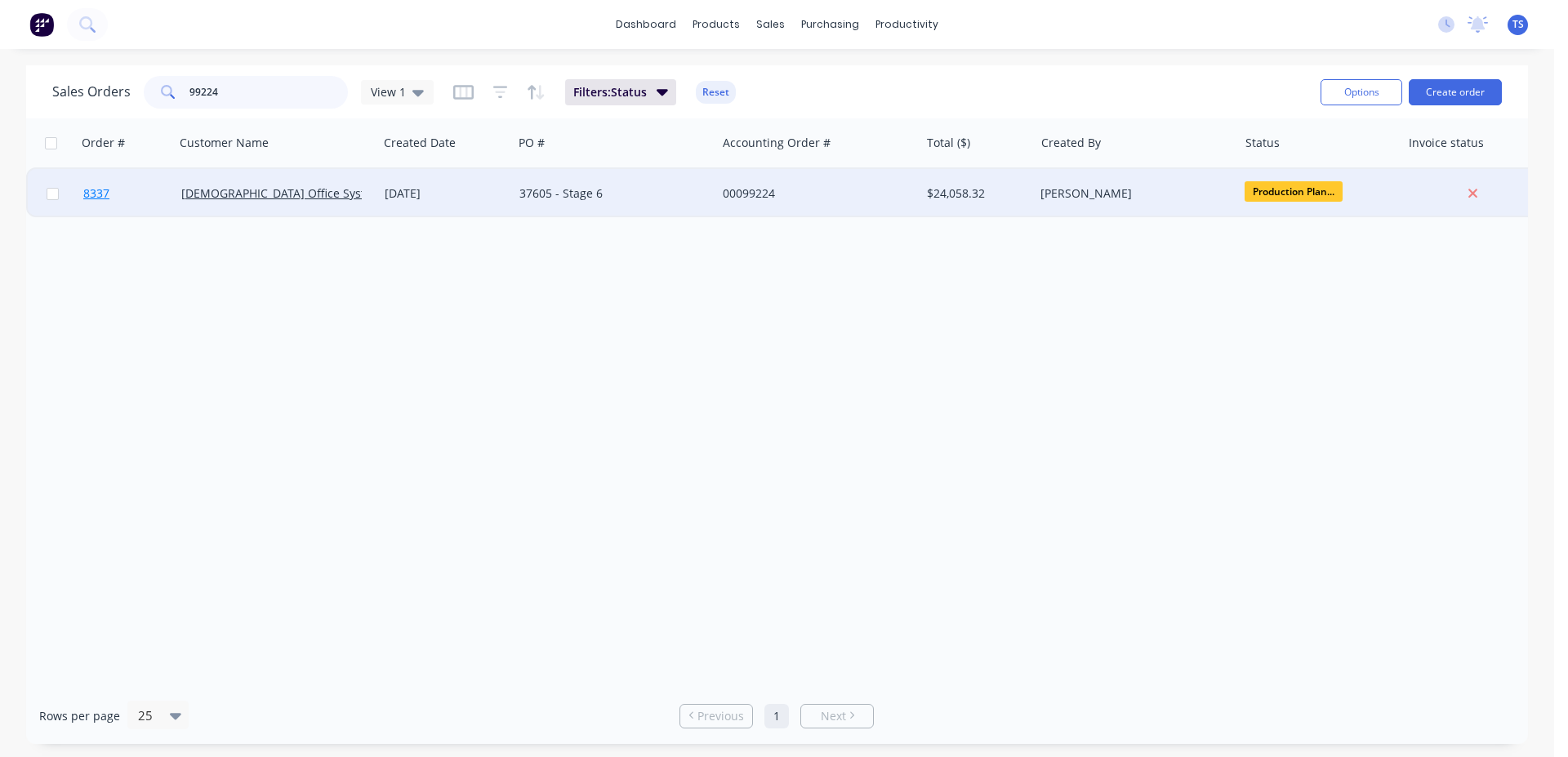
type input "99224"
click at [120, 198] on link "8337" at bounding box center [133, 193] width 98 height 49
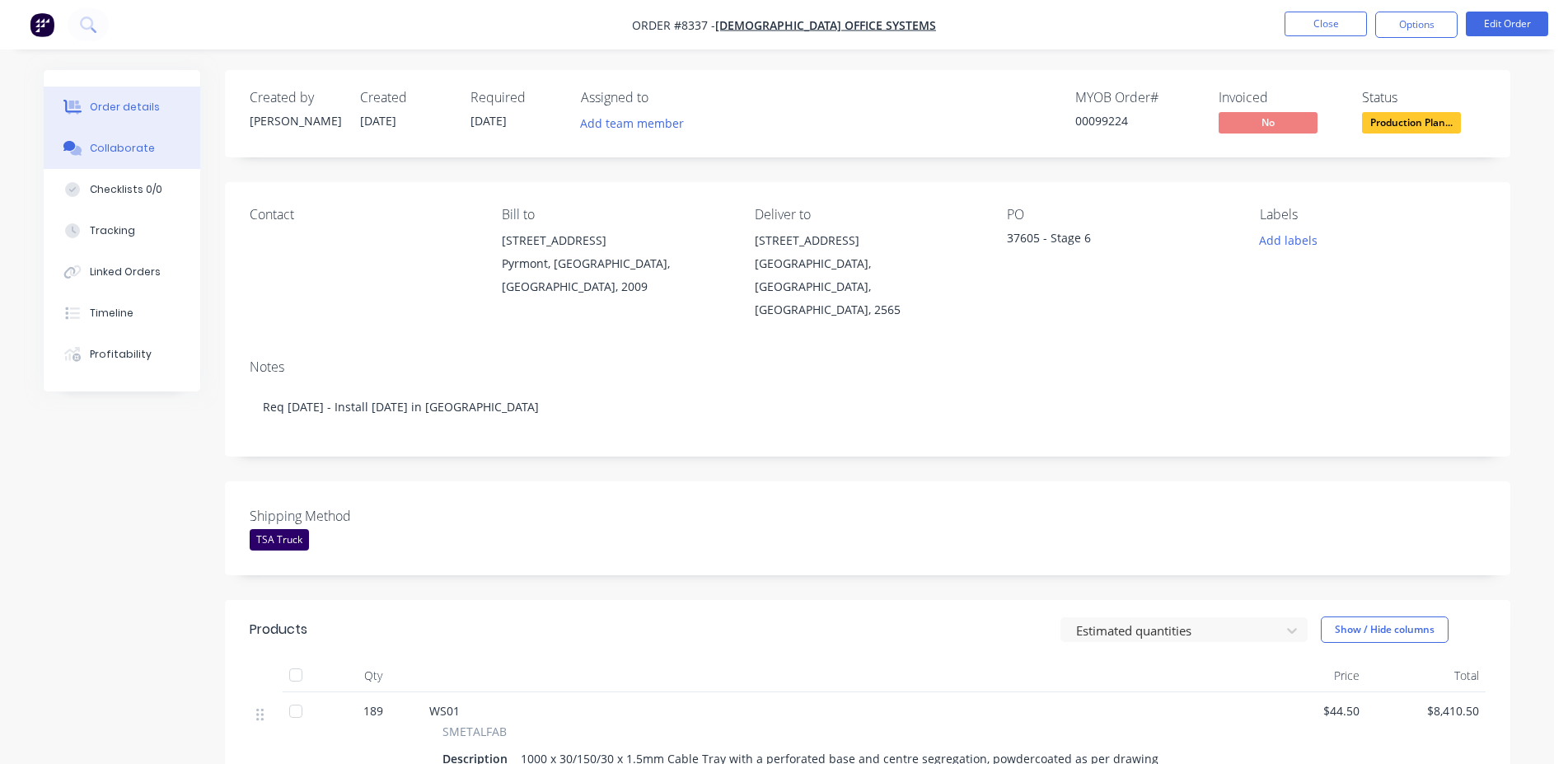
click at [139, 136] on button "Collaborate" at bounding box center [122, 148] width 157 height 41
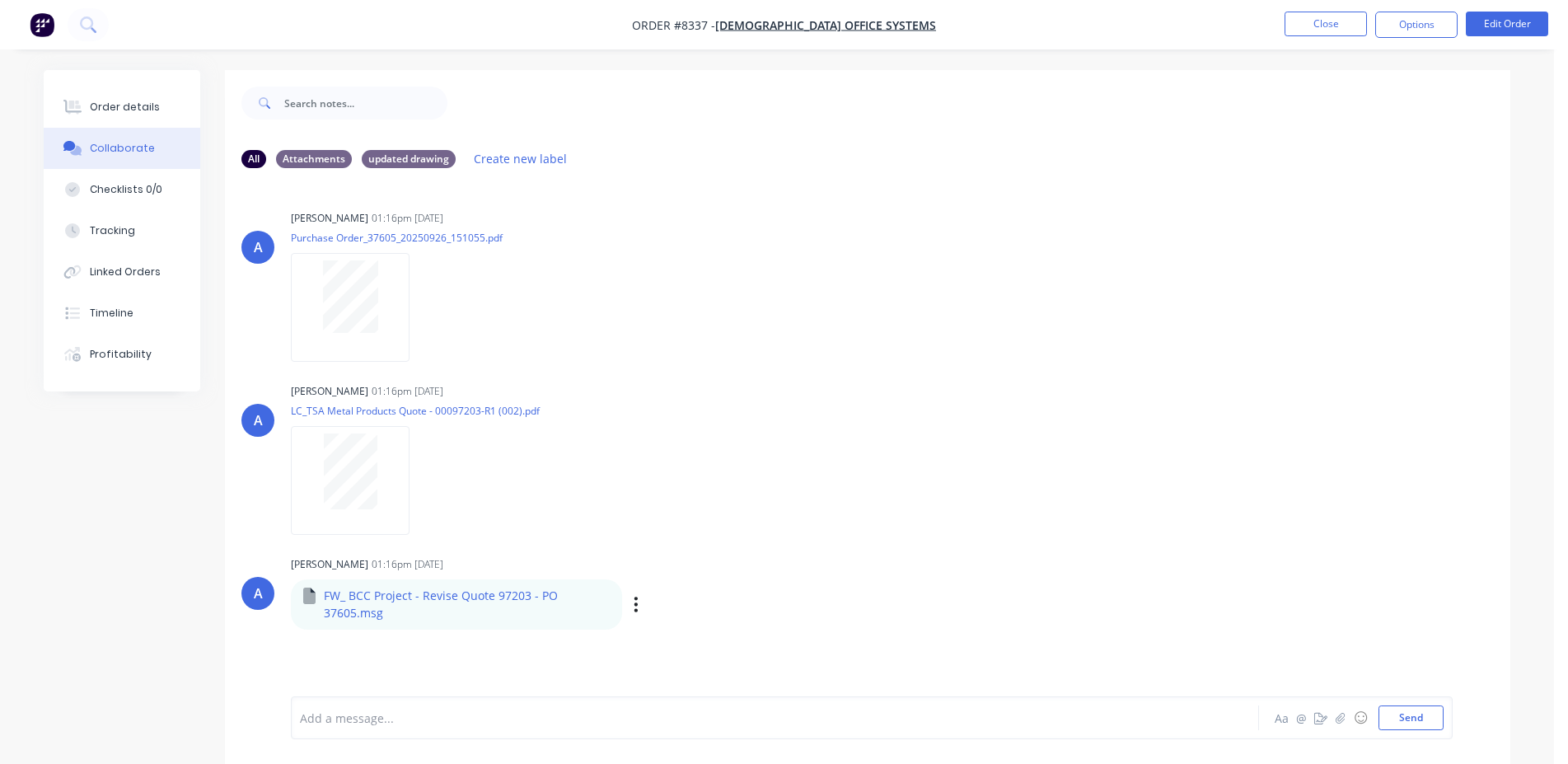
click at [639, 600] on div "Labels Download" at bounding box center [721, 604] width 185 height 23
click at [625, 599] on div "FW_ BCC Project - Revise Quote 97203 - PO 37605.msg Labels Download" at bounding box center [548, 605] width 515 height 52
click at [637, 604] on icon "button" at bounding box center [637, 604] width 3 height 15
click at [709, 649] on button "Download" at bounding box center [744, 648] width 185 height 37
click at [160, 111] on button "Order details" at bounding box center [122, 106] width 157 height 41
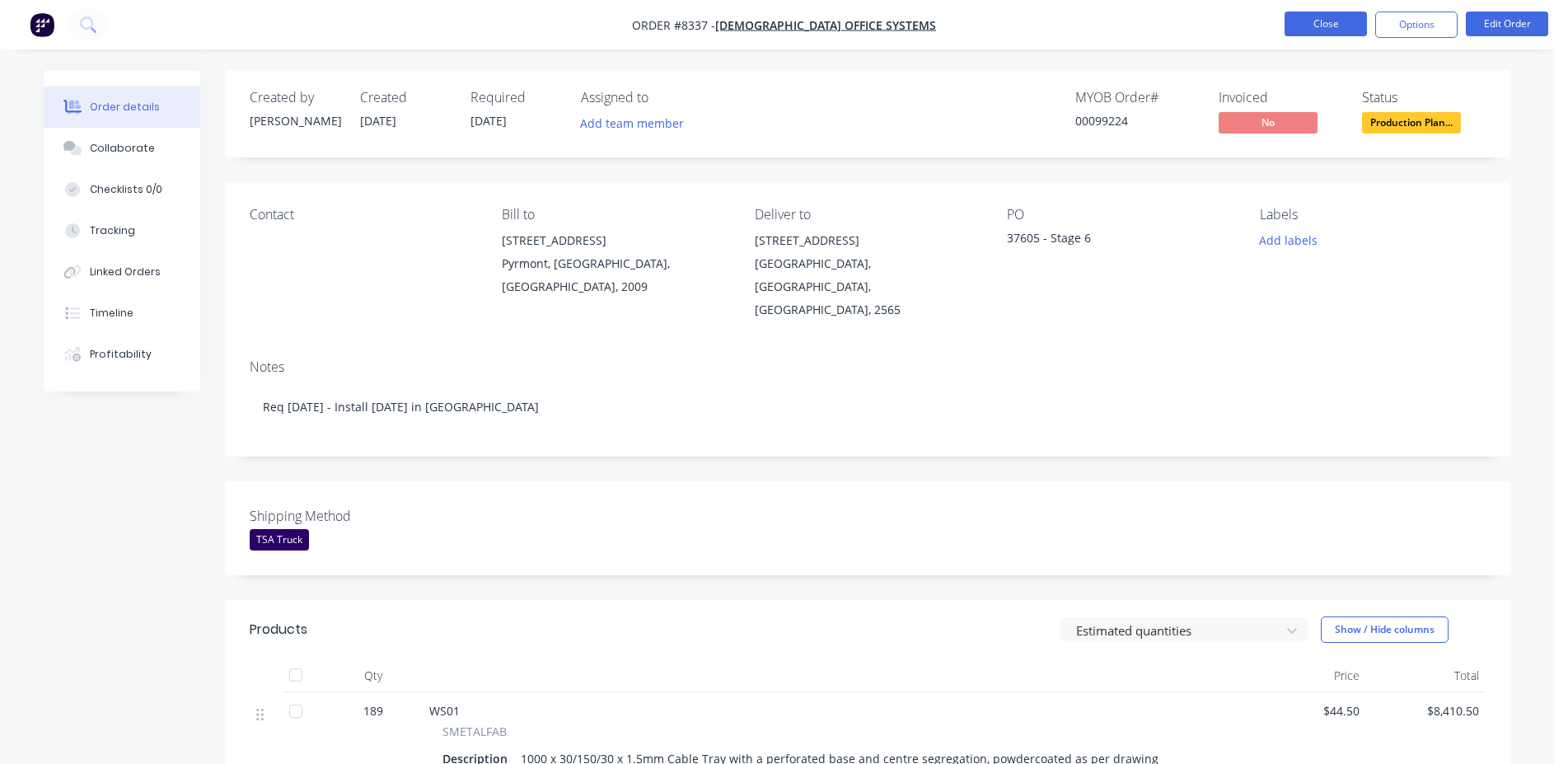
click at [1353, 18] on button "Close" at bounding box center [1325, 23] width 83 height 24
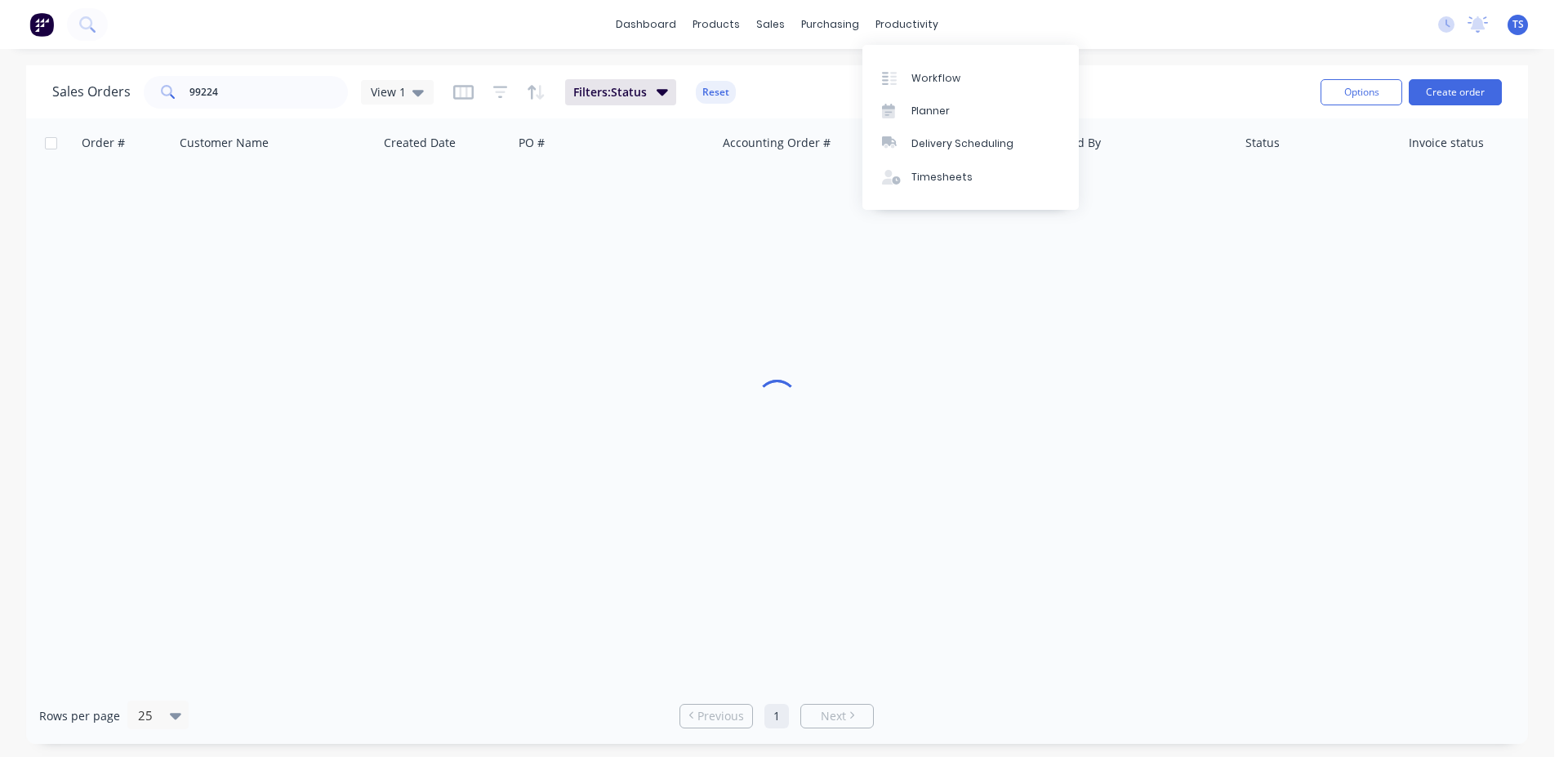
click at [291, 109] on div "Sales Orders 99224 View 1 Filters: Status Reset" at bounding box center [680, 91] width 1255 height 40
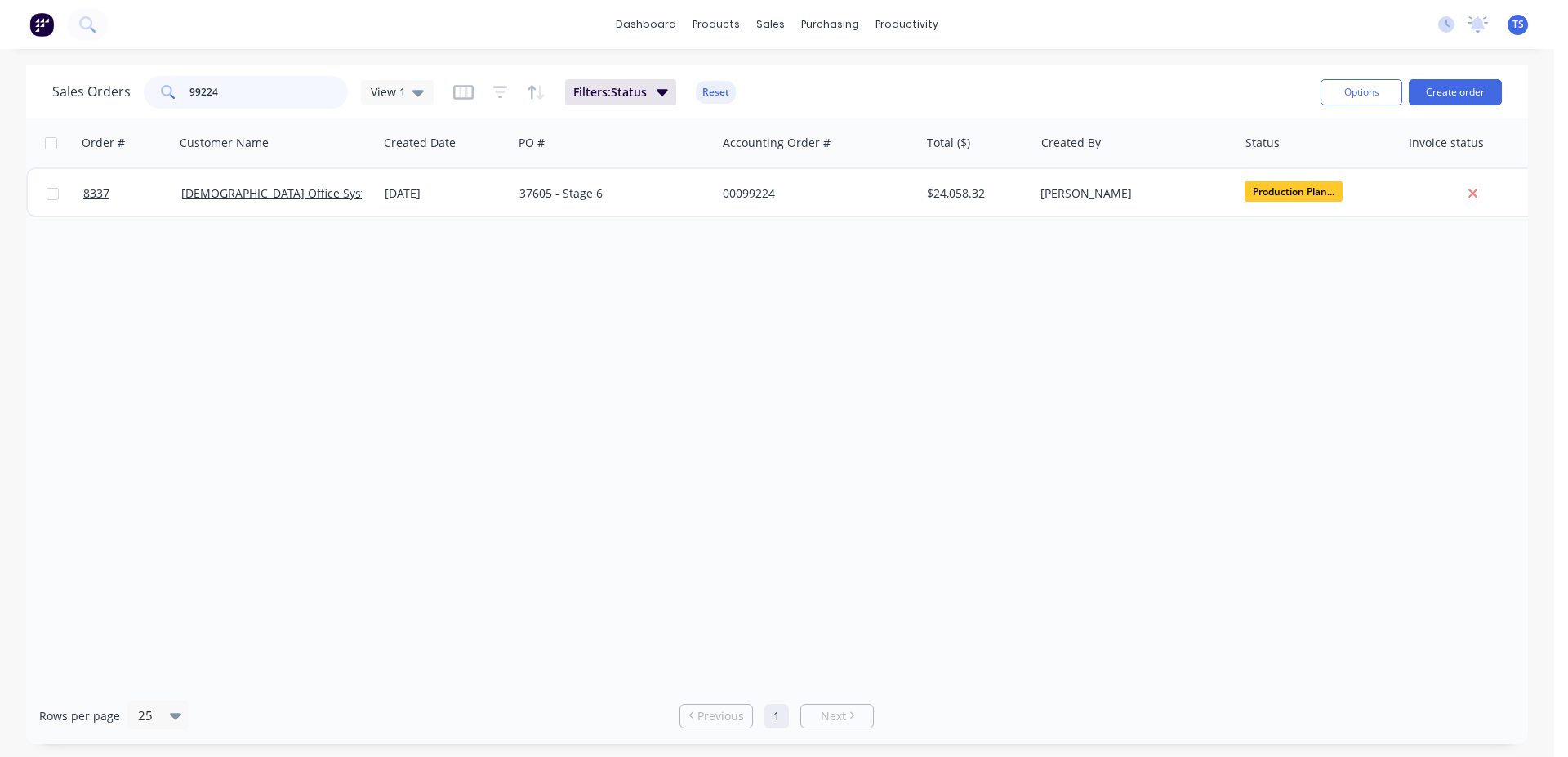
click at [287, 91] on input "99224" at bounding box center [269, 92] width 159 height 33
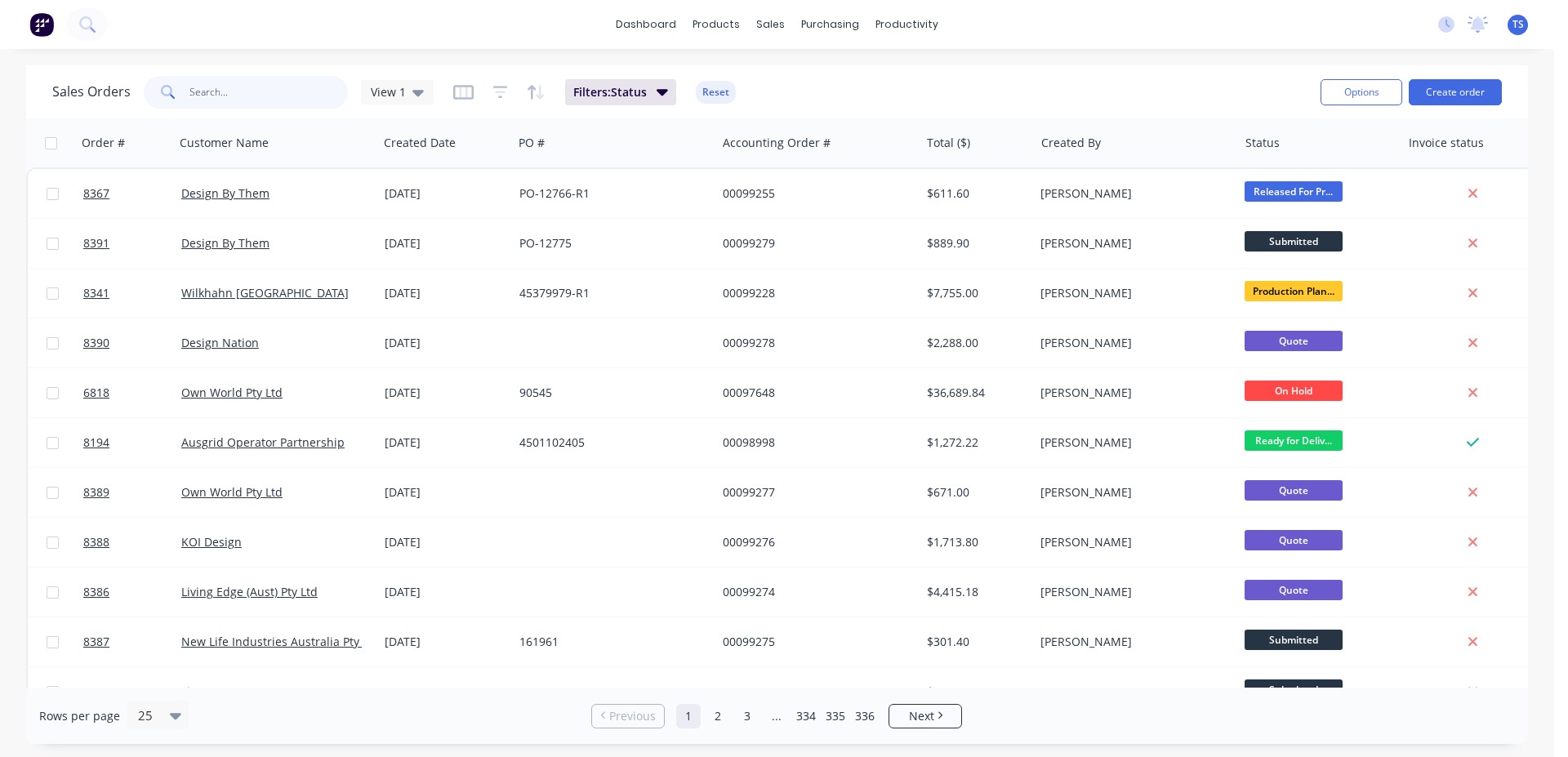
click at [241, 97] on input "text" at bounding box center [269, 92] width 159 height 33
click at [292, 91] on input "text" at bounding box center [269, 92] width 159 height 33
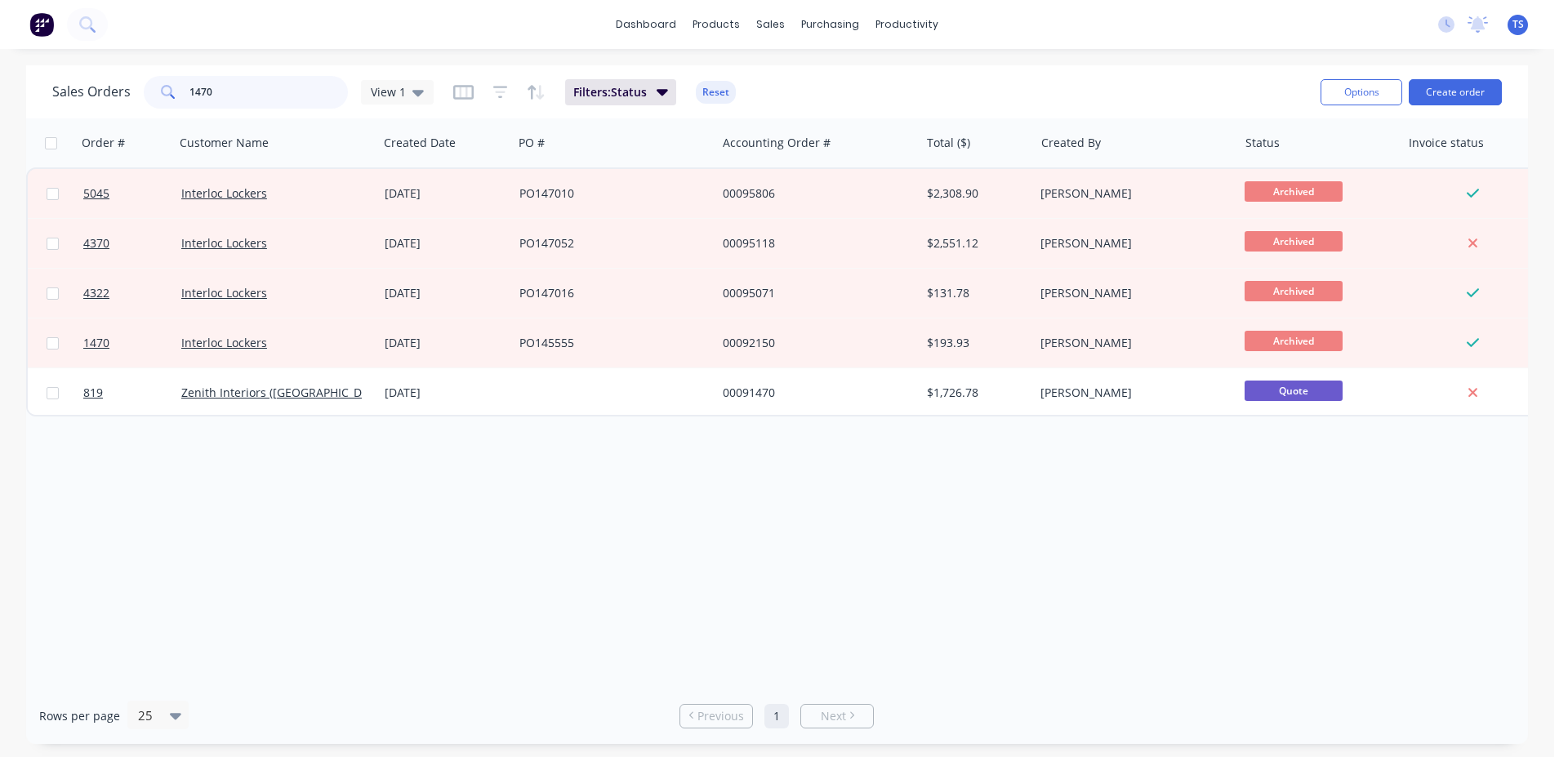
click at [291, 91] on input "1470" at bounding box center [269, 92] width 159 height 33
click at [230, 85] on input "1470" at bounding box center [269, 92] width 159 height 33
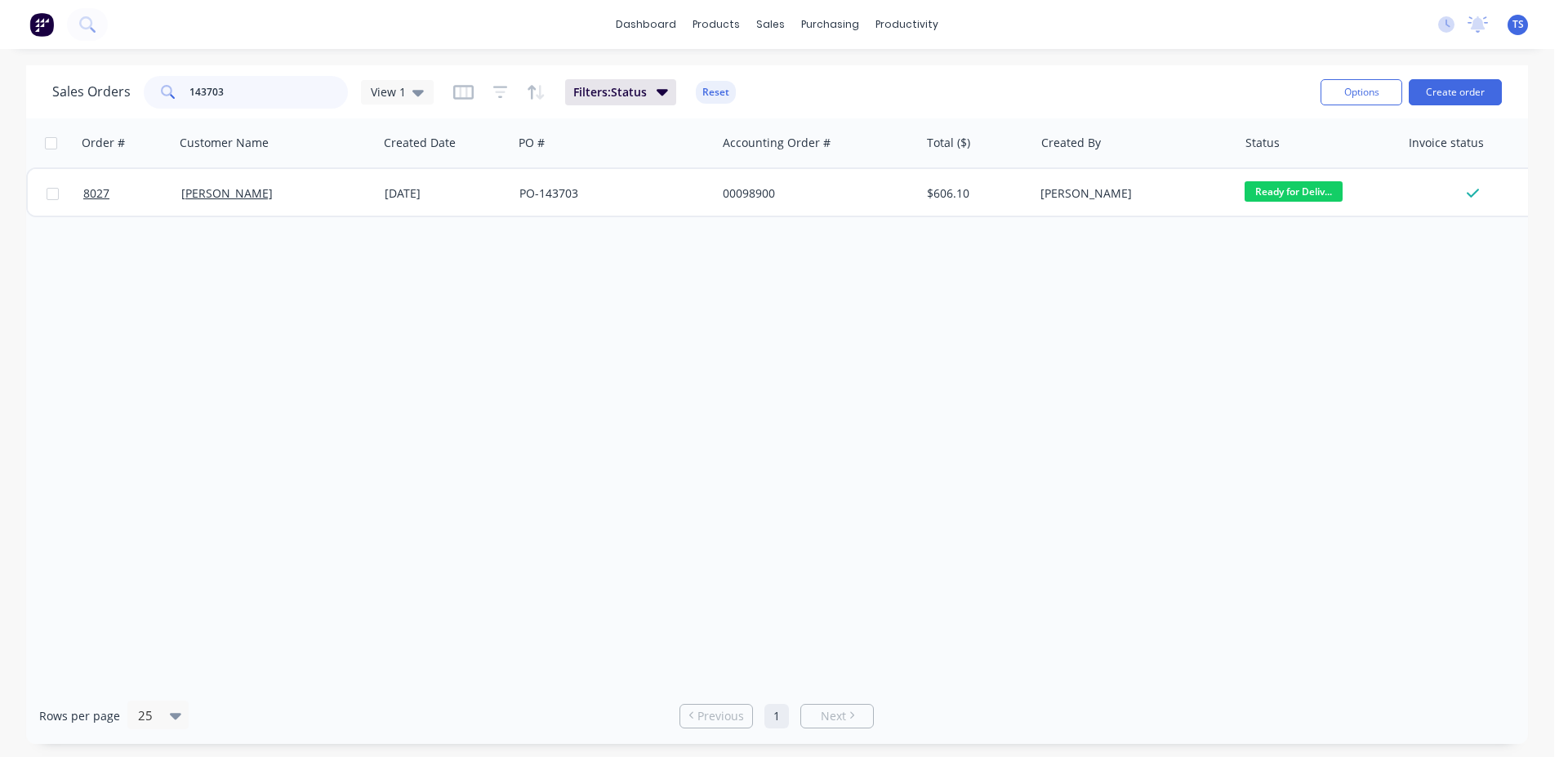
click at [300, 99] on input "143703" at bounding box center [269, 92] width 159 height 33
click at [299, 99] on input "143703" at bounding box center [269, 92] width 159 height 33
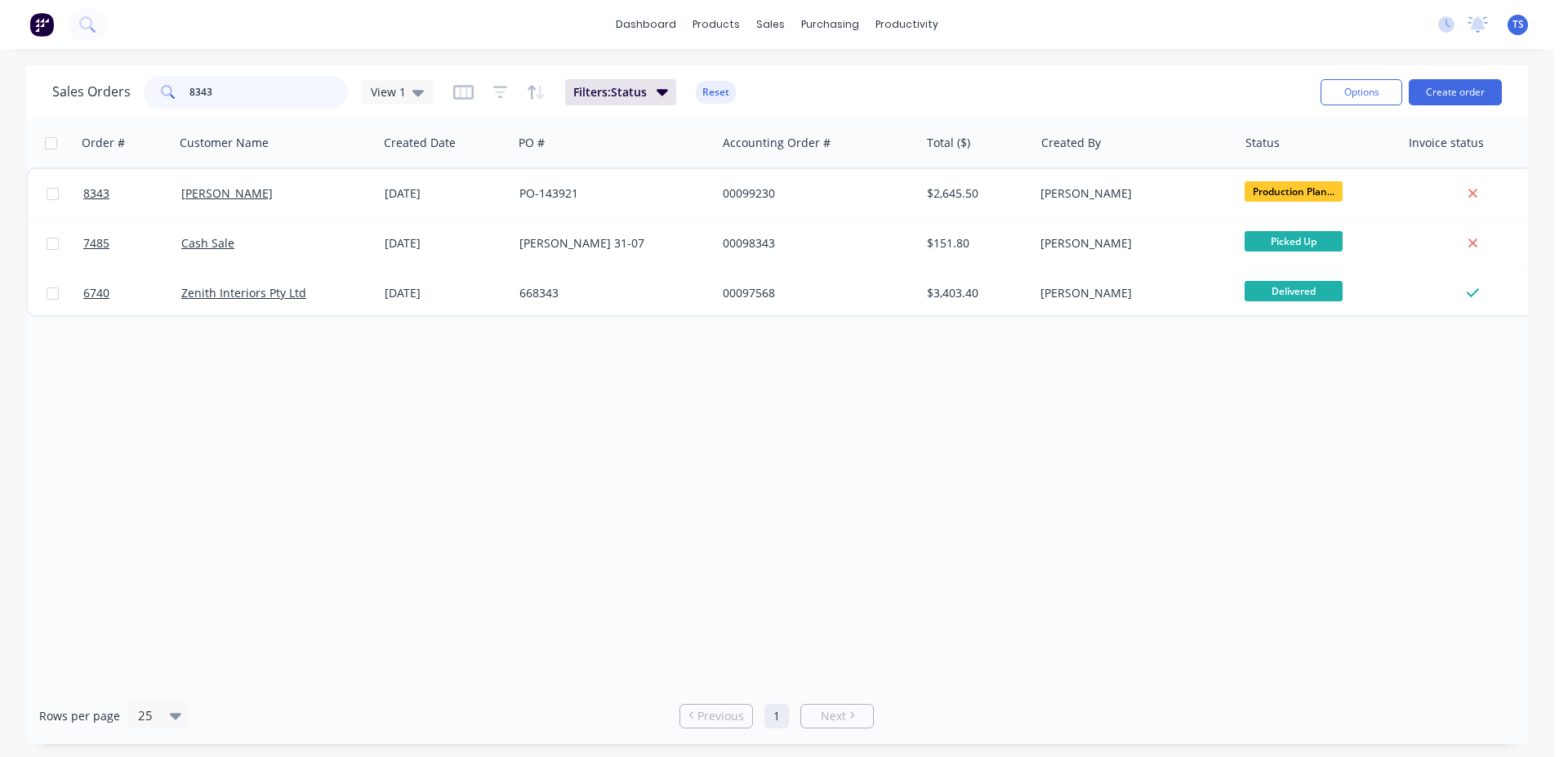
click at [291, 101] on input "8343" at bounding box center [269, 92] width 159 height 33
type input "7"
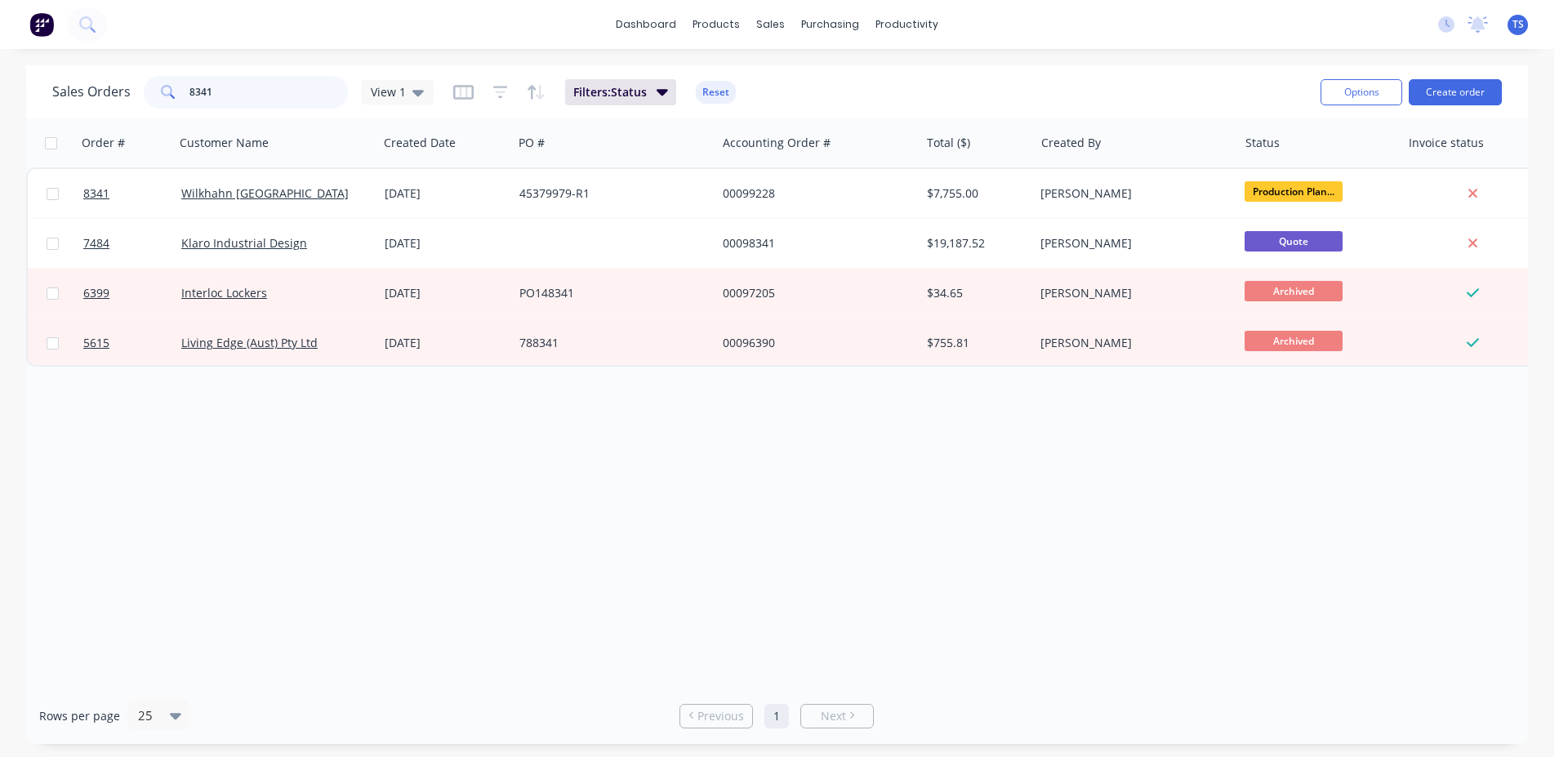
click at [272, 103] on input "8341" at bounding box center [269, 92] width 159 height 33
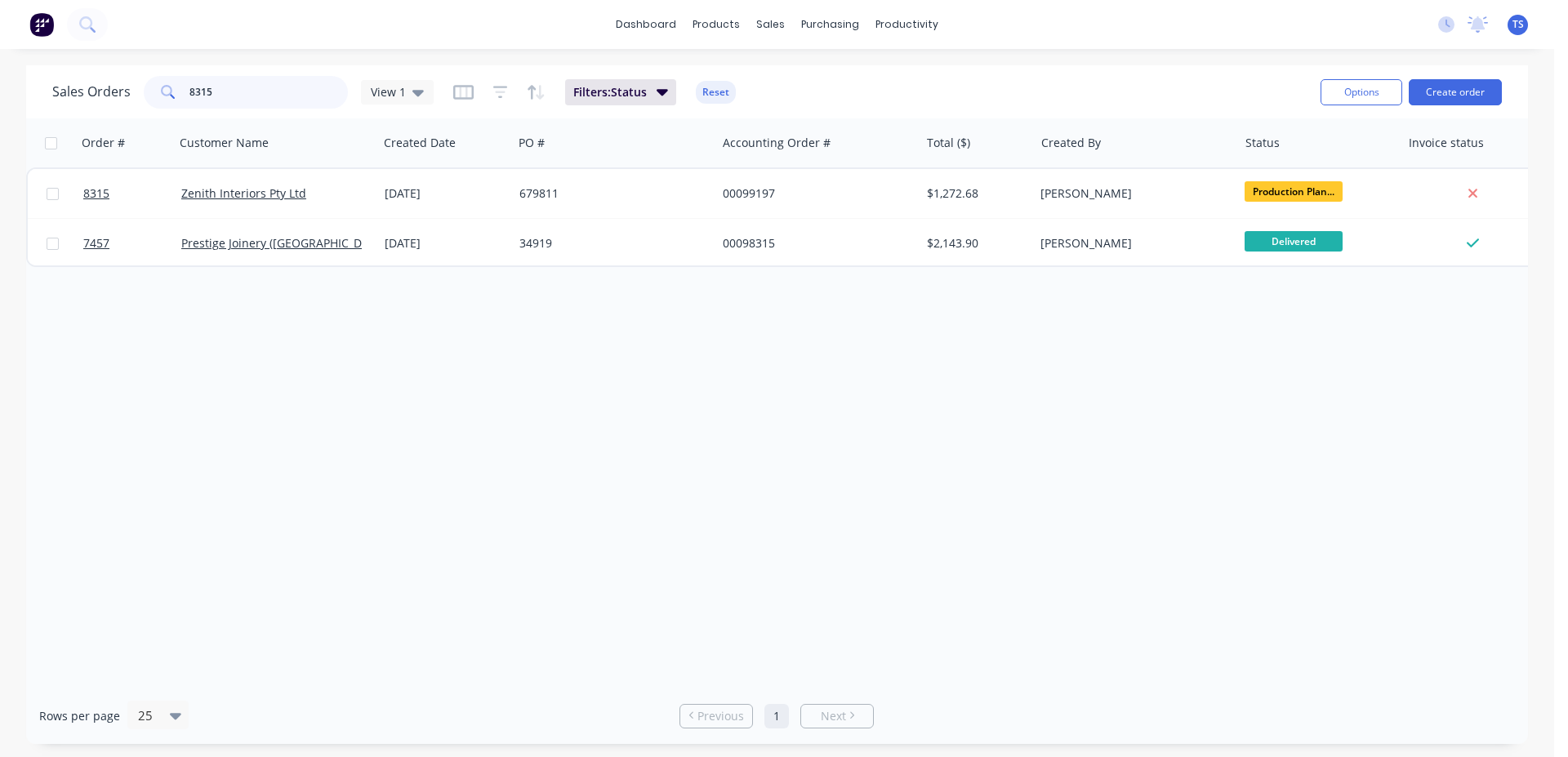
click at [272, 103] on input "8315" at bounding box center [269, 92] width 159 height 33
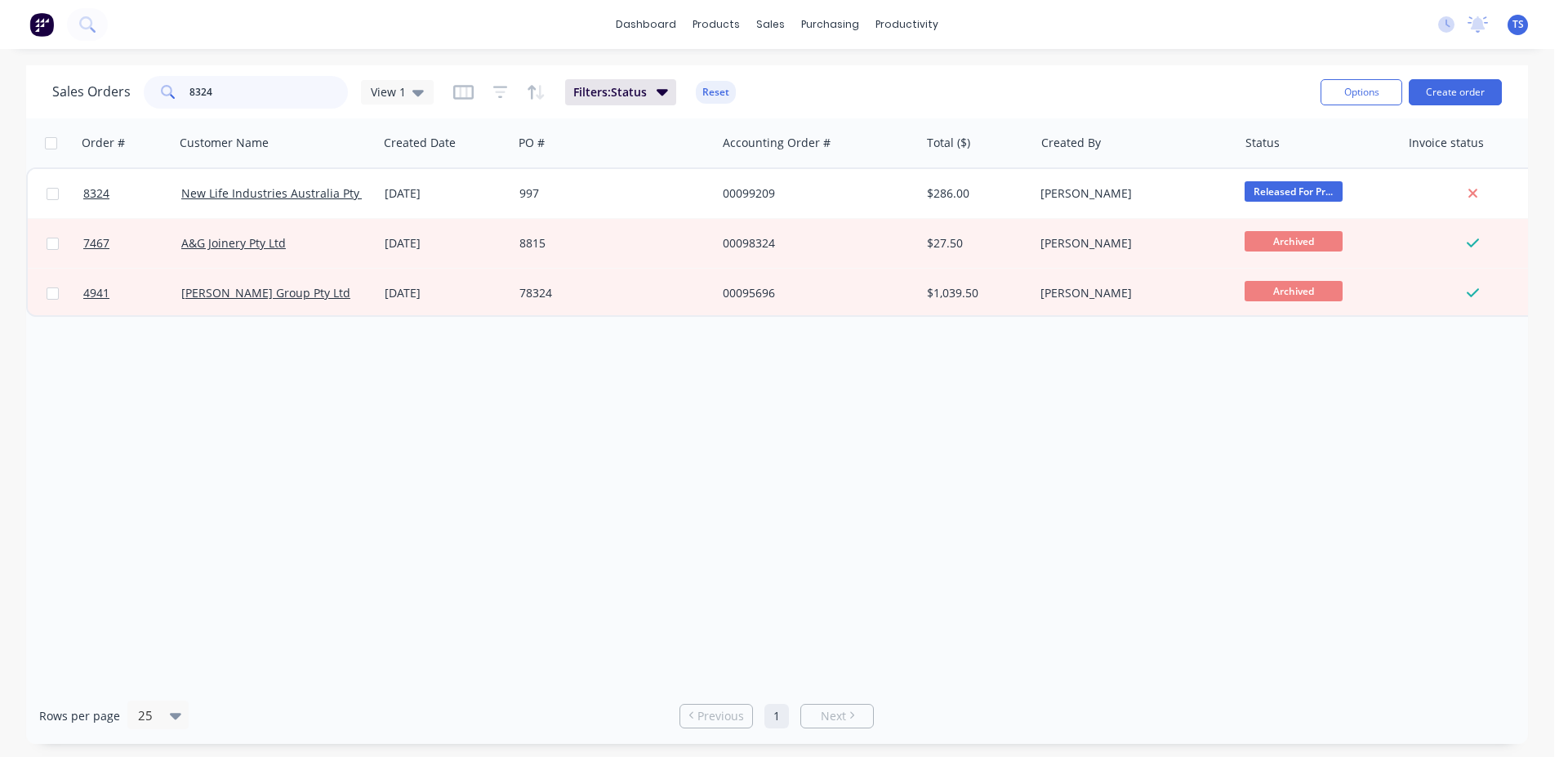
click at [276, 94] on input "8324" at bounding box center [269, 92] width 159 height 33
click at [276, 93] on input "8324" at bounding box center [269, 92] width 159 height 33
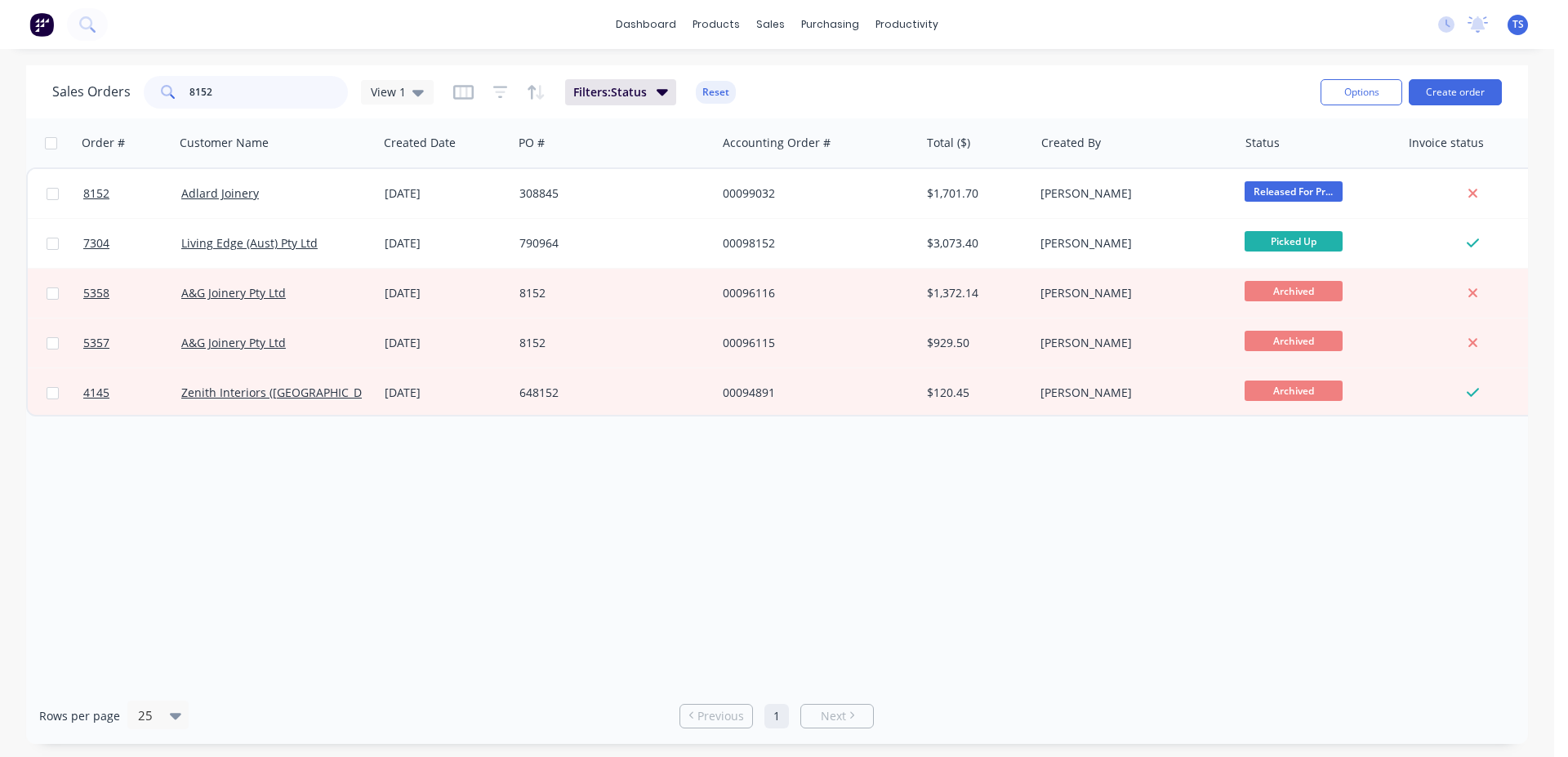
click at [276, 93] on input "8152" at bounding box center [269, 92] width 159 height 33
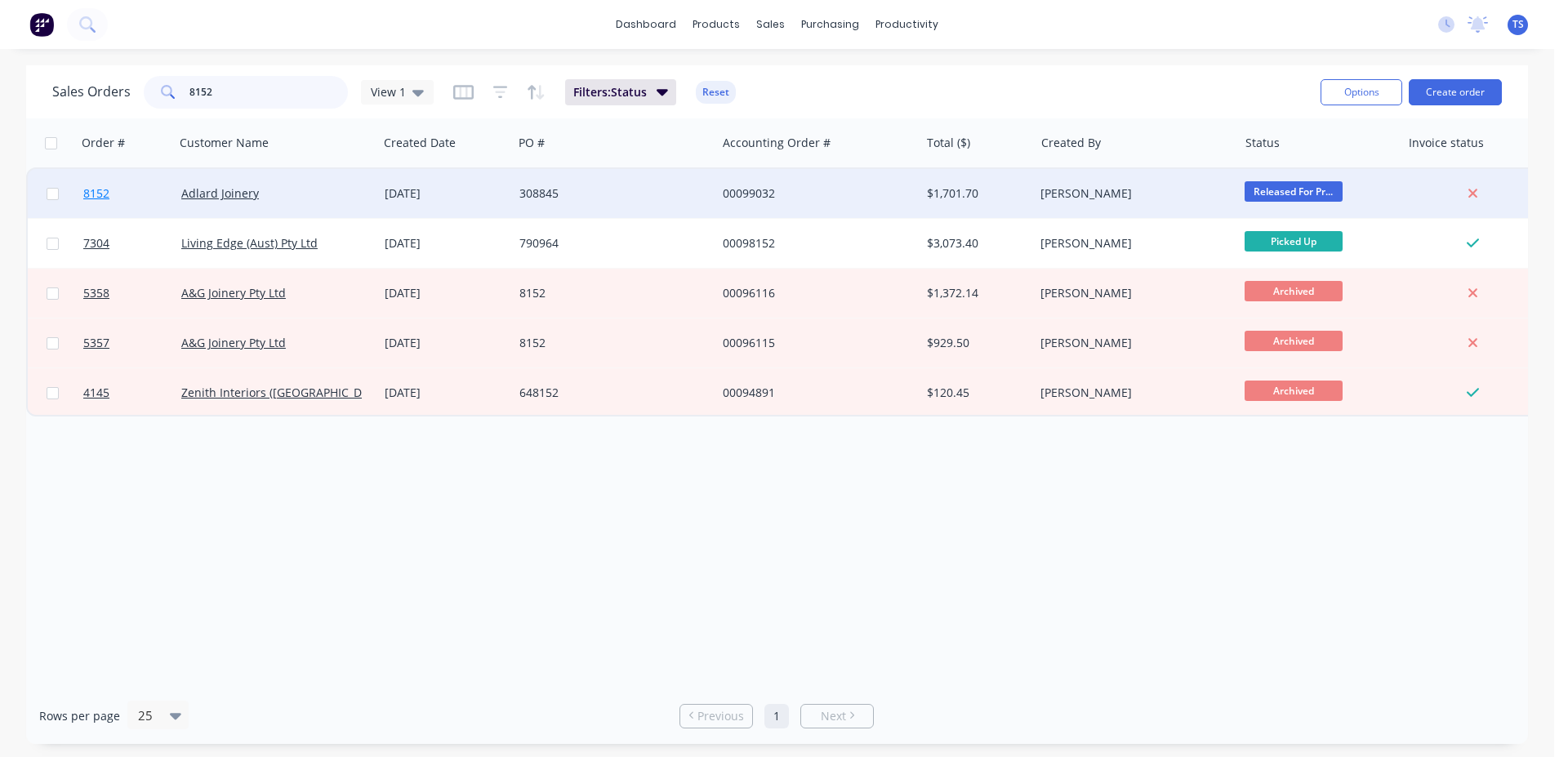
type input "8152"
click at [133, 192] on link "8152" at bounding box center [133, 193] width 98 height 49
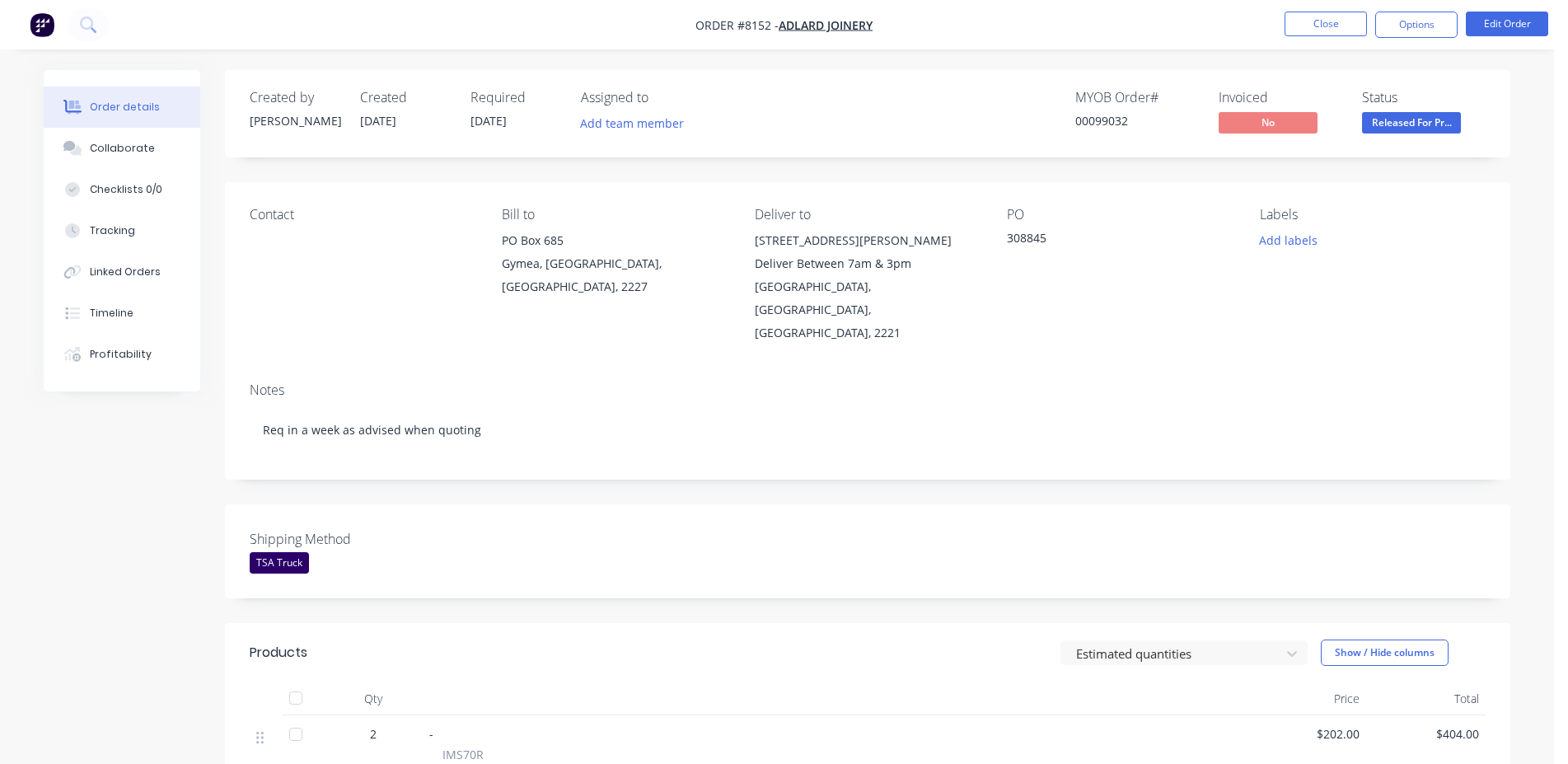
click at [1328, 3] on nav "Order #8152 - Adlard Joinery Close Options Edit Order" at bounding box center [784, 24] width 1568 height 50
click at [1335, 16] on button "Close" at bounding box center [1325, 23] width 83 height 24
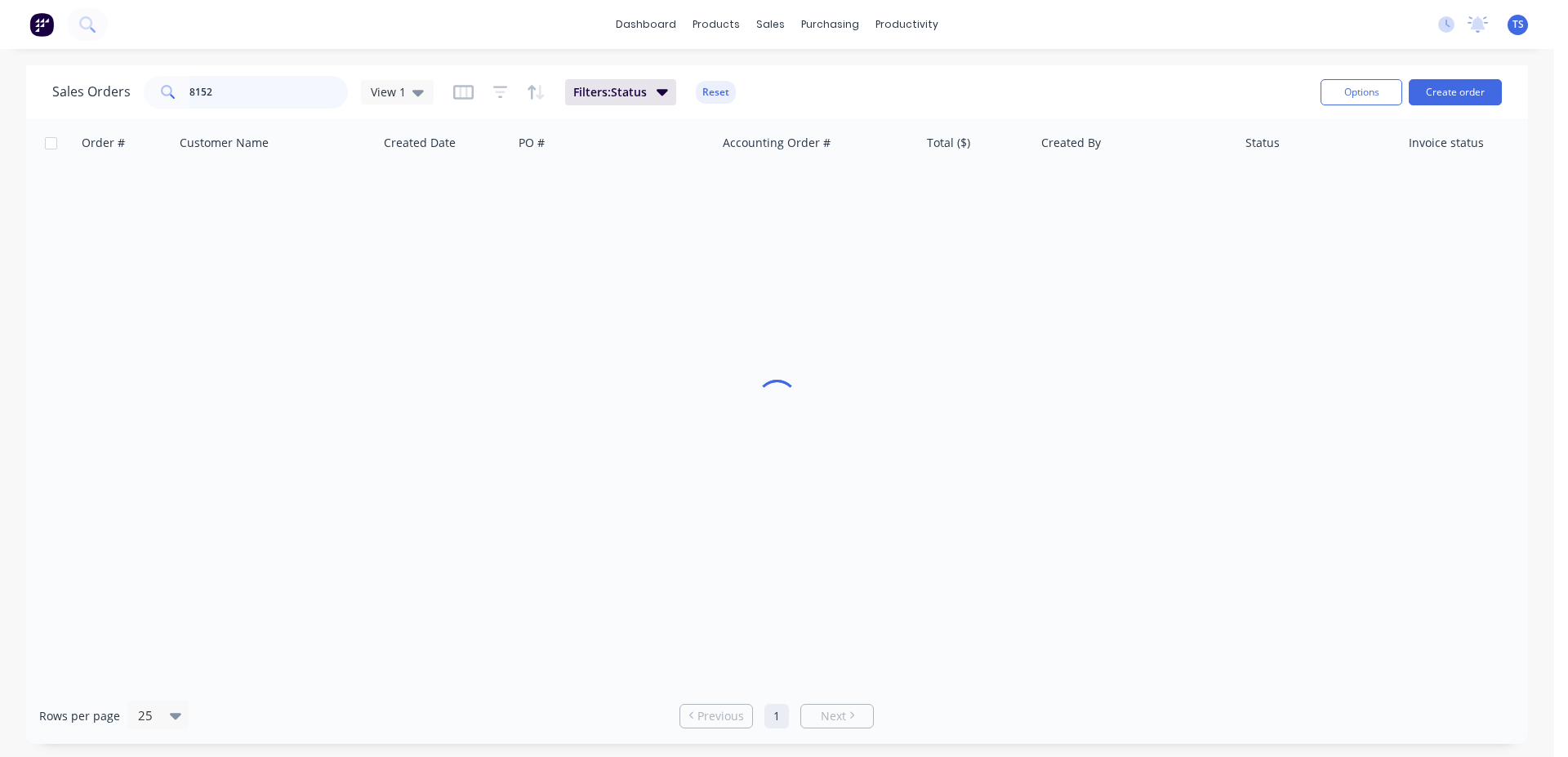
click at [328, 89] on input "8152" at bounding box center [269, 92] width 159 height 33
click at [322, 92] on input "8152" at bounding box center [269, 92] width 159 height 33
click at [312, 95] on input "8152" at bounding box center [269, 92] width 159 height 33
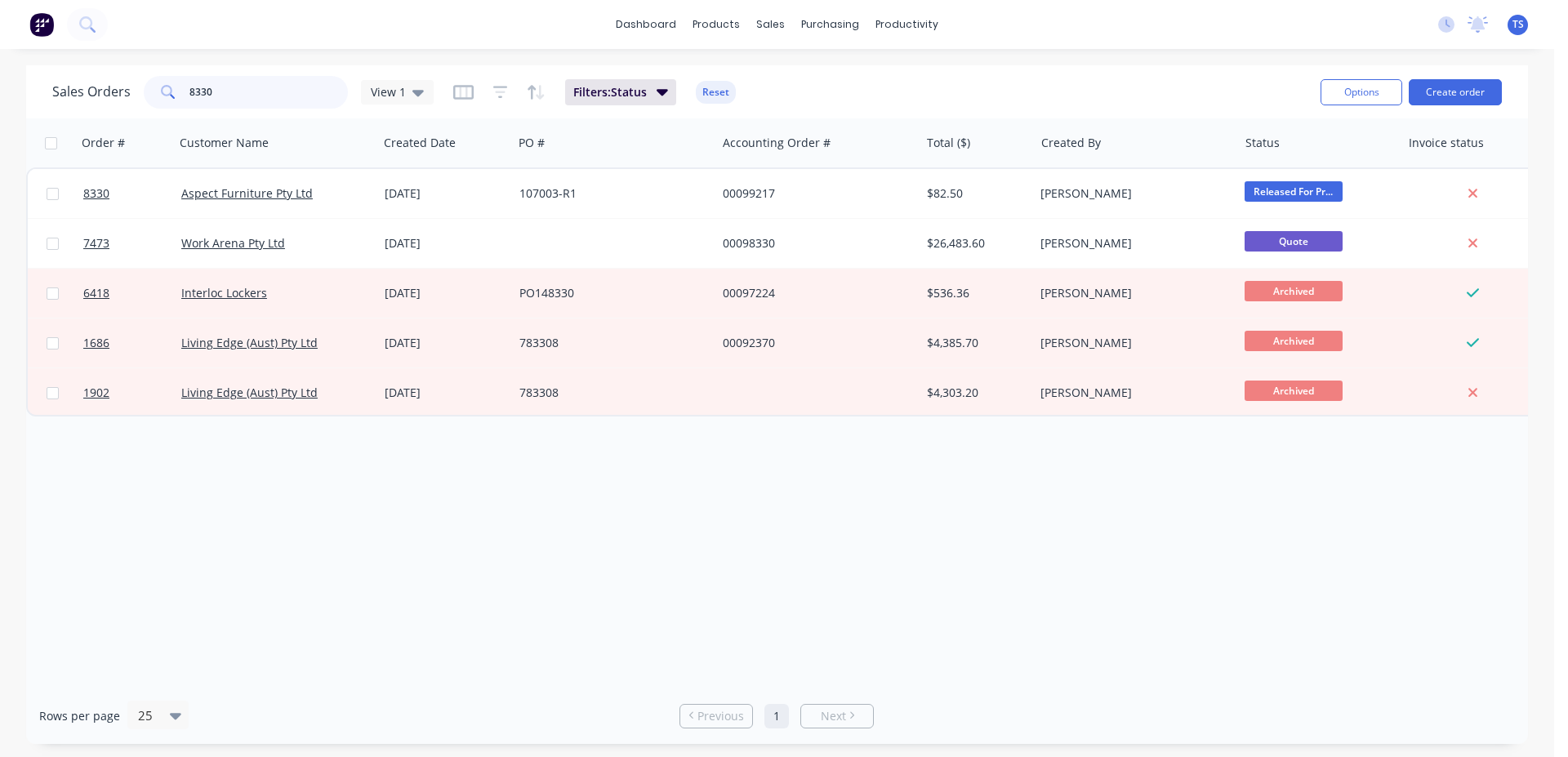
click at [278, 84] on input "8330" at bounding box center [269, 92] width 159 height 33
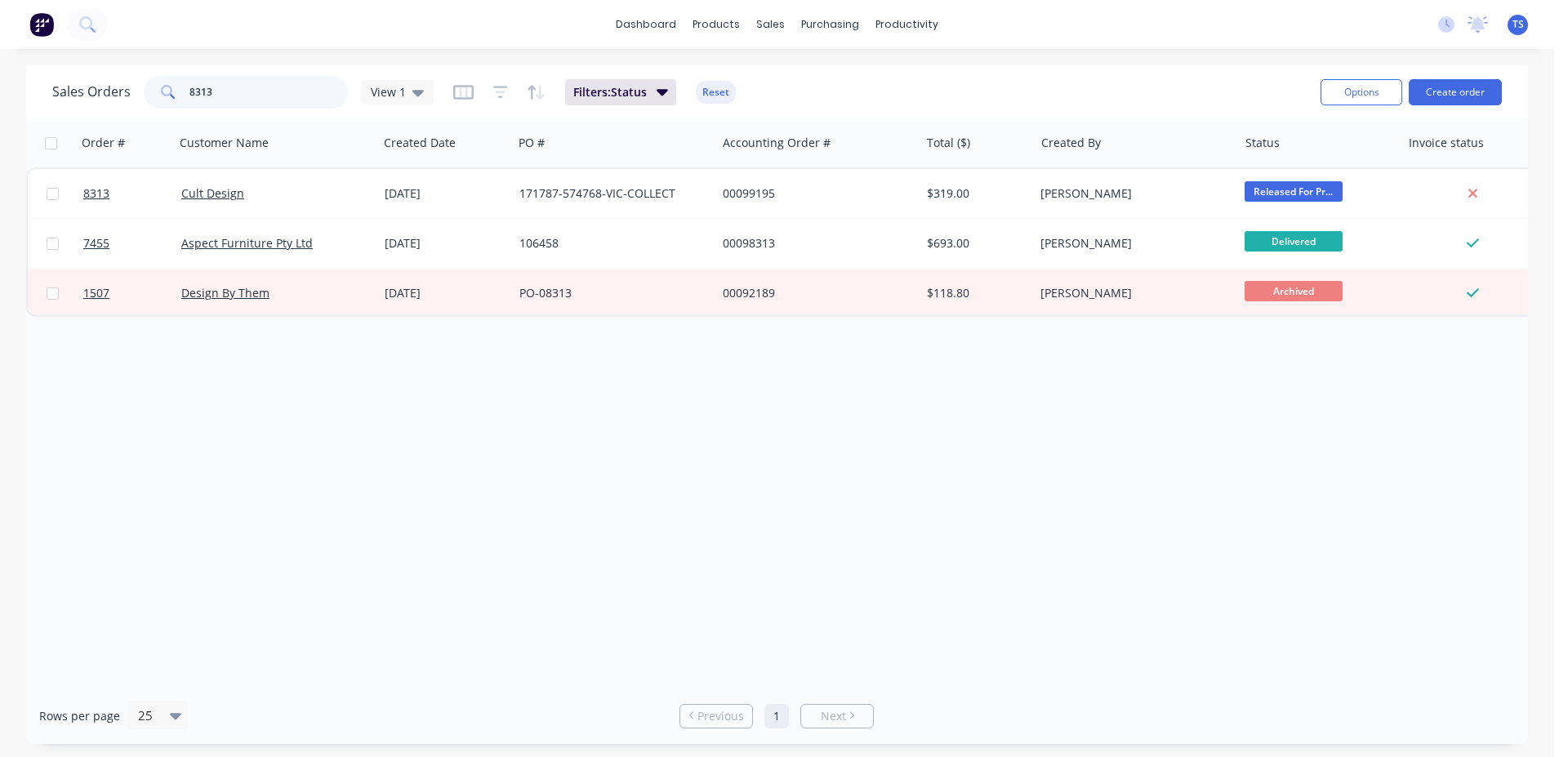
click at [246, 93] on input "8313" at bounding box center [269, 92] width 159 height 33
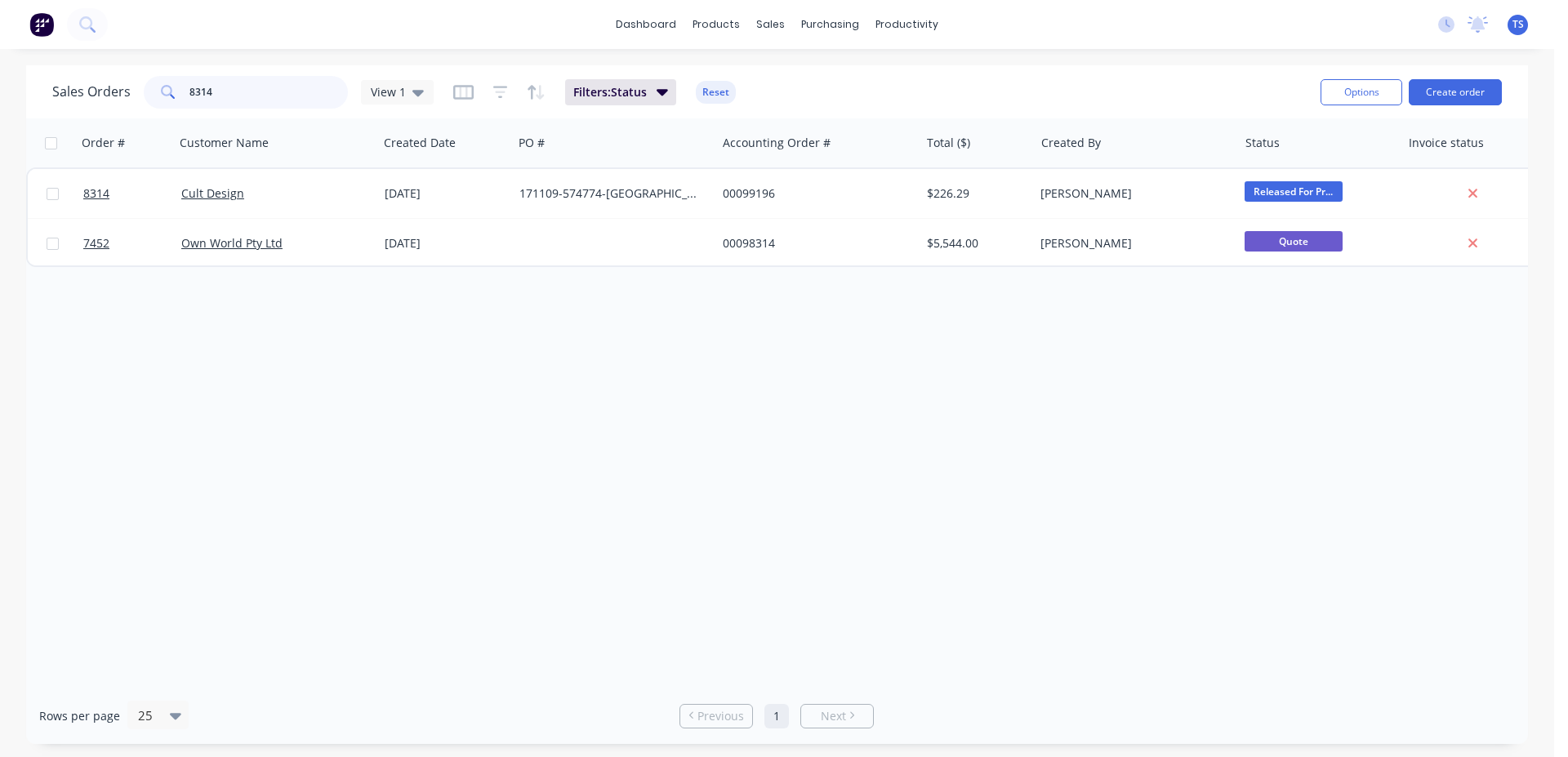
click at [246, 93] on input "8314" at bounding box center [269, 92] width 159 height 33
click at [234, 98] on input "7617" at bounding box center [269, 92] width 159 height 33
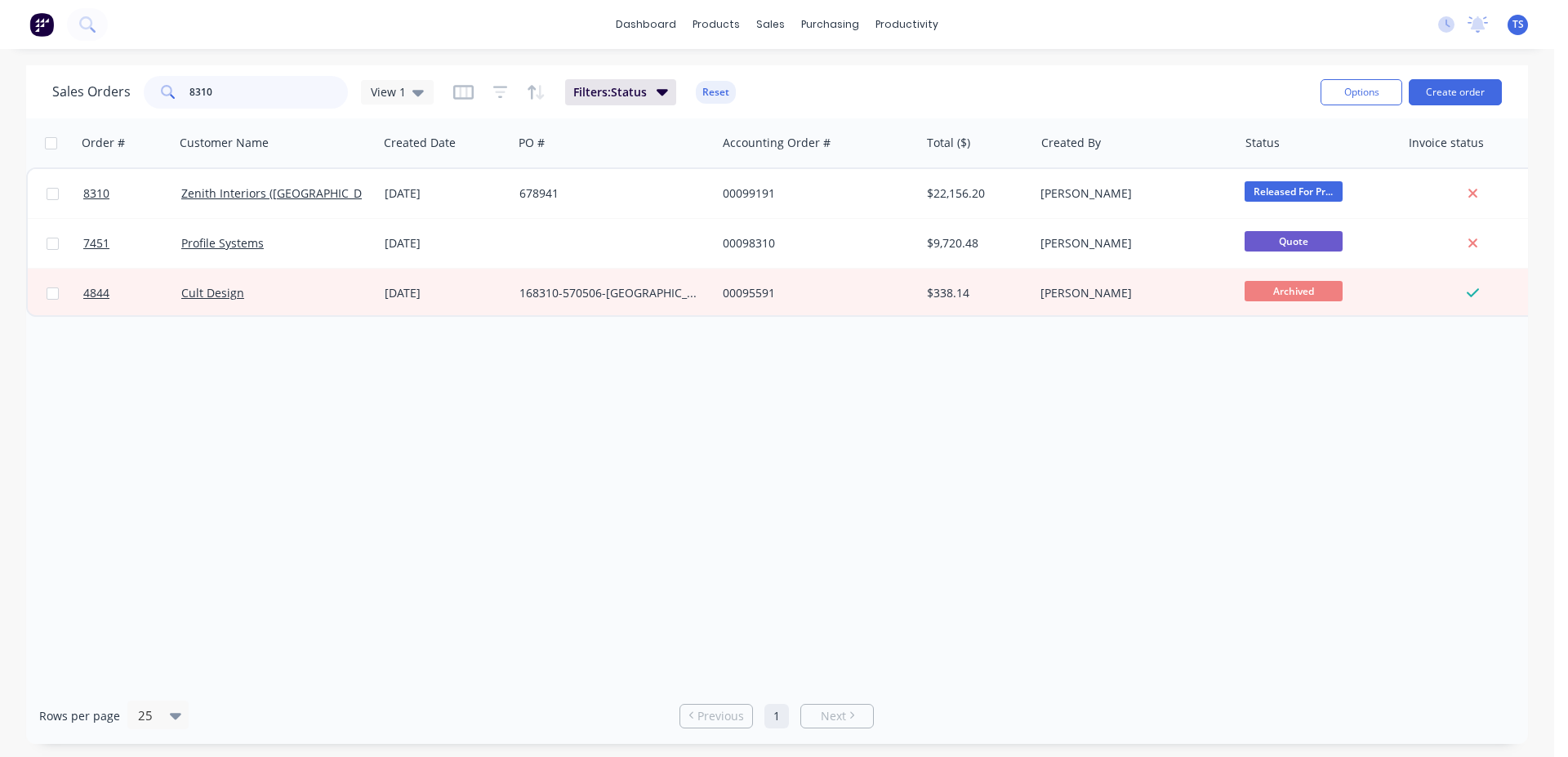
click at [234, 98] on input "8310" at bounding box center [269, 92] width 159 height 33
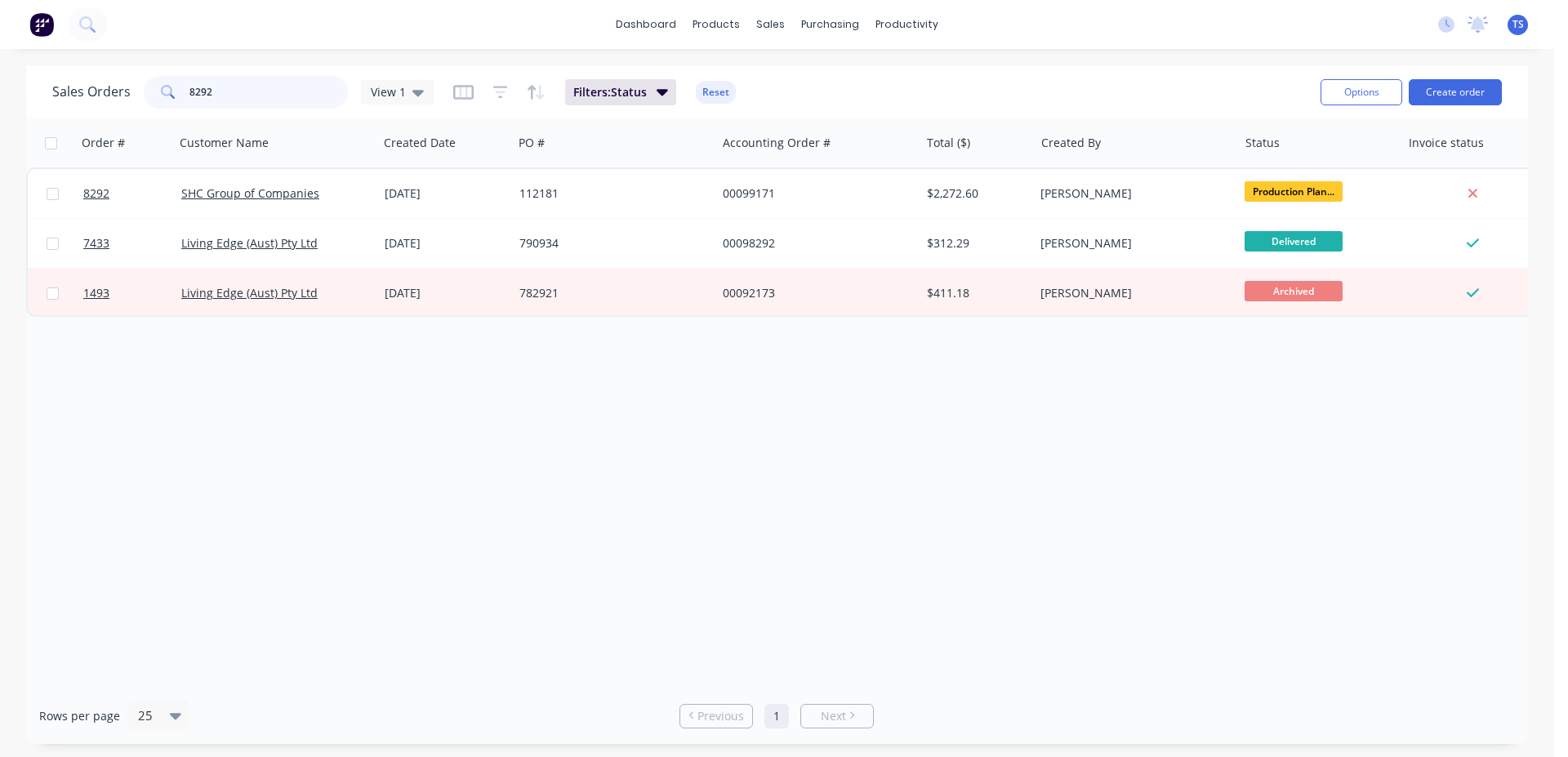
type input "8292"
click at [318, 105] on input "8292" at bounding box center [269, 92] width 159 height 33
click at [318, 104] on input "8292" at bounding box center [269, 92] width 159 height 33
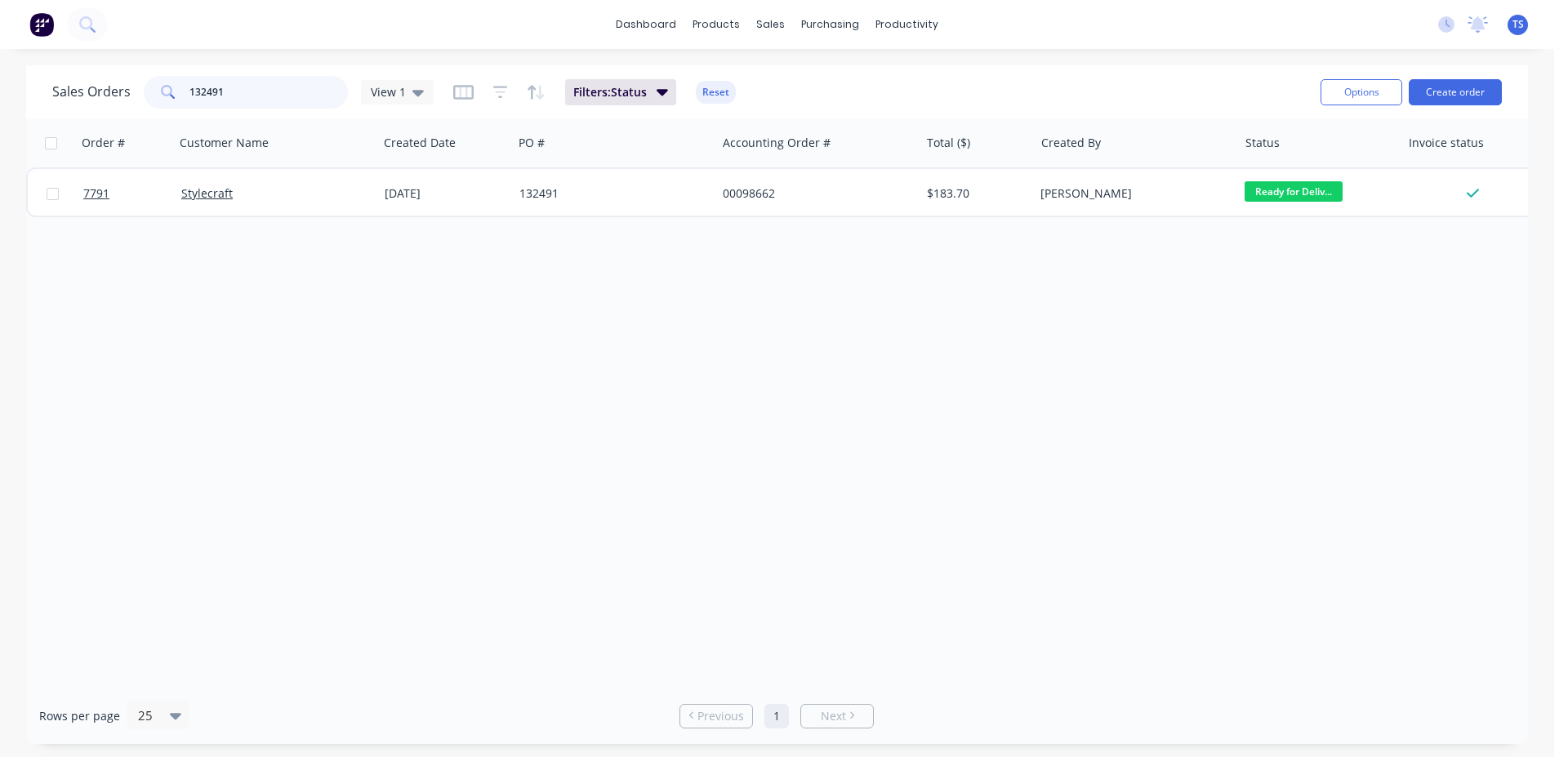
type input "132491"
click at [274, 85] on input "132491" at bounding box center [269, 92] width 159 height 33
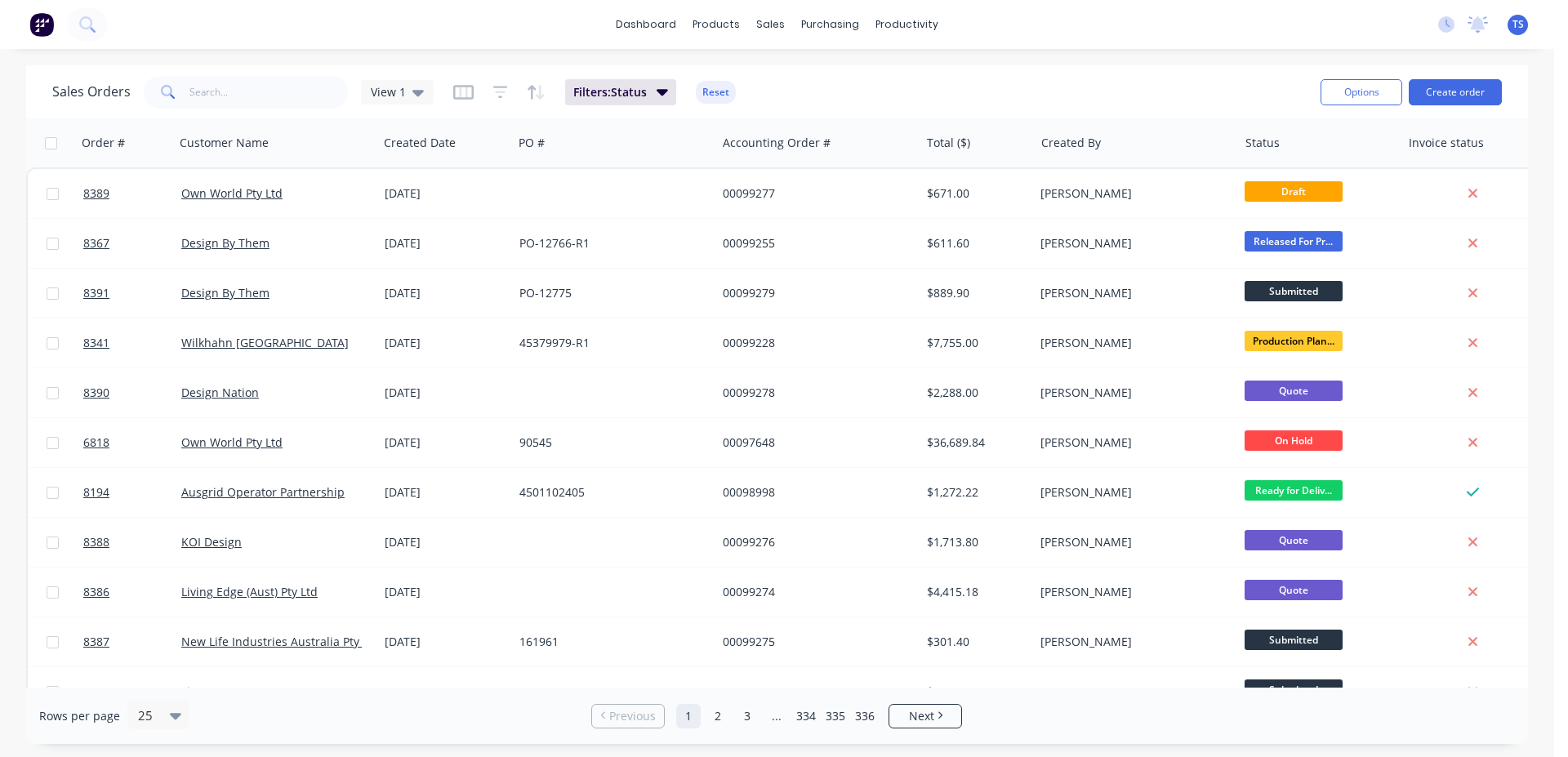
click at [215, 112] on div "Sales Orders View 1 Filters: Status Reset Options Create order" at bounding box center [777, 92] width 1502 height 53
click at [250, 96] on input "text" at bounding box center [269, 92] width 159 height 33
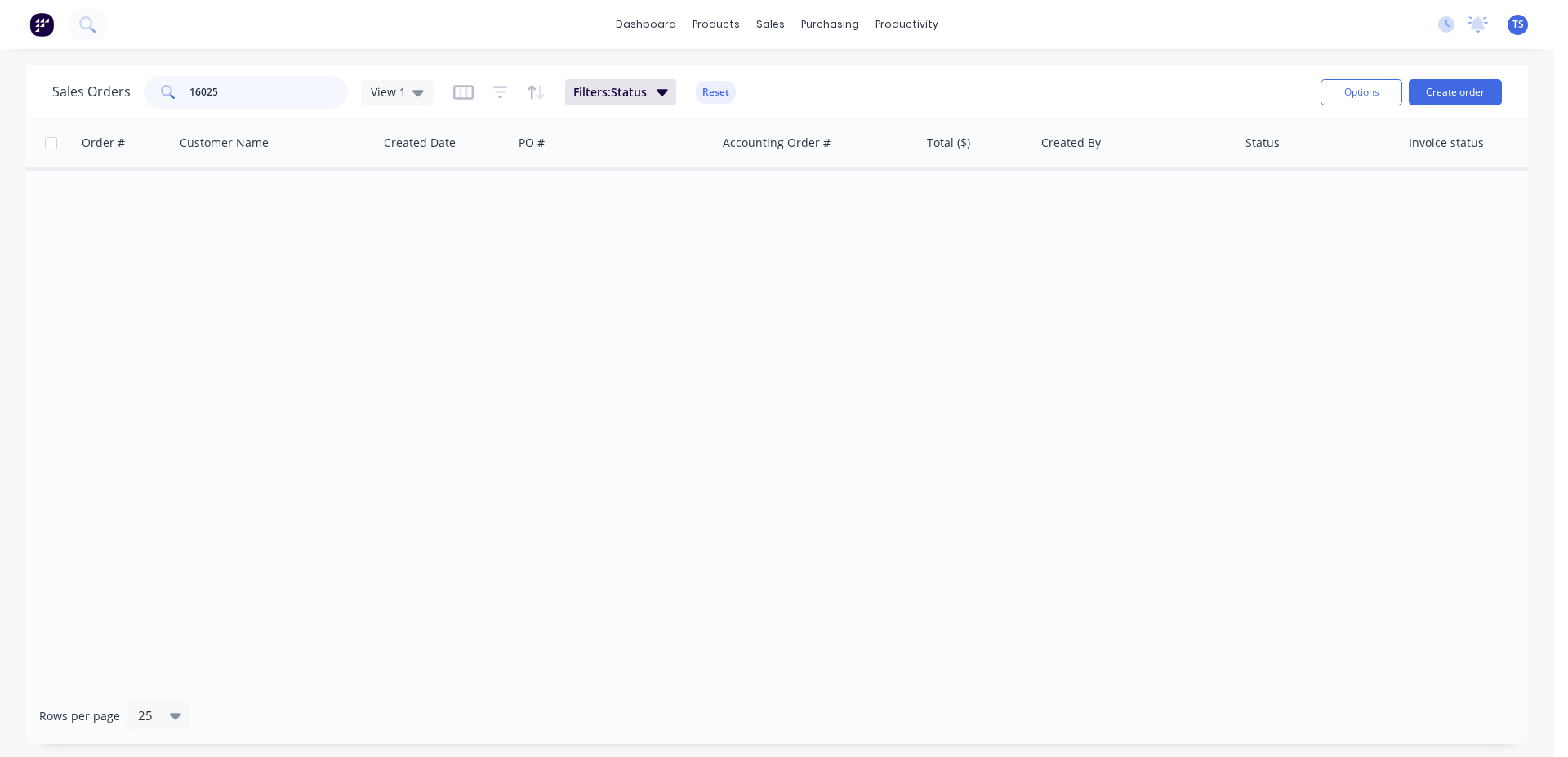
click at [251, 97] on input "16025" at bounding box center [269, 92] width 159 height 33
click at [251, 96] on input "16025" at bounding box center [269, 92] width 159 height 33
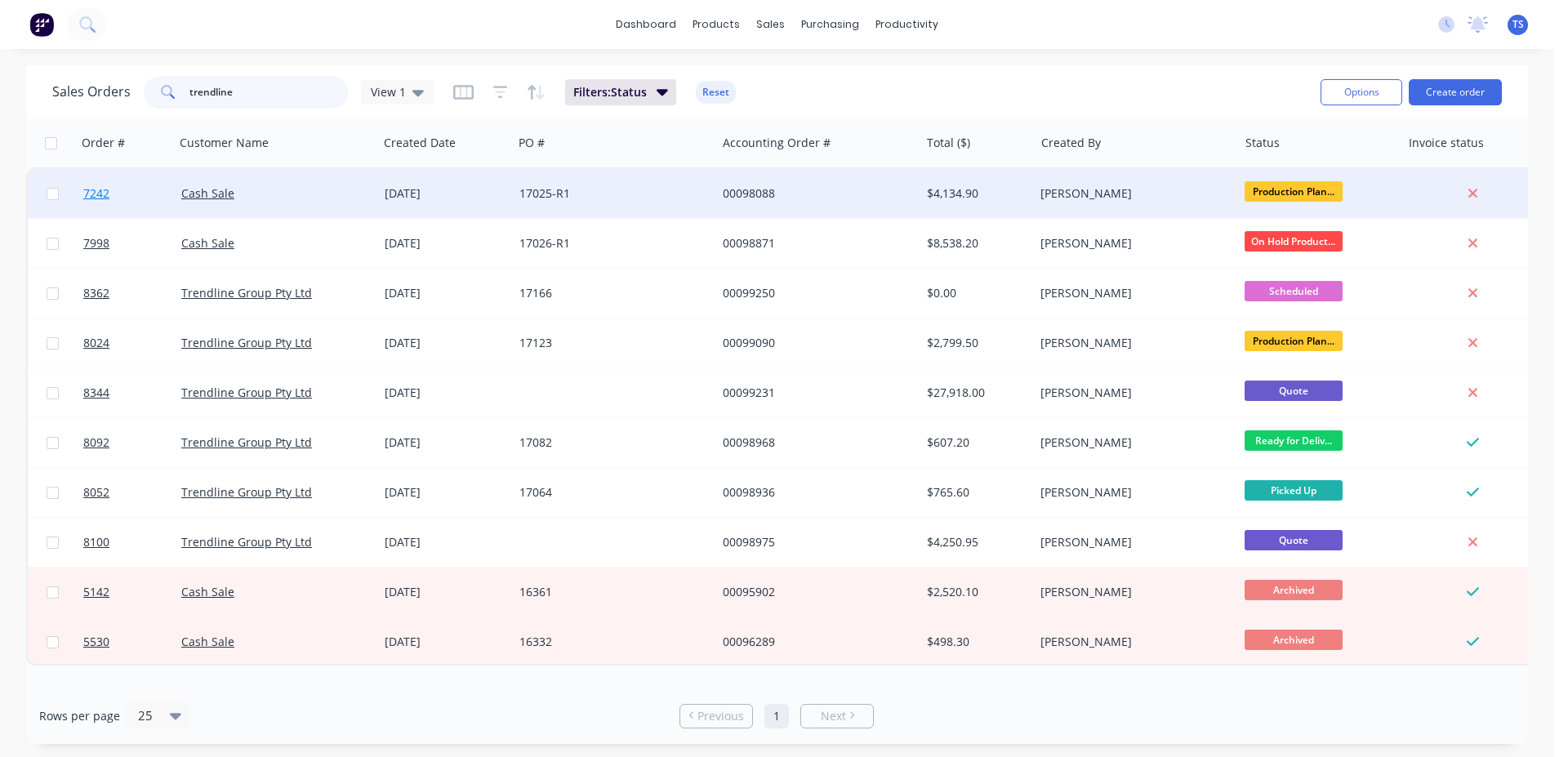
type input "trendline"
click at [108, 197] on span "7242" at bounding box center [97, 193] width 26 height 16
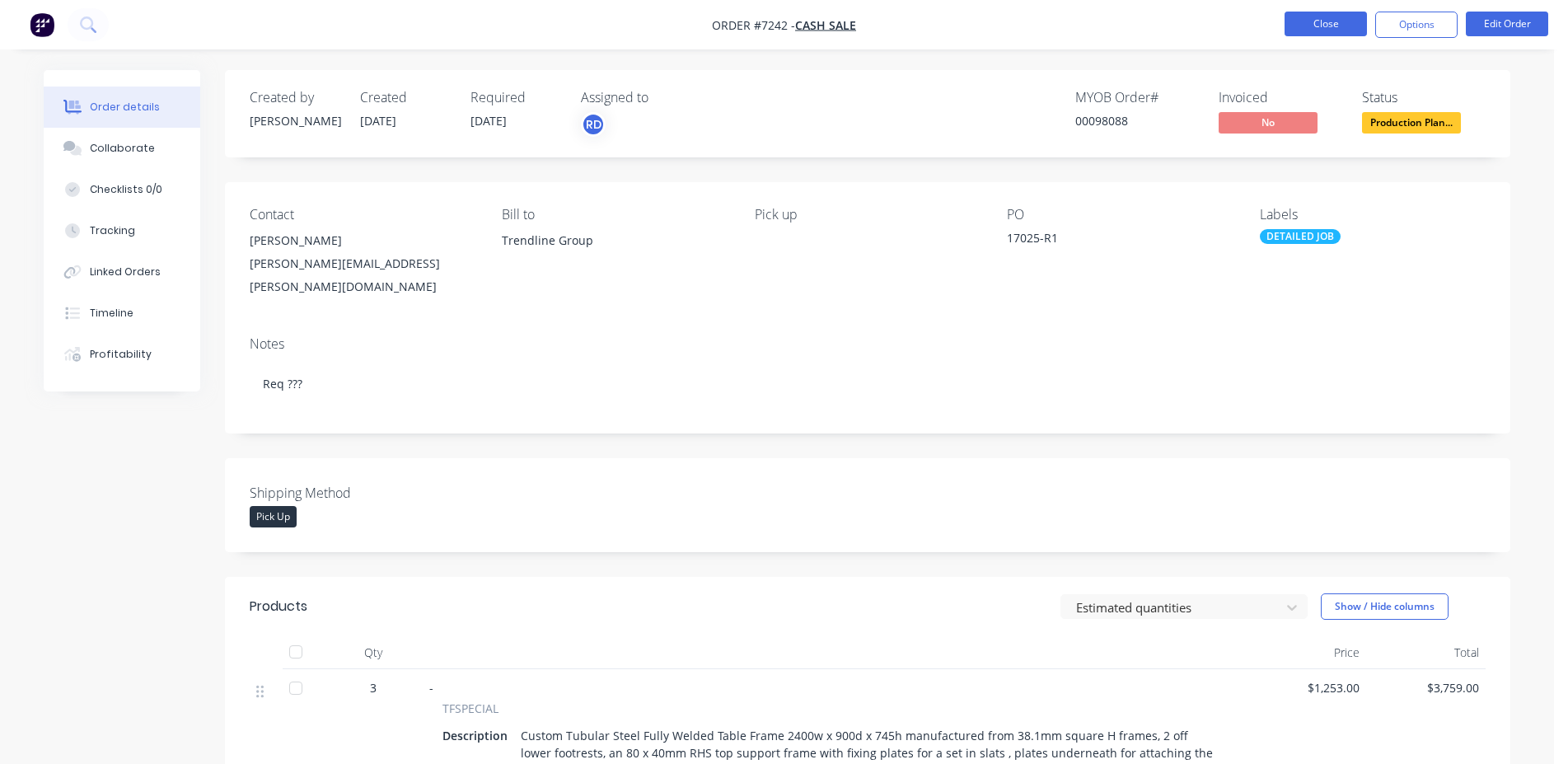
click at [1309, 29] on button "Close" at bounding box center [1325, 23] width 83 height 24
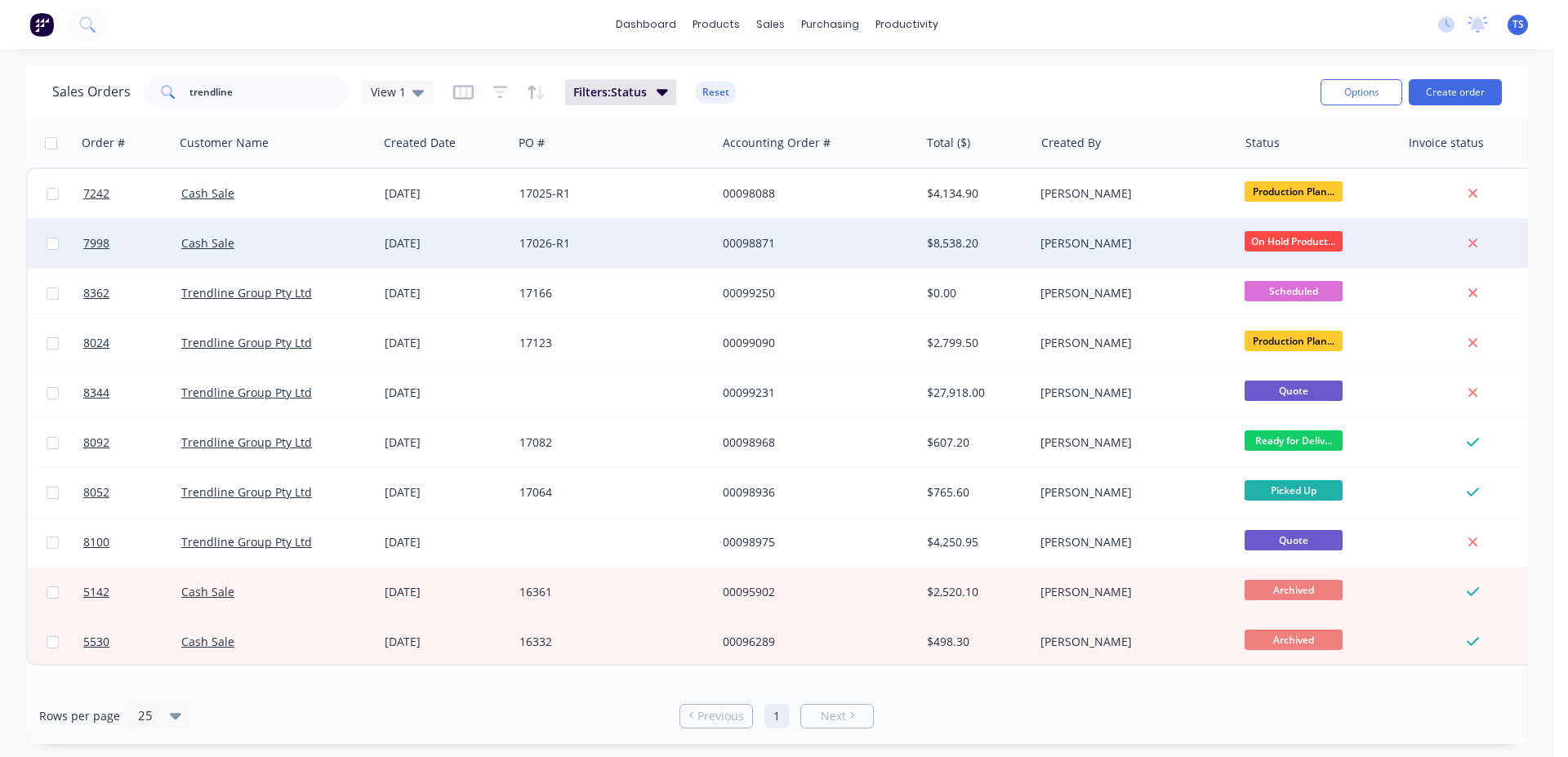
click at [70, 252] on div at bounding box center [52, 243] width 49 height 49
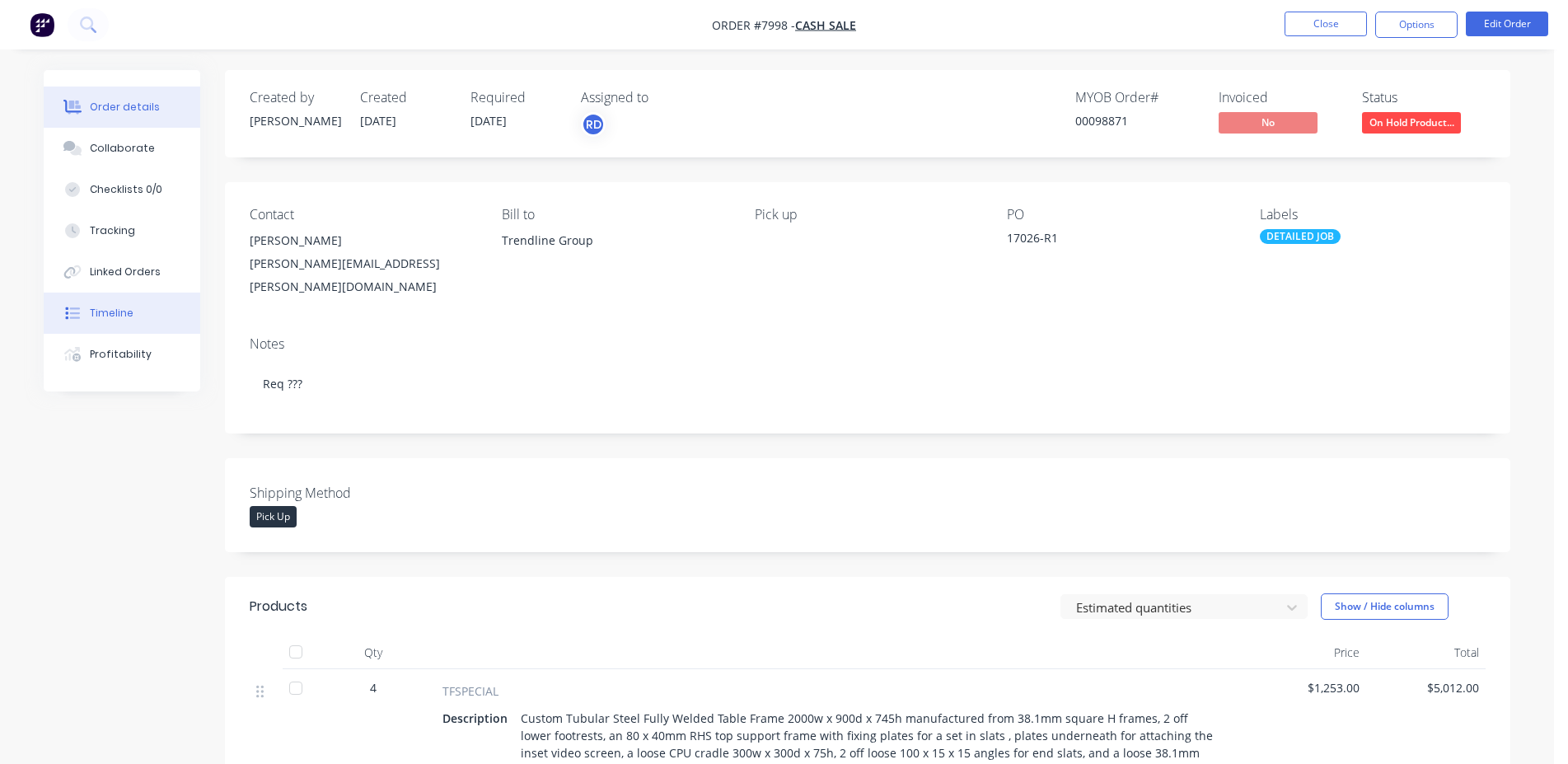
click at [172, 319] on button "Timeline" at bounding box center [122, 312] width 157 height 41
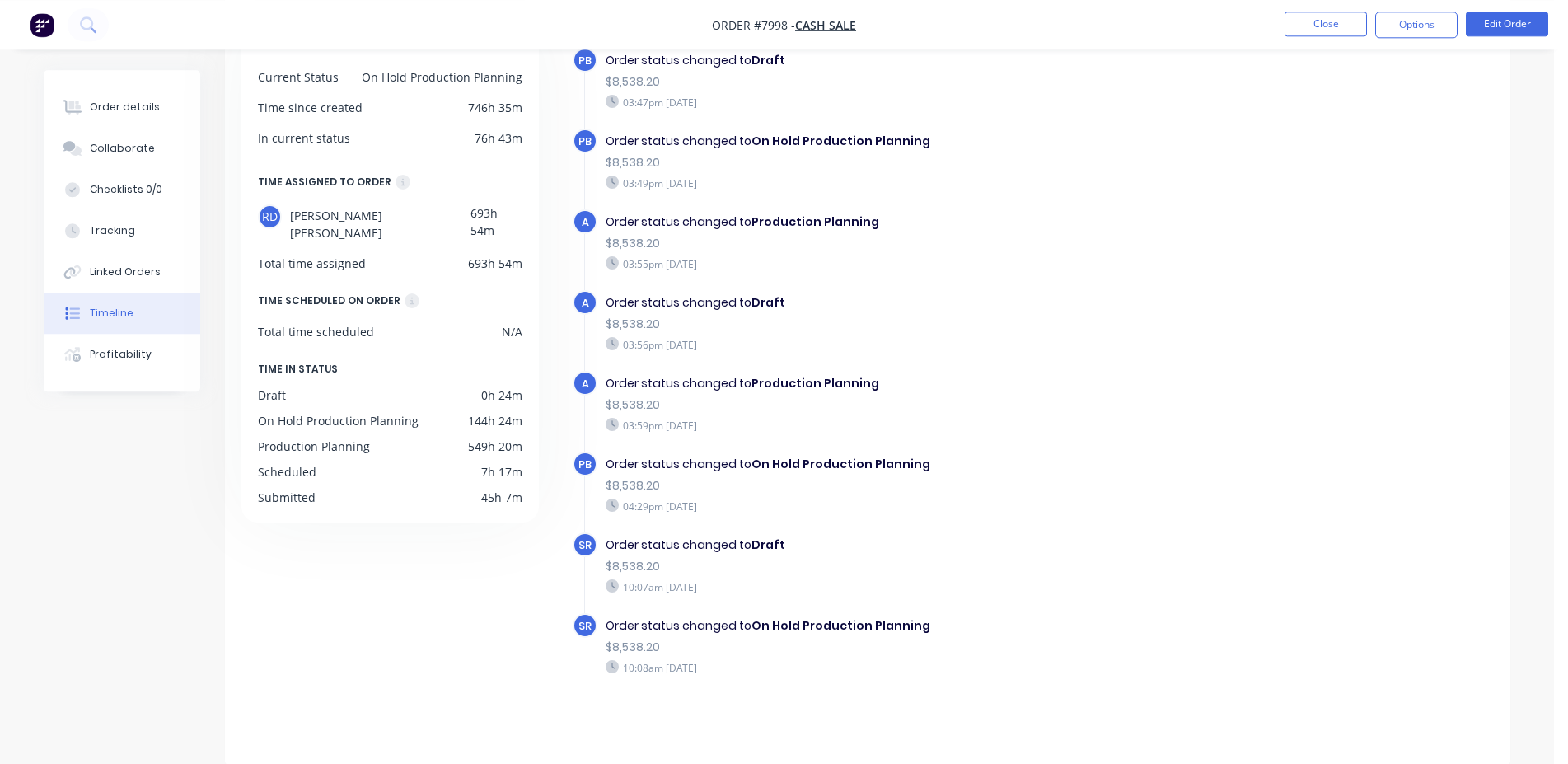
scroll to position [127, 0]
click at [110, 121] on button "Order details" at bounding box center [122, 106] width 157 height 41
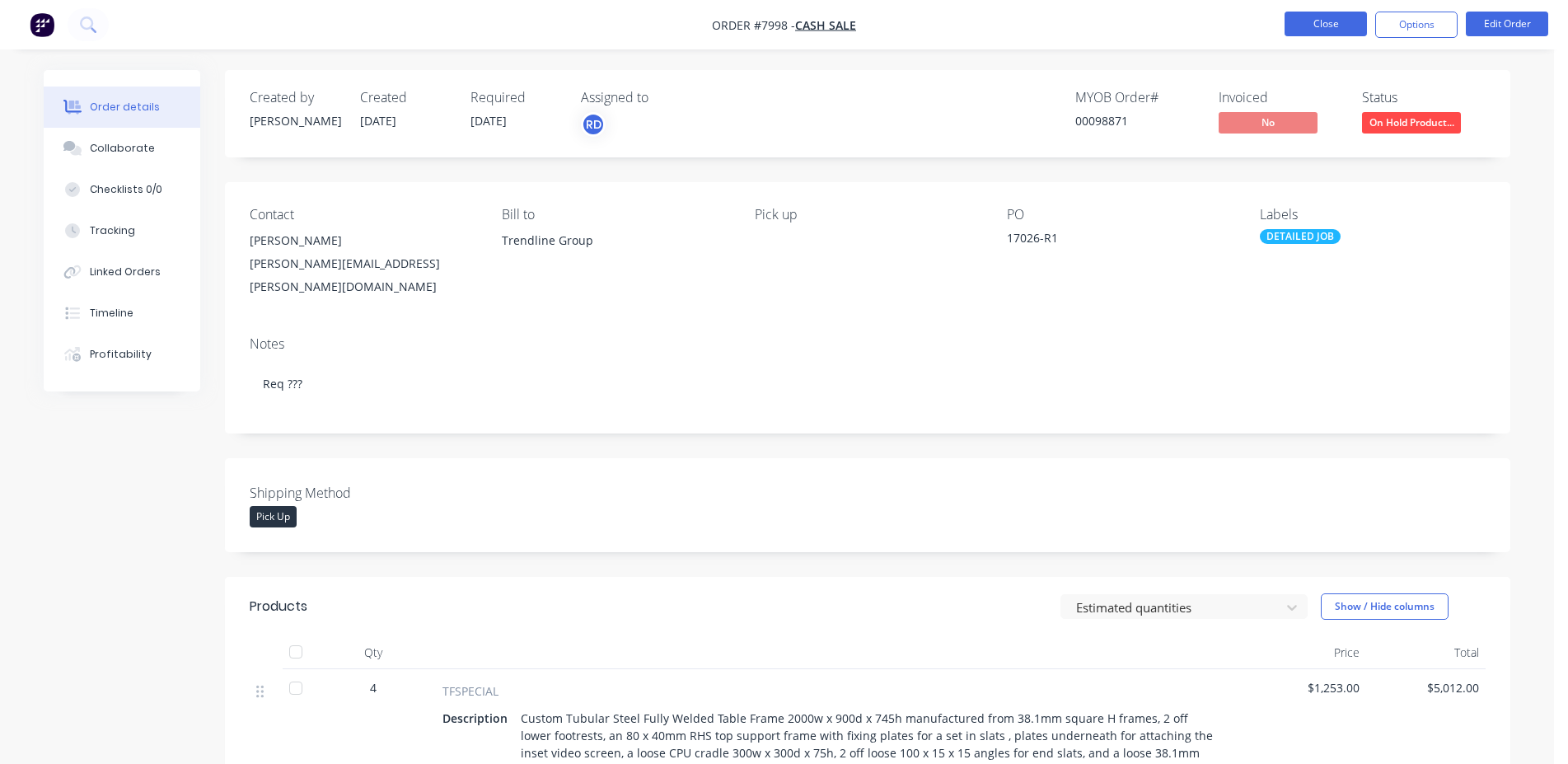
click at [1316, 30] on button "Close" at bounding box center [1325, 23] width 83 height 24
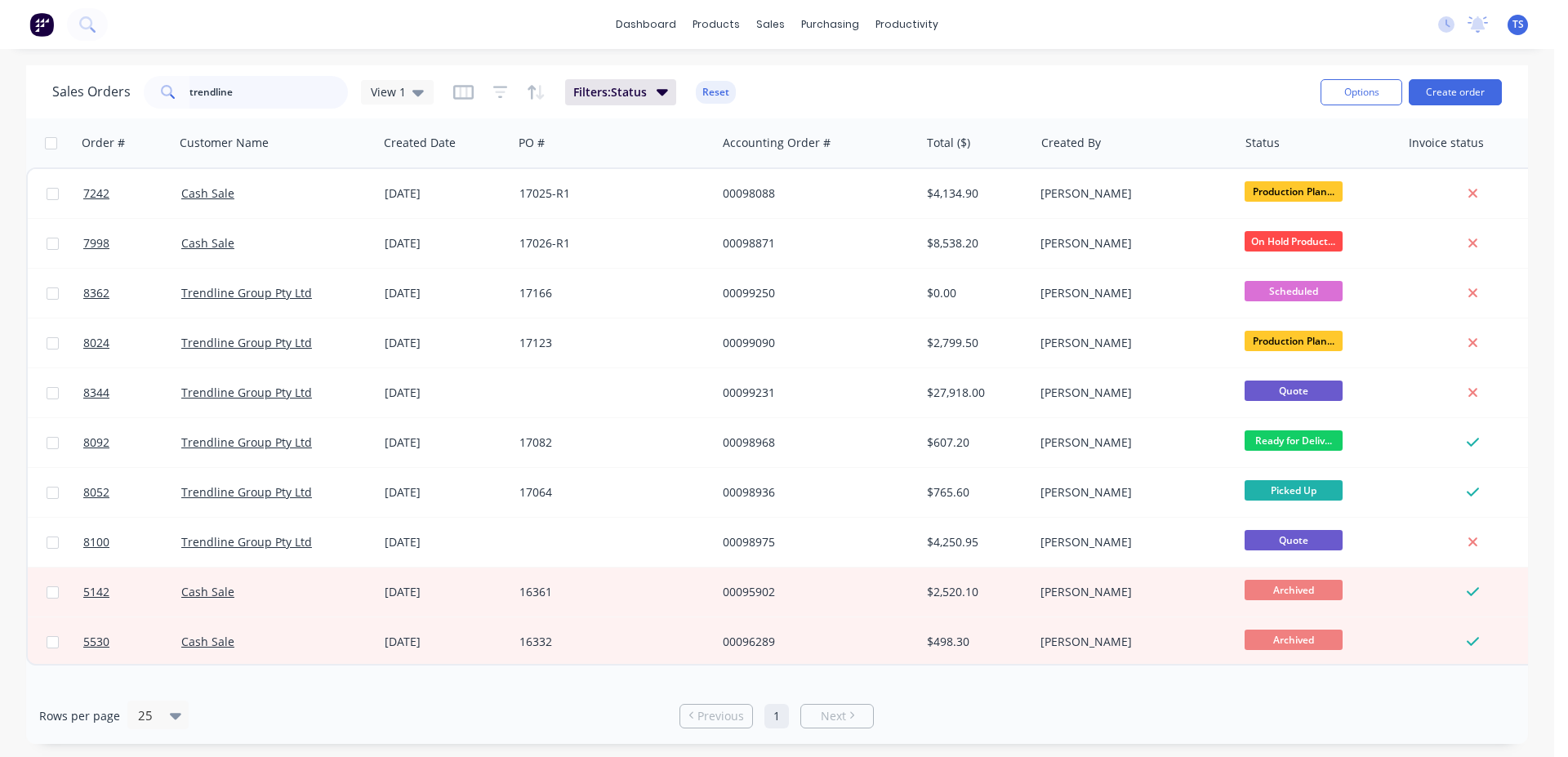
click at [251, 91] on input "trendline" at bounding box center [269, 92] width 159 height 33
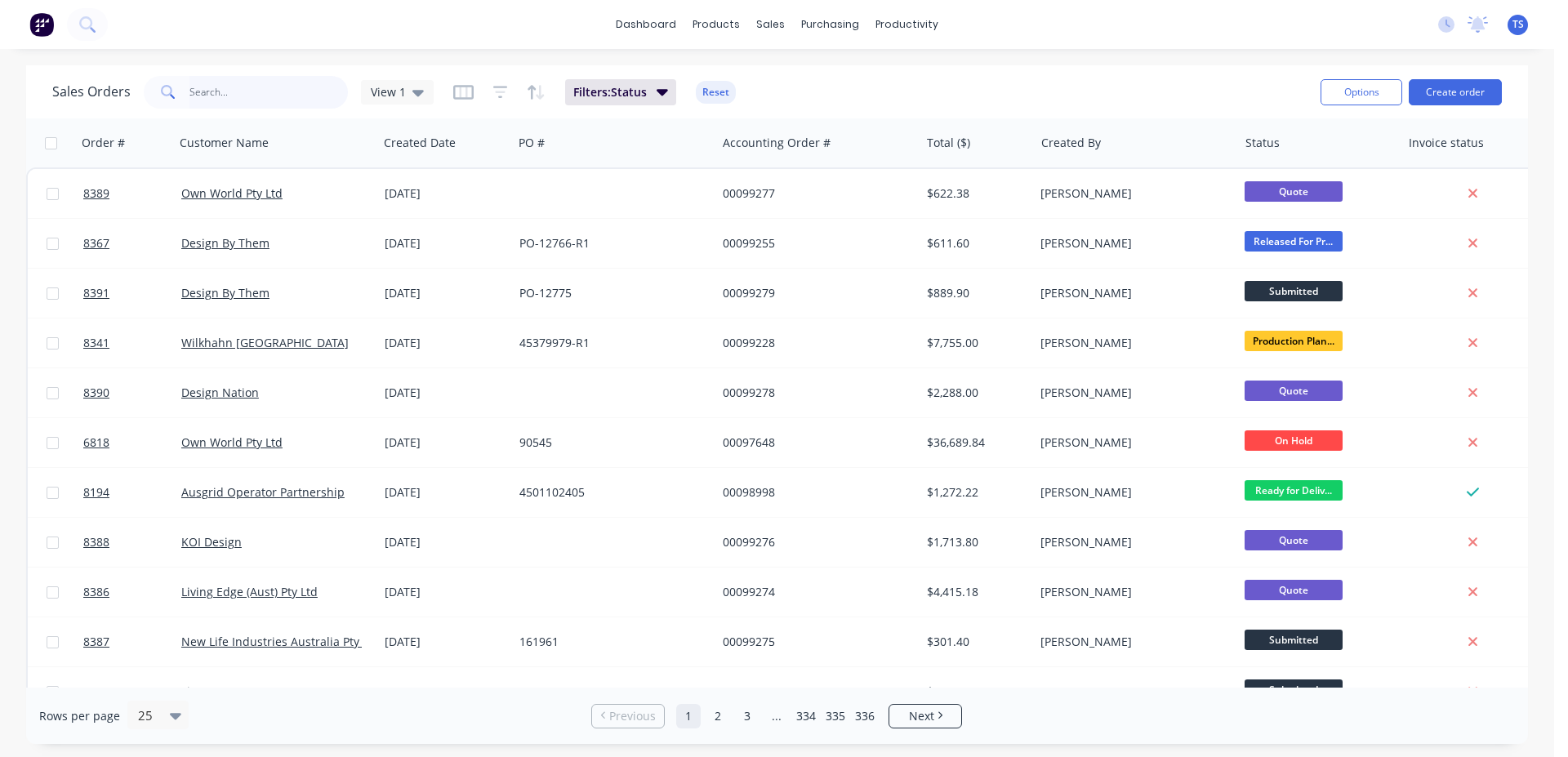
click at [264, 91] on input "text" at bounding box center [269, 92] width 159 height 33
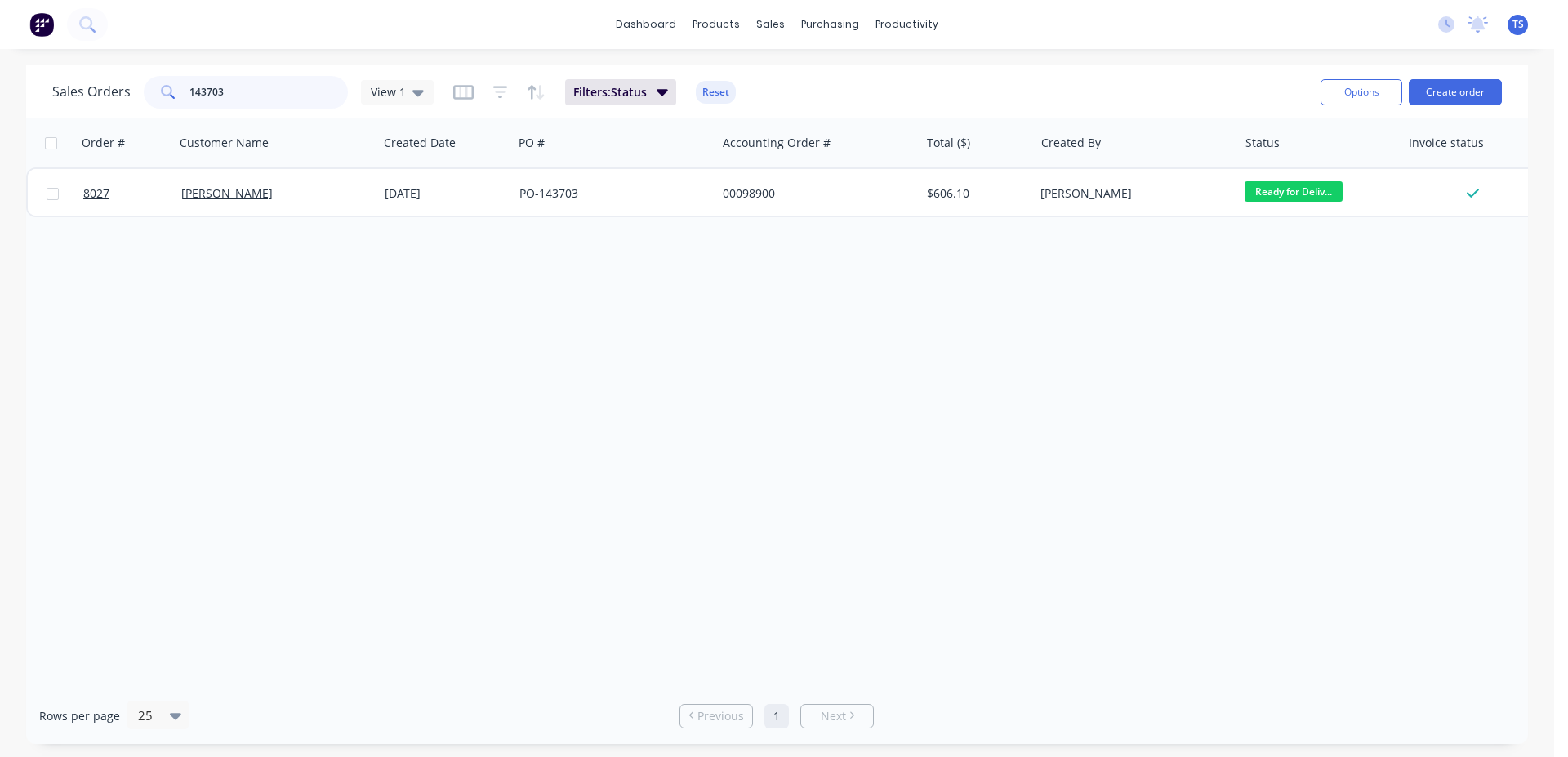
type input "143703"
click at [225, 216] on div "8027 [PERSON_NAME] [DATE] PO-143703 00098900 $606.10 [PERSON_NAME] Ready for De…" at bounding box center [790, 192] width 1527 height 50
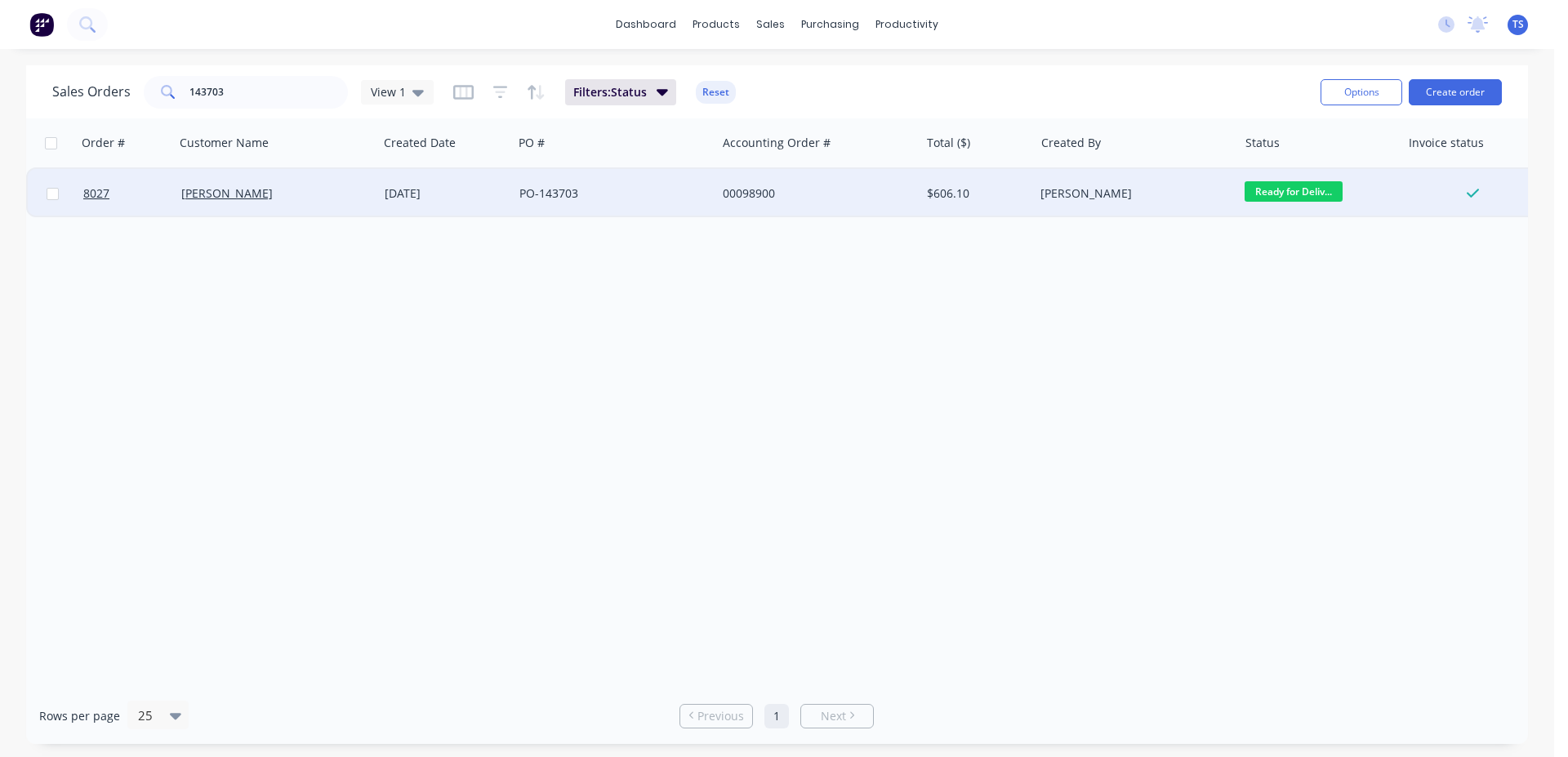
click at [259, 197] on div "[PERSON_NAME]" at bounding box center [272, 193] width 181 height 16
